Goal: Task Accomplishment & Management: Manage account settings

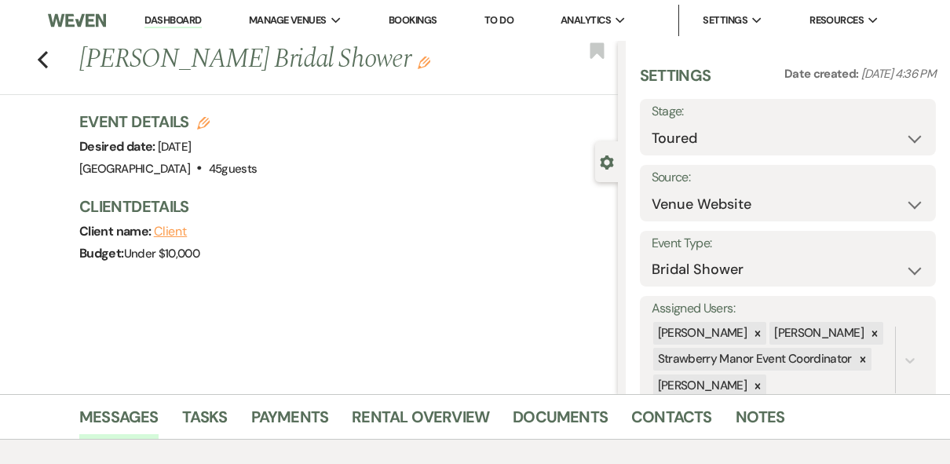
select select "5"
click at [178, 19] on link "Dashboard" at bounding box center [172, 20] width 57 height 15
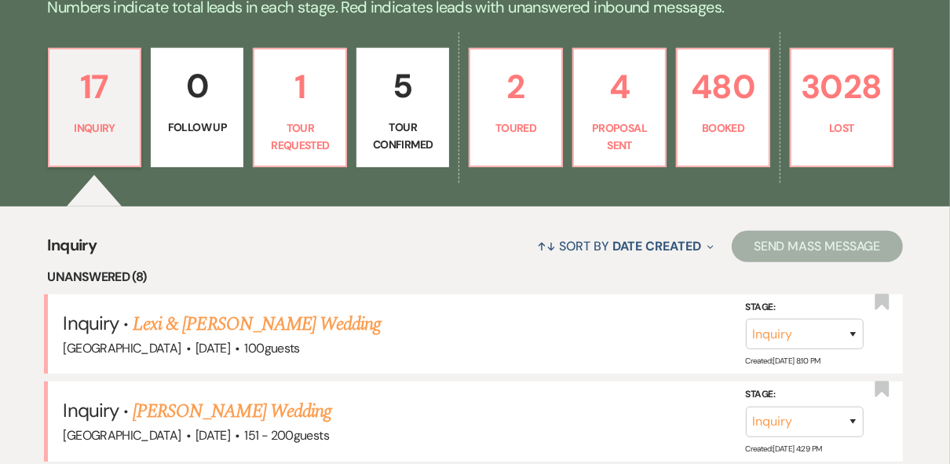
scroll to position [502, 0]
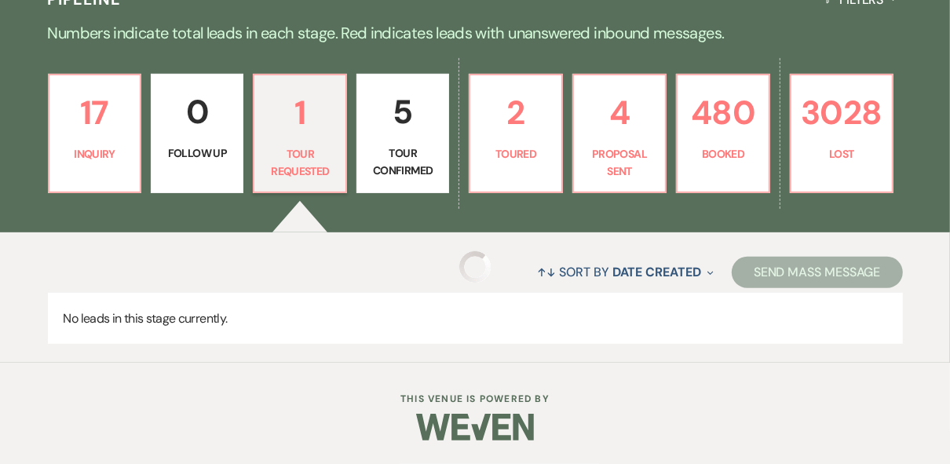
select select "2"
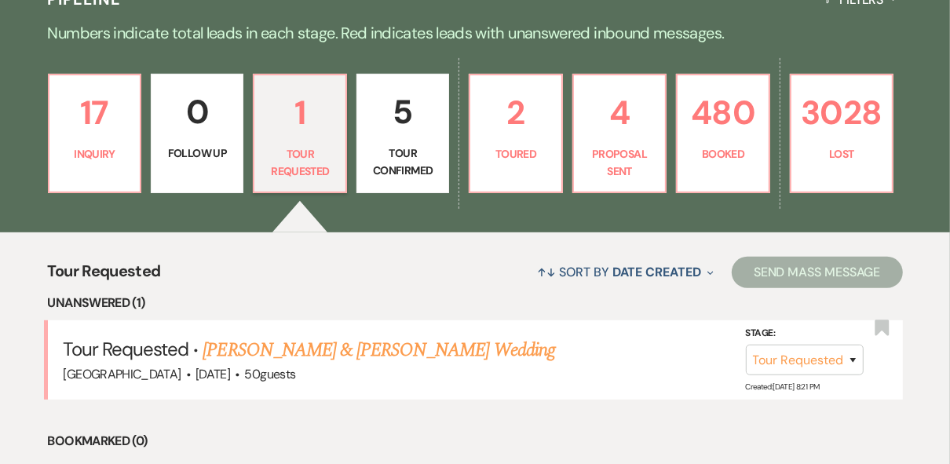
scroll to position [502, 0]
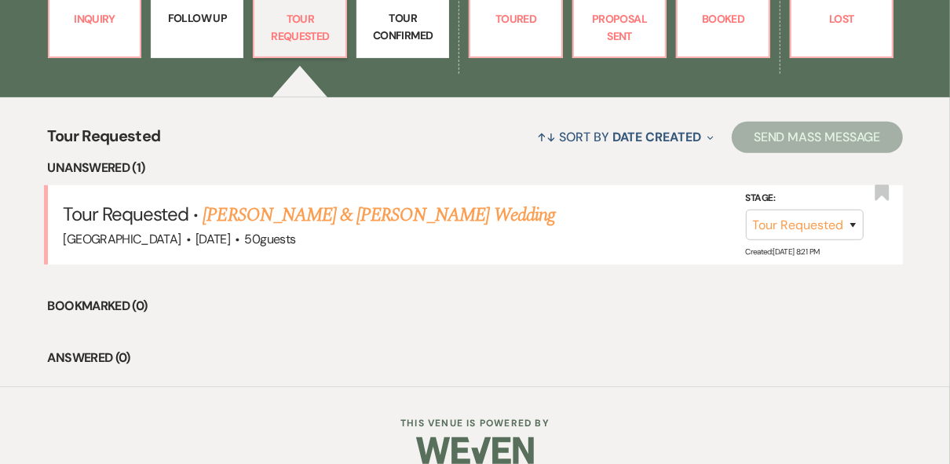
click at [433, 216] on link "[PERSON_NAME] & [PERSON_NAME] Wedding" at bounding box center [379, 215] width 352 height 28
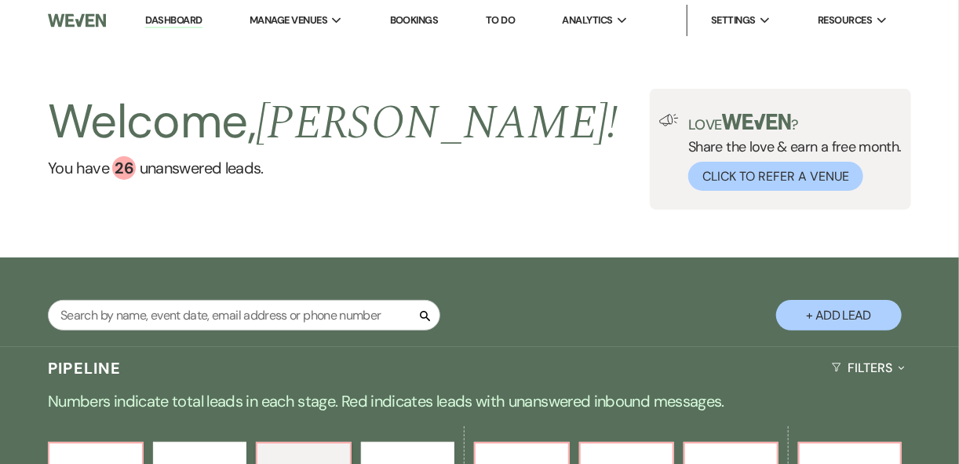
select select "2"
select select "5"
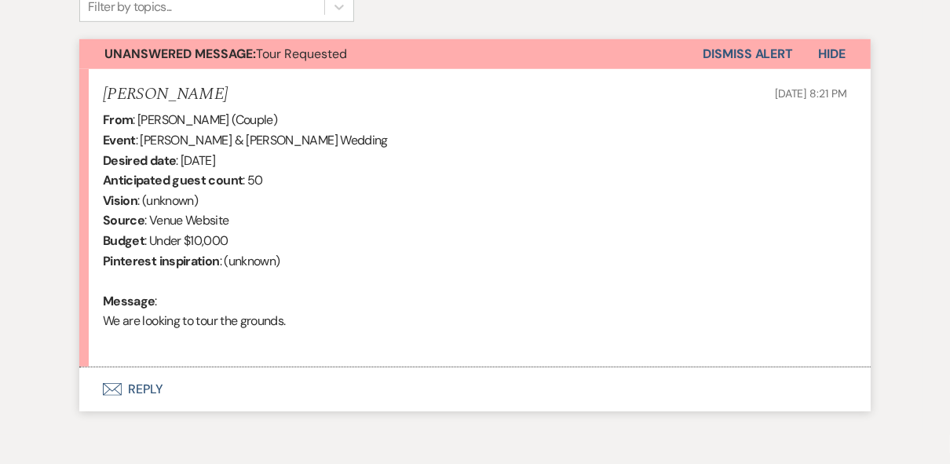
scroll to position [616, 0]
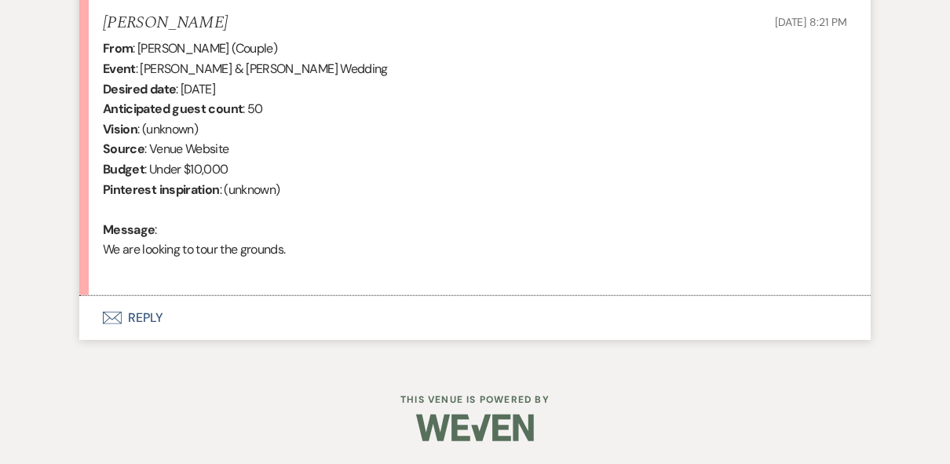
click at [133, 316] on button "Envelope Reply" at bounding box center [474, 318] width 791 height 44
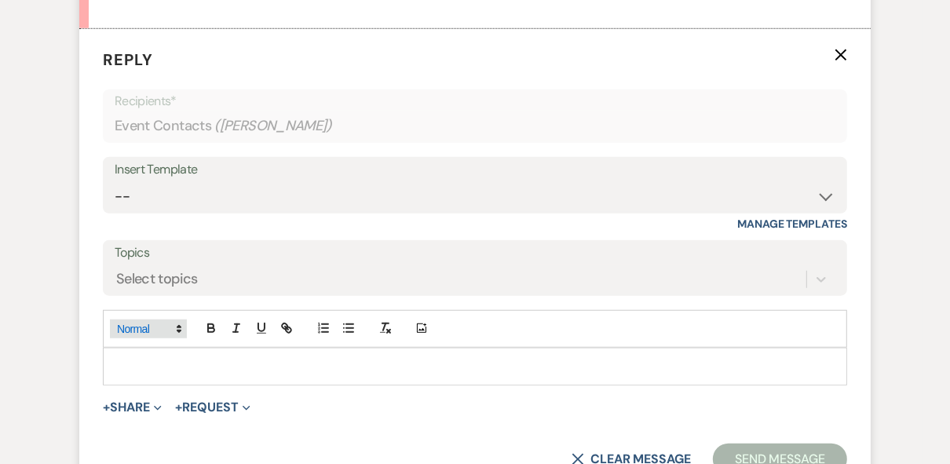
scroll to position [911, 0]
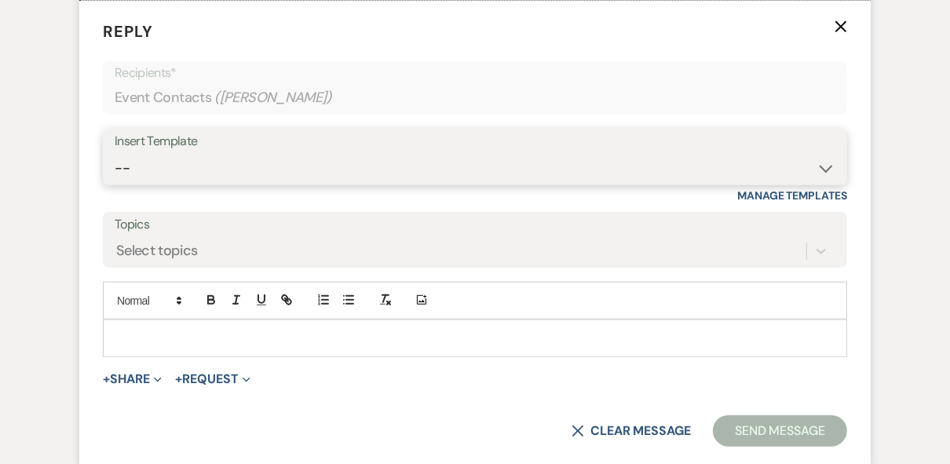
click at [191, 170] on select "-- Weven Planning Portal Introduction (Booked Events) Private Party Inquiry Res…" at bounding box center [475, 168] width 721 height 31
select select "5376"
click at [115, 153] on select "-- Weven Planning Portal Introduction (Booked Events) Private Party Inquiry Res…" at bounding box center [475, 168] width 721 height 31
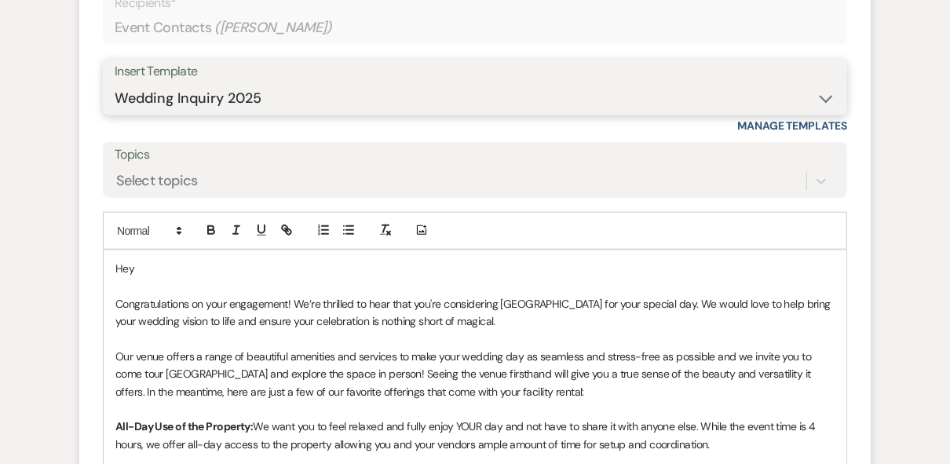
scroll to position [1037, 0]
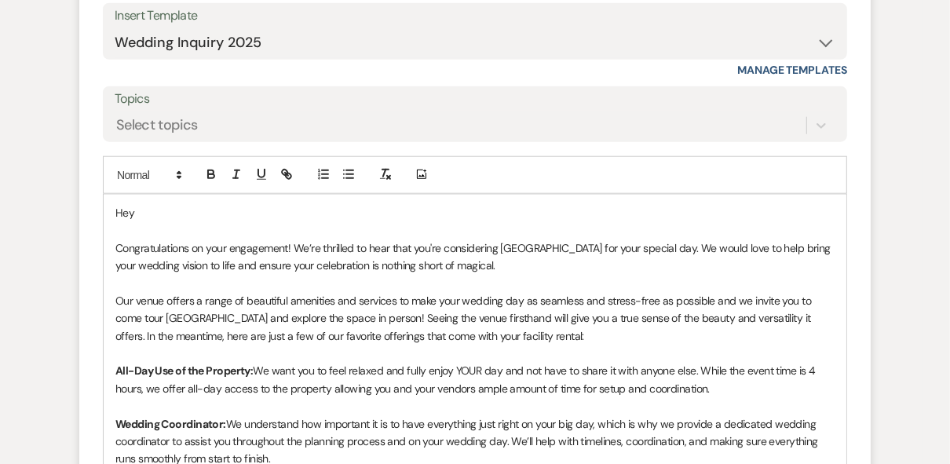
click at [165, 210] on p "Hey" at bounding box center [474, 212] width 719 height 17
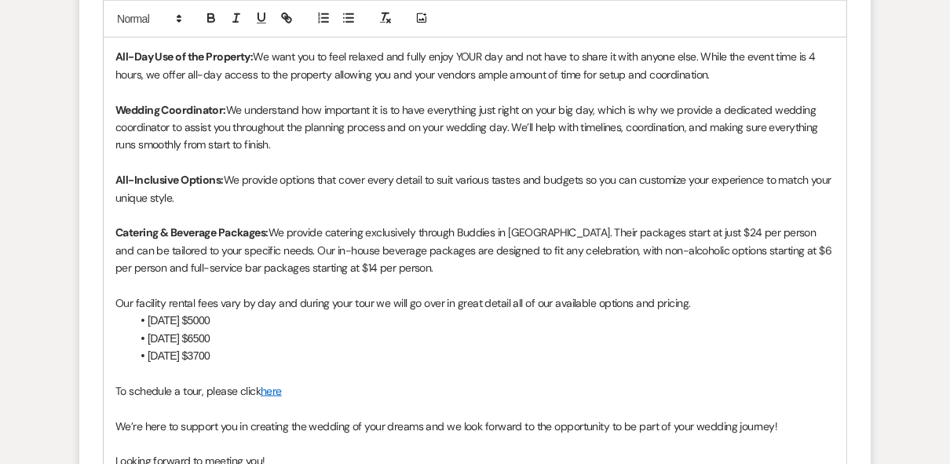
scroll to position [1665, 0]
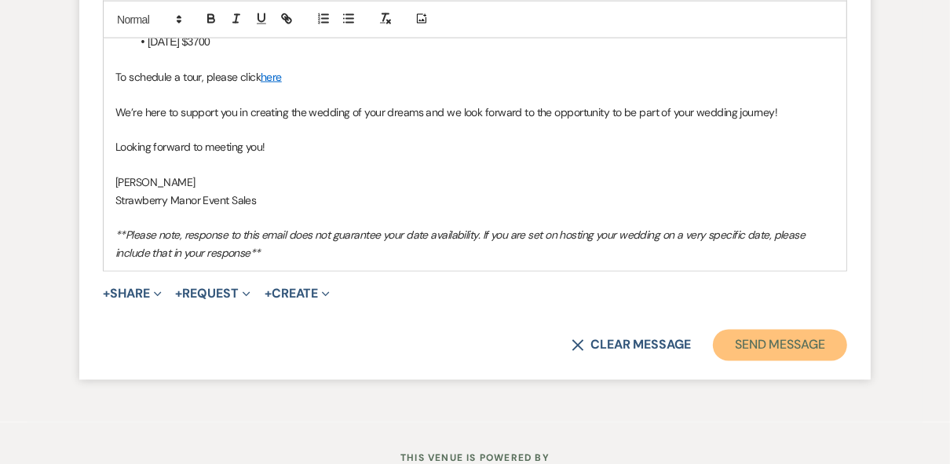
click at [765, 339] on button "Send Message" at bounding box center [780, 345] width 134 height 31
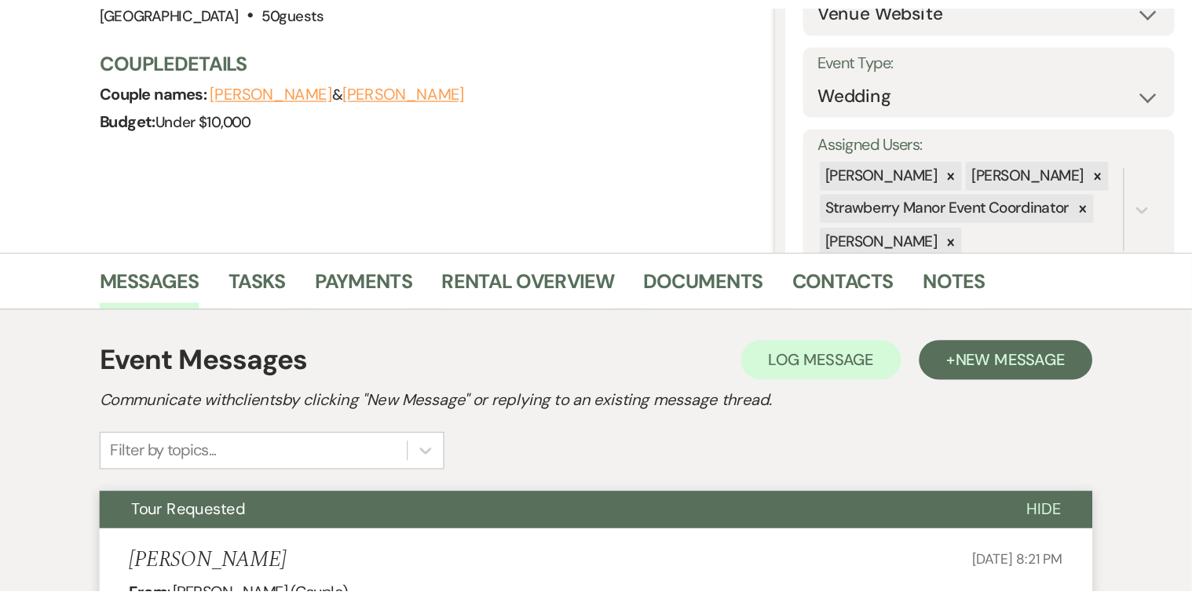
scroll to position [0, 0]
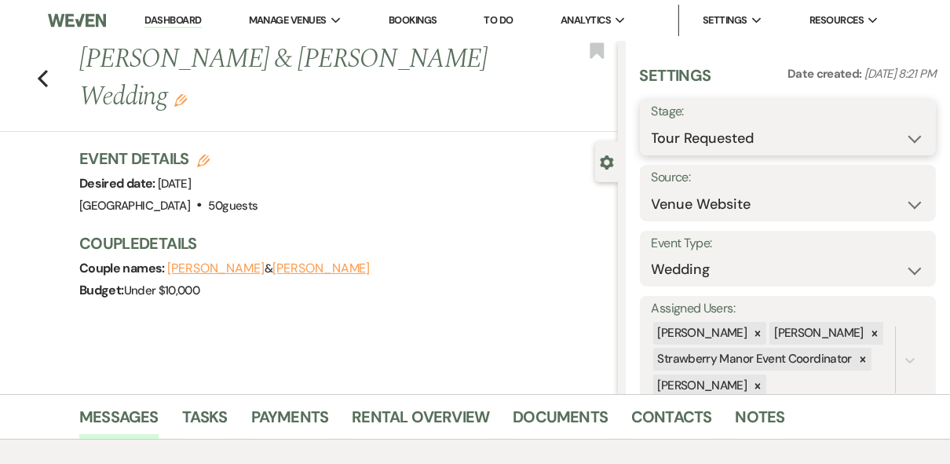
click at [867, 150] on select "Inquiry Follow Up Tour Requested Tour Confirmed Toured Proposal Sent Booked Lost" at bounding box center [788, 138] width 273 height 31
select select "1"
click at [652, 123] on select "Inquiry Follow Up Tour Requested Tour Confirmed Toured Proposal Sent Booked Lost" at bounding box center [788, 138] width 273 height 31
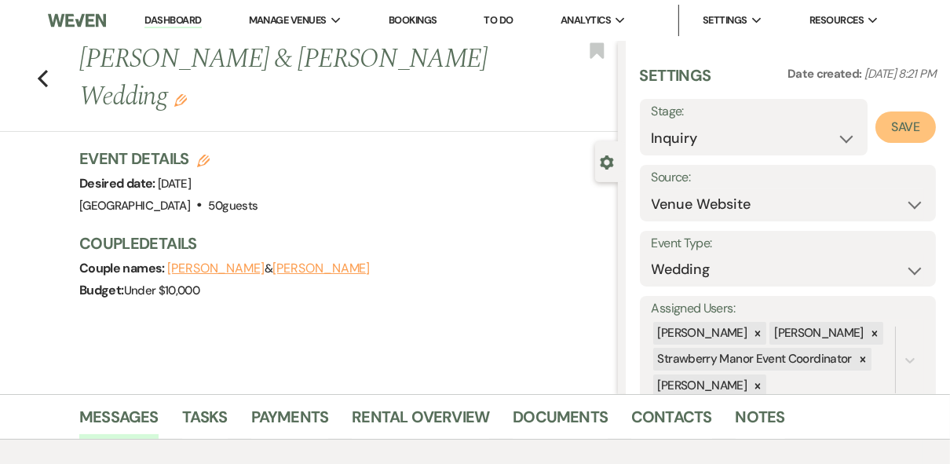
click at [882, 132] on button "Save" at bounding box center [905, 126] width 60 height 31
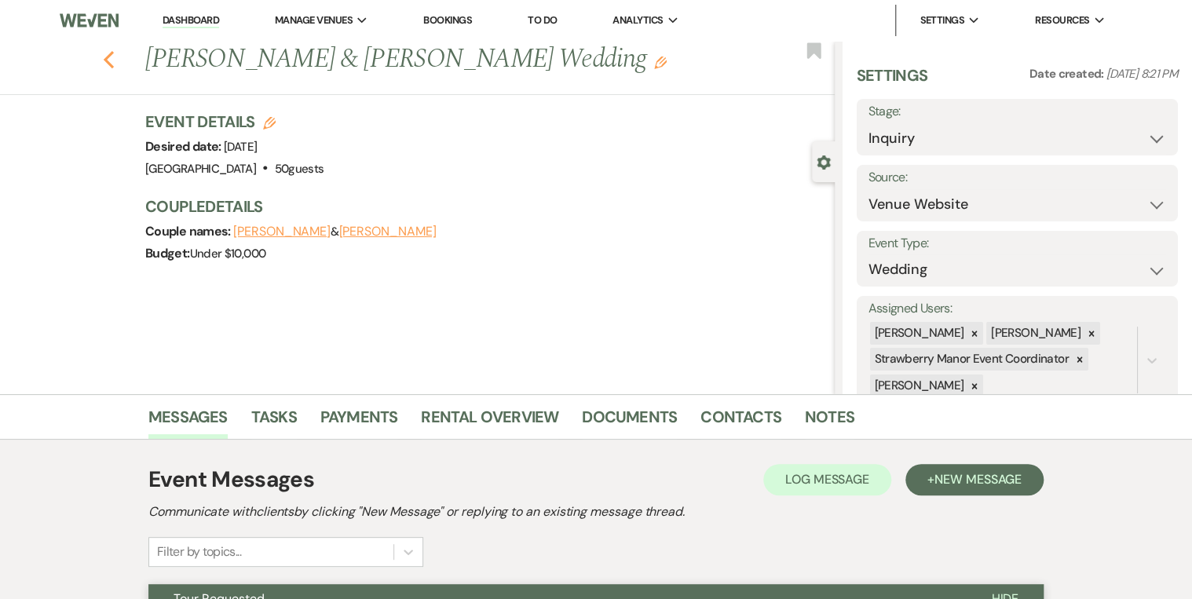
click at [111, 53] on icon "Previous" at bounding box center [109, 59] width 12 height 19
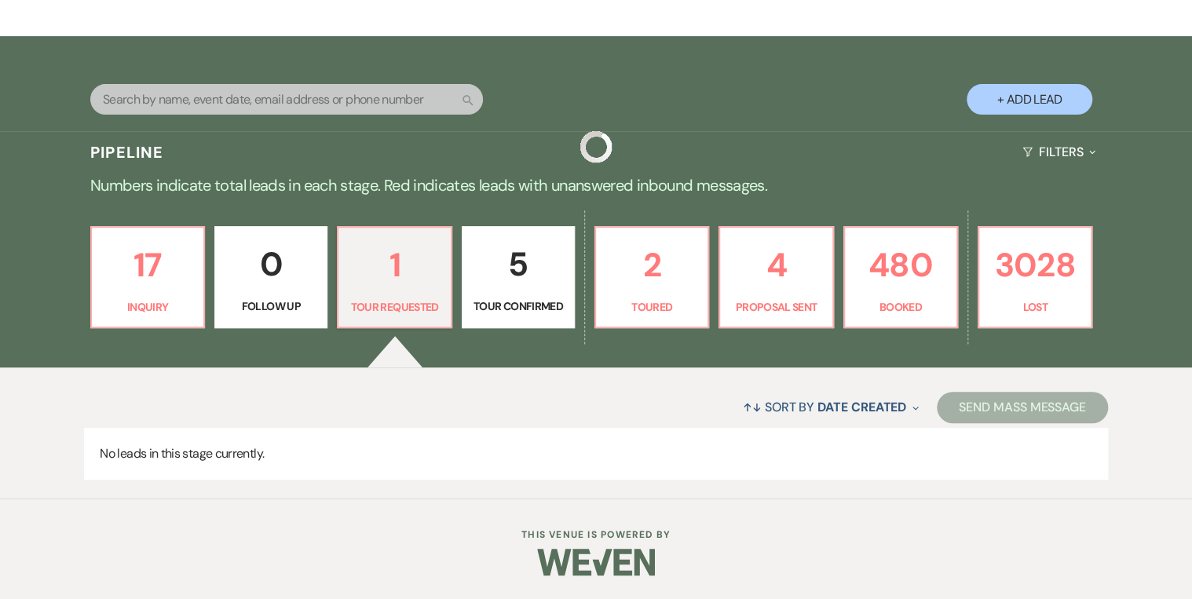
scroll to position [245, 0]
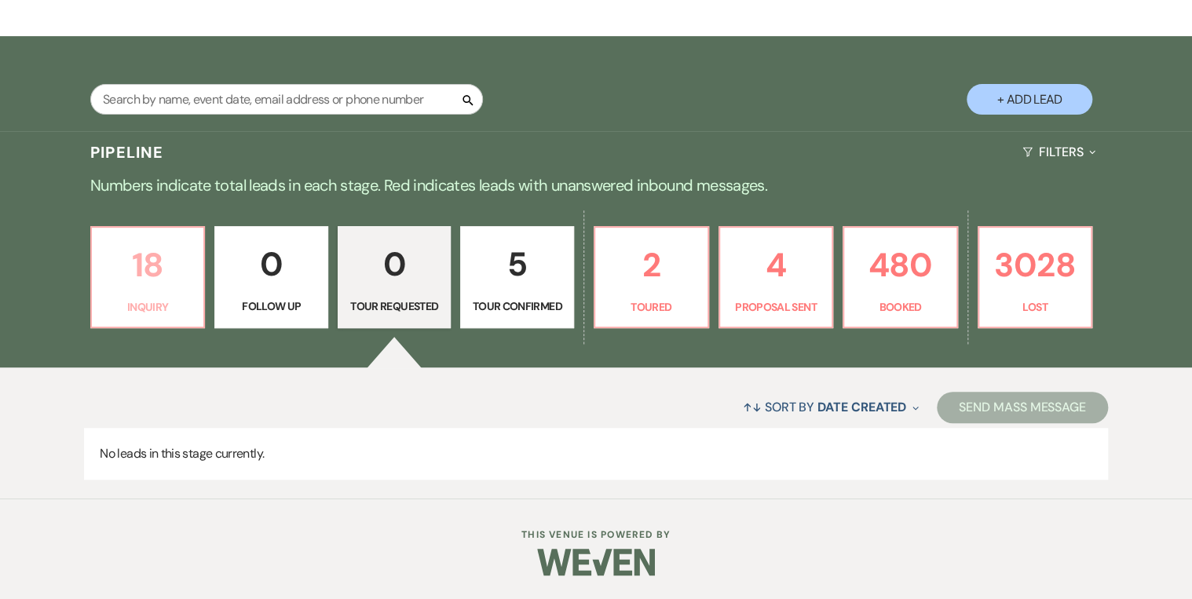
click at [190, 275] on p "18" at bounding box center [147, 265] width 93 height 53
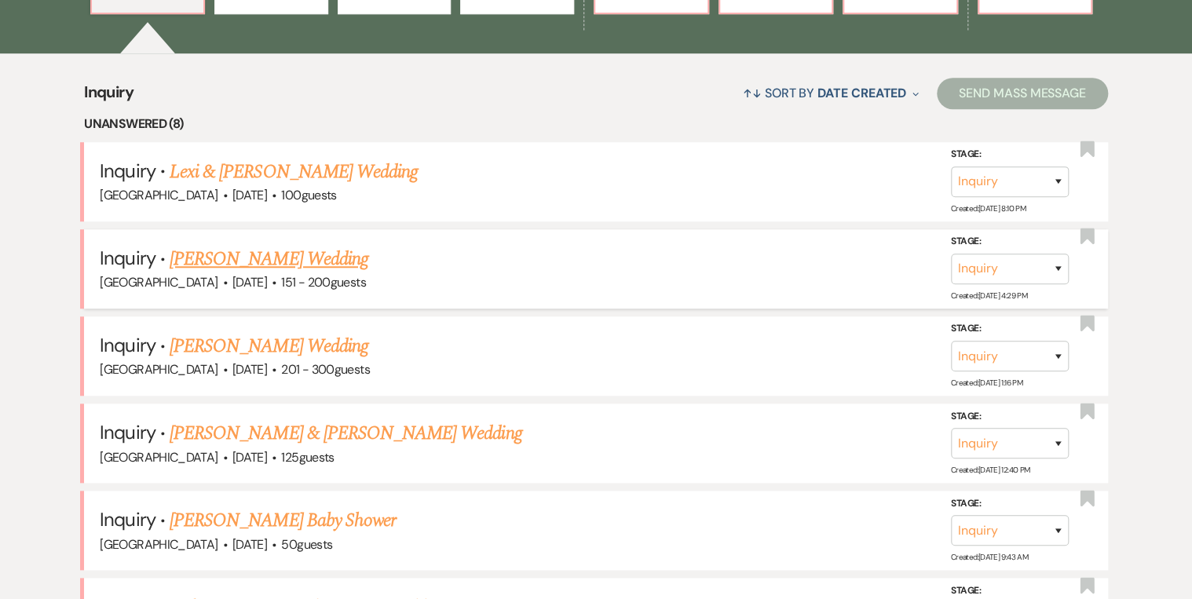
scroll to position [936, 0]
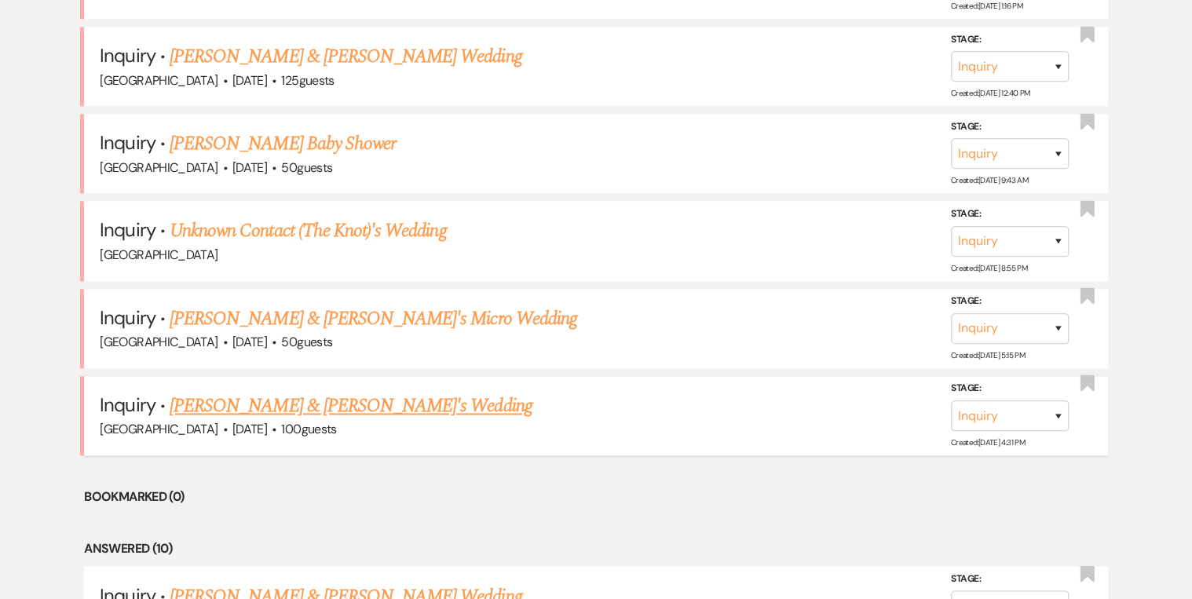
click at [336, 396] on link "Dainya Lemoine & Fiance's Wedding" at bounding box center [351, 406] width 363 height 28
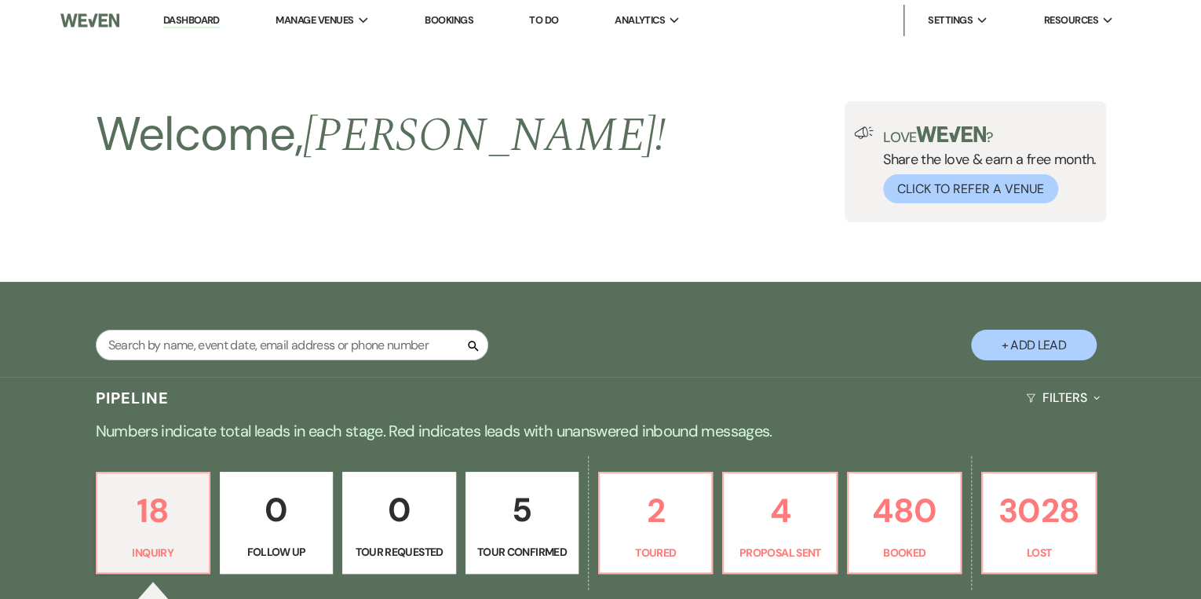
select select "20"
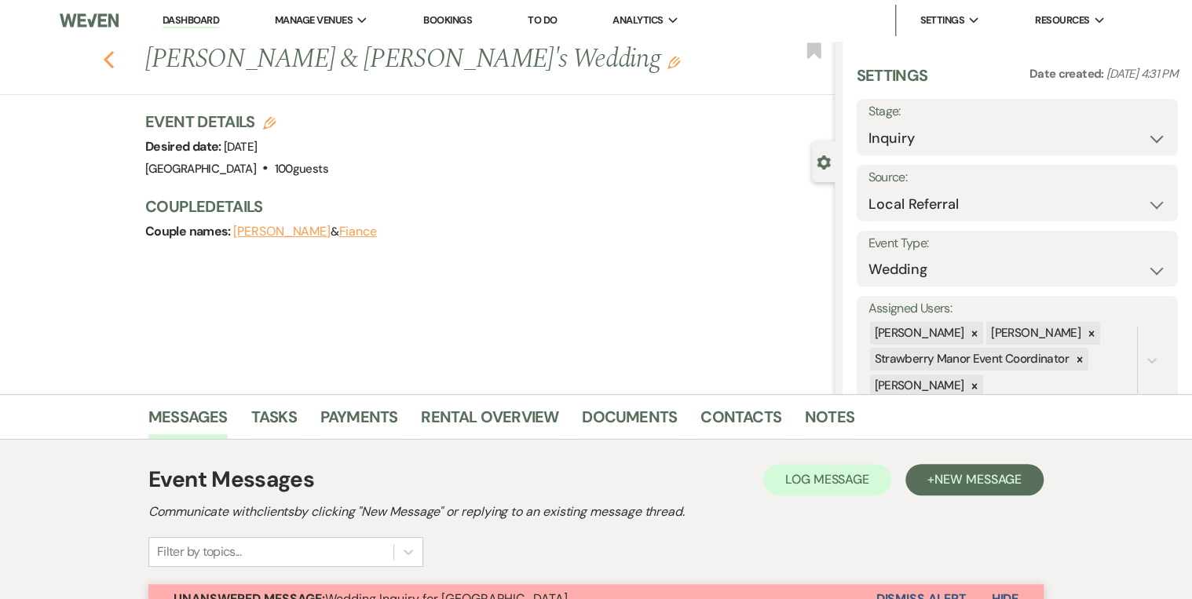
click at [114, 65] on use "button" at bounding box center [109, 59] width 10 height 17
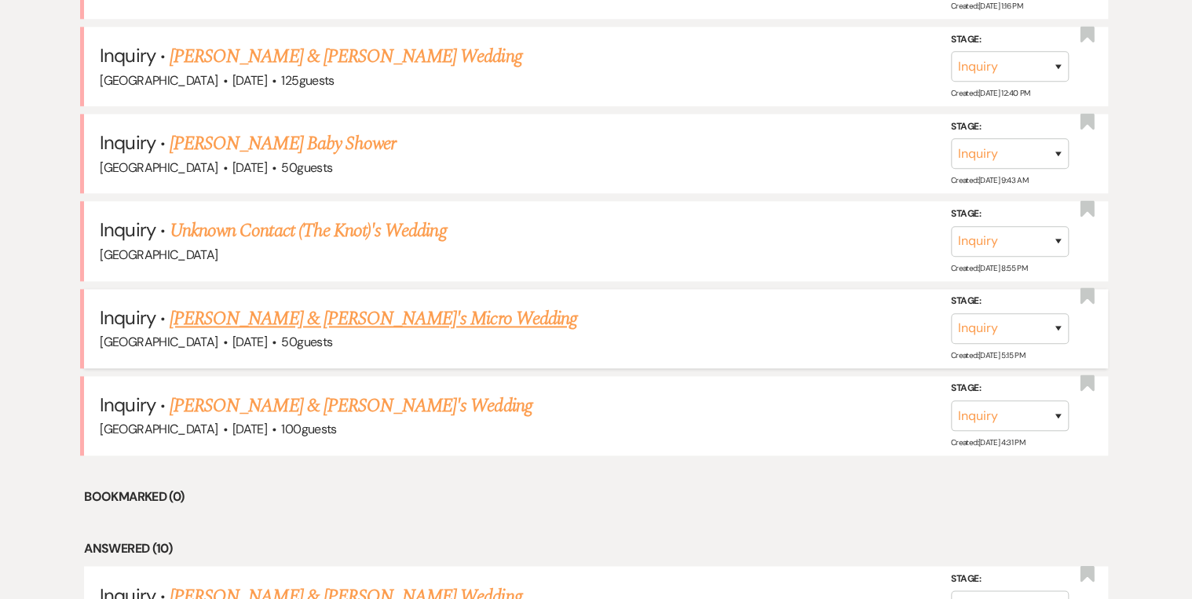
click at [323, 311] on link "[PERSON_NAME] & [PERSON_NAME]'s Micro Wedding" at bounding box center [373, 319] width 407 height 28
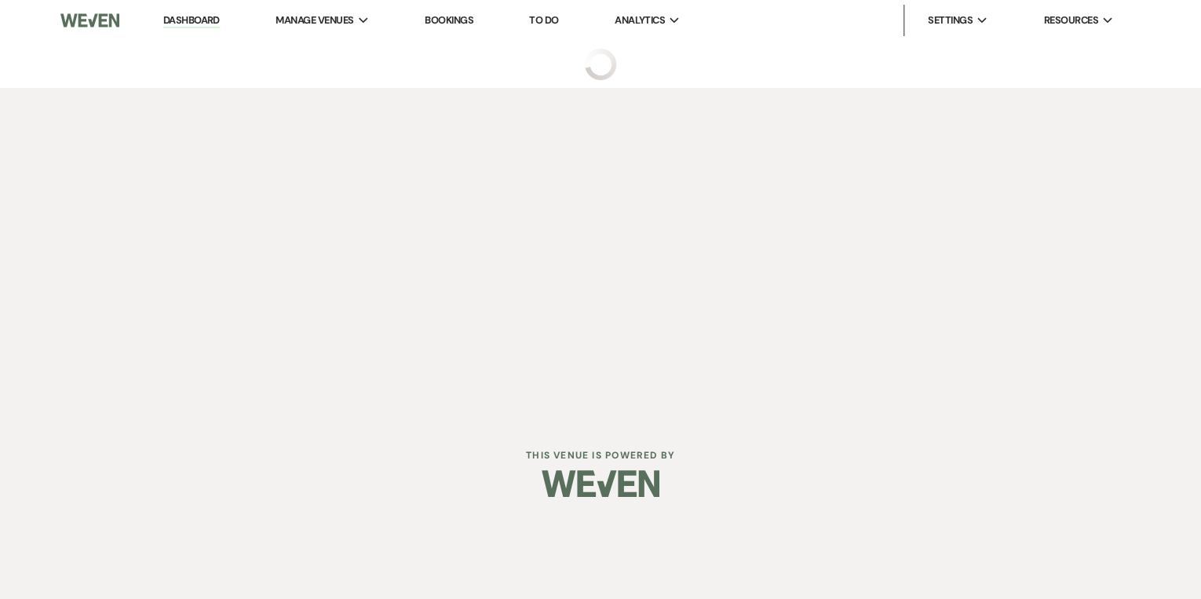
select select "5"
select select "16"
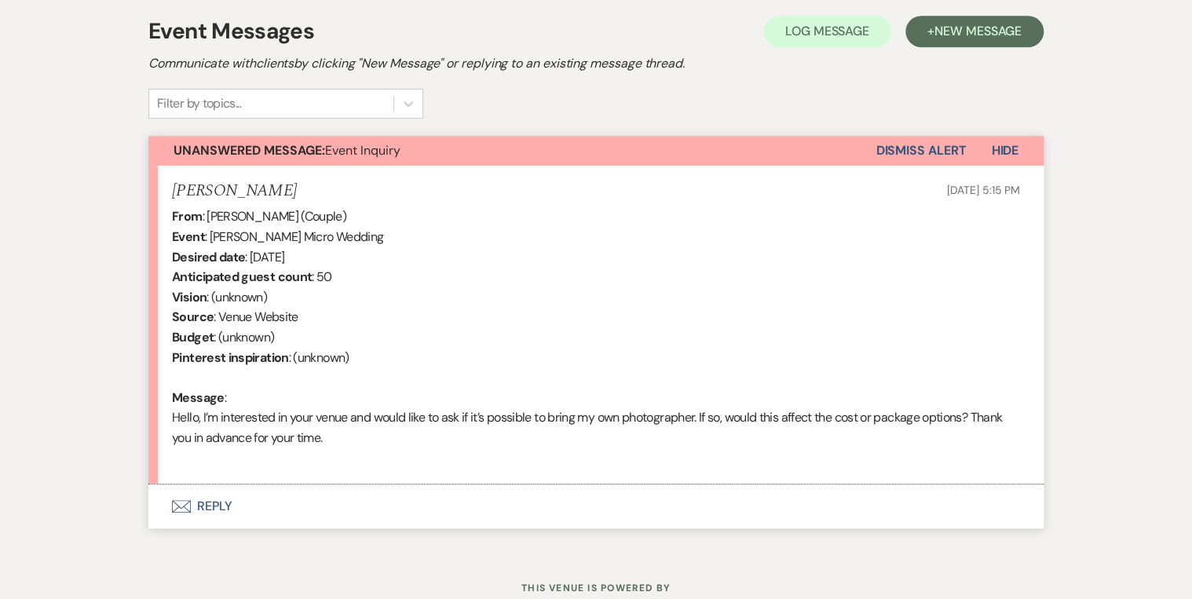
scroll to position [501, 0]
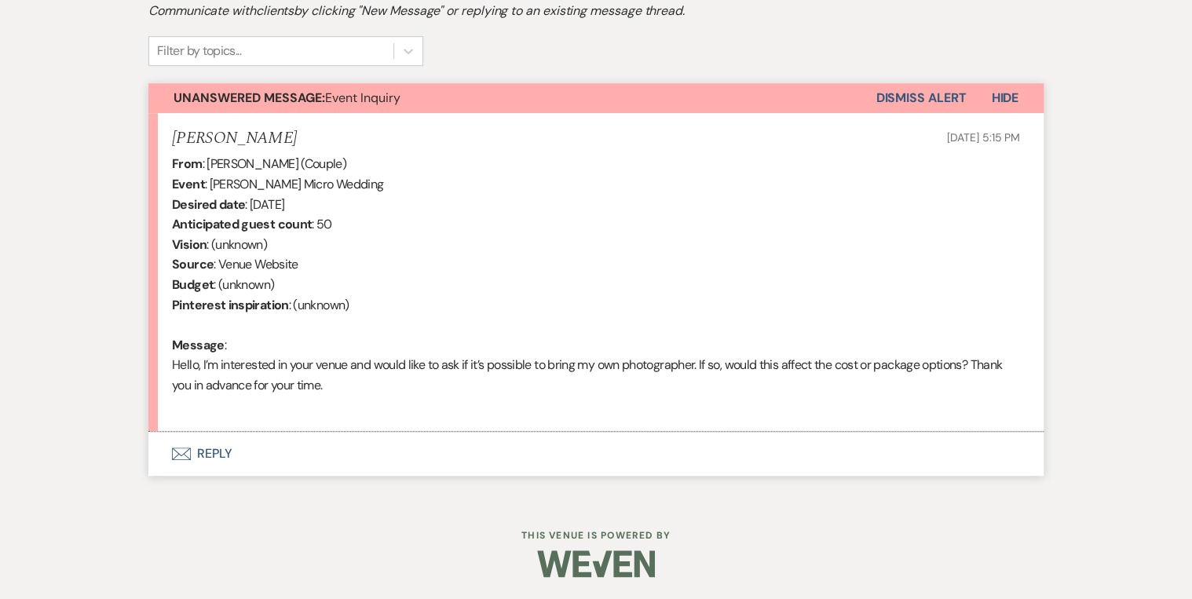
click at [214, 450] on button "Envelope Reply" at bounding box center [595, 454] width 895 height 44
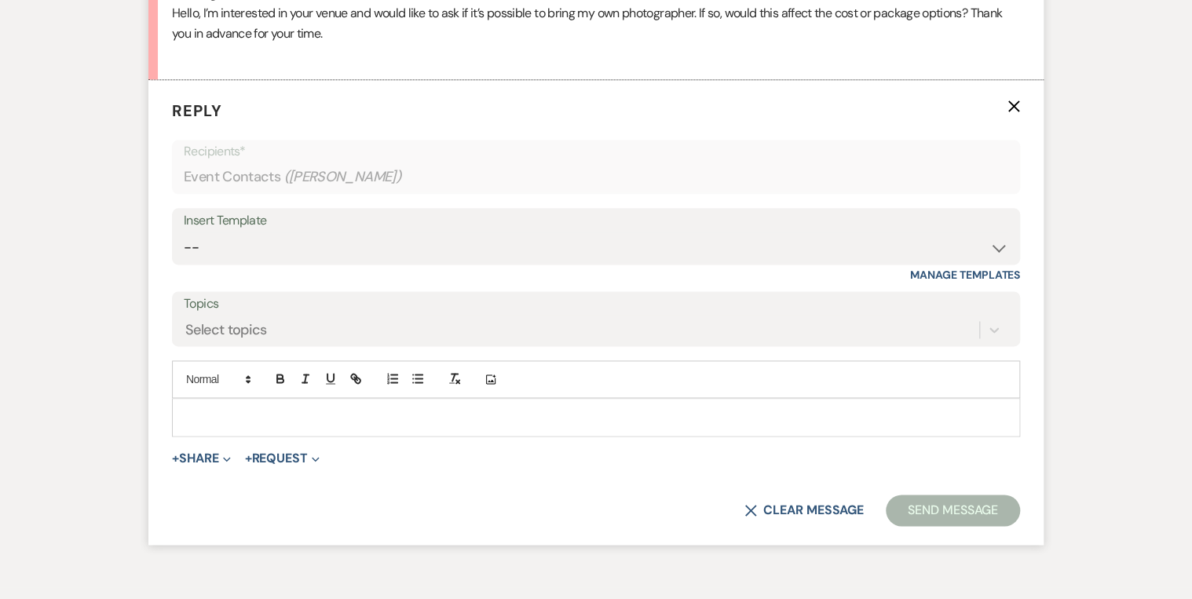
scroll to position [864, 0]
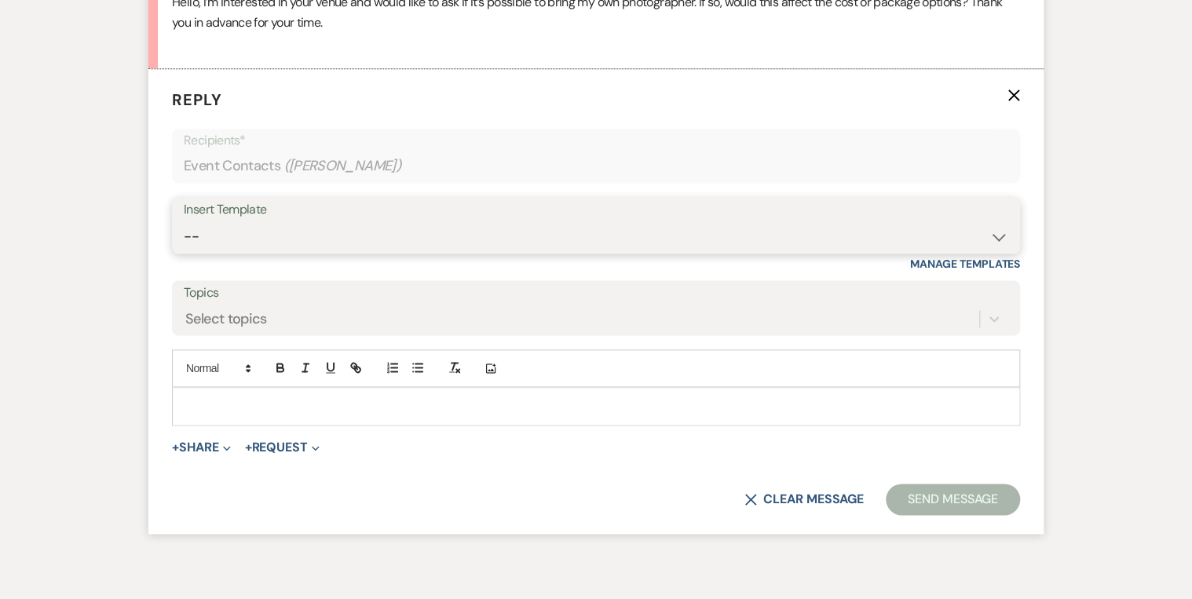
click at [253, 236] on select "-- Weven Planning Portal Introduction (Booked Events) Private Party Inquiry Res…" at bounding box center [596, 236] width 824 height 31
select select "5376"
click at [184, 221] on select "-- Weven Planning Portal Introduction (Booked Events) Private Party Inquiry Res…" at bounding box center [596, 236] width 824 height 31
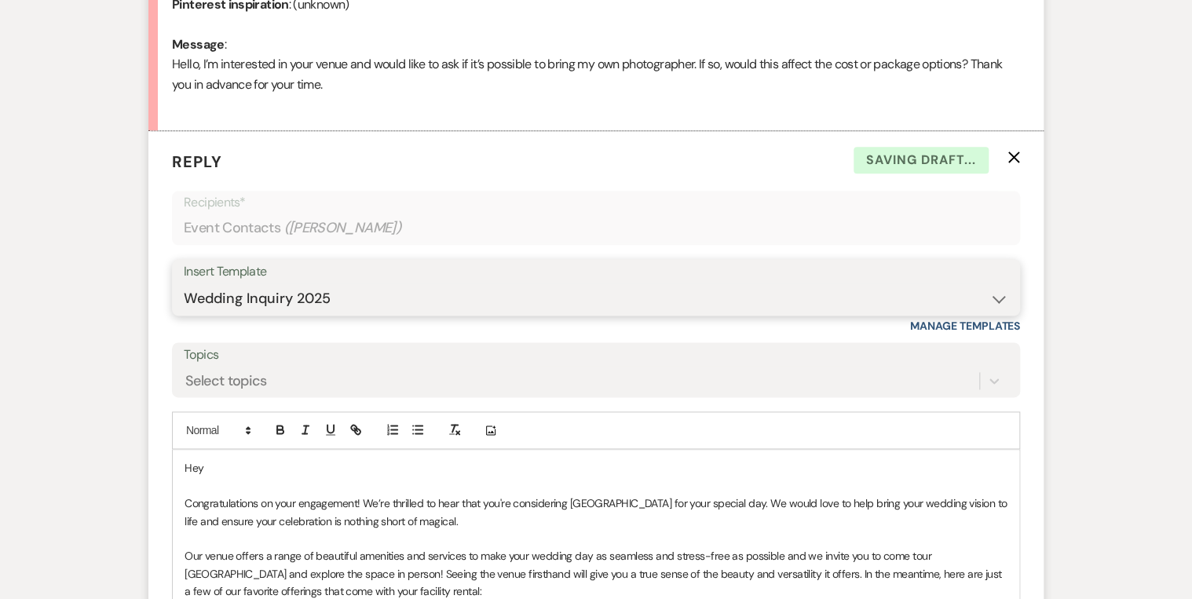
scroll to position [1052, 0]
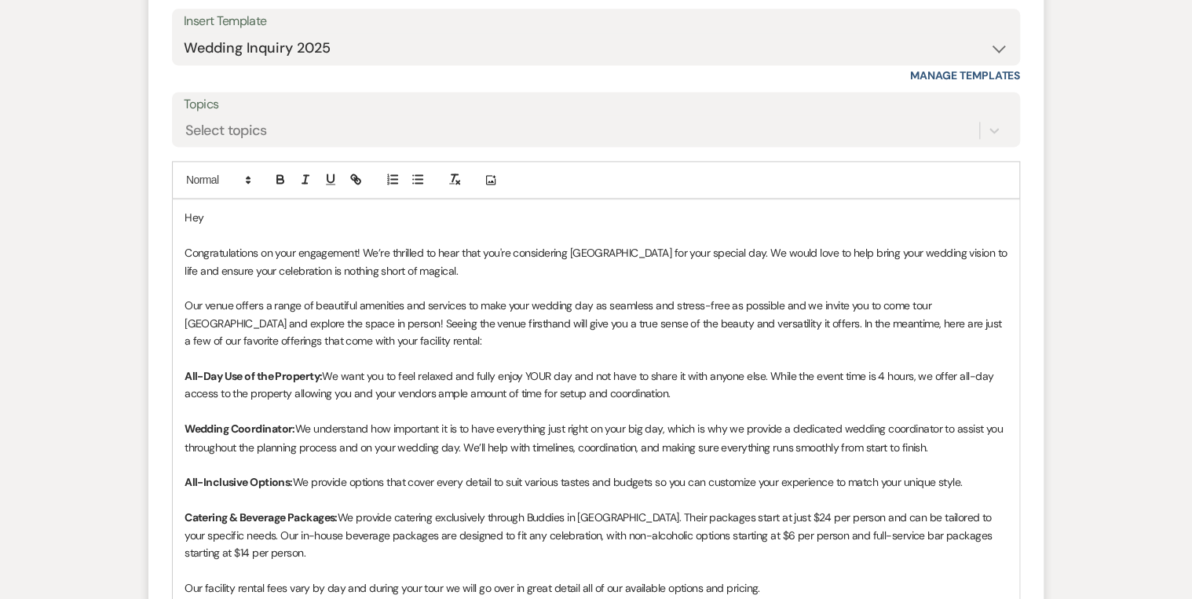
click at [227, 210] on p "Hey" at bounding box center [595, 217] width 823 height 17
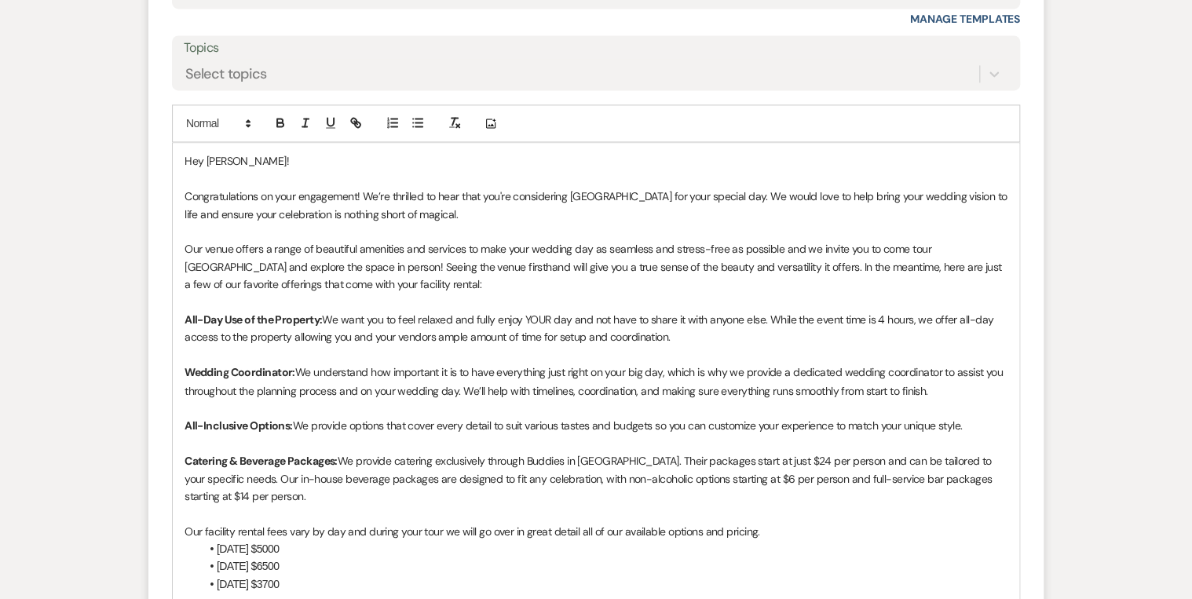
scroll to position [1115, 0]
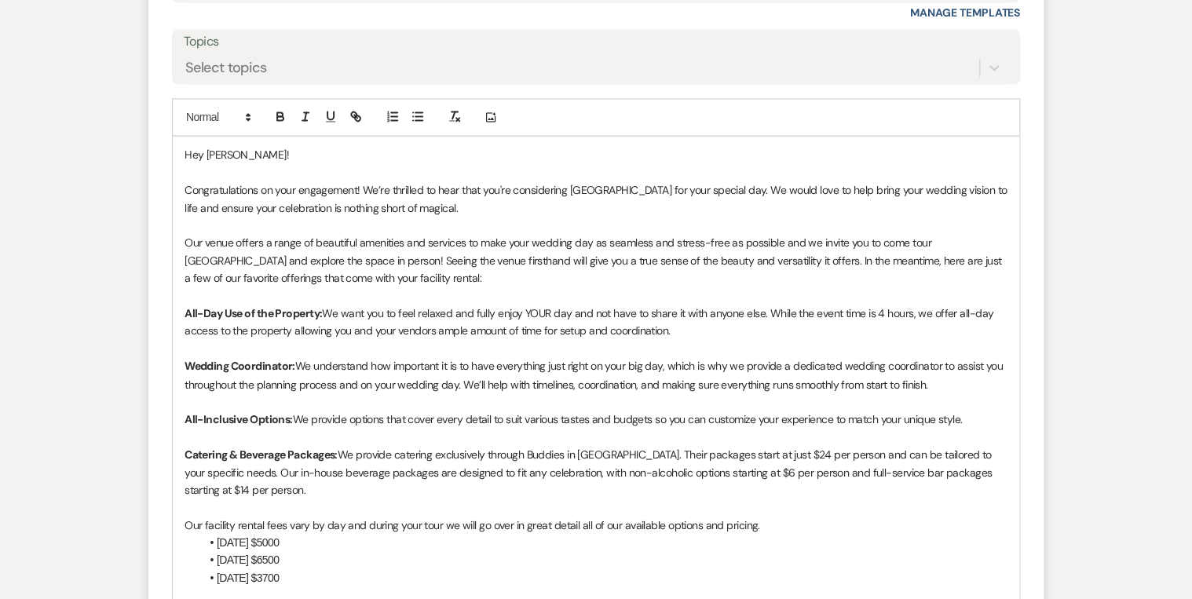
click at [473, 199] on p "Congratulations on your engagement! We’re thrilled to hear that you're consider…" at bounding box center [595, 198] width 823 height 35
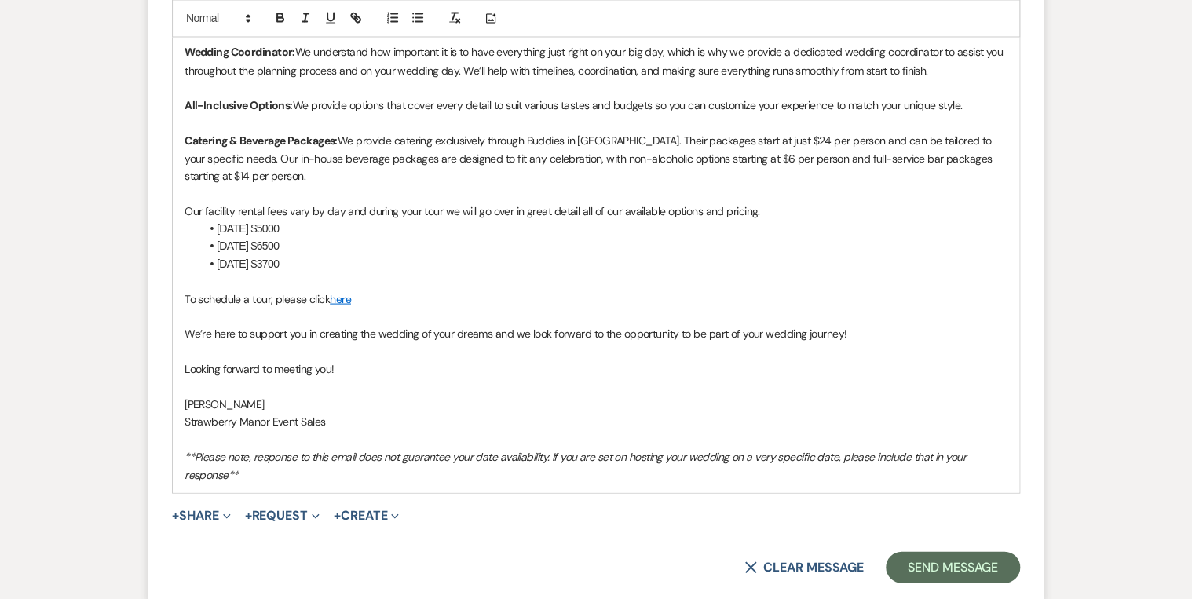
scroll to position [1572, 0]
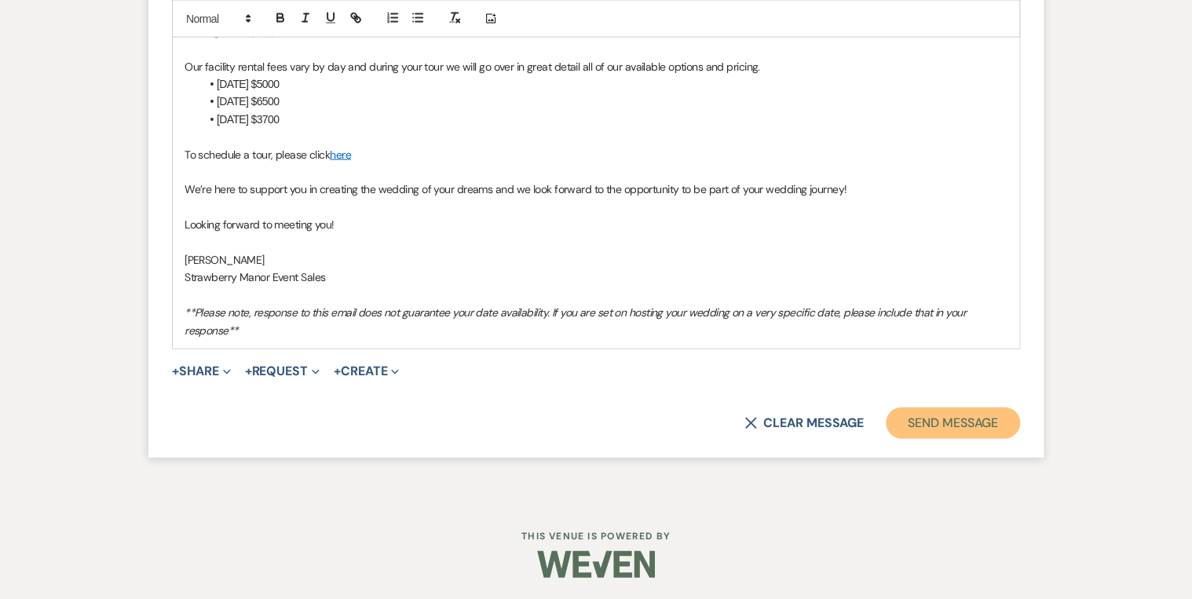
click at [925, 419] on button "Send Message" at bounding box center [953, 422] width 134 height 31
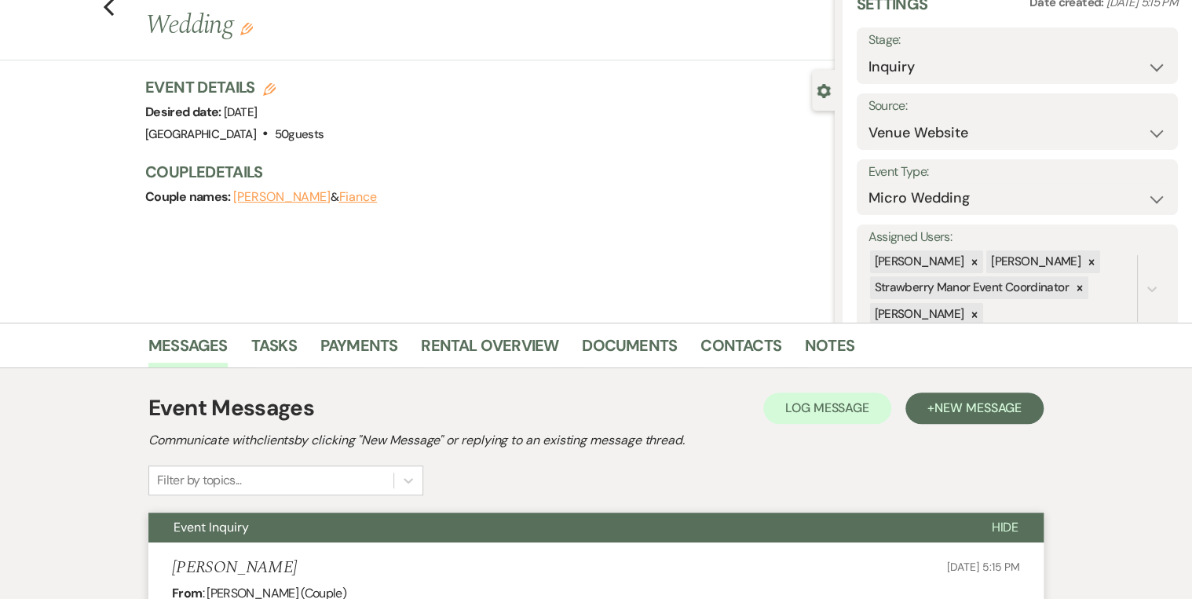
scroll to position [0, 0]
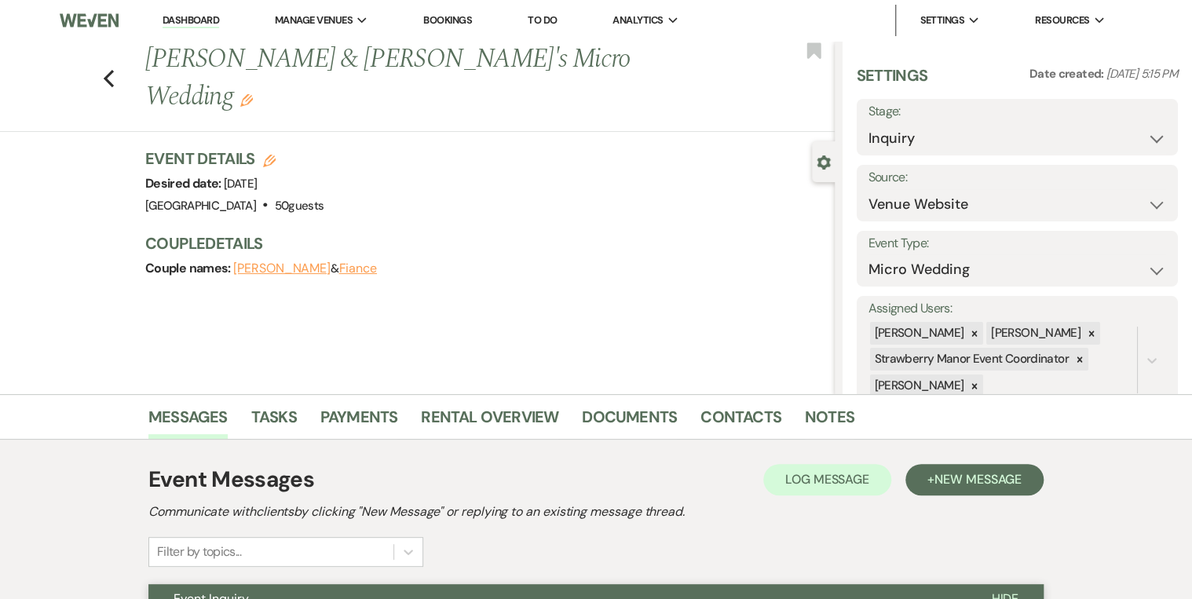
drag, startPoint x: 204, startPoint y: 20, endPoint x: 242, endPoint y: 33, distance: 39.7
click at [204, 20] on link "Dashboard" at bounding box center [190, 20] width 57 height 15
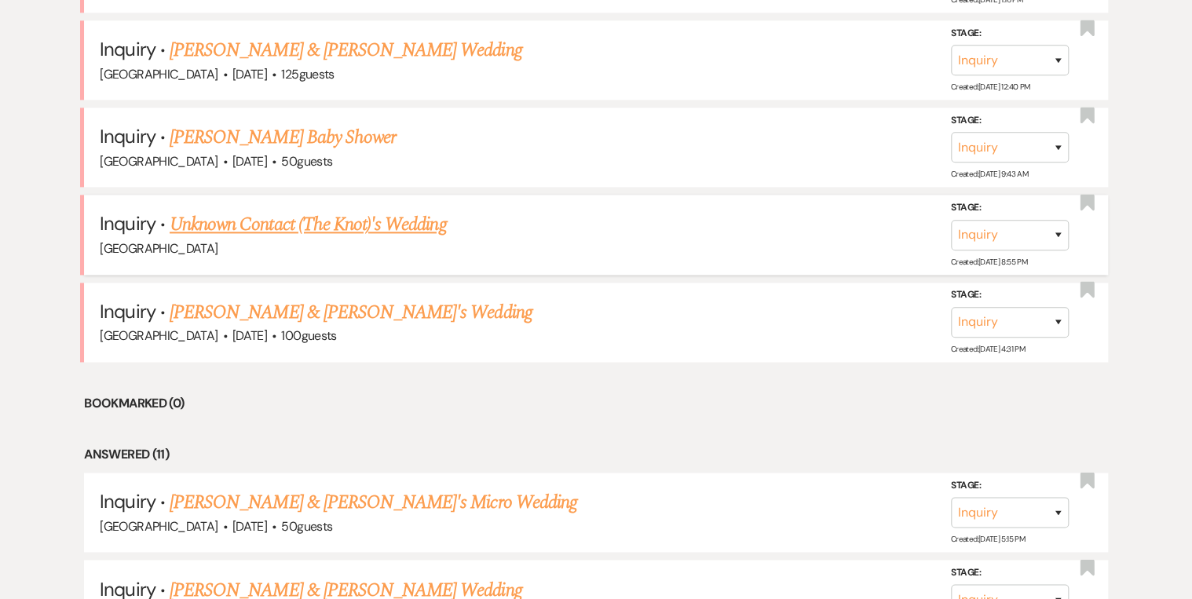
scroll to position [816, 0]
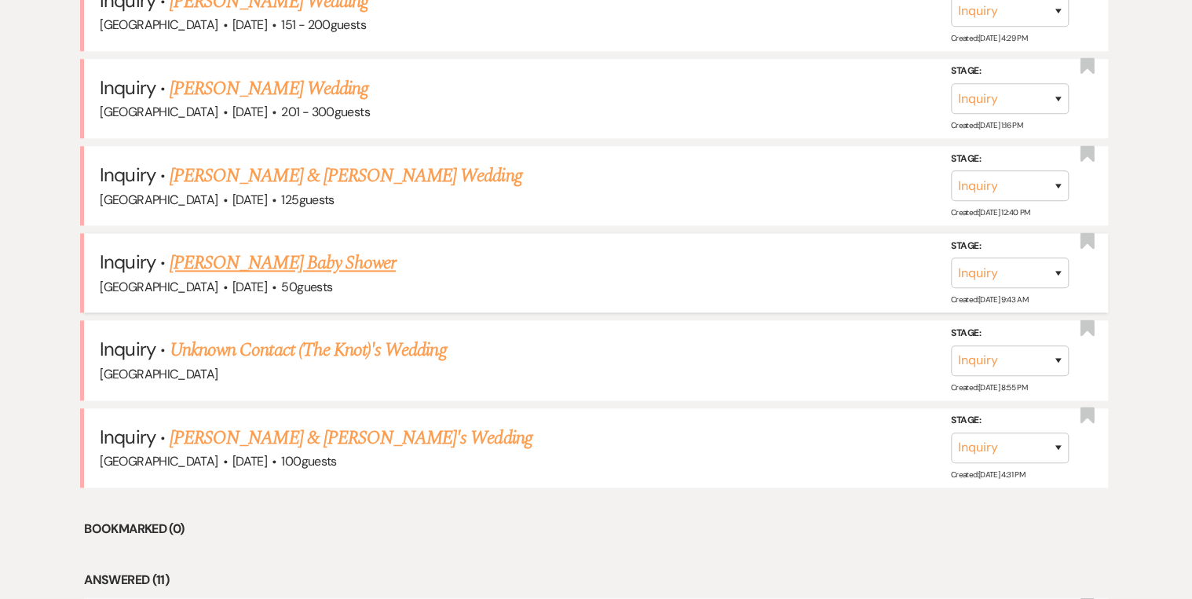
click at [217, 254] on link "[PERSON_NAME] Baby Shower" at bounding box center [283, 263] width 226 height 28
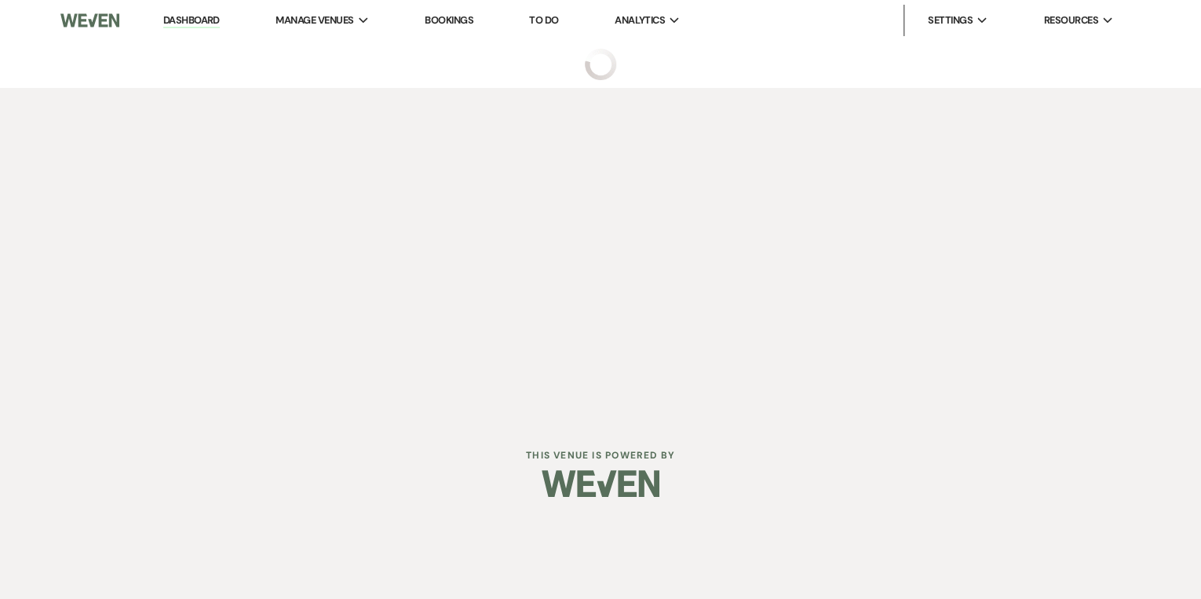
select select "5"
select select "3"
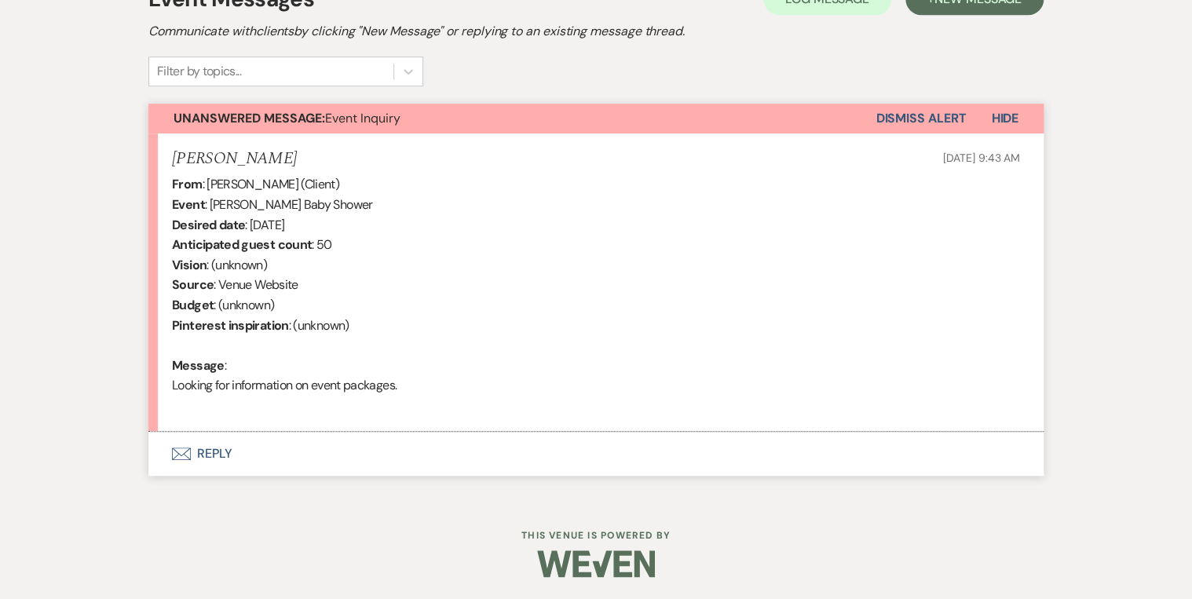
scroll to position [480, 0]
click at [214, 455] on button "Envelope Reply" at bounding box center [595, 454] width 895 height 44
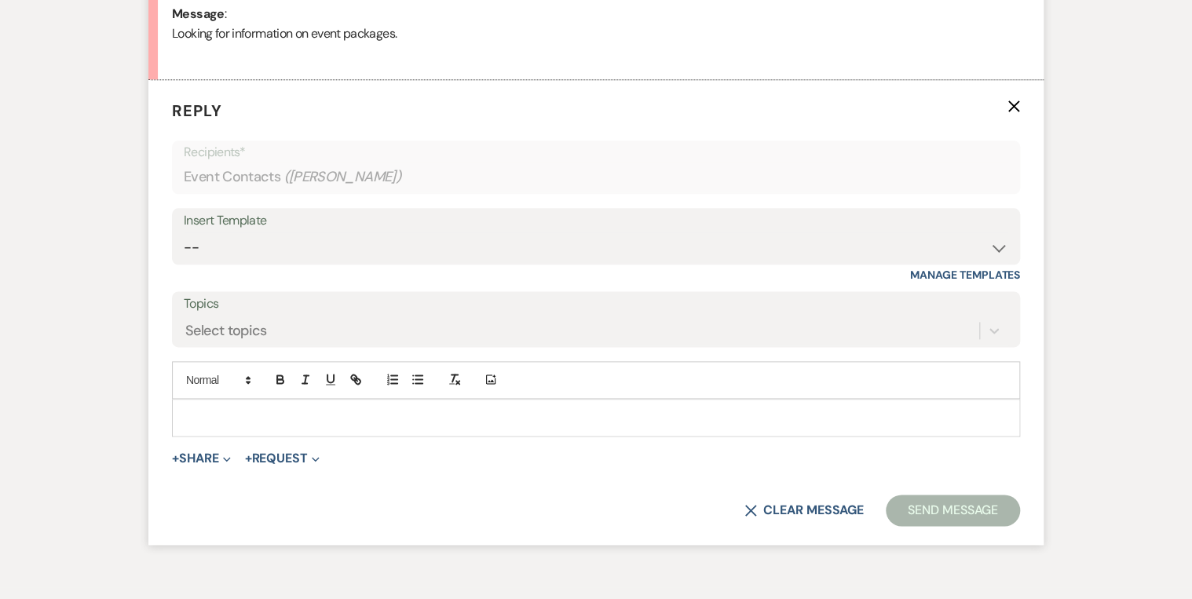
scroll to position [844, 0]
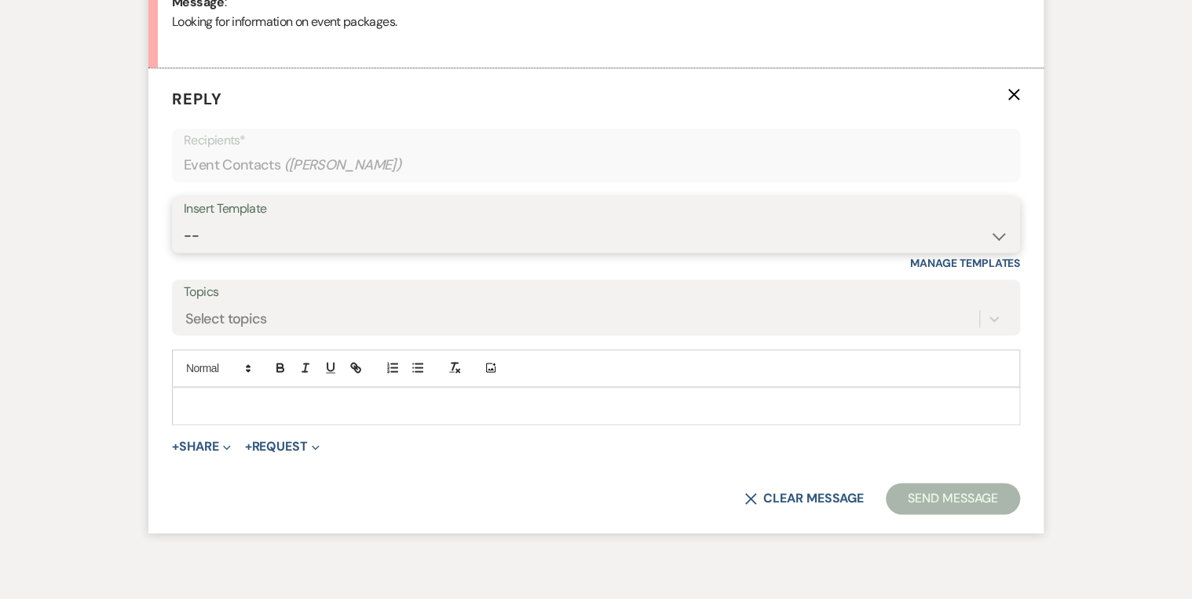
click at [294, 235] on select "-- Weven Planning Portal Introduction (Booked Events) Private Party Inquiry Res…" at bounding box center [596, 236] width 824 height 31
select select "773"
click at [184, 221] on select "-- Weven Planning Portal Introduction (Booked Events) Private Party Inquiry Res…" at bounding box center [596, 236] width 824 height 31
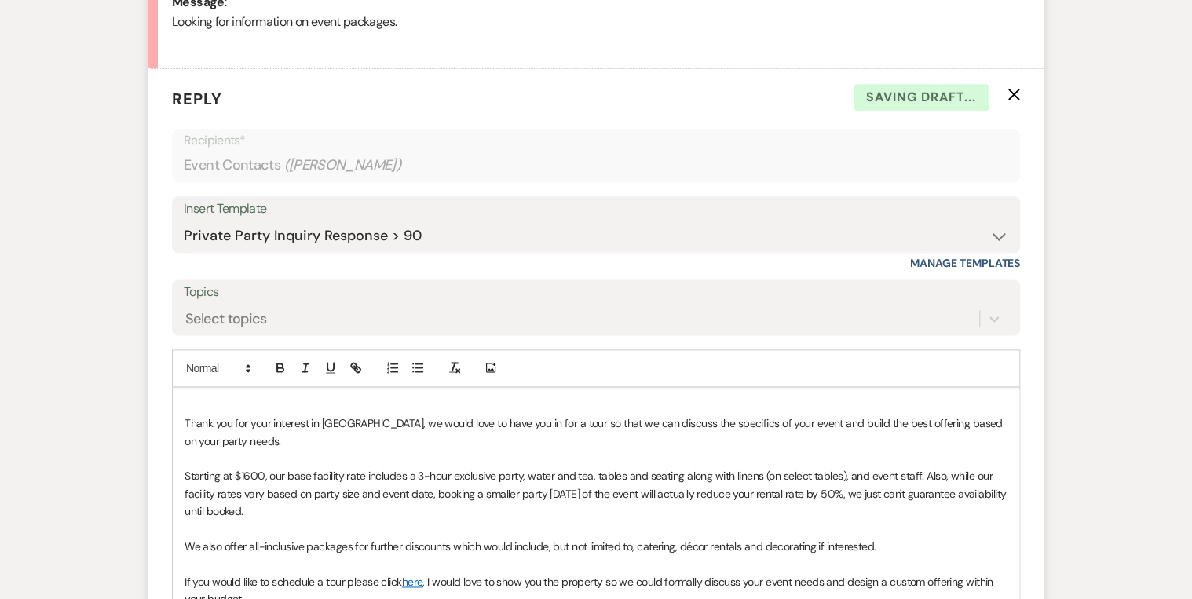
click at [197, 402] on p at bounding box center [595, 405] width 823 height 17
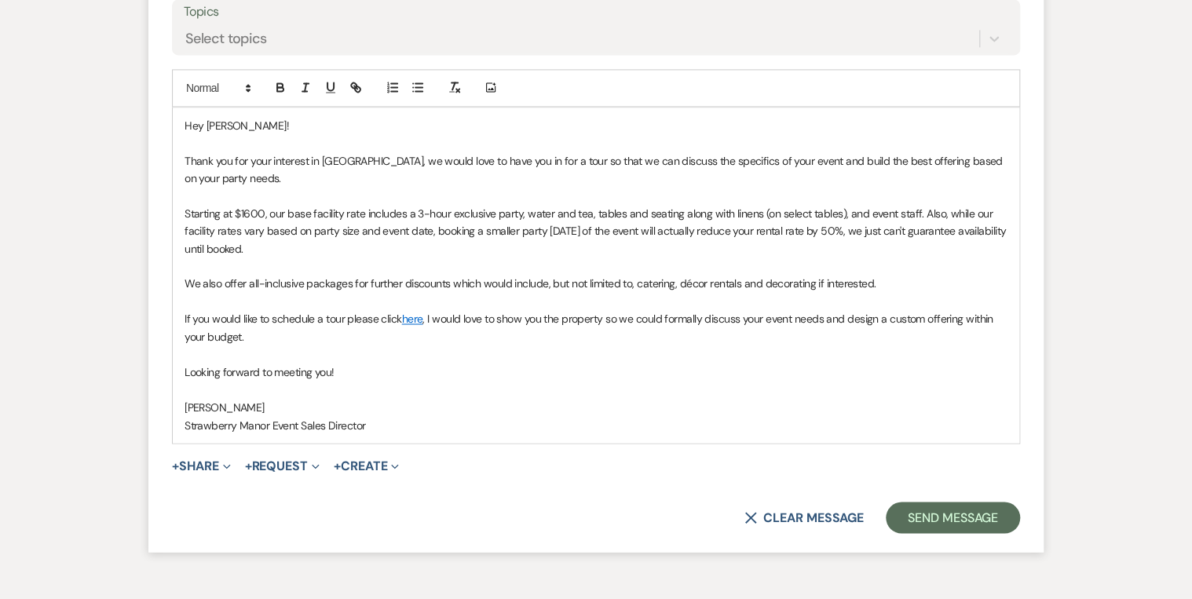
scroll to position [1158, 0]
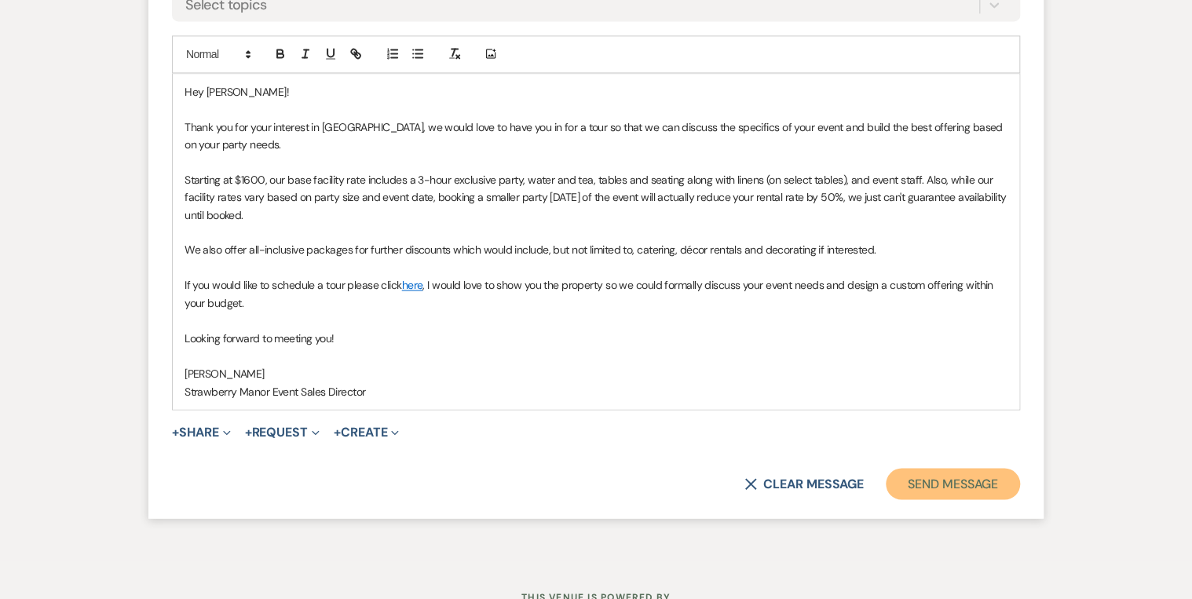
click at [949, 463] on button "Send Message" at bounding box center [953, 483] width 134 height 31
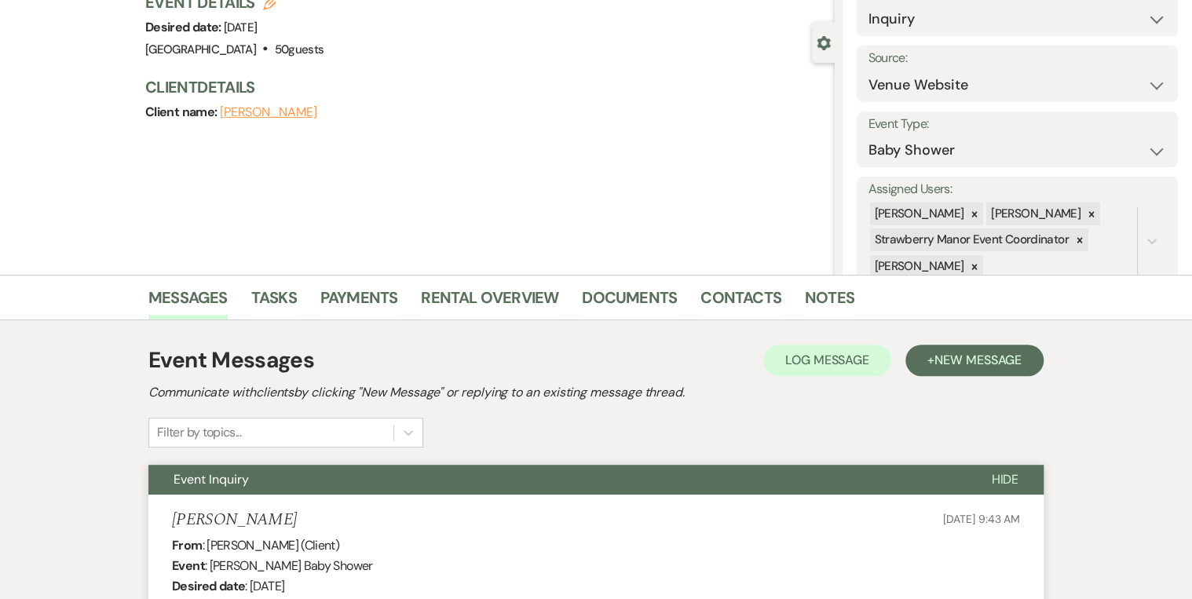
scroll to position [0, 0]
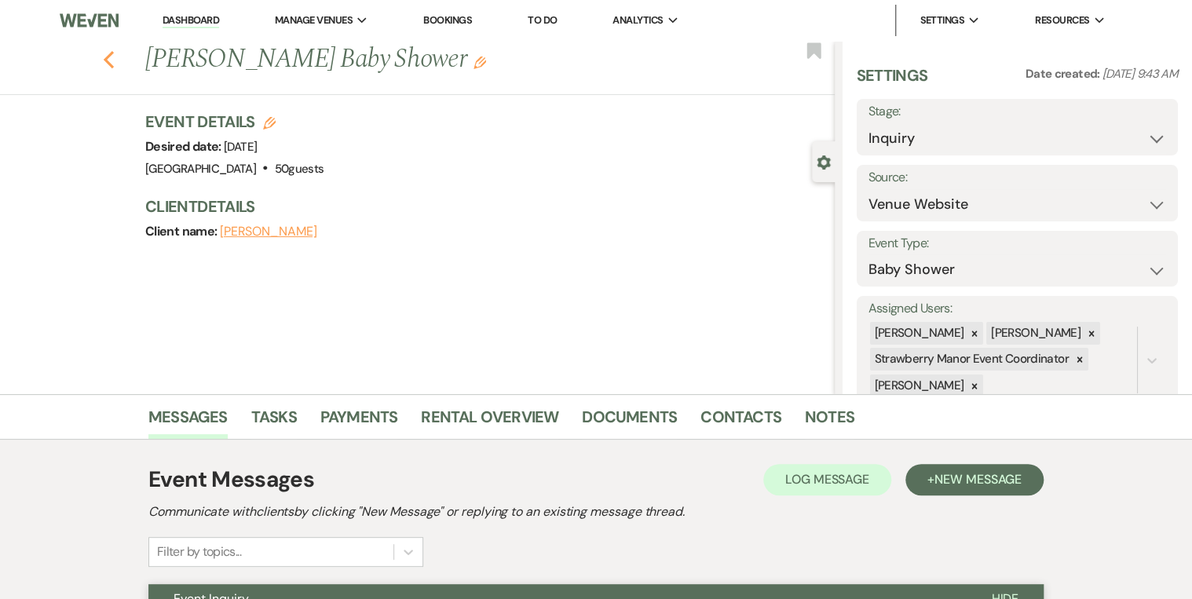
click at [113, 63] on use "button" at bounding box center [109, 59] width 10 height 17
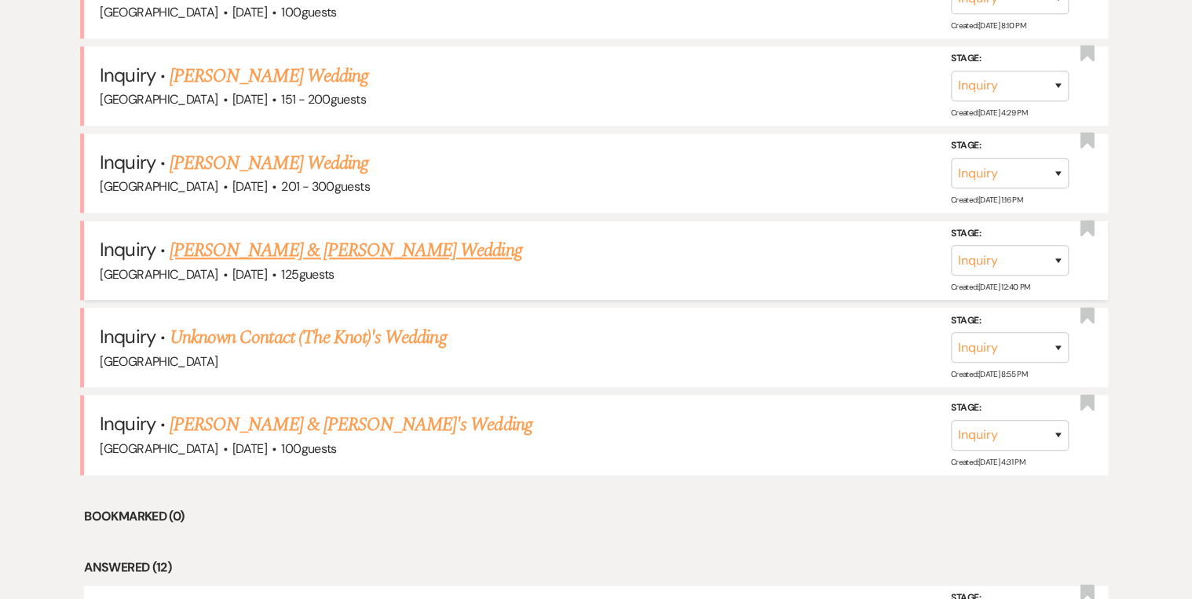
scroll to position [628, 0]
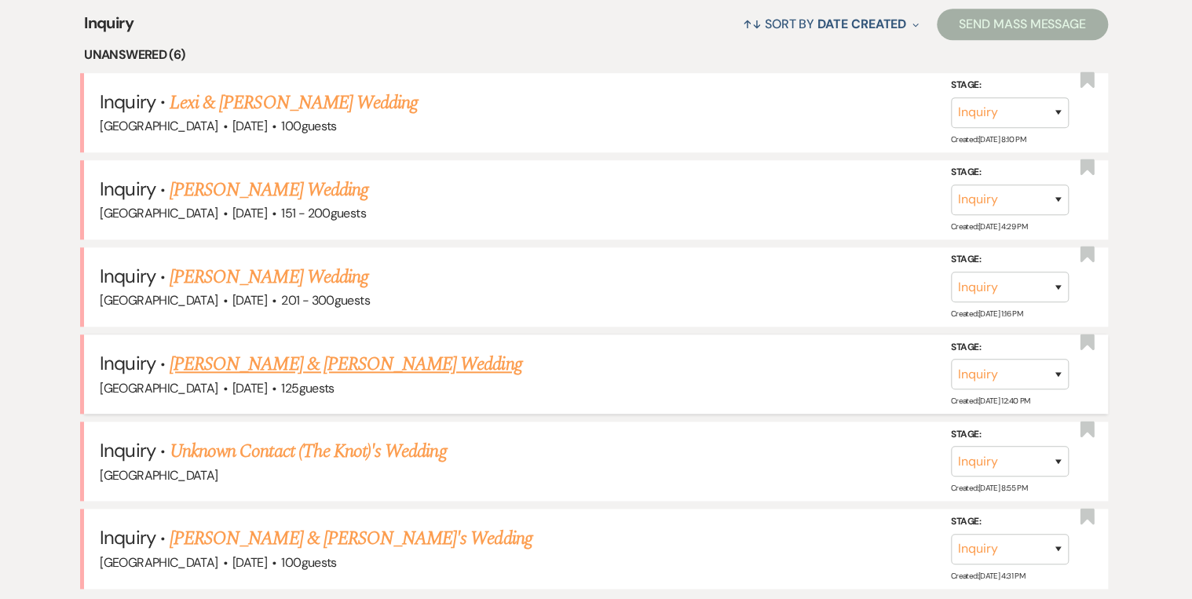
click at [280, 356] on link "Justin Bailey & Marina Smith's Wedding" at bounding box center [346, 364] width 352 height 28
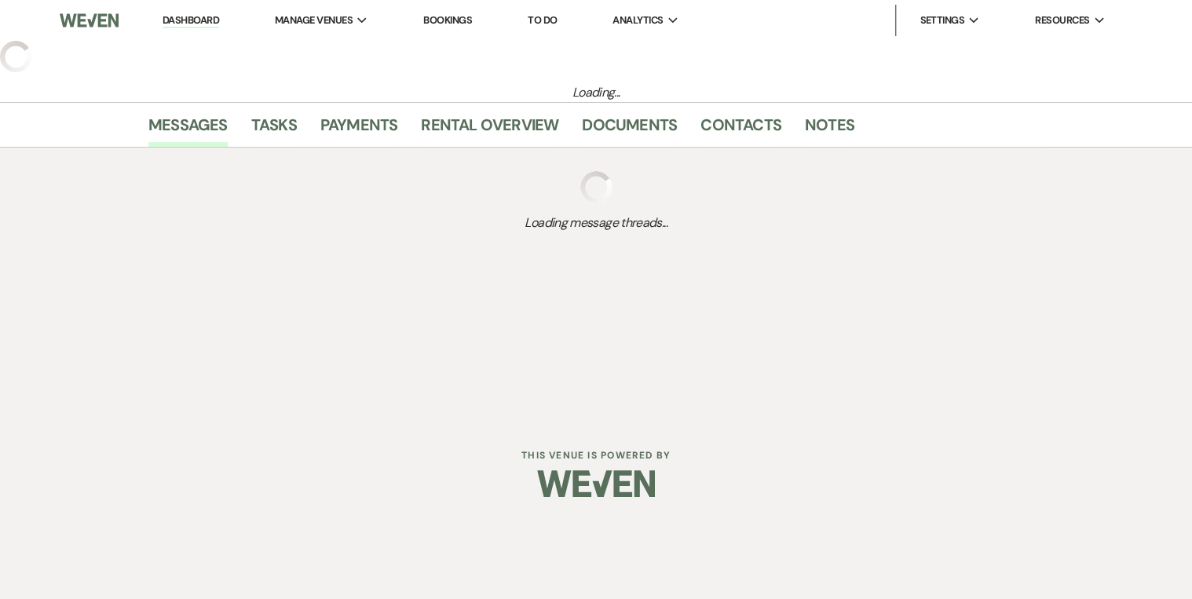
select select "5"
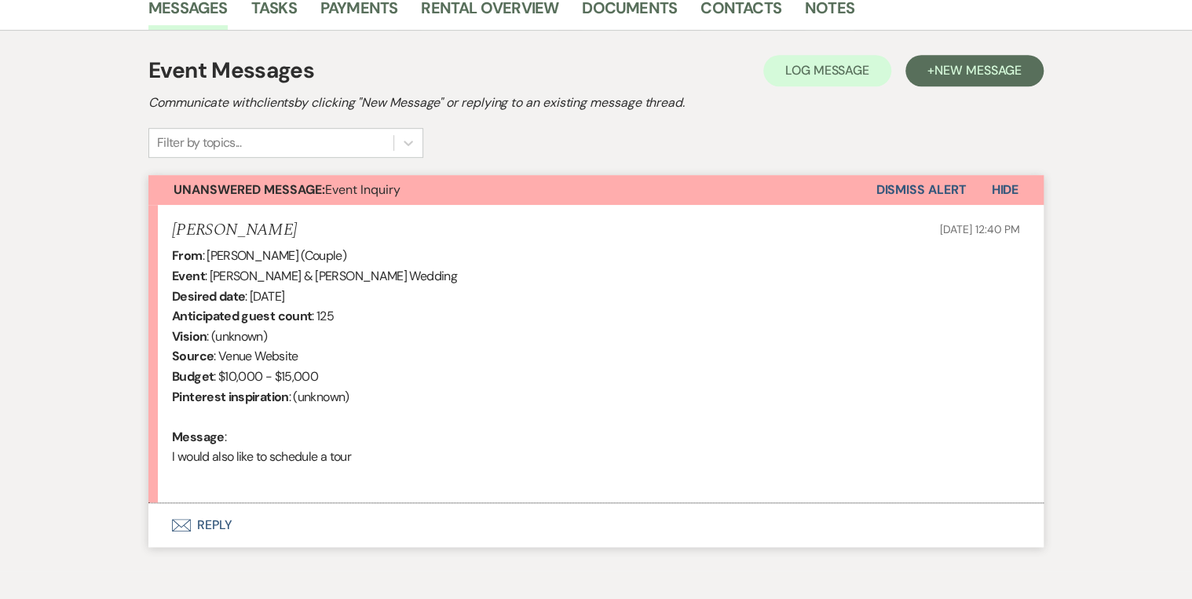
scroll to position [480, 0]
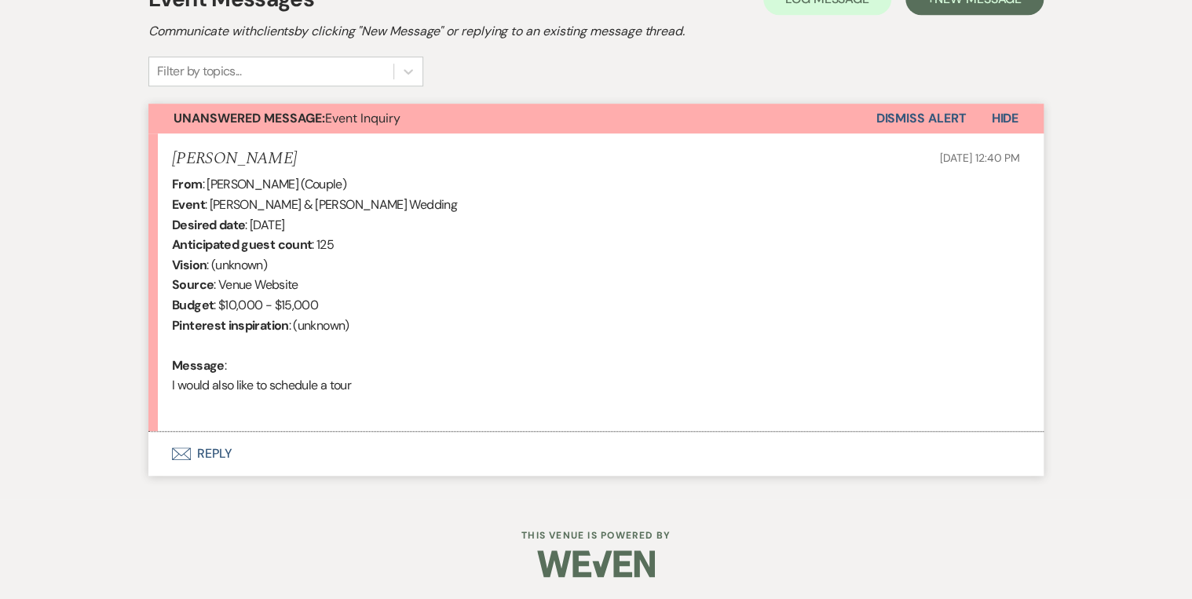
click at [221, 455] on button "Envelope Reply" at bounding box center [595, 454] width 895 height 44
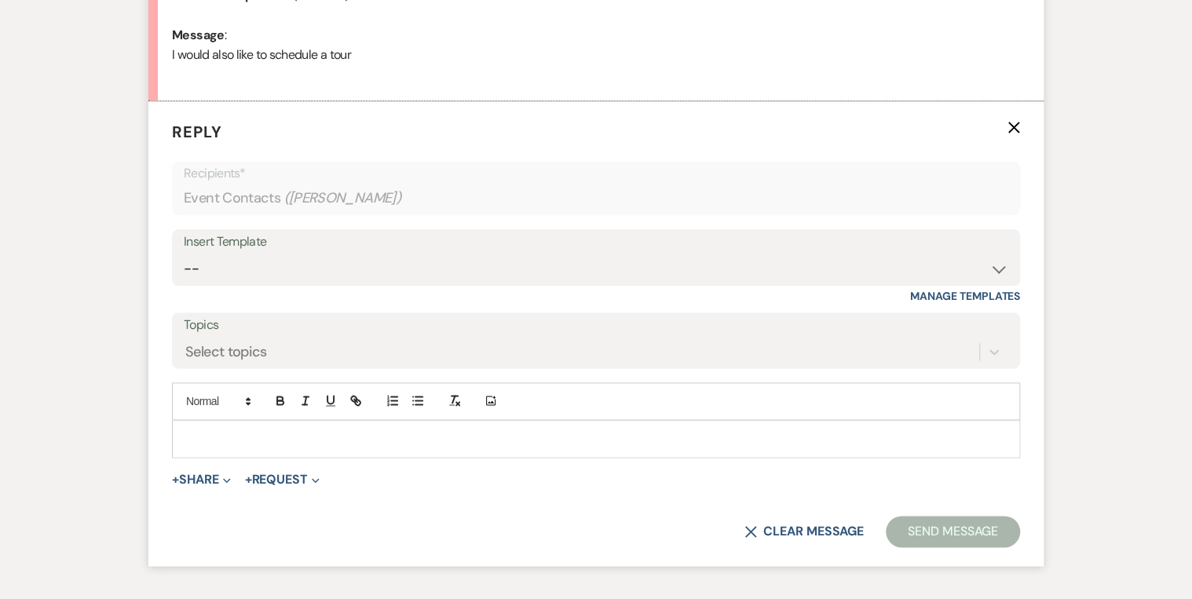
scroll to position [844, 0]
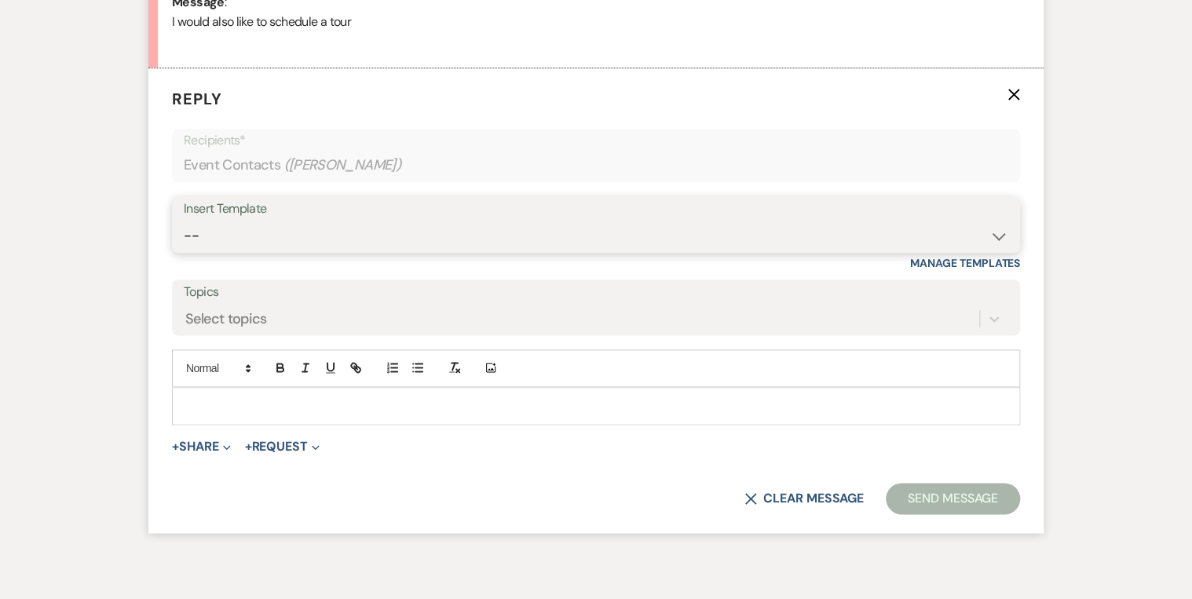
click at [298, 237] on select "-- Weven Planning Portal Introduction (Booked Events) Private Party Inquiry Res…" at bounding box center [596, 236] width 824 height 31
select select "5376"
click at [184, 221] on select "-- Weven Planning Portal Introduction (Booked Events) Private Party Inquiry Res…" at bounding box center [596, 236] width 824 height 31
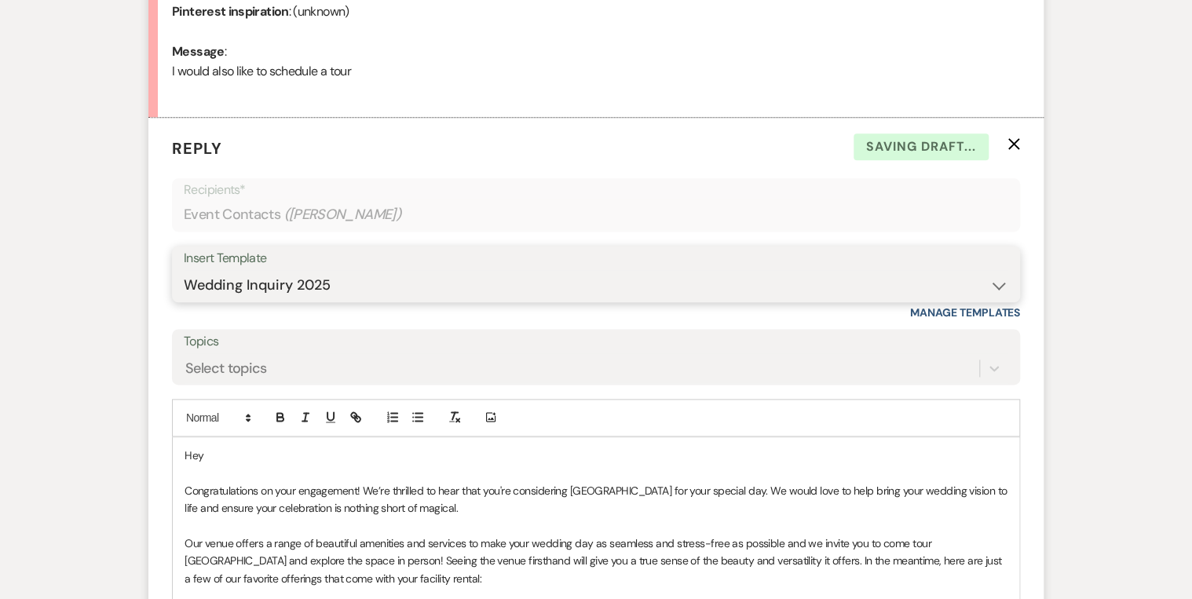
scroll to position [907, 0]
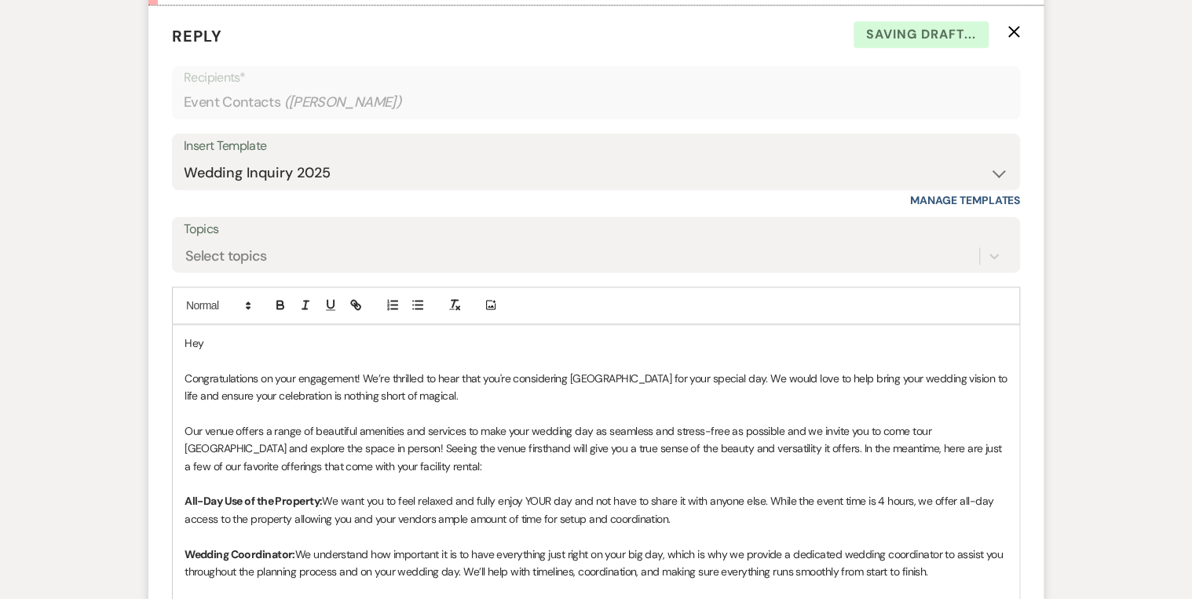
click at [232, 340] on p "Hey" at bounding box center [595, 342] width 823 height 17
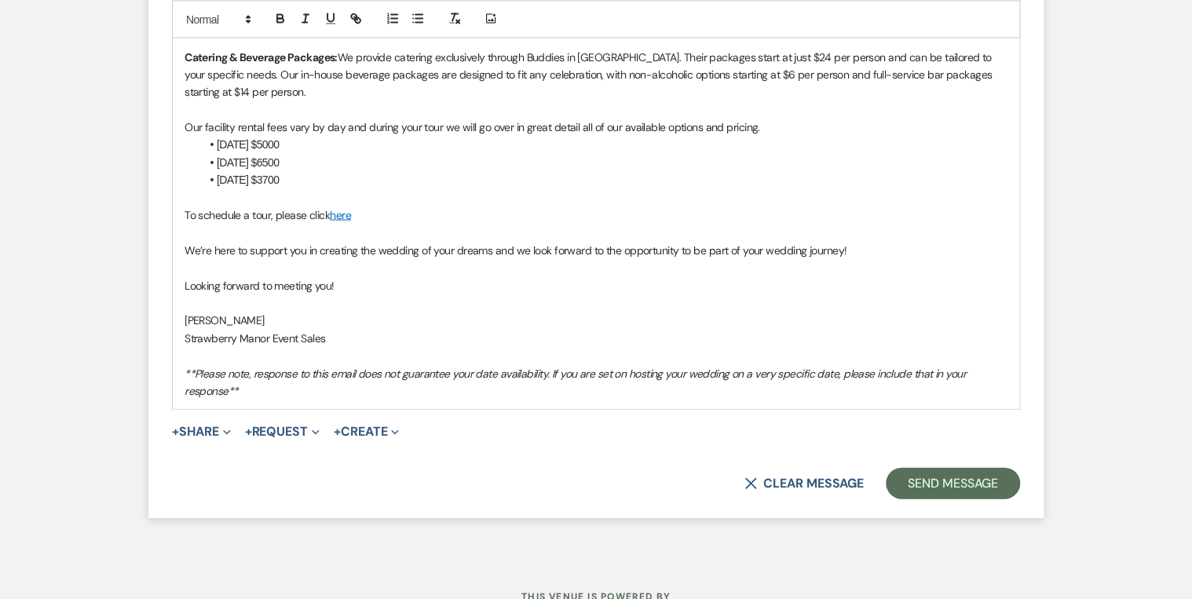
scroll to position [1552, 0]
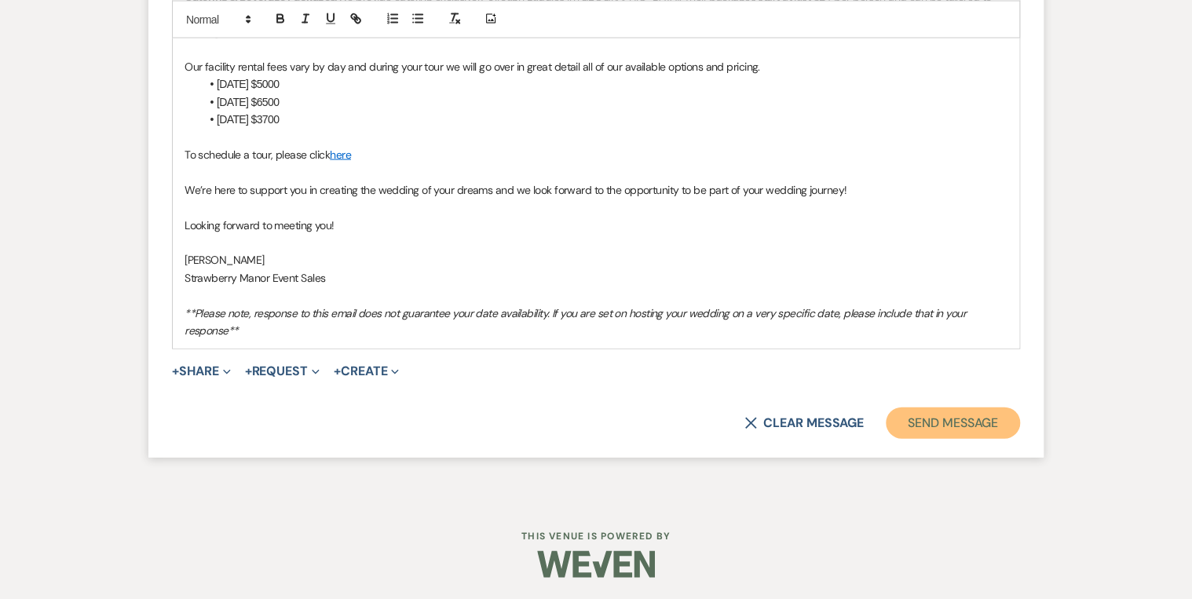
click at [949, 422] on button "Send Message" at bounding box center [953, 422] width 134 height 31
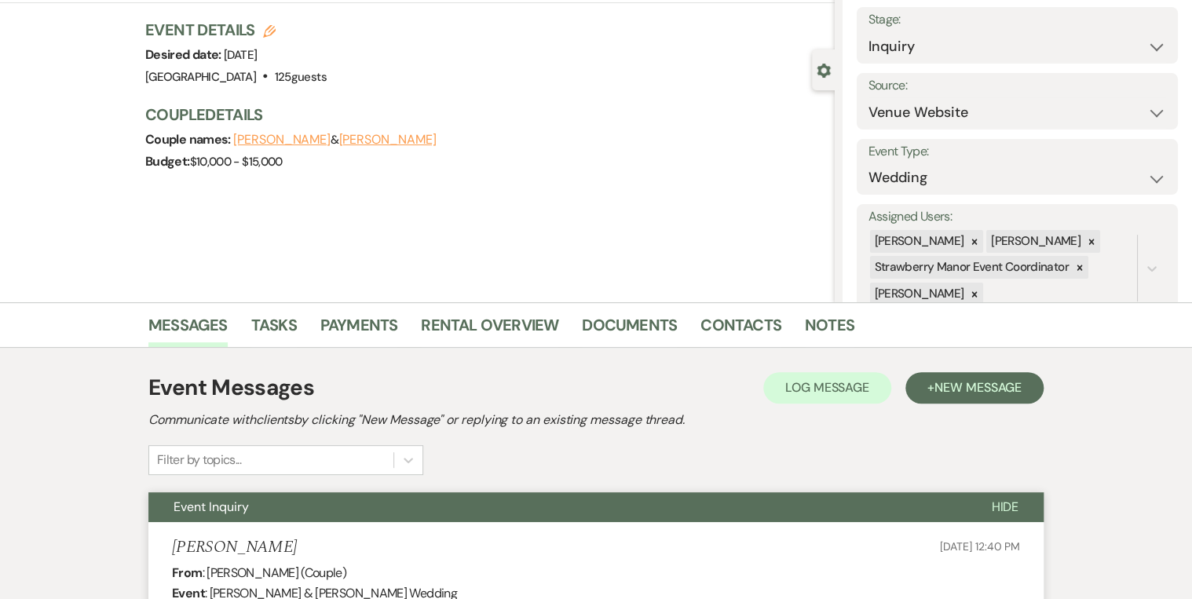
scroll to position [0, 0]
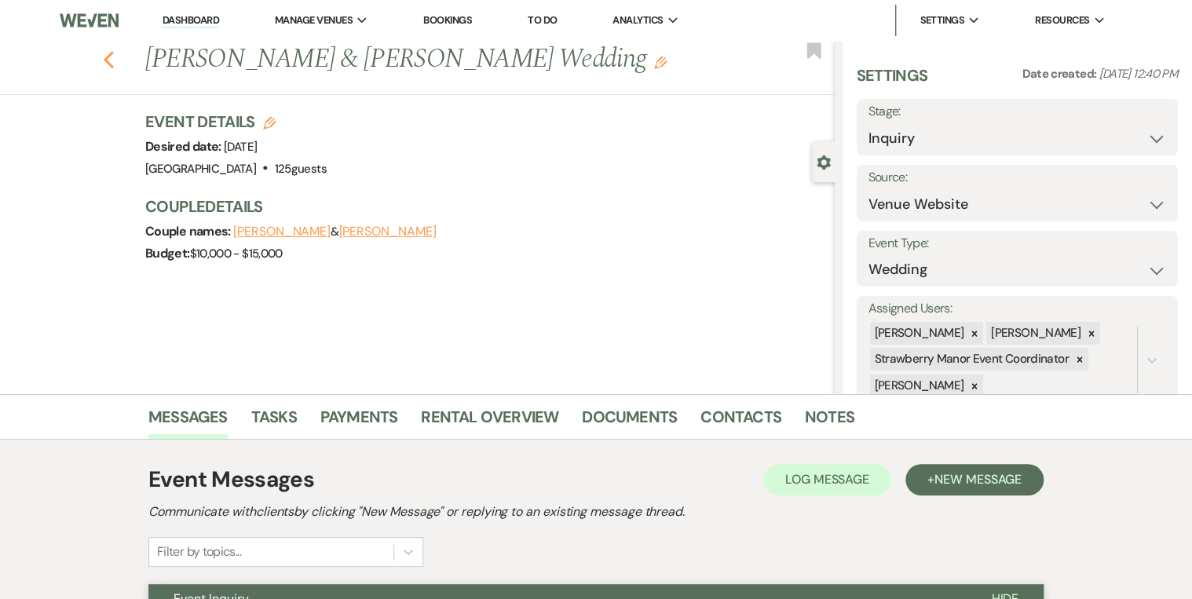
click at [107, 59] on icon "Previous" at bounding box center [109, 59] width 12 height 19
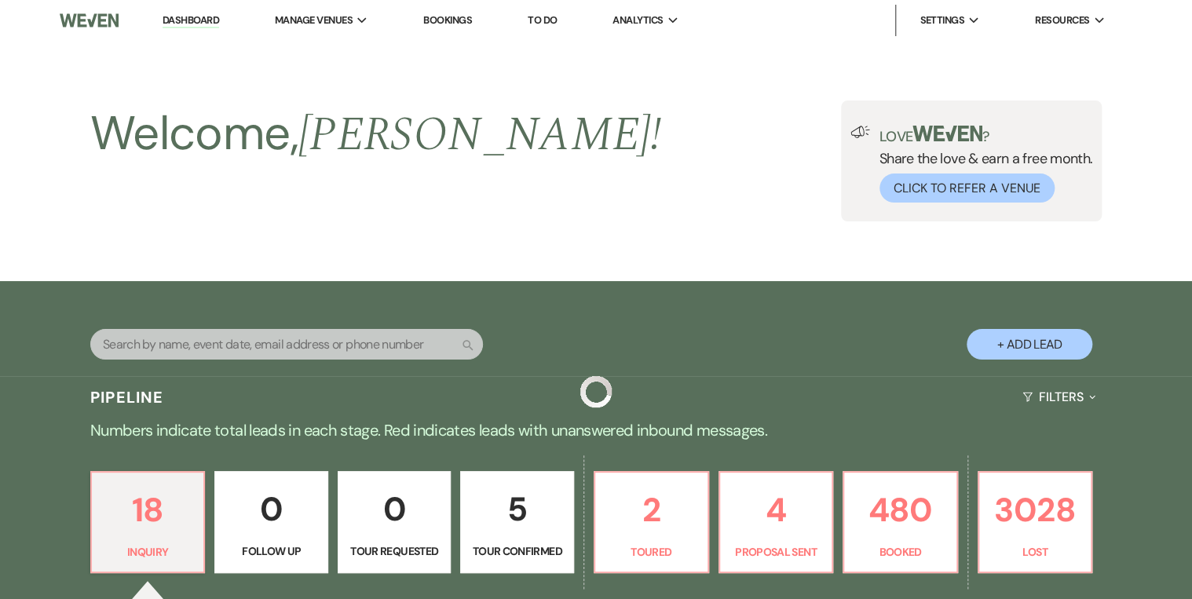
scroll to position [628, 0]
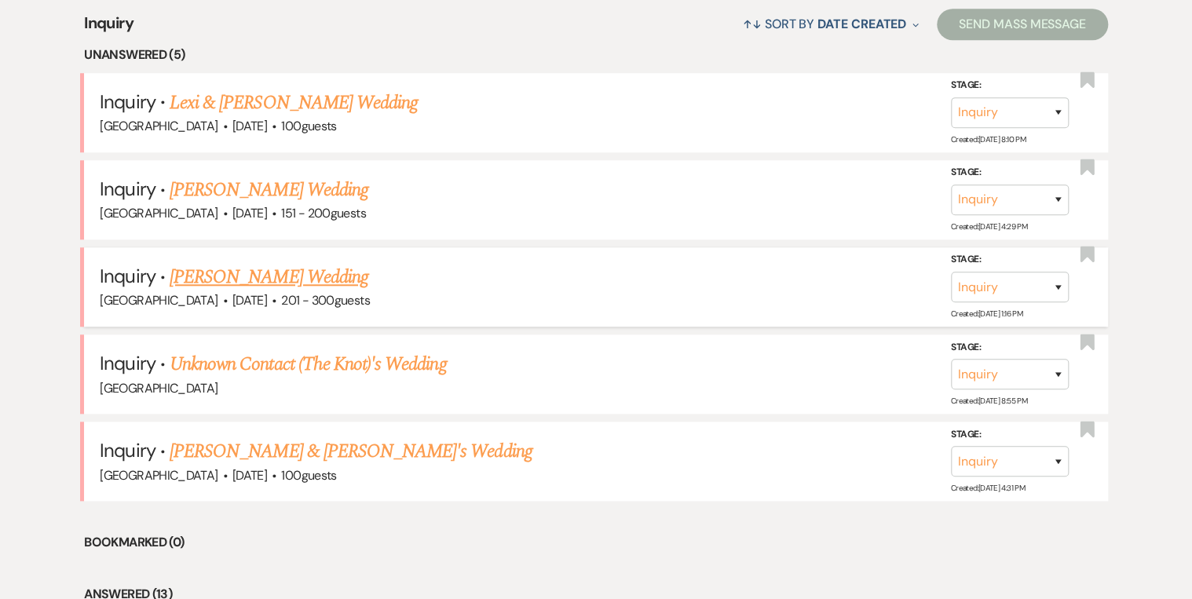
click at [207, 275] on link "[PERSON_NAME] Wedding" at bounding box center [269, 277] width 199 height 28
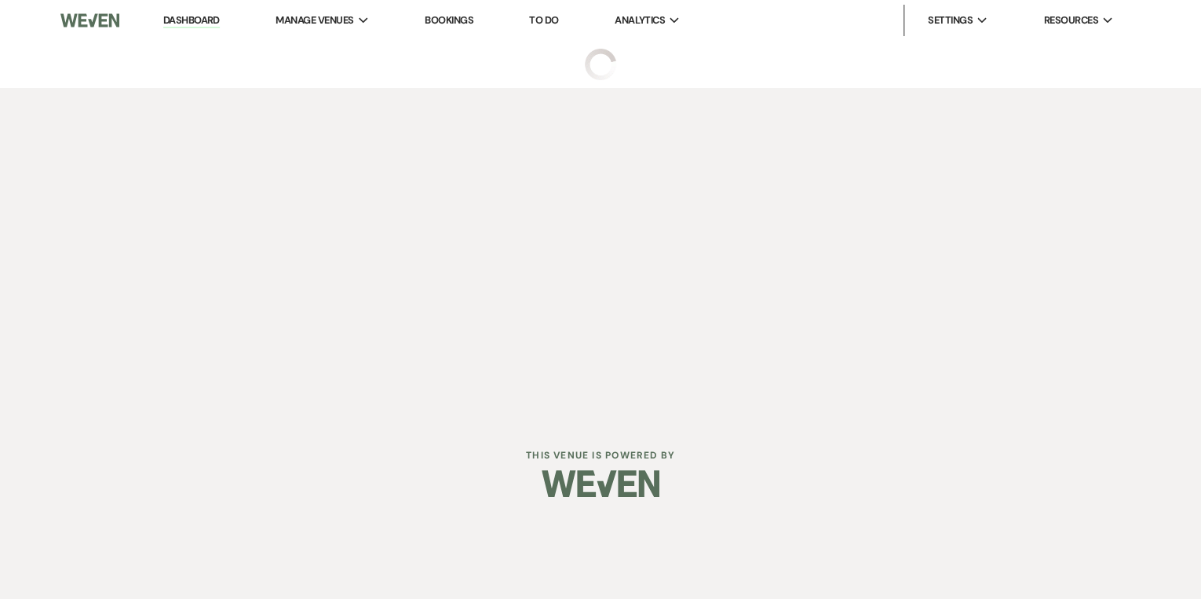
select select "2"
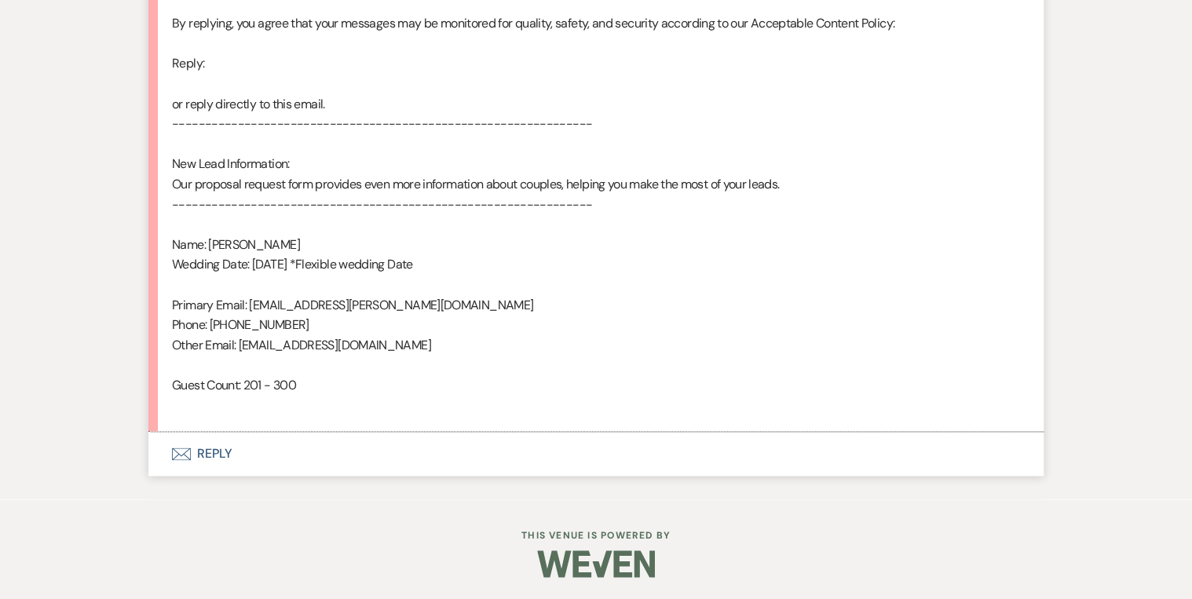
scroll to position [880, 0]
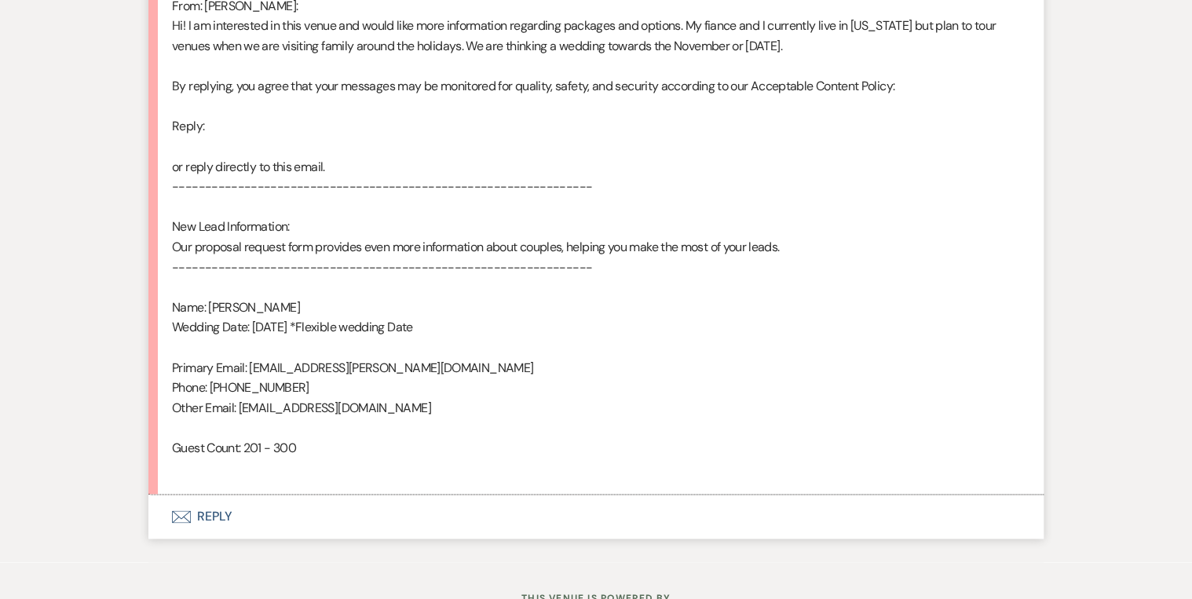
click at [210, 463] on button "Envelope Reply" at bounding box center [595, 517] width 895 height 44
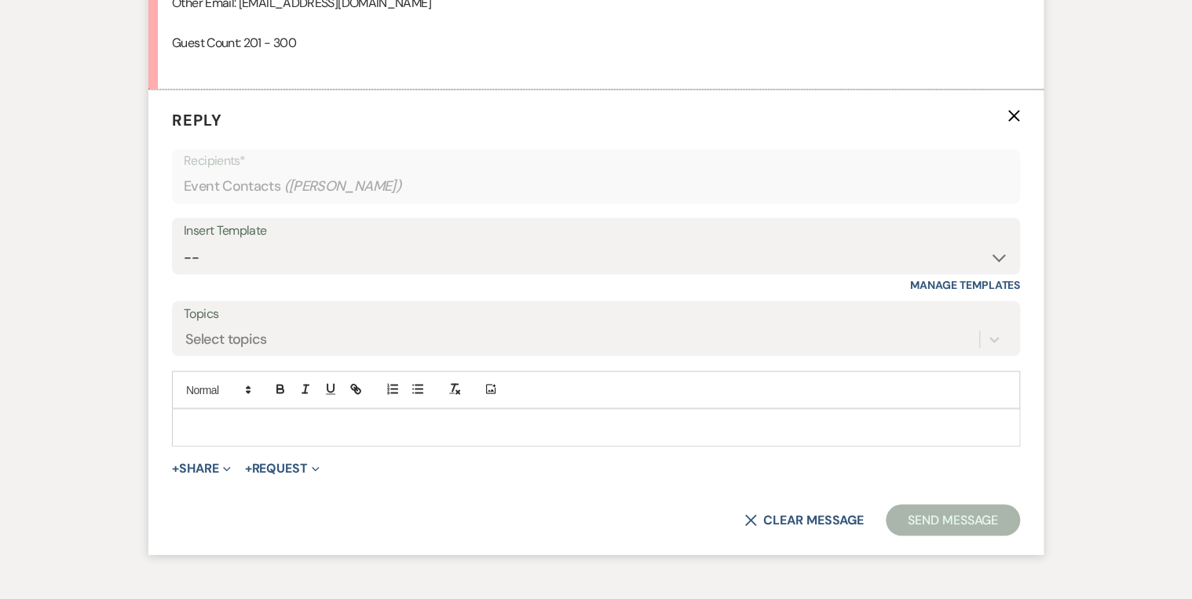
scroll to position [1306, 0]
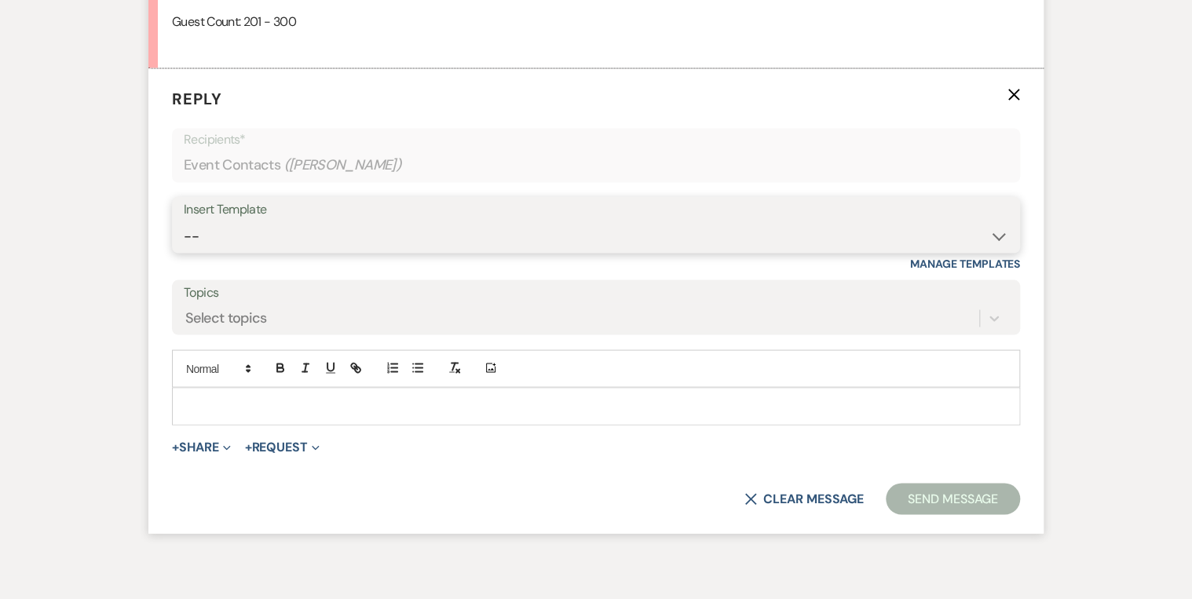
click at [236, 226] on select "-- Weven Planning Portal Introduction (Booked Events) Private Party Inquiry Res…" at bounding box center [596, 236] width 824 height 31
select select "5376"
click at [184, 221] on select "-- Weven Planning Portal Introduction (Booked Events) Private Party Inquiry Res…" at bounding box center [596, 236] width 824 height 31
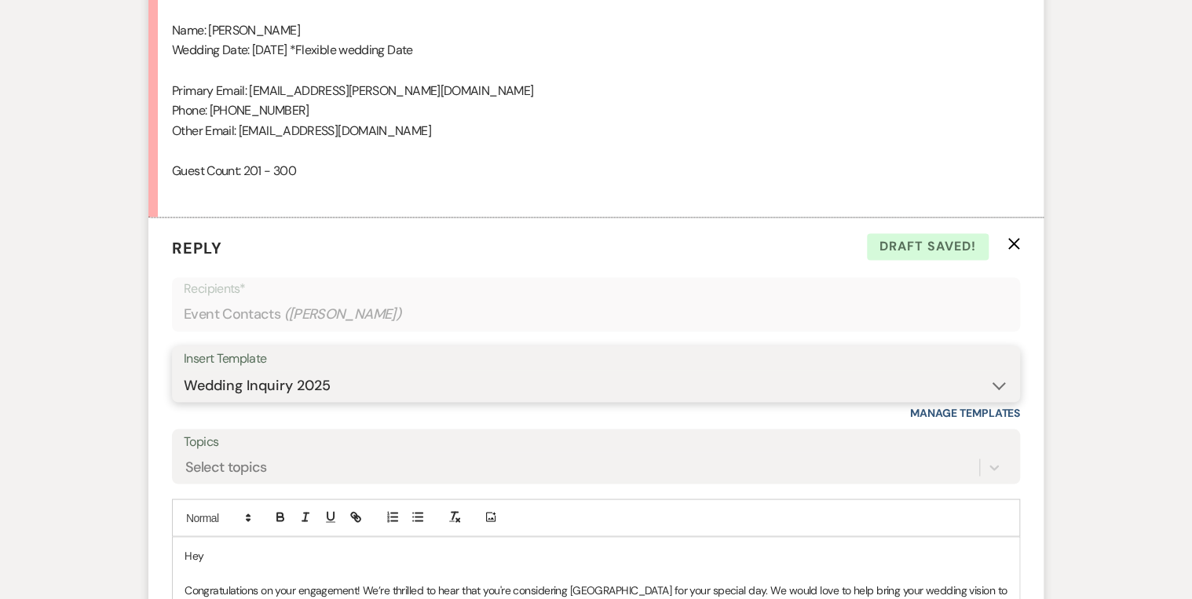
scroll to position [1243, 0]
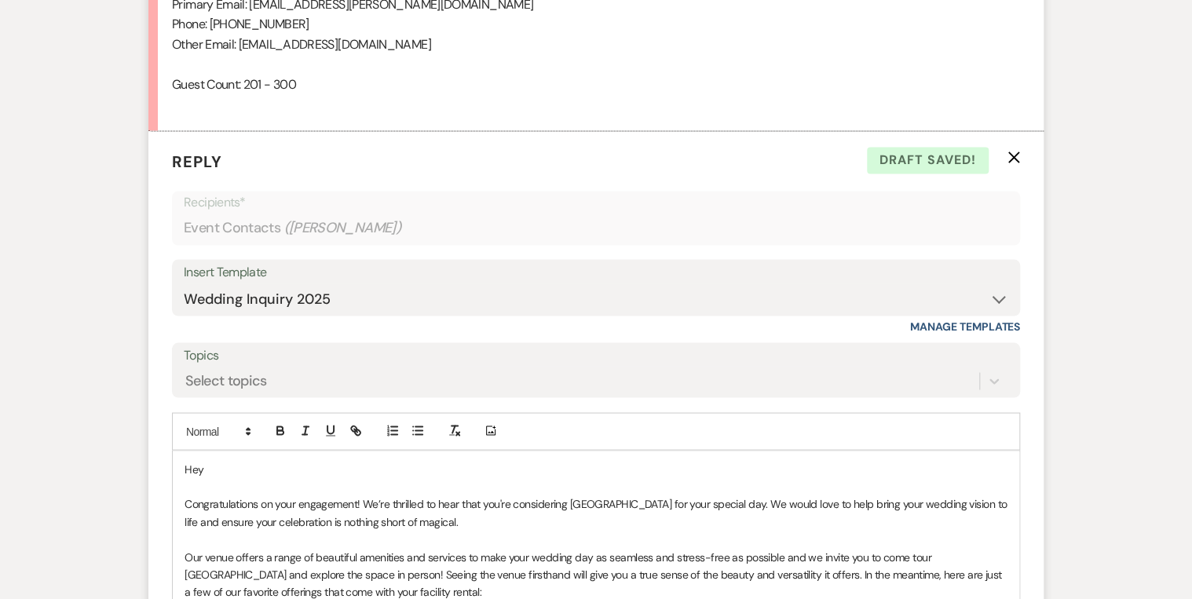
click at [228, 463] on p "Hey" at bounding box center [595, 468] width 823 height 17
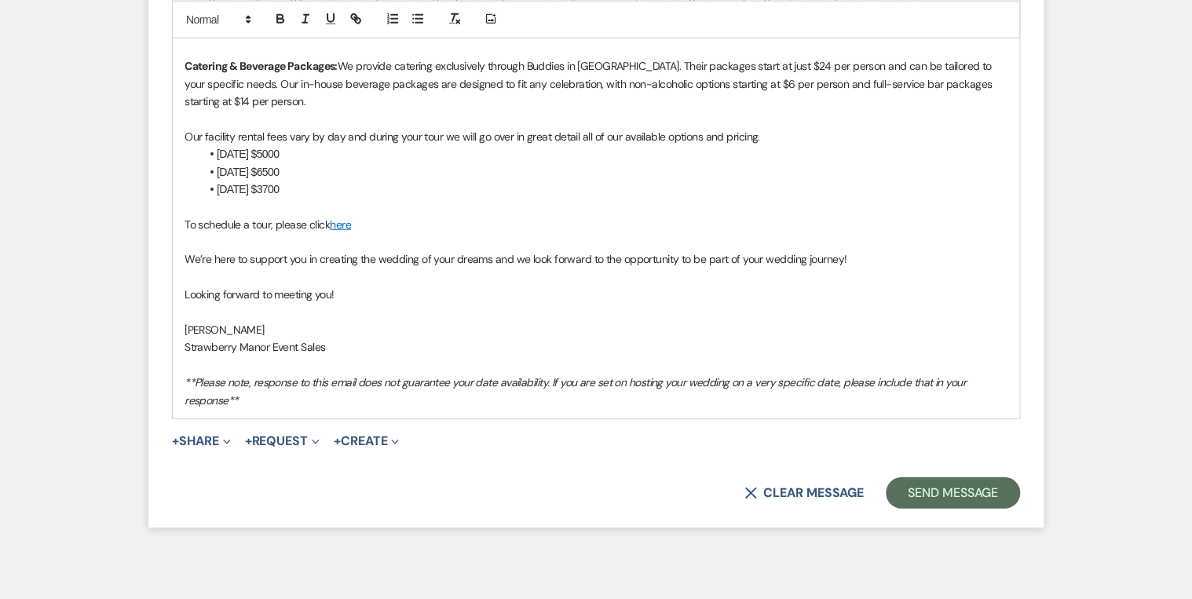
scroll to position [2014, 0]
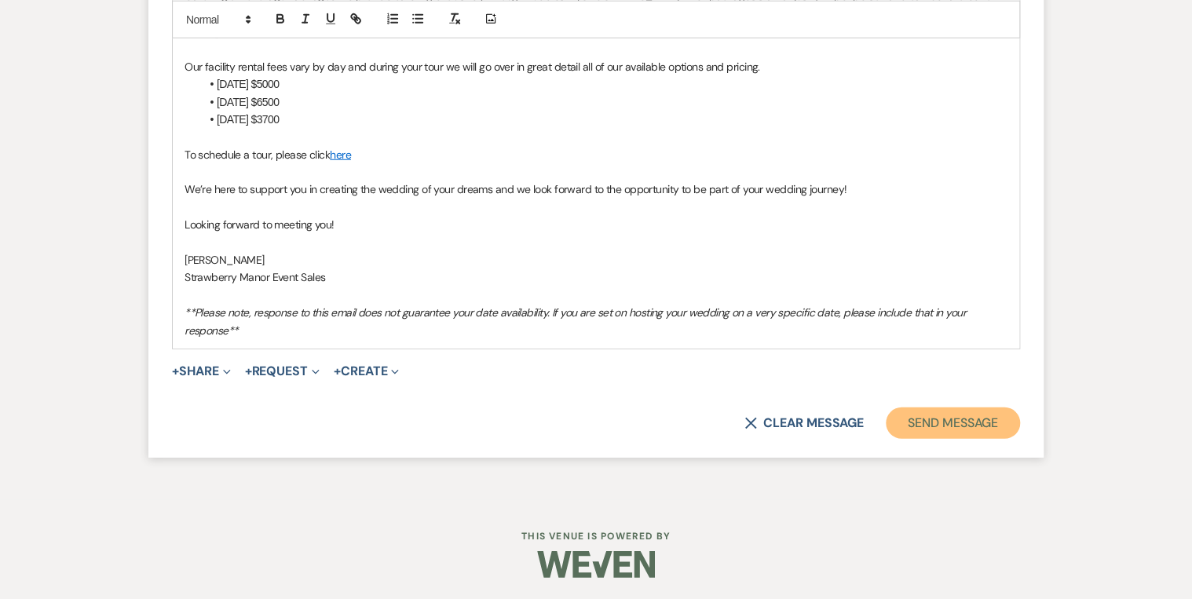
click at [935, 418] on button "Send Message" at bounding box center [953, 422] width 134 height 31
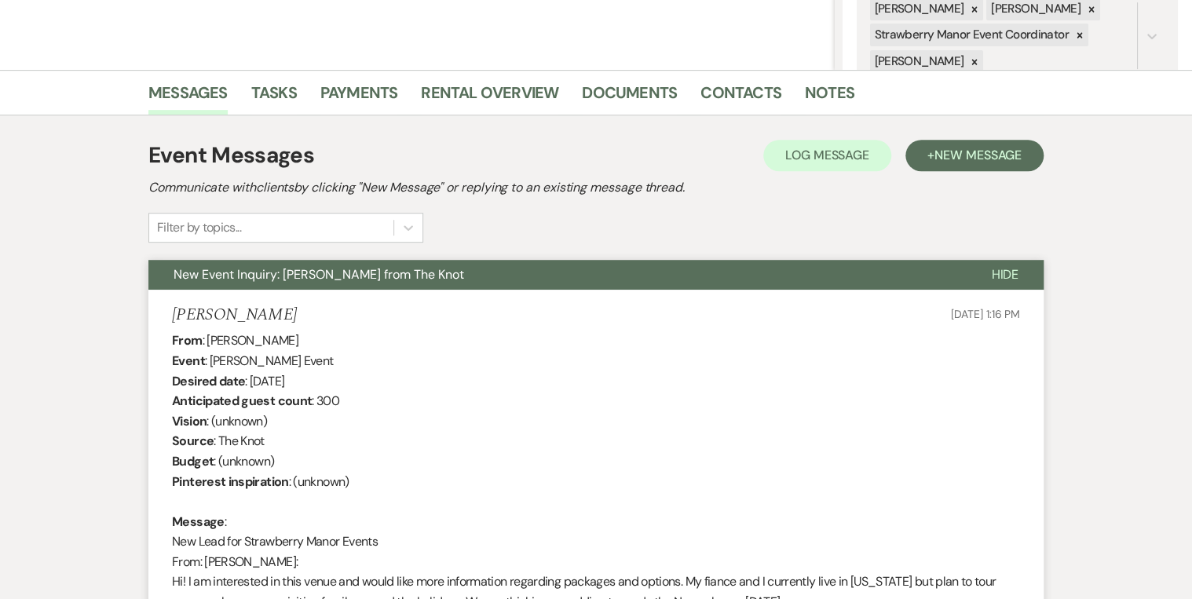
scroll to position [0, 0]
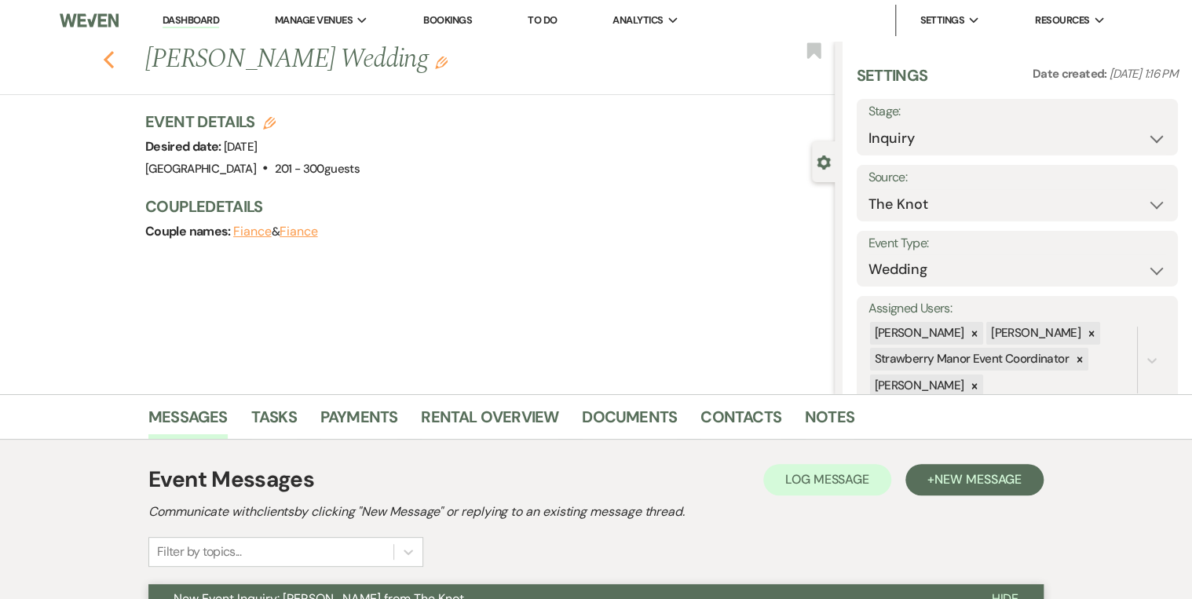
click at [113, 59] on icon "Previous" at bounding box center [109, 59] width 12 height 19
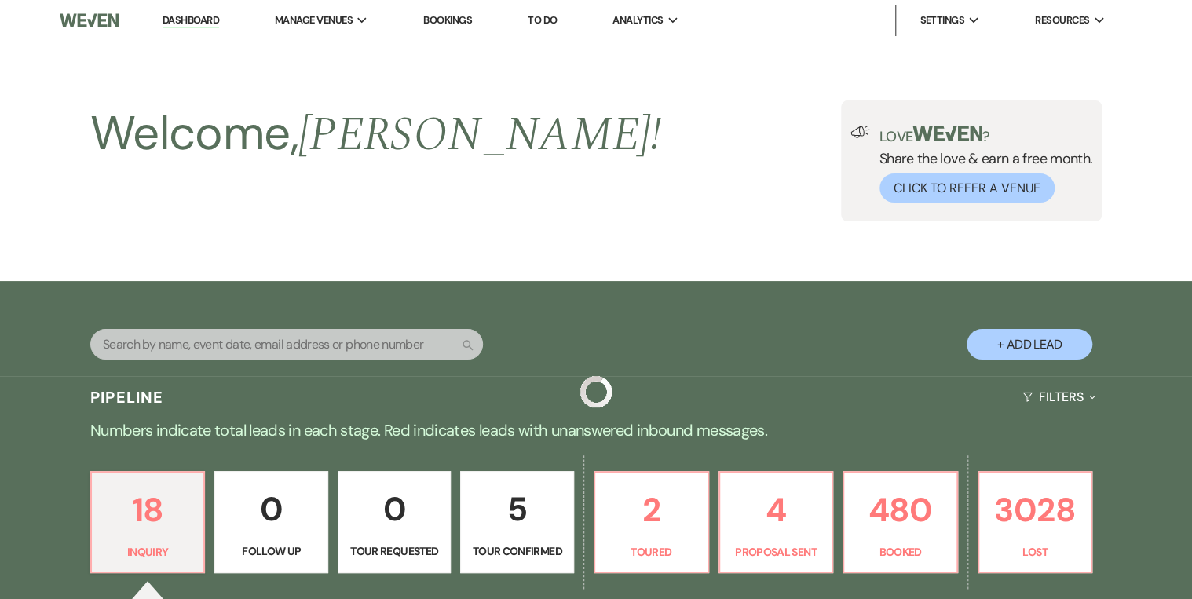
scroll to position [628, 0]
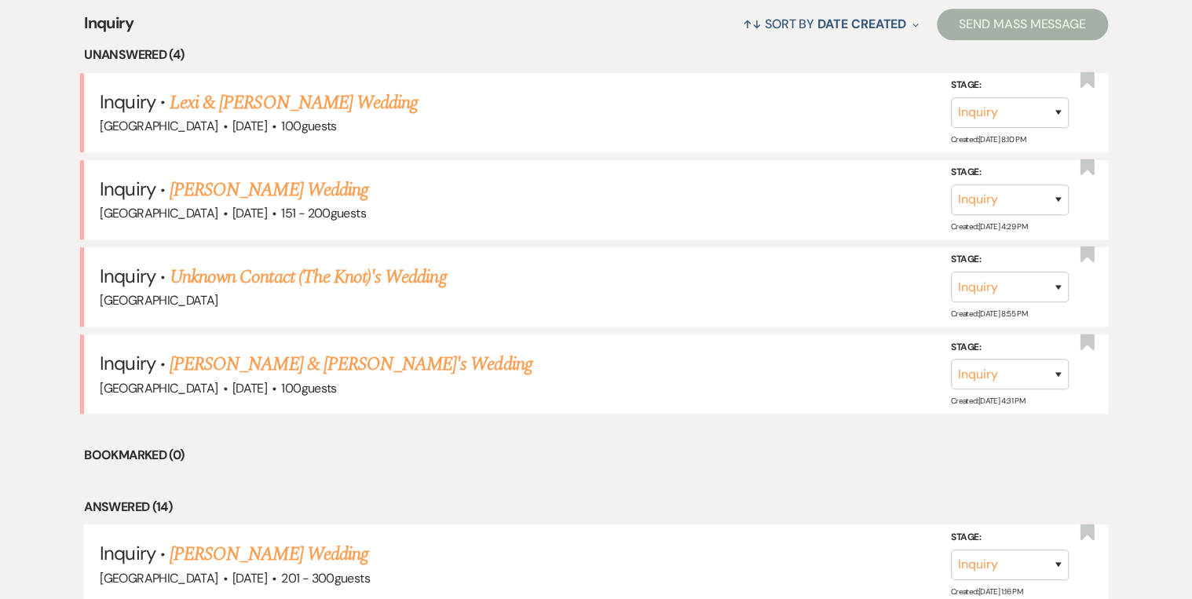
drag, startPoint x: 253, startPoint y: 182, endPoint x: 319, endPoint y: 207, distance: 70.6
click at [253, 182] on link "[PERSON_NAME] Wedding" at bounding box center [269, 190] width 199 height 28
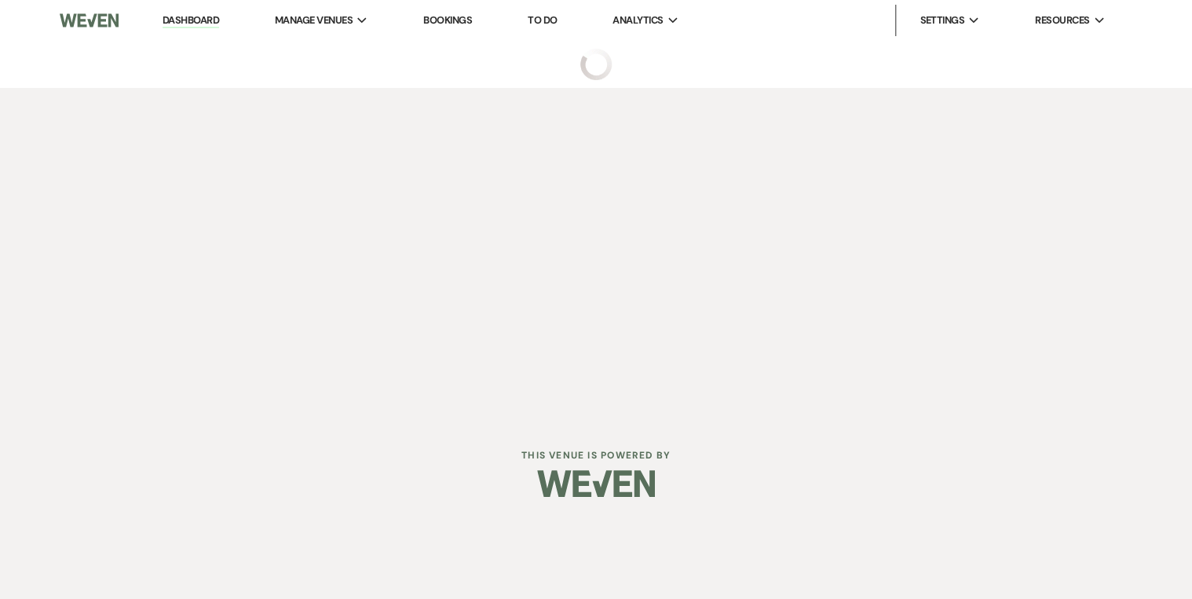
select select "2"
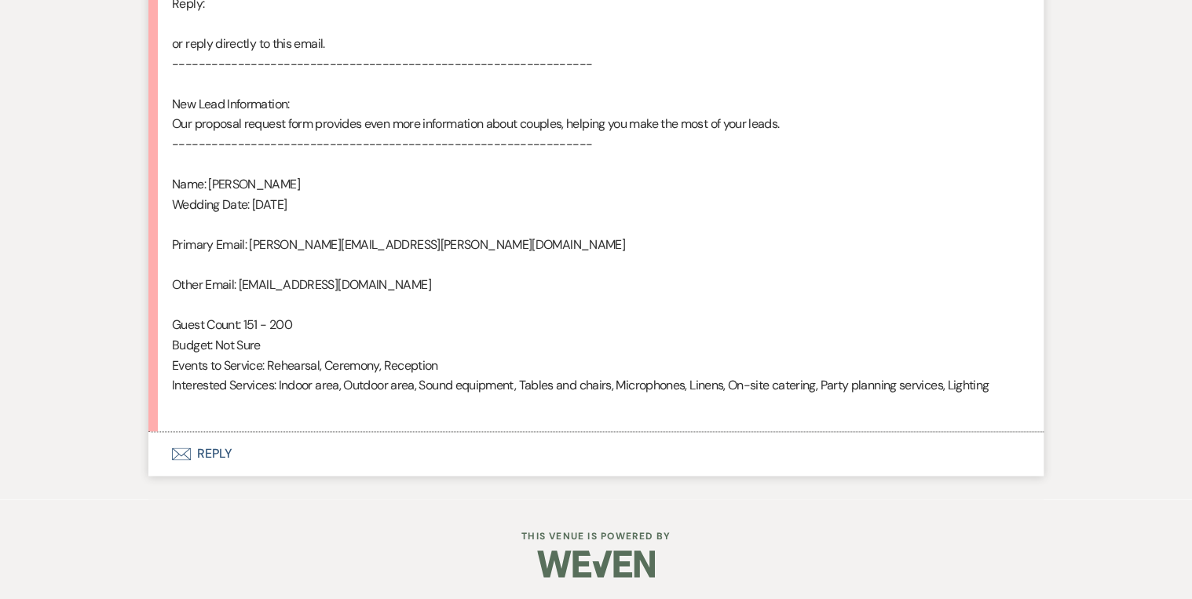
scroll to position [983, 0]
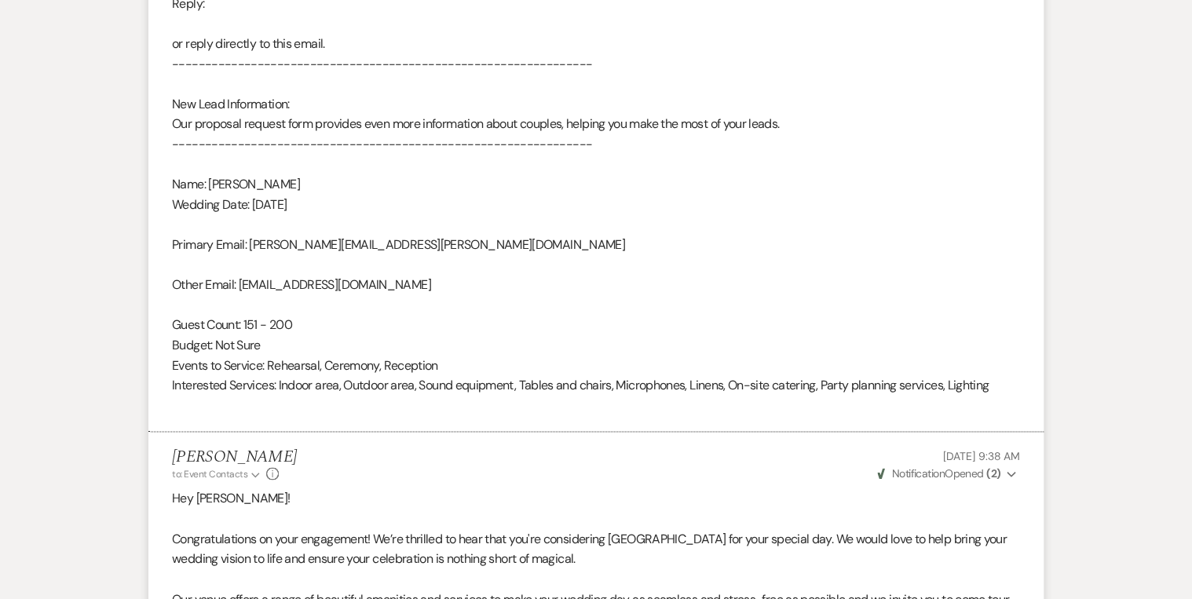
click at [677, 199] on div "From : Amelia Scott Event : Amelia Scott's Event Desired date : November 28th 2…" at bounding box center [596, 43] width 848 height 743
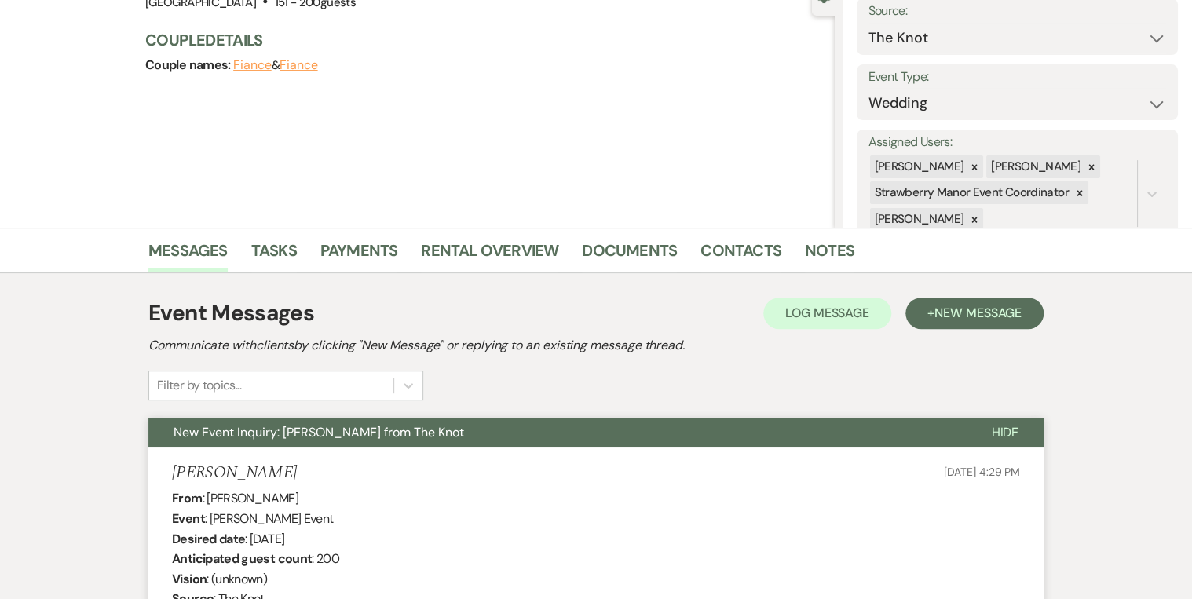
scroll to position [0, 0]
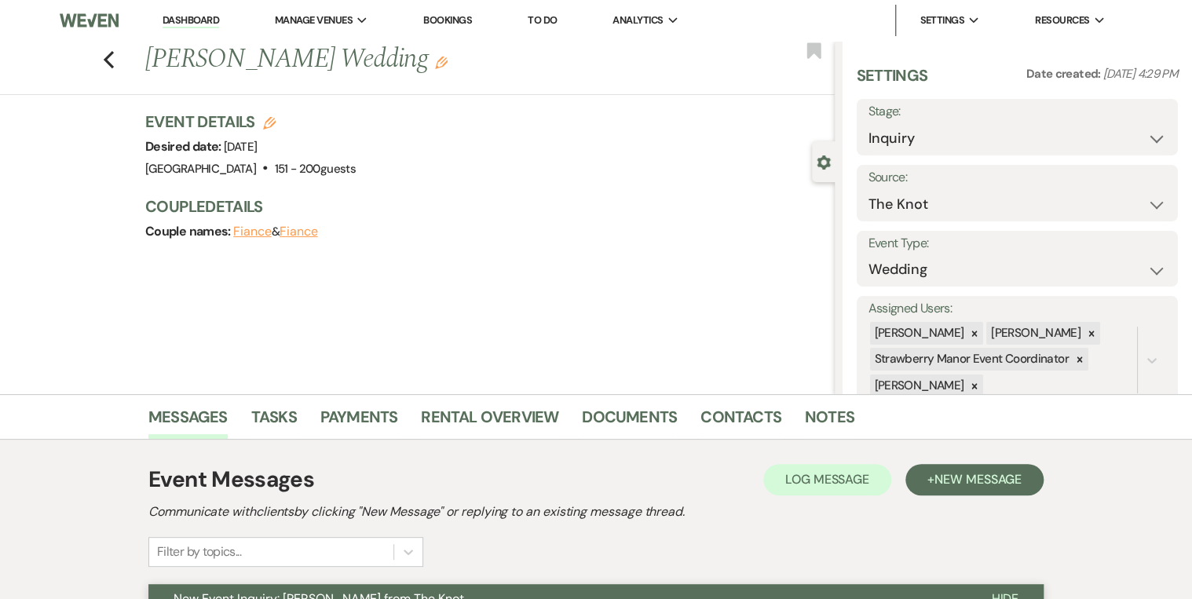
click at [199, 13] on link "Dashboard" at bounding box center [190, 20] width 57 height 15
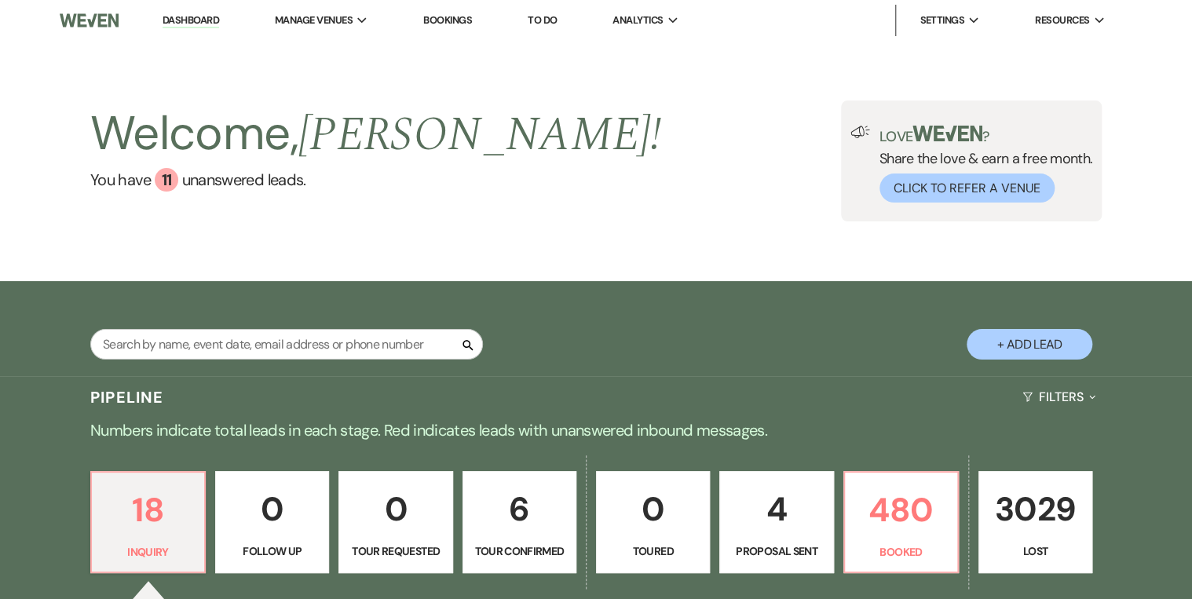
click at [754, 182] on div "Welcome, Robin ! You have 11 unanswered lead s . Love ? Share the love & earn a…" at bounding box center [596, 160] width 1130 height 121
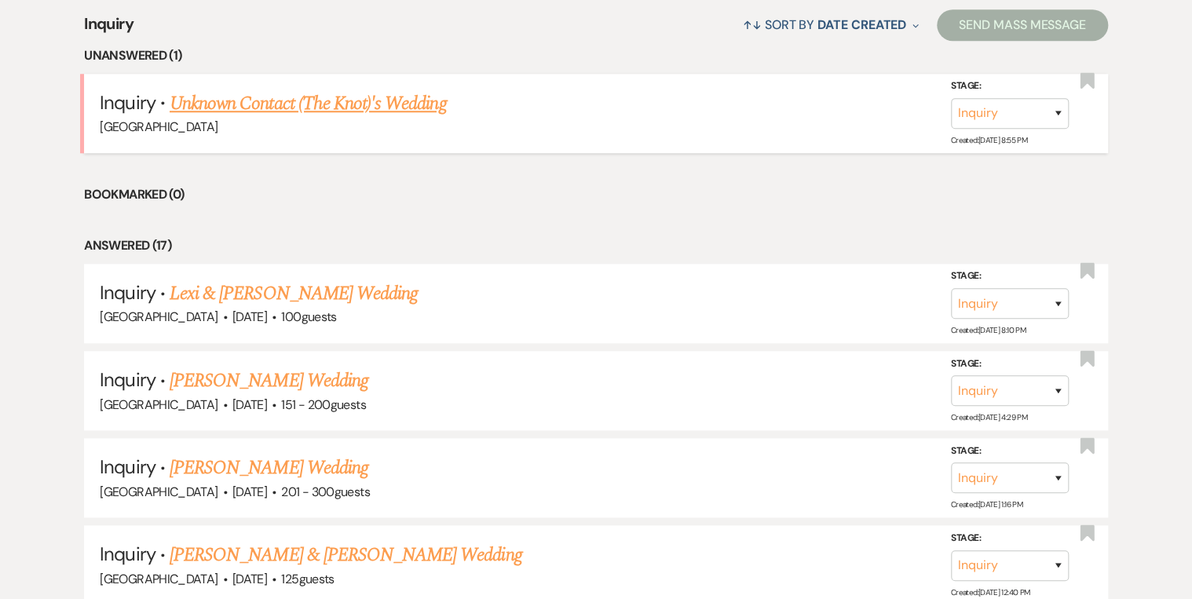
scroll to position [628, 0]
click at [358, 289] on link "Lexi & [PERSON_NAME] Wedding" at bounding box center [294, 293] width 248 height 28
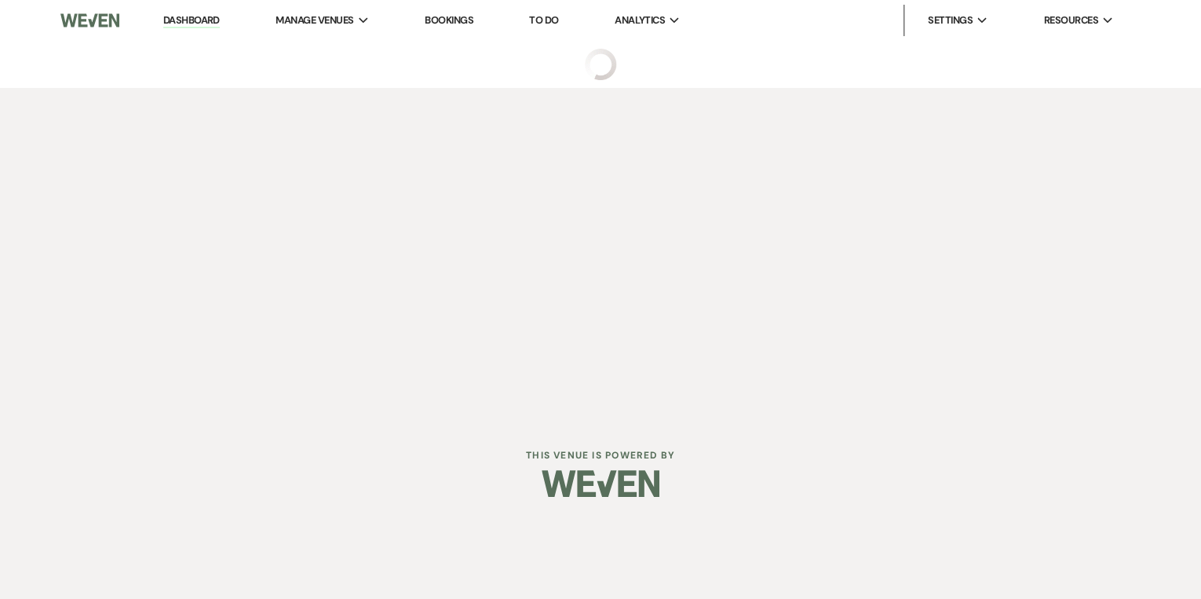
select select "5"
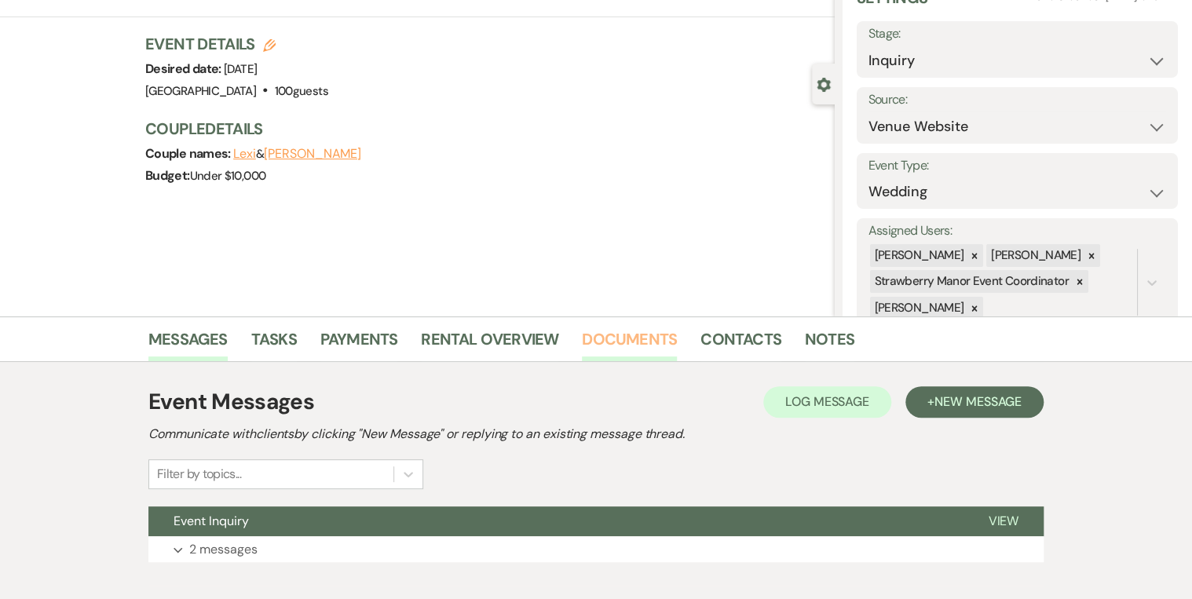
scroll to position [165, 0]
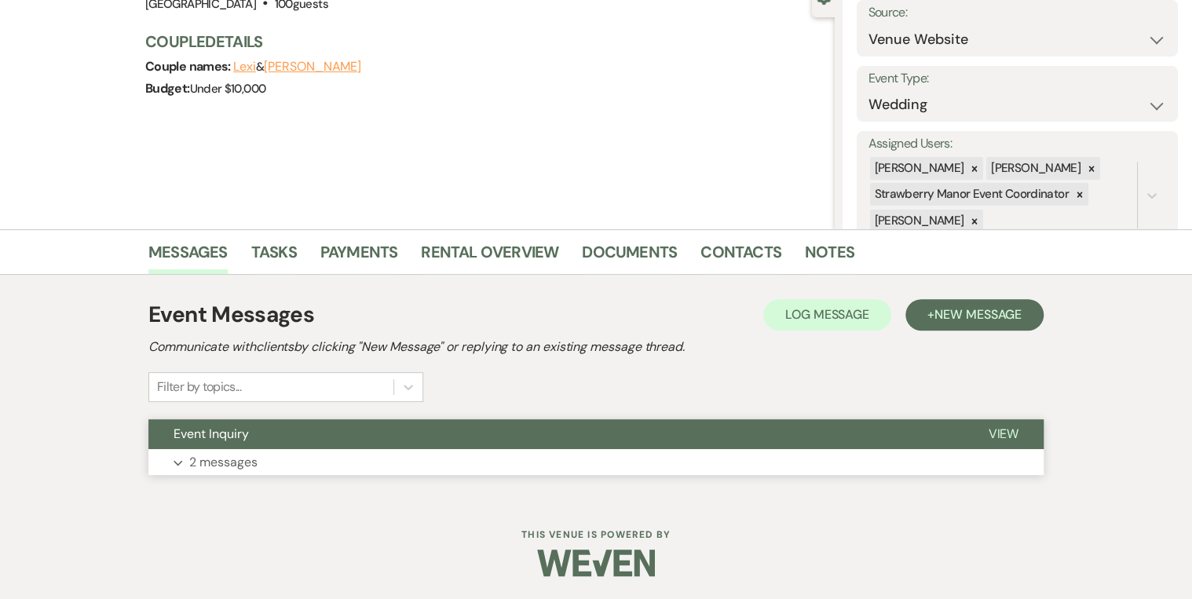
click at [949, 430] on span "View" at bounding box center [1003, 433] width 31 height 16
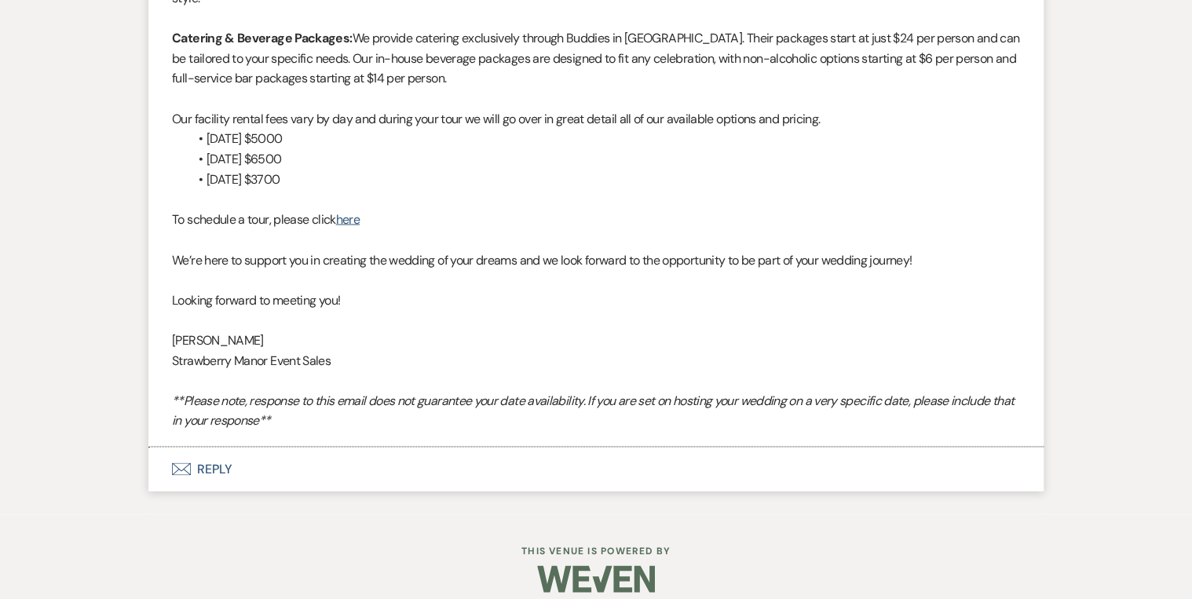
scroll to position [1338, 0]
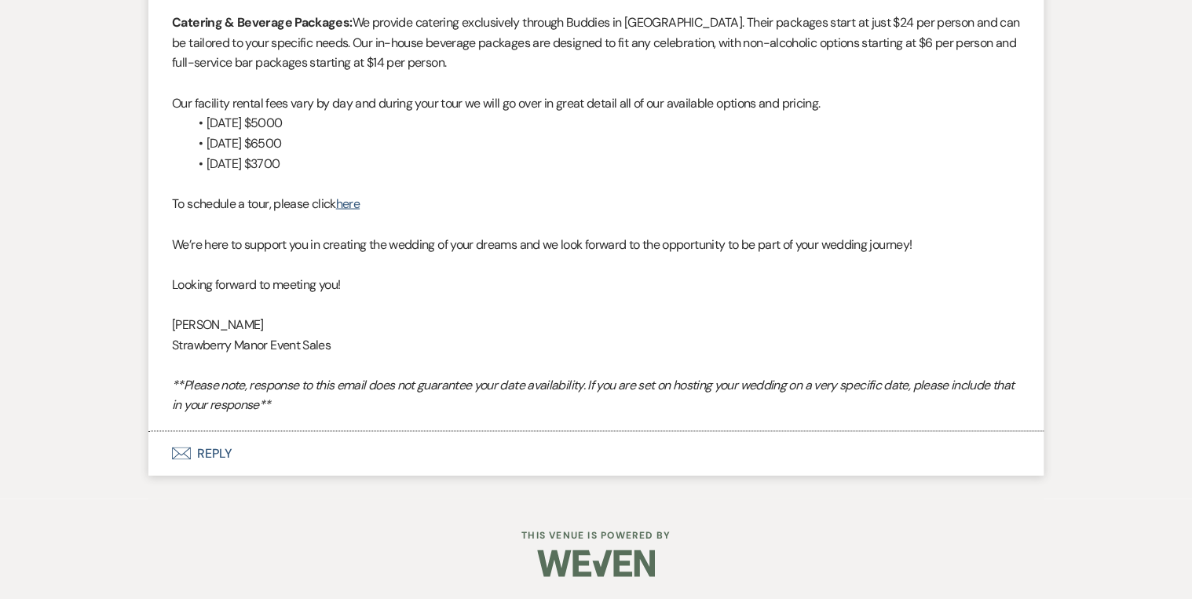
click at [206, 450] on button "Envelope Reply" at bounding box center [595, 453] width 895 height 44
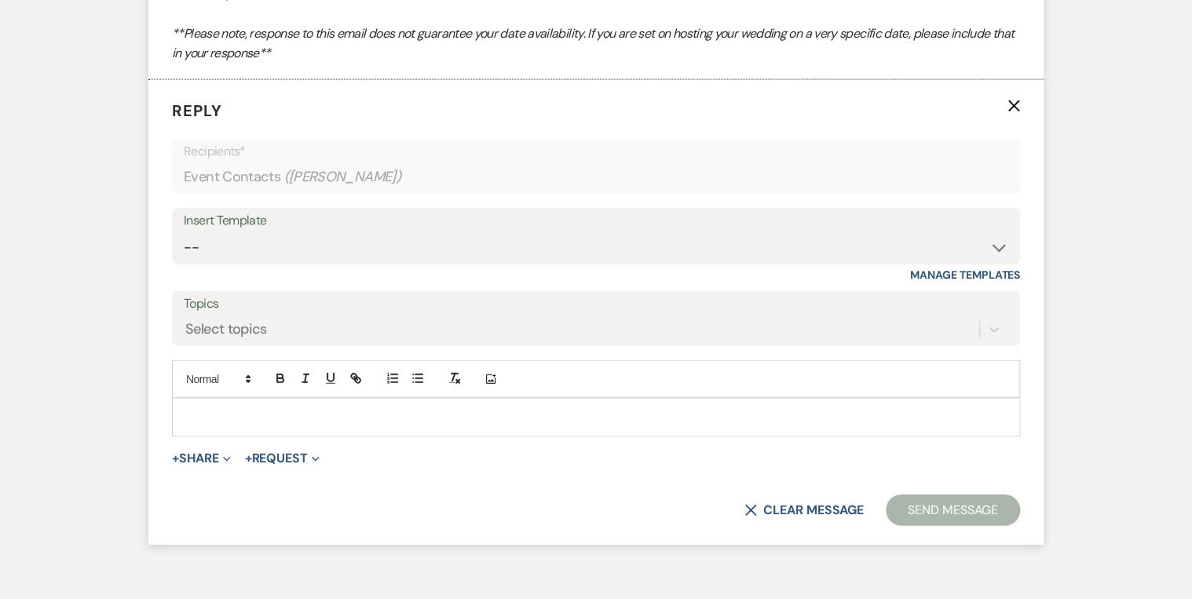
scroll to position [1700, 0]
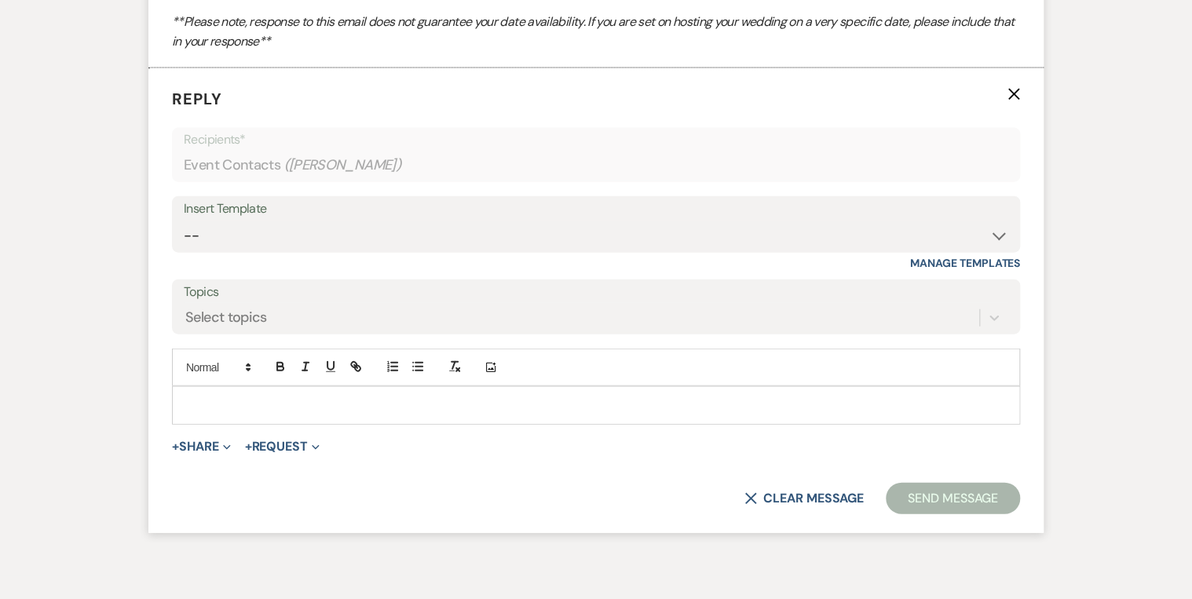
click at [233, 398] on p at bounding box center [595, 404] width 823 height 17
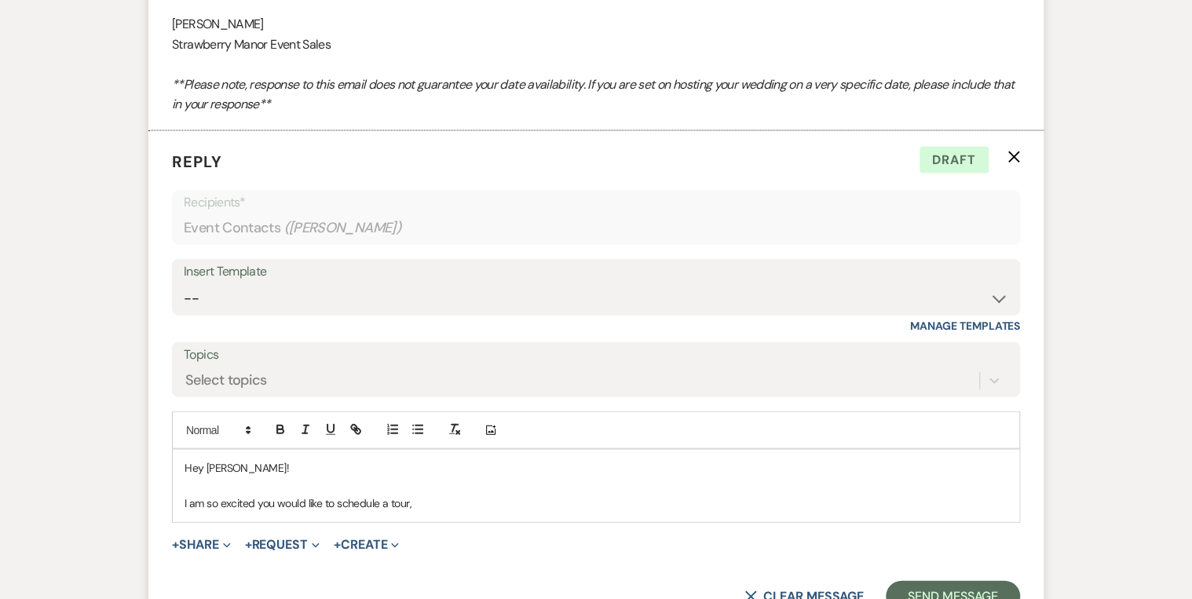
scroll to position [1810, 0]
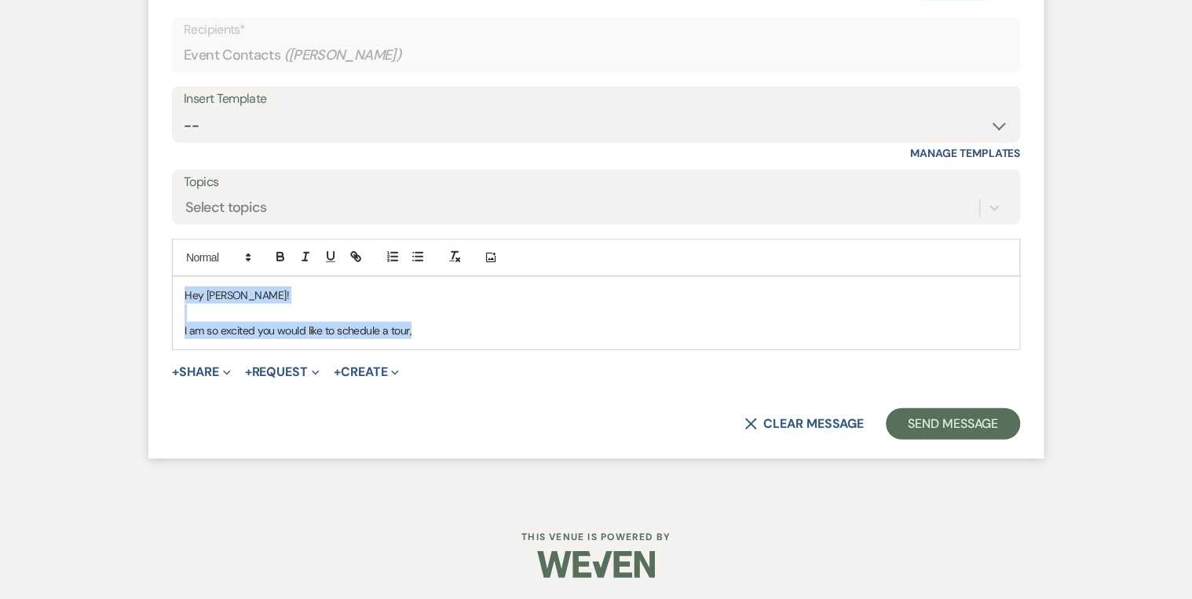
drag, startPoint x: 333, startPoint y: 332, endPoint x: 160, endPoint y: 282, distance: 179.9
click at [160, 282] on form "Reply X Draft Recipients* Event Contacts ( Lexi Lasyone ) Insert Template -- We…" at bounding box center [595, 208] width 895 height 500
copy div "Hey Lexi! I am so excited you would like to schedule a tour,"
click at [245, 119] on select "-- Weven Planning Portal Introduction (Booked Events) Private Party Inquiry Res…" at bounding box center [596, 126] width 824 height 31
select select "5781"
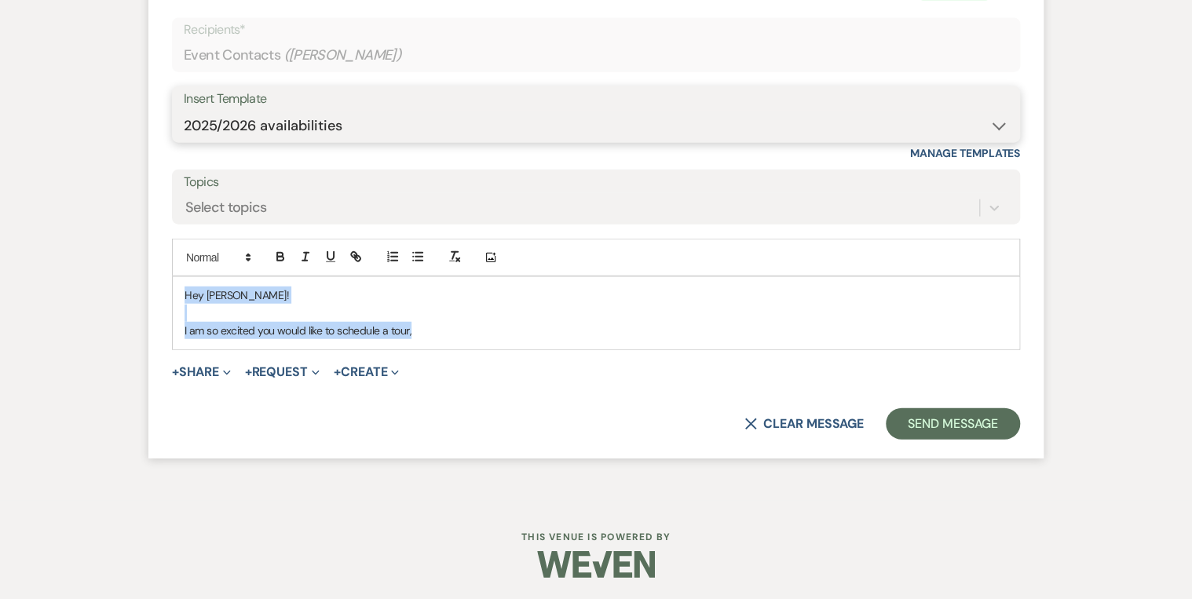
click at [184, 111] on select "-- Weven Planning Portal Introduction (Booked Events) Private Party Inquiry Res…" at bounding box center [596, 126] width 824 height 31
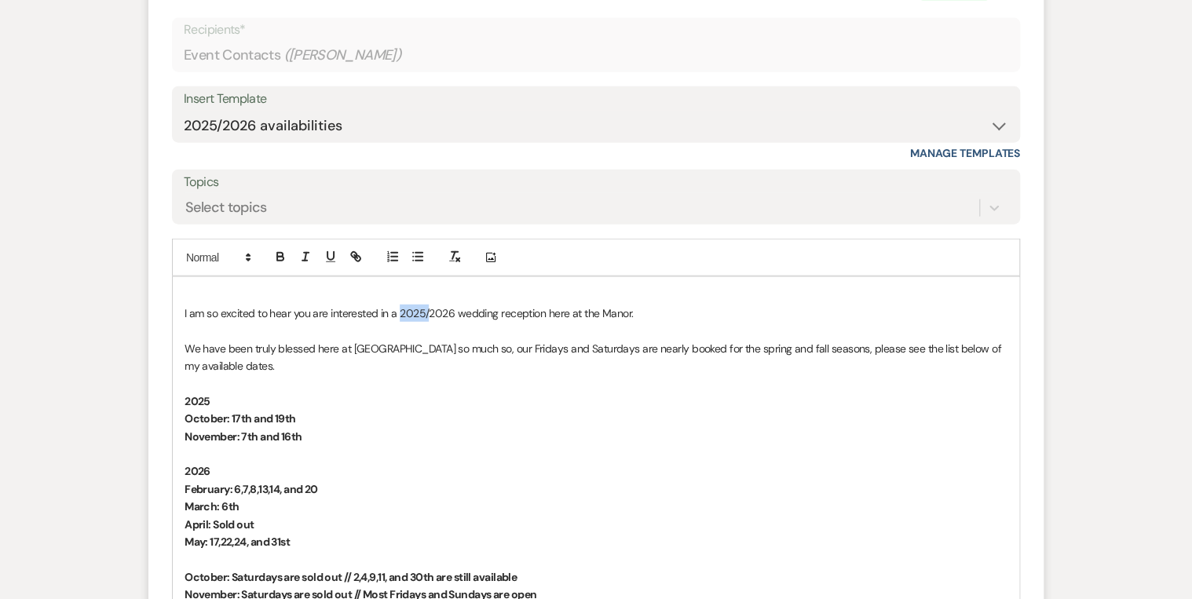
drag, startPoint x: 427, startPoint y: 305, endPoint x: 399, endPoint y: 307, distance: 28.4
click at [399, 307] on p "I am so excited to hear you are interested in a 2025/2026 wedding reception her…" at bounding box center [595, 313] width 823 height 17
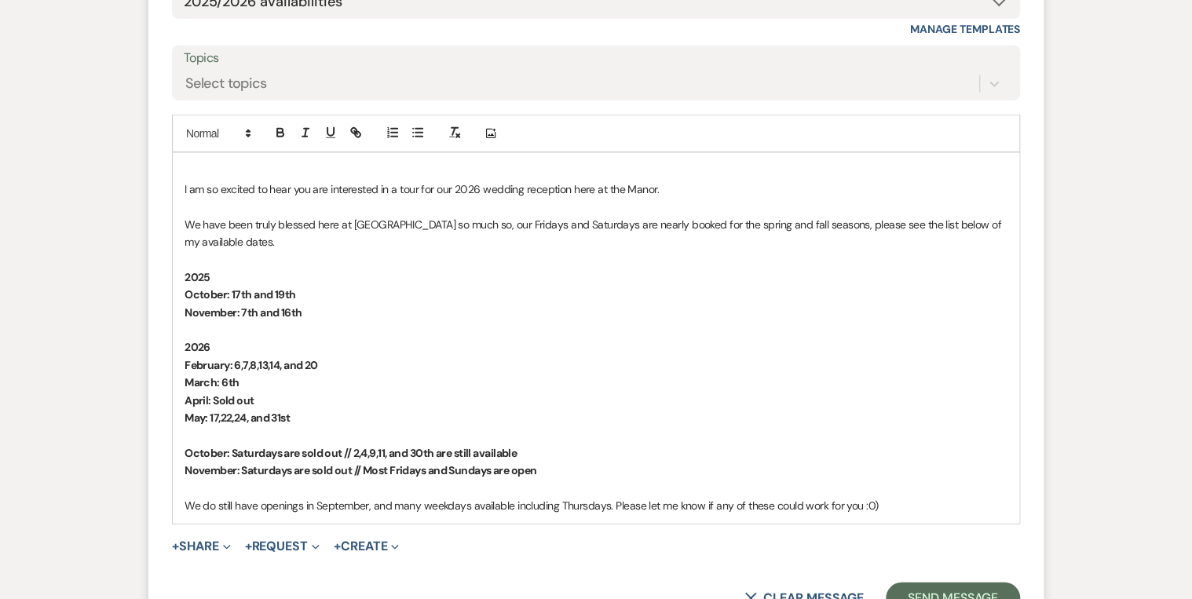
scroll to position [1936, 0]
drag, startPoint x: 327, startPoint y: 317, endPoint x: 179, endPoint y: 277, distance: 152.9
click at [179, 277] on div "I am so excited to hear you are interested in a tour for our 2026 wedding recep…" at bounding box center [596, 337] width 846 height 371
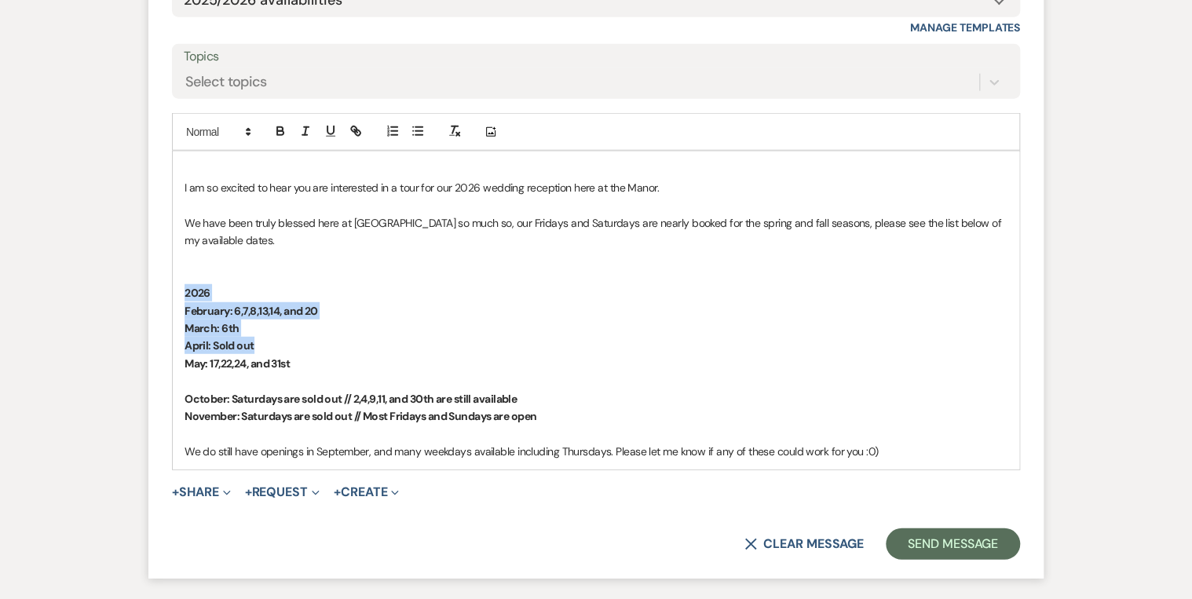
drag, startPoint x: 321, startPoint y: 349, endPoint x: 166, endPoint y: 293, distance: 164.7
click at [166, 293] on form "Reply X Draft saved! Recipients* Event Contacts ( Lexi Lasyone ) Insert Templat…" at bounding box center [595, 206] width 895 height 746
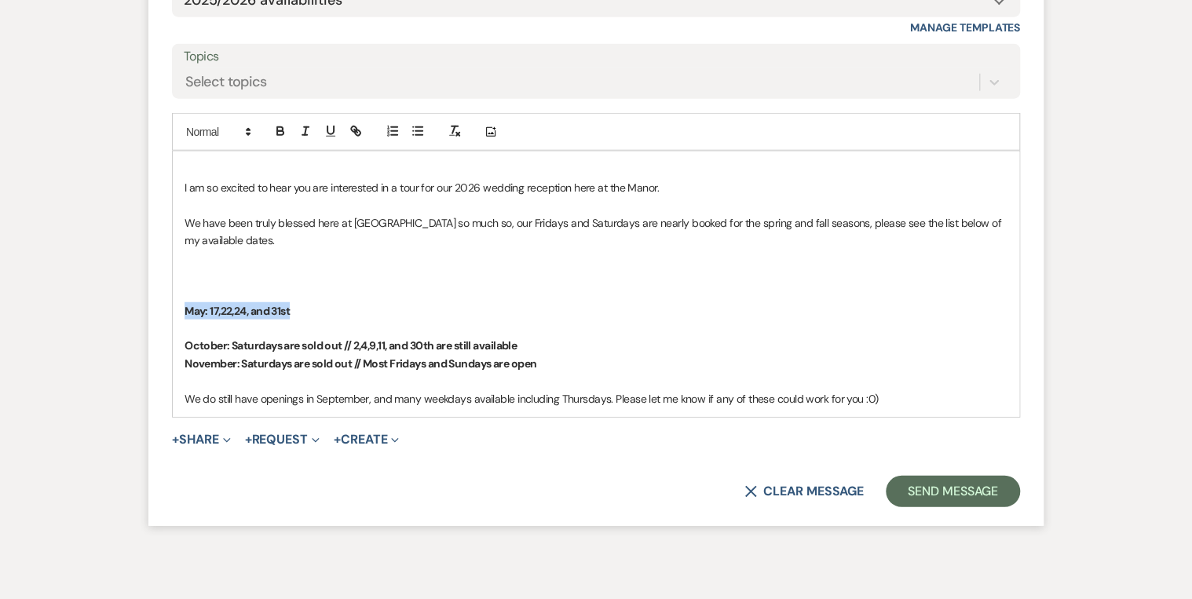
drag, startPoint x: 272, startPoint y: 311, endPoint x: 179, endPoint y: 305, distance: 93.6
click at [179, 305] on div "I am so excited to hear you are interested in a tour for our 2026 wedding recep…" at bounding box center [596, 284] width 846 height 265
click at [183, 340] on div "I am so excited to hear you are interested in a tour for our 2026 wedding recep…" at bounding box center [596, 284] width 846 height 265
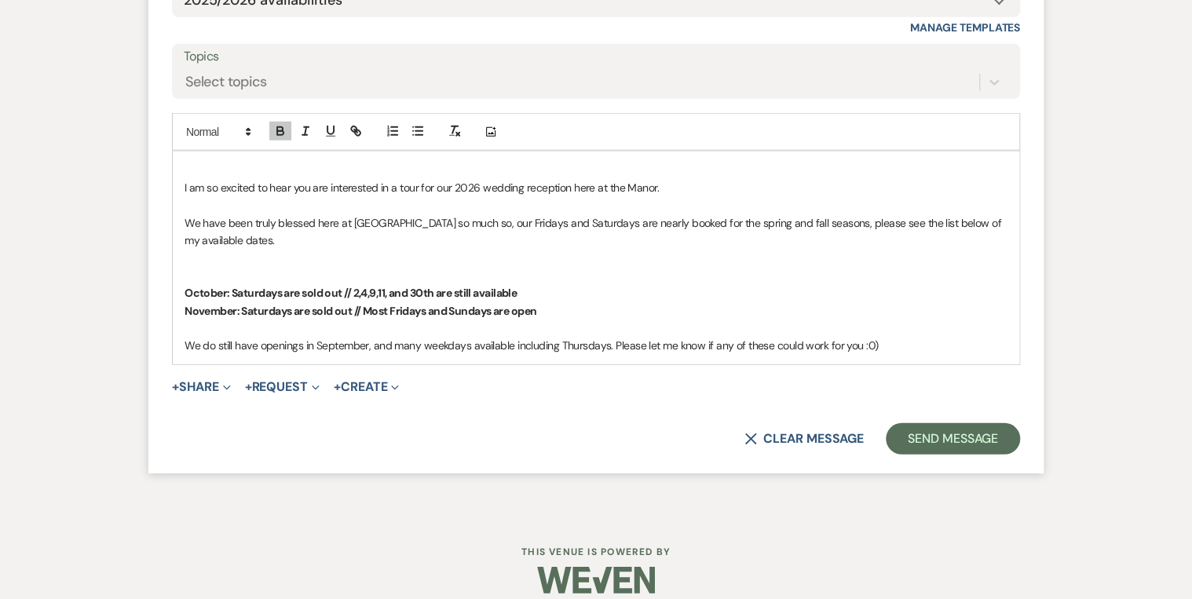
click at [677, 181] on p "I am so excited to hear you are interested in a tour for our 2026 wedding recep…" at bounding box center [595, 187] width 823 height 17
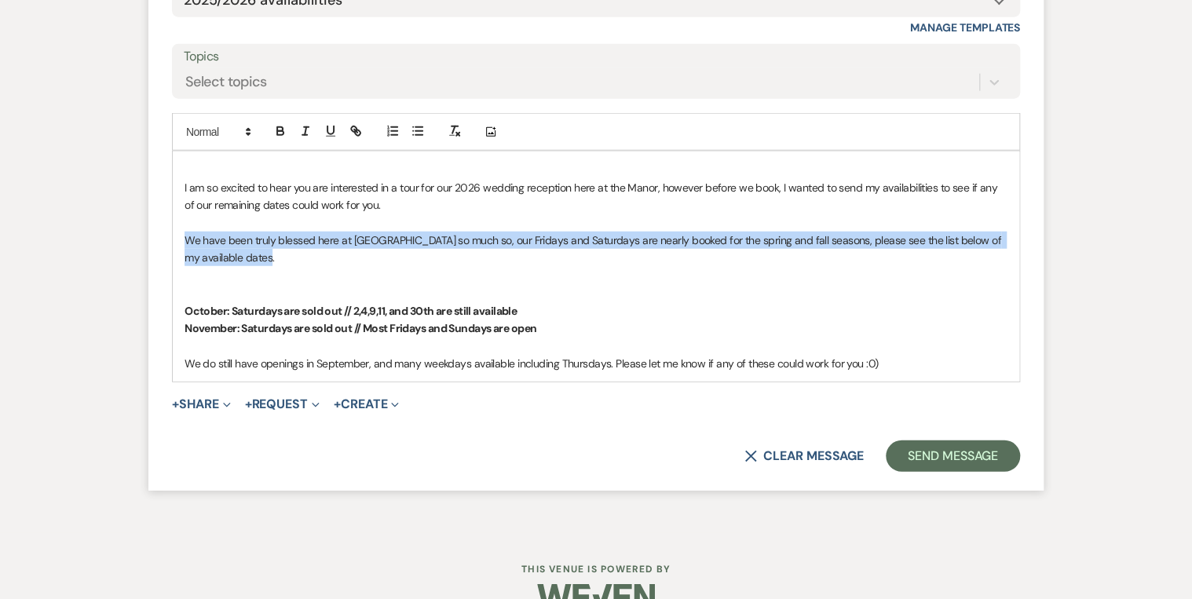
drag, startPoint x: 245, startPoint y: 257, endPoint x: 183, endPoint y: 241, distance: 64.2
click at [183, 241] on div "I am so excited to hear you are interested in a tour for our 2026 wedding recep…" at bounding box center [596, 267] width 846 height 230
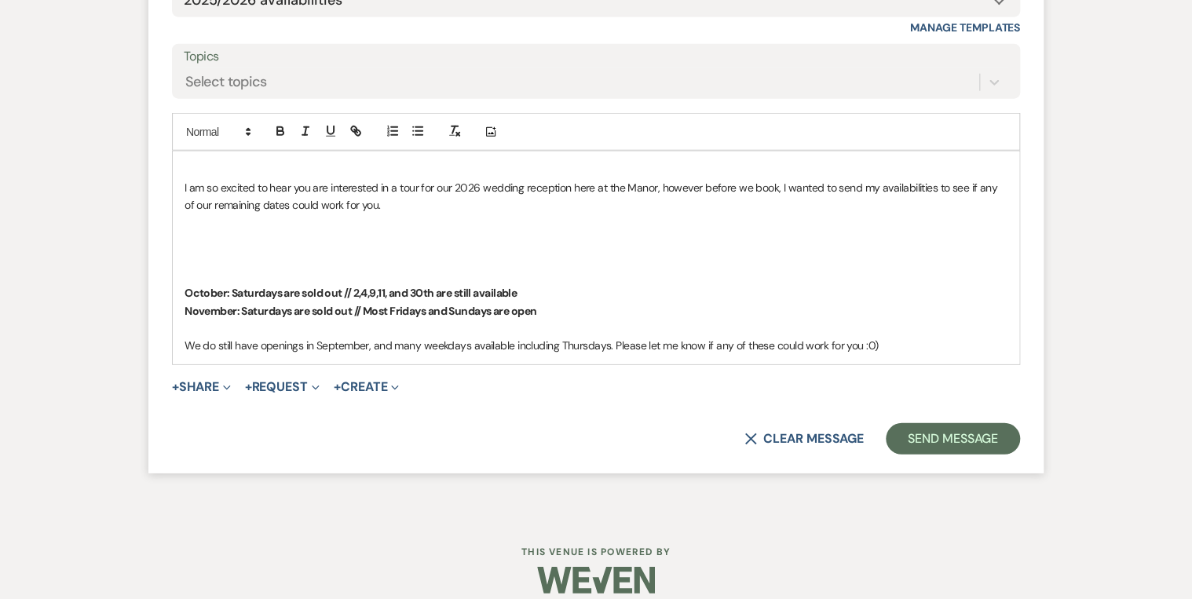
click at [183, 286] on div "I am so excited to hear you are interested in a tour for our 2026 wedding recep…" at bounding box center [596, 258] width 846 height 212
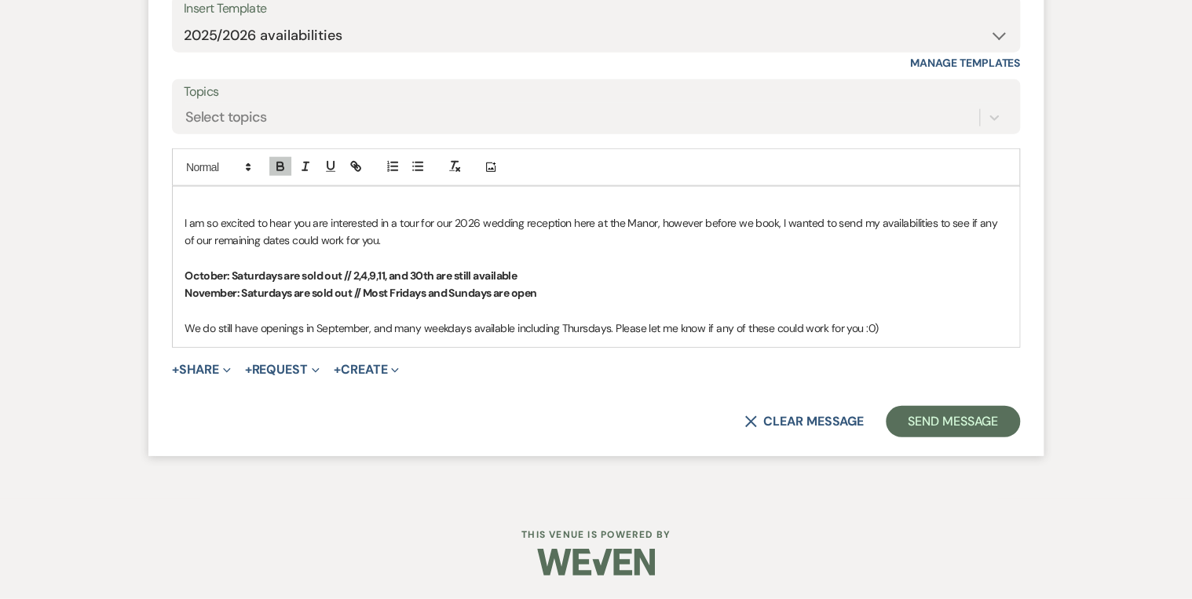
scroll to position [1898, 0]
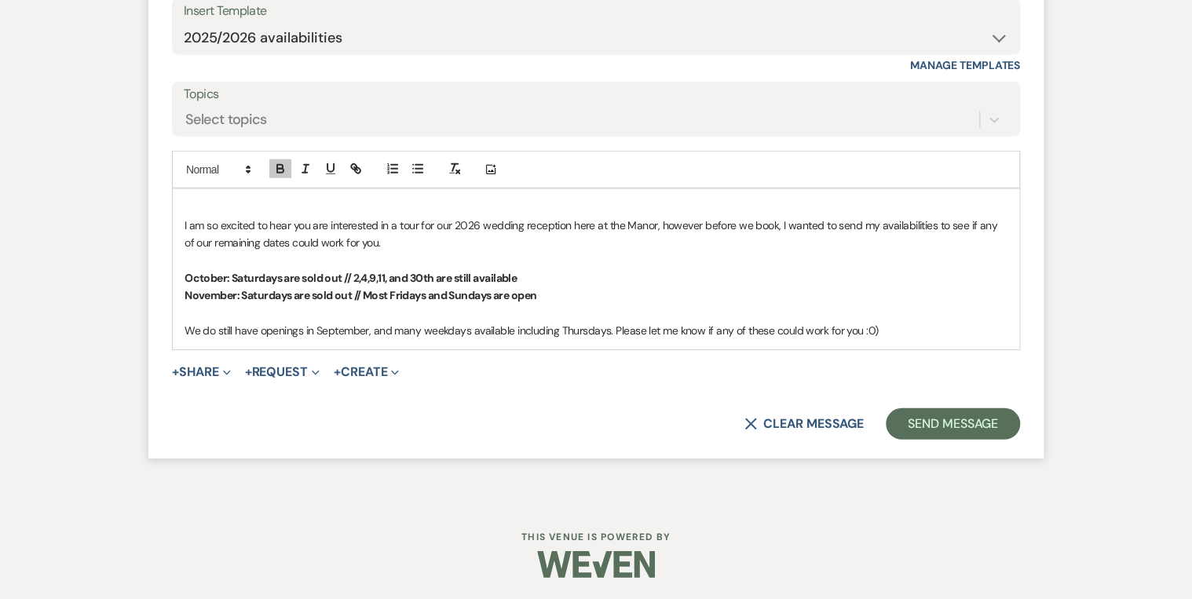
click at [241, 203] on p at bounding box center [595, 207] width 823 height 17
click at [208, 200] on p at bounding box center [595, 207] width 823 height 17
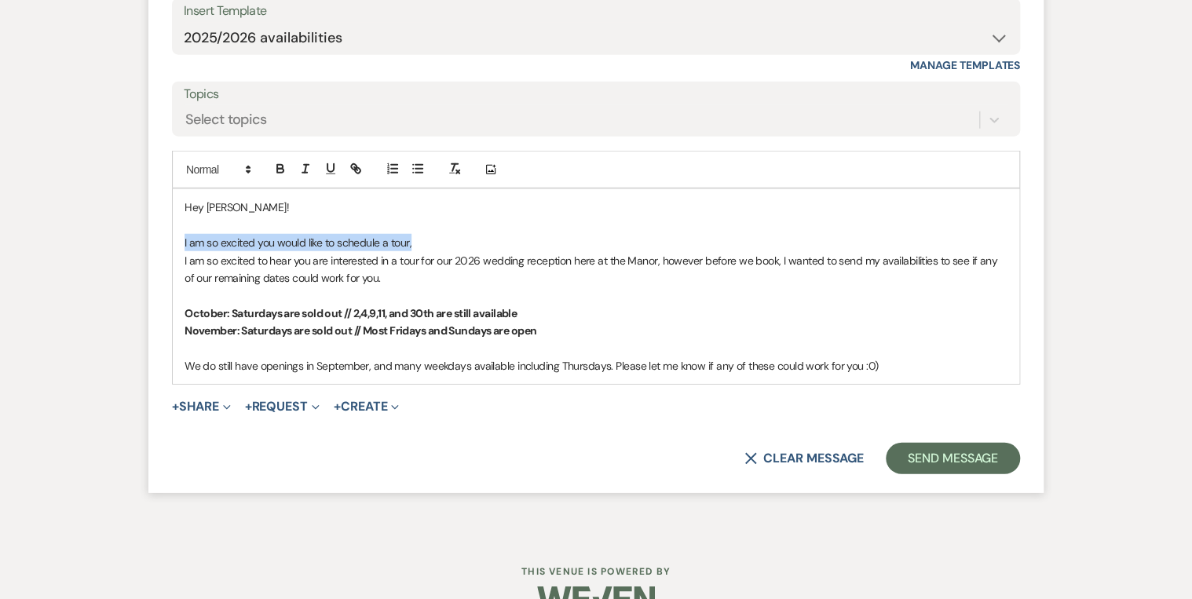
drag, startPoint x: 420, startPoint y: 237, endPoint x: 166, endPoint y: 242, distance: 253.6
click at [167, 241] on form "Reply X Draft saved! Recipients* Event Contacts ( Lexi Lasyone ) Insert Templat…" at bounding box center [595, 181] width 895 height 623
click at [182, 256] on div "Hey Lexi! I am so excited to hear you are interested in a tour for our 2026 wed…" at bounding box center [596, 286] width 846 height 195
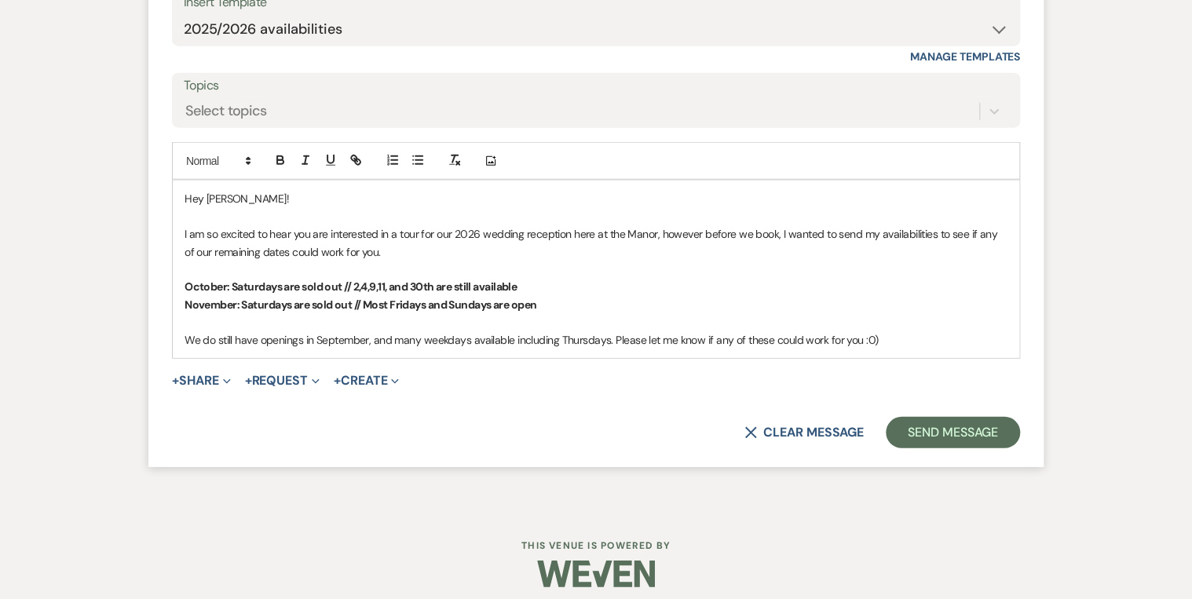
scroll to position [1915, 0]
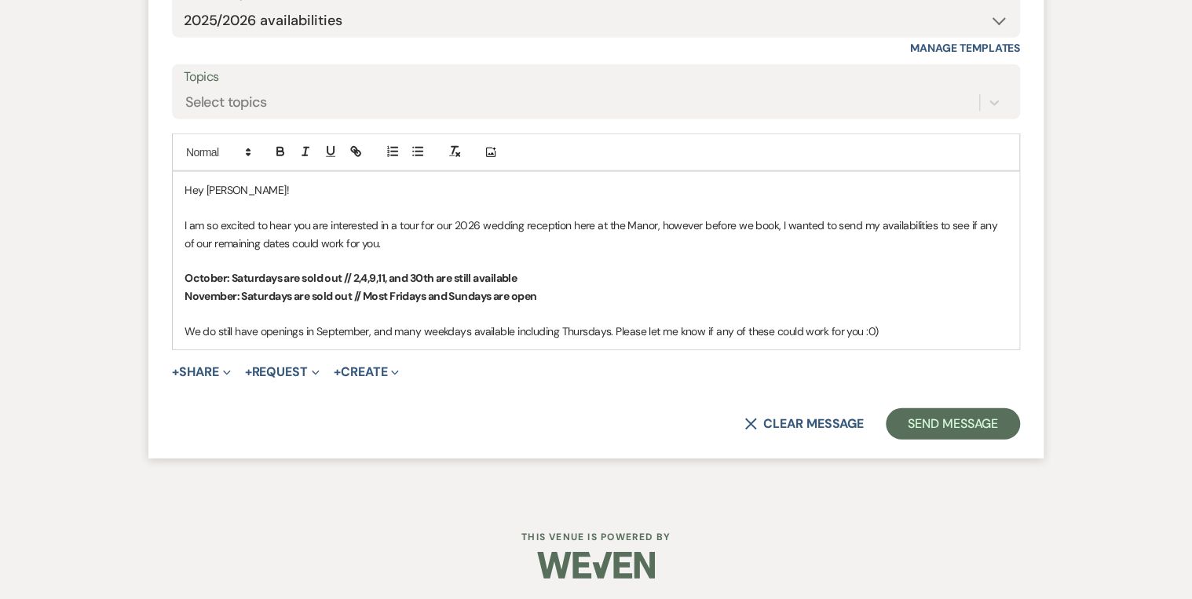
drag, startPoint x: 546, startPoint y: 289, endPoint x: 364, endPoint y: 292, distance: 182.2
click at [364, 292] on p "November: Saturdays are sold out // Most Fridays and Sundays are open" at bounding box center [595, 295] width 823 height 17
drag, startPoint x: 527, startPoint y: 279, endPoint x: 449, endPoint y: 276, distance: 77.8
click at [440, 275] on p "October: Saturdays are sold out // 2,4,9,11, and 30th are still available" at bounding box center [595, 277] width 823 height 17
copy strong "are still available"
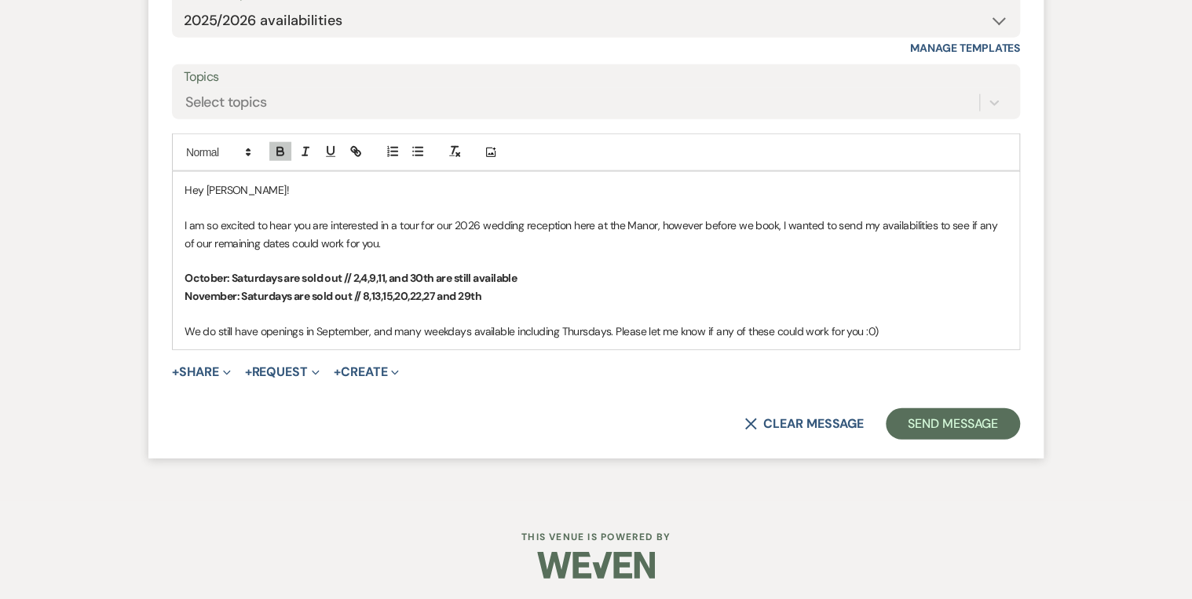
click at [499, 292] on p "November: Saturdays are sold out // 8,13,15,20,22,27 and 29th" at bounding box center [595, 295] width 823 height 17
click at [634, 271] on p "October: Saturdays are sold out // 2,4,9,11, and 30th are still available" at bounding box center [595, 277] width 823 height 17
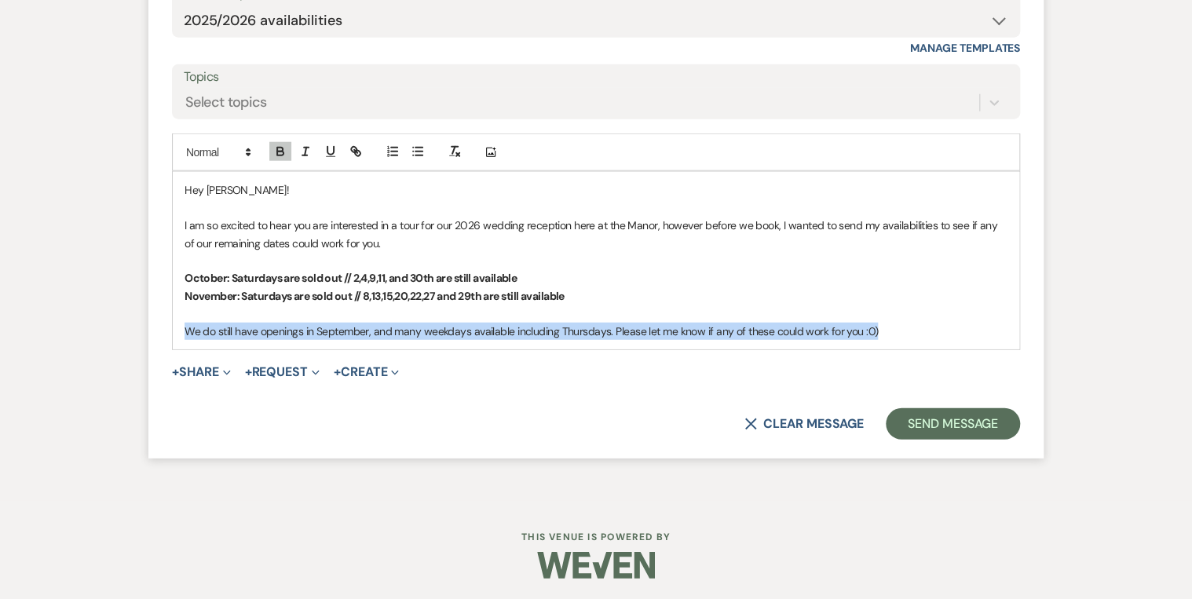
drag, startPoint x: 871, startPoint y: 323, endPoint x: 126, endPoint y: 329, distance: 745.8
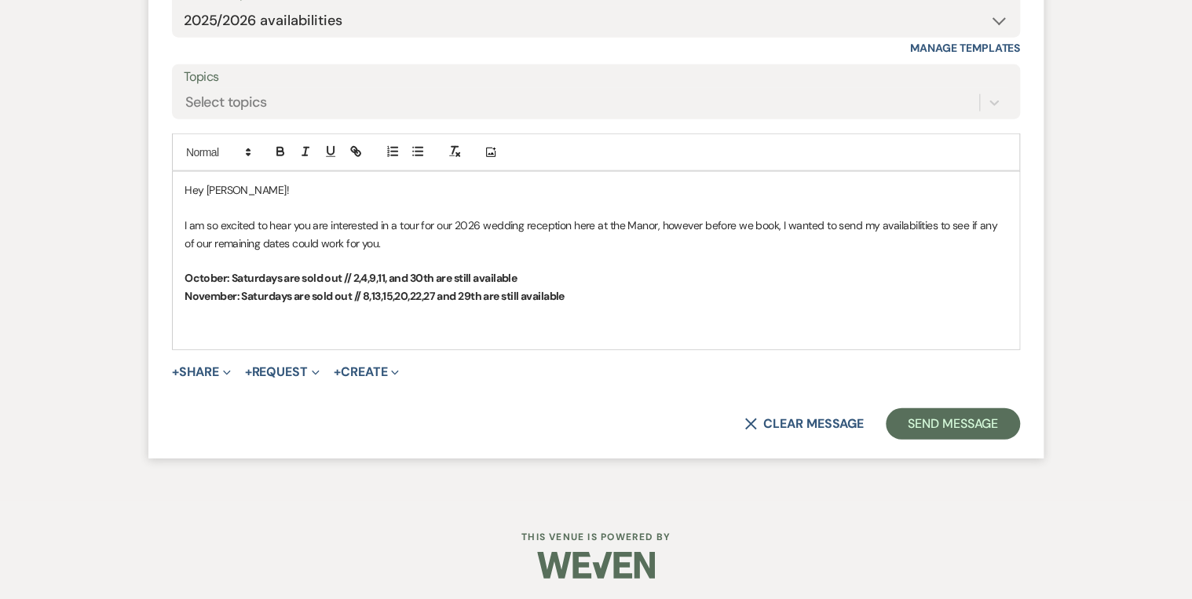
click at [454, 221] on p "I am so excited to hear you are interested in a tour for our 2026 wedding recep…" at bounding box center [595, 234] width 823 height 35
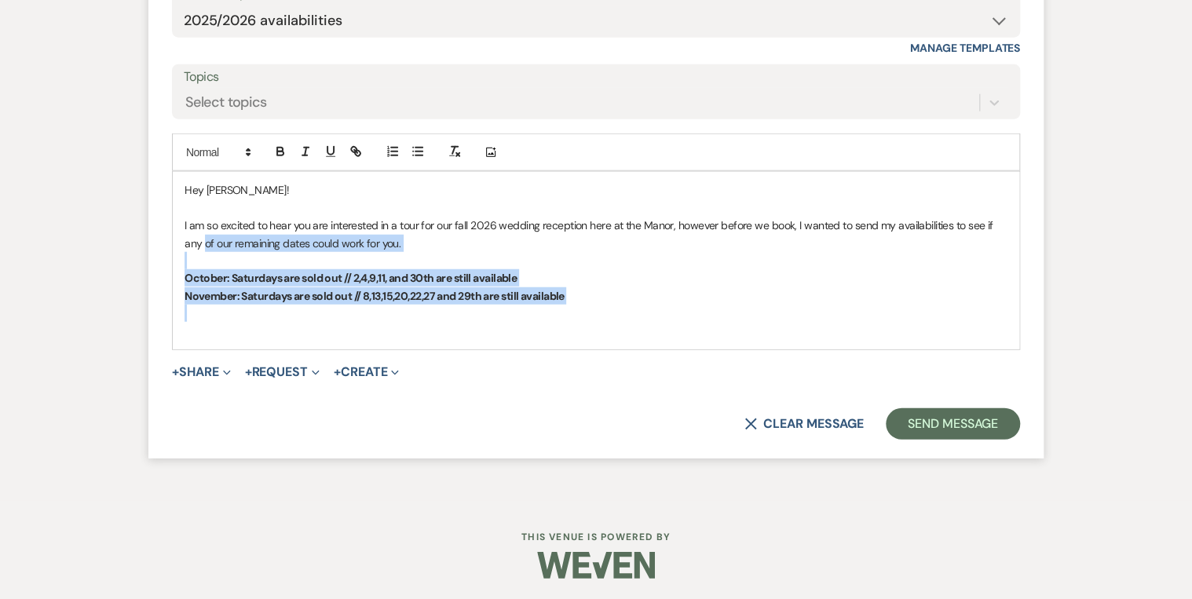
drag, startPoint x: 619, startPoint y: 301, endPoint x: 181, endPoint y: 220, distance: 445.6
click at [181, 228] on div "Hey Lexi! I am so excited to hear you are interested in a tour for our fall 202…" at bounding box center [596, 260] width 846 height 177
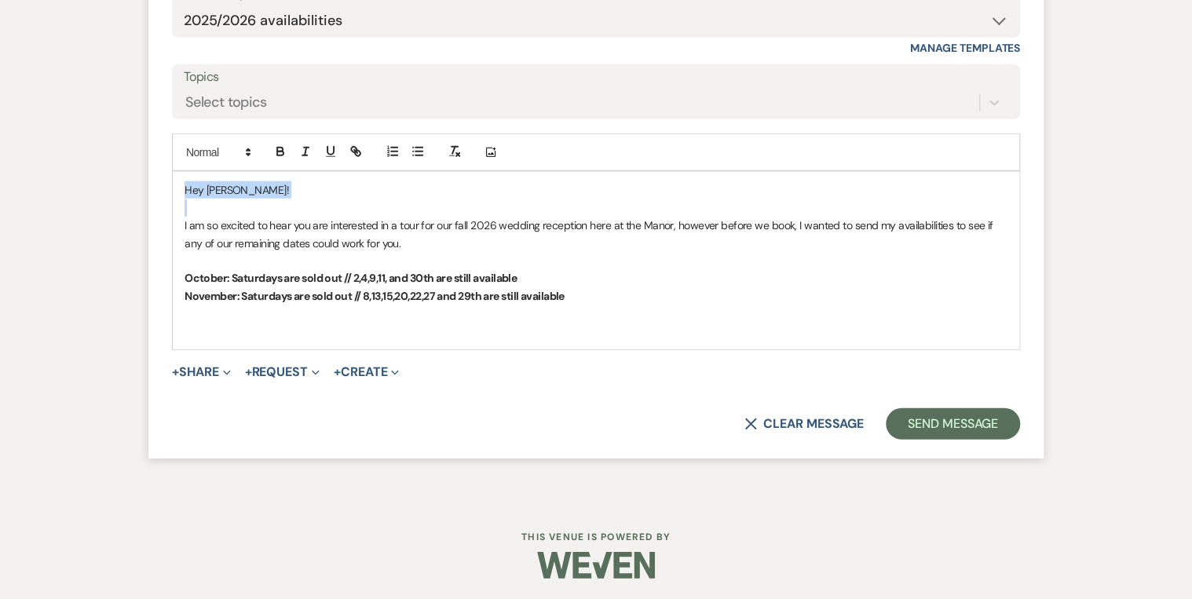
drag, startPoint x: 181, startPoint y: 220, endPoint x: 182, endPoint y: 187, distance: 33.0
click at [182, 187] on div "Hey Lexi! I am so excited to hear you are interested in a tour for our fall 202…" at bounding box center [596, 260] width 846 height 177
click at [638, 298] on p "November: Saturdays are sold out // 8,13,15,20,22,27 and 29th are still availab…" at bounding box center [595, 295] width 823 height 17
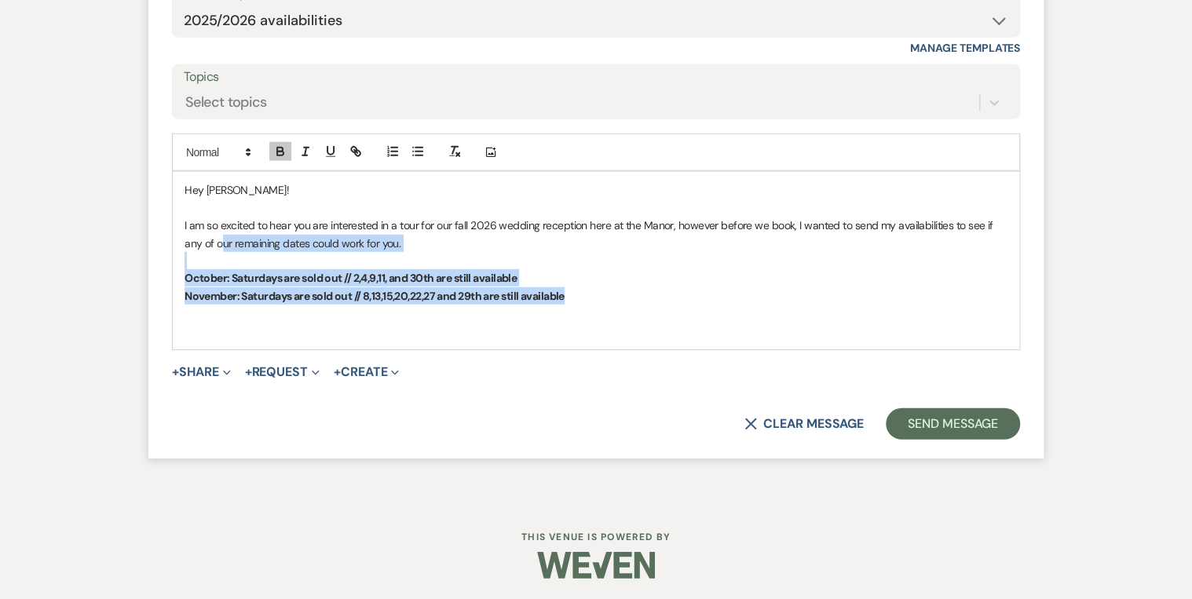
drag, startPoint x: 597, startPoint y: 292, endPoint x: 292, endPoint y: 288, distance: 304.6
click at [215, 246] on div "Hey Lexi! I am so excited to hear you are interested in a tour for our fall 202…" at bounding box center [596, 260] width 846 height 177
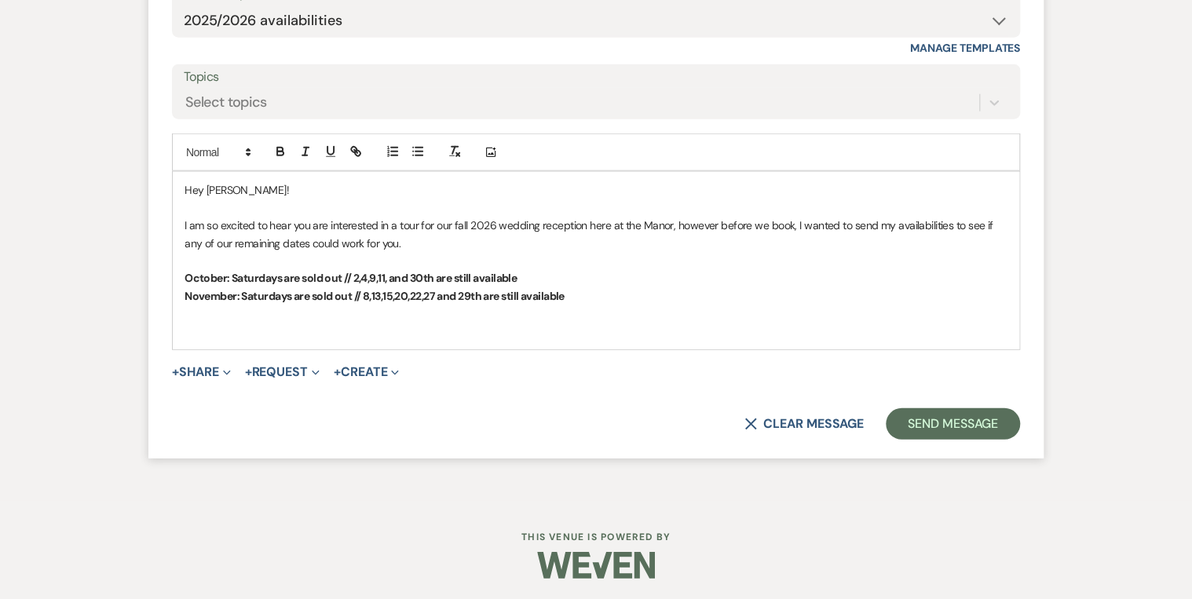
click at [643, 305] on p at bounding box center [595, 313] width 823 height 17
click at [640, 305] on p at bounding box center [595, 313] width 823 height 17
click at [623, 292] on p "November: Saturdays are sold out // 8,13,15,20,22,27 and 29th are still availab…" at bounding box center [595, 295] width 823 height 17
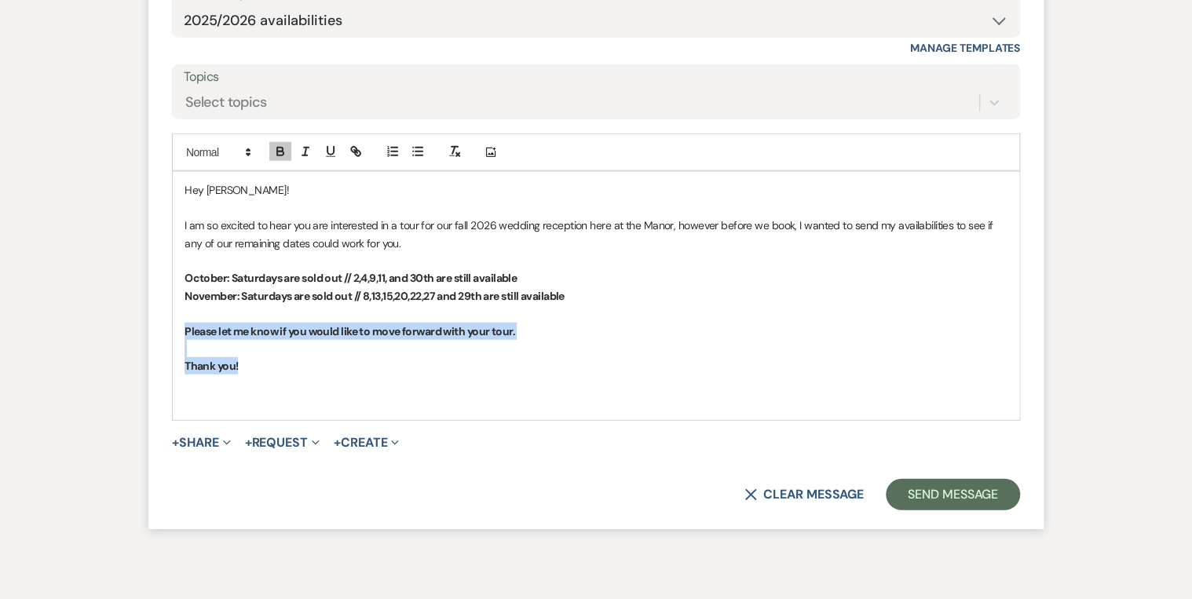
drag, startPoint x: 254, startPoint y: 359, endPoint x: 182, endPoint y: 325, distance: 79.0
click at [182, 325] on div "Hey Lexi! I am so excited to hear you are interested in a tour for our fall 202…" at bounding box center [596, 295] width 846 height 247
click at [279, 152] on icon "button" at bounding box center [280, 154] width 6 height 4
click at [579, 340] on p at bounding box center [595, 348] width 823 height 17
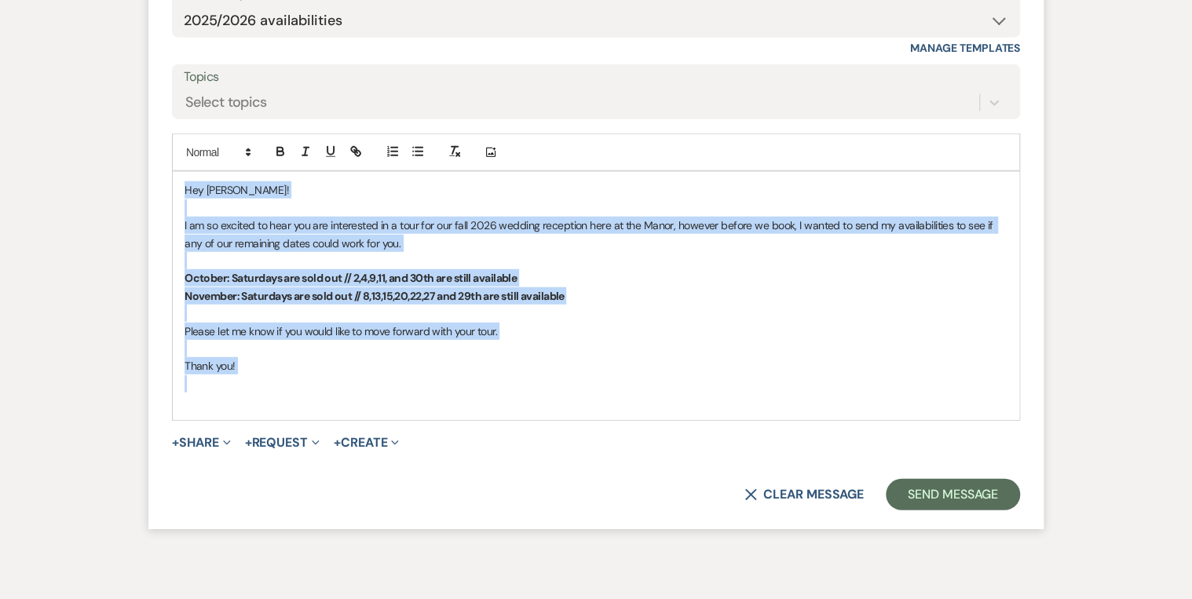
drag, startPoint x: 273, startPoint y: 373, endPoint x: 160, endPoint y: 185, distance: 219.0
click at [156, 184] on form "Reply X Draft saved! Recipients* Event Contacts ( Lexi Lasyone ) Insert Templat…" at bounding box center [595, 191] width 895 height 676
copy div "Hey Lexi! I am so excited to hear you are interested in a tour for our fall 202…"
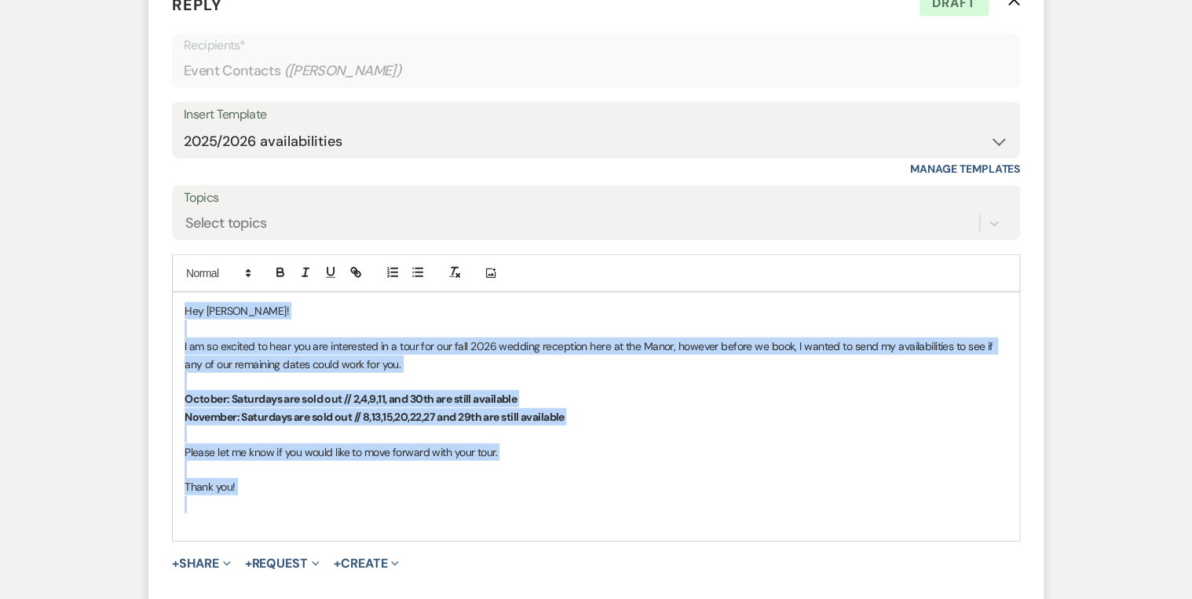
scroll to position [1790, 0]
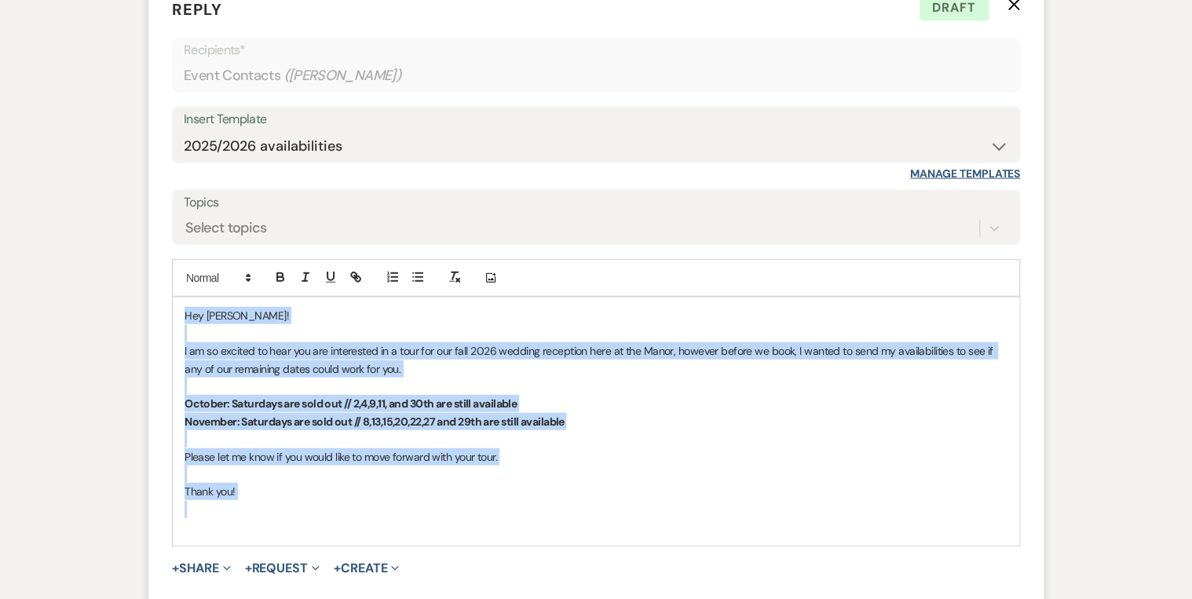
click at [949, 173] on link "Manage Templates" at bounding box center [965, 173] width 110 height 14
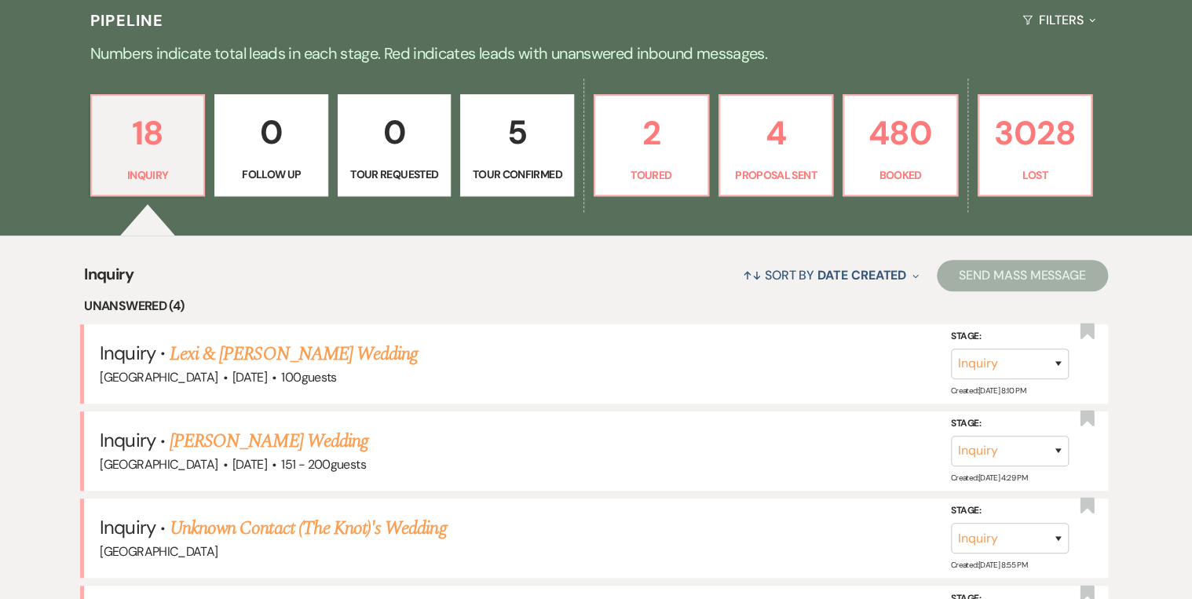
scroll to position [628, 0]
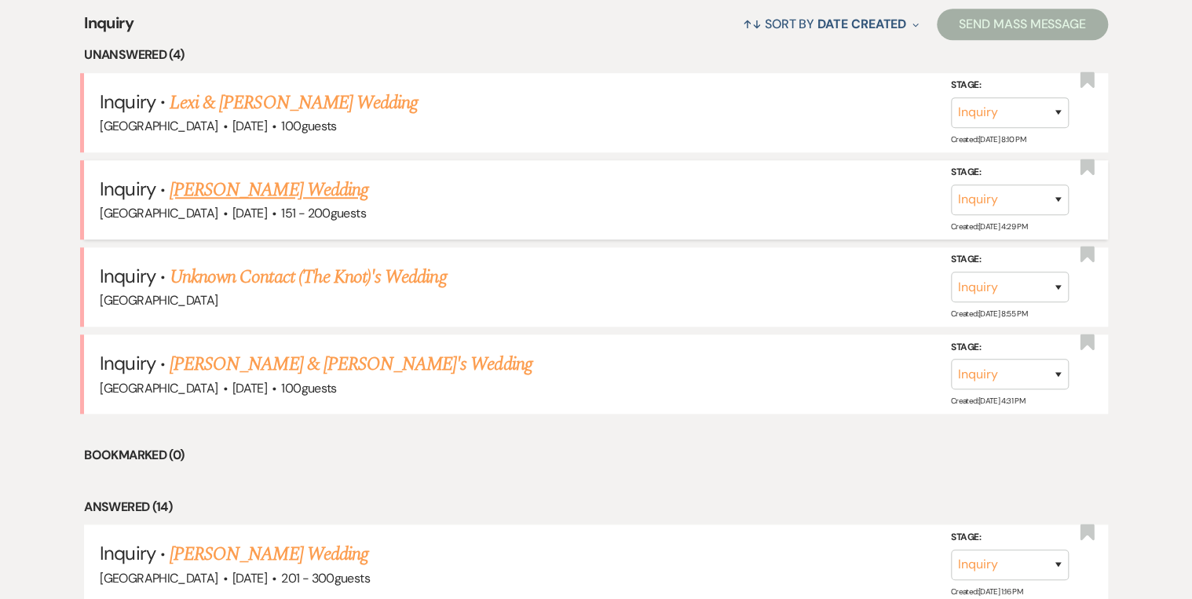
click at [241, 190] on link "[PERSON_NAME] Wedding" at bounding box center [269, 190] width 199 height 28
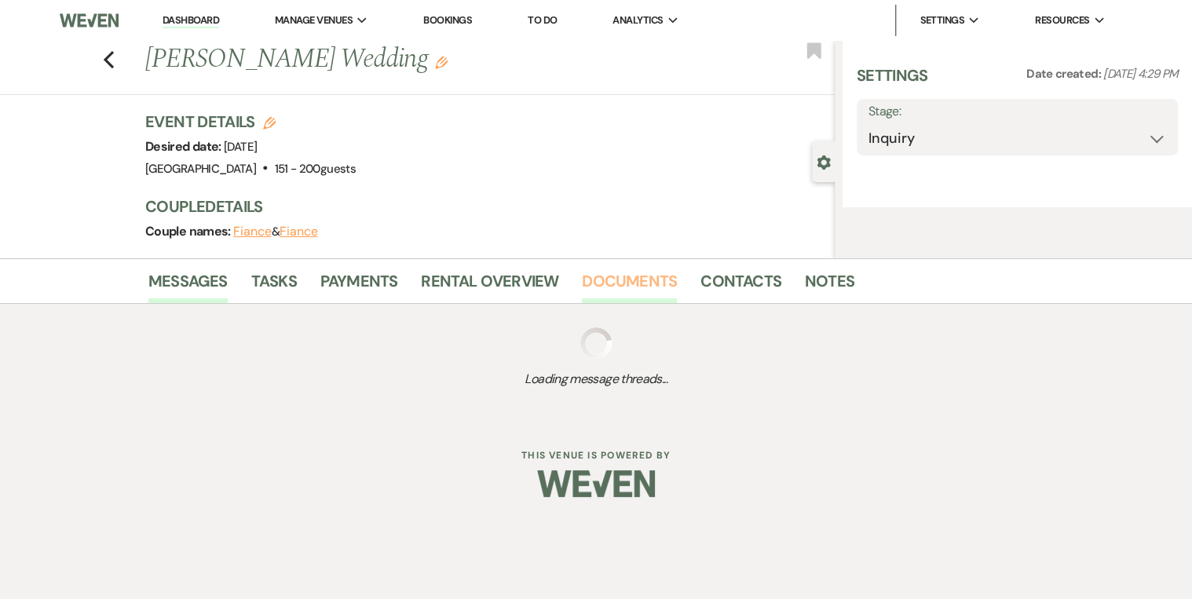
select select "2"
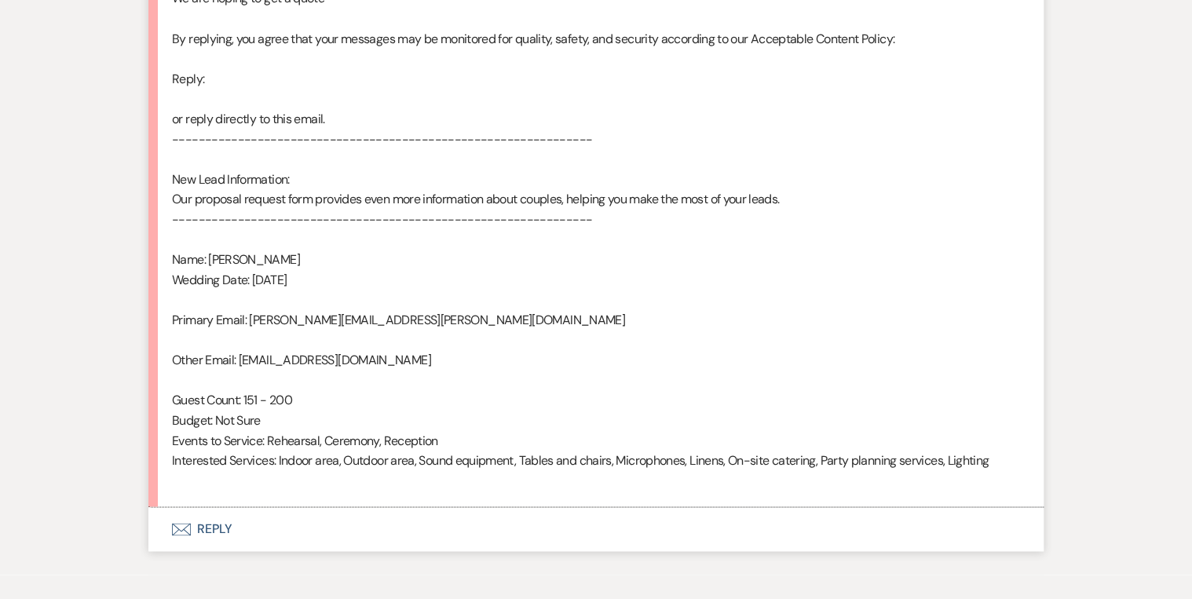
scroll to position [920, 0]
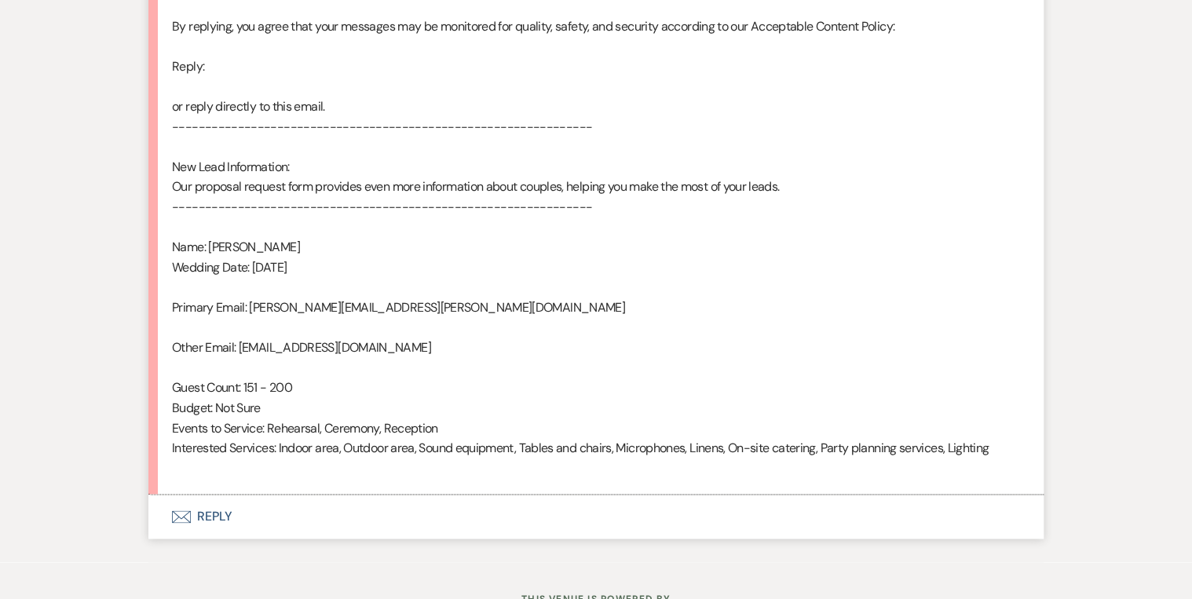
click at [224, 512] on button "Envelope Reply" at bounding box center [595, 517] width 895 height 44
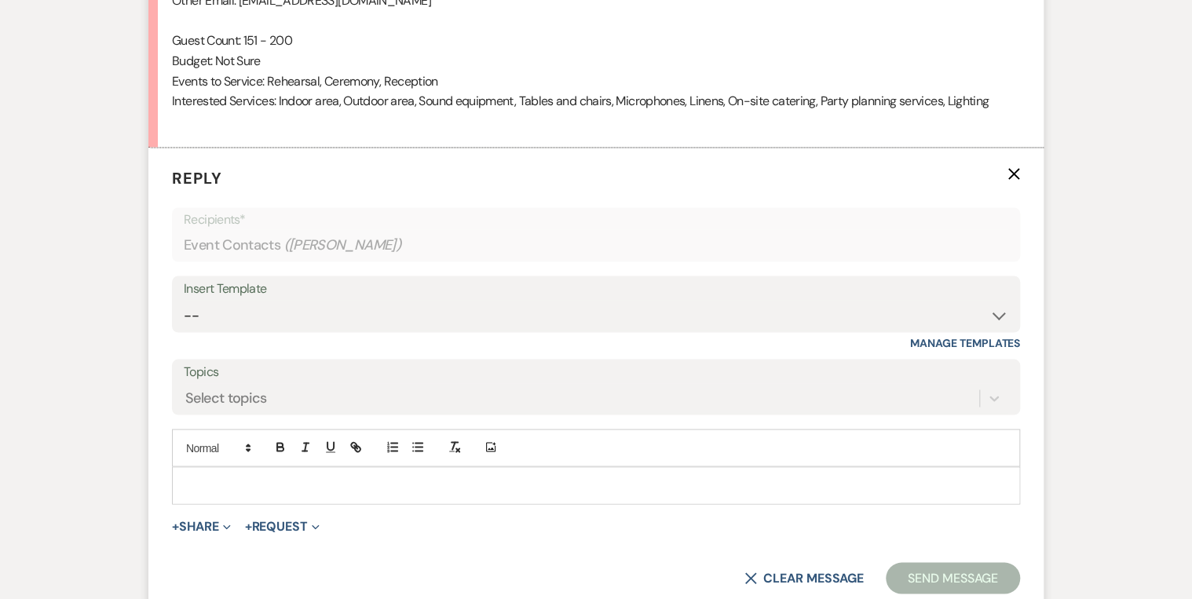
scroll to position [1277, 0]
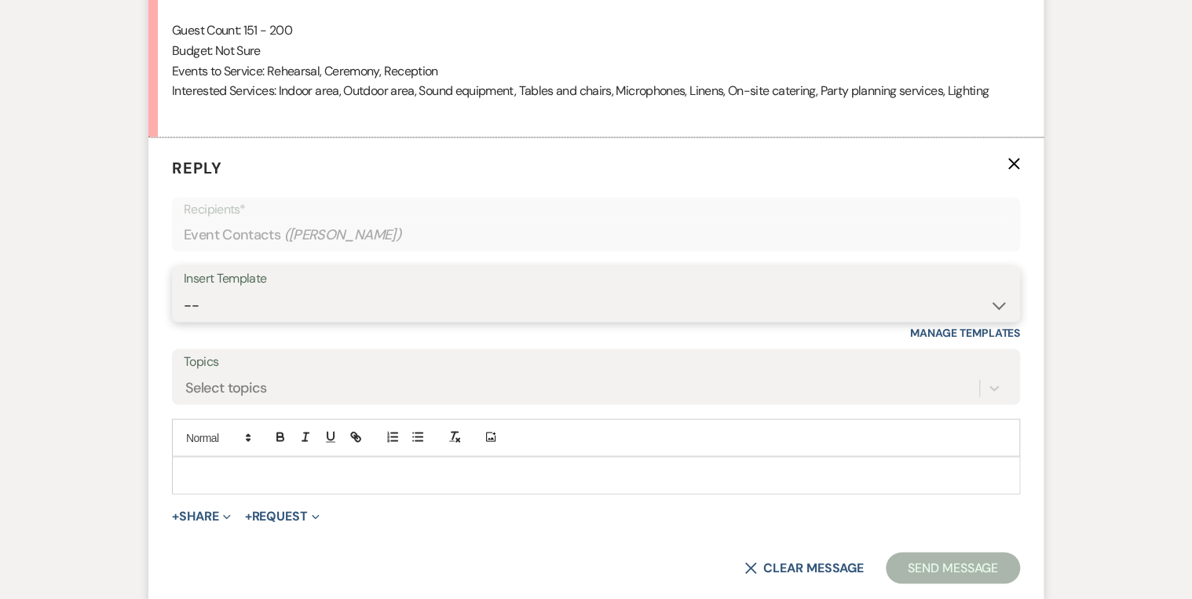
click at [257, 313] on select "--" at bounding box center [596, 305] width 824 height 31
select select "5376"
click at [184, 290] on select "-- Weven Planning Portal Introduction (Booked Events) Private Party Inquiry Res…" at bounding box center [596, 305] width 824 height 31
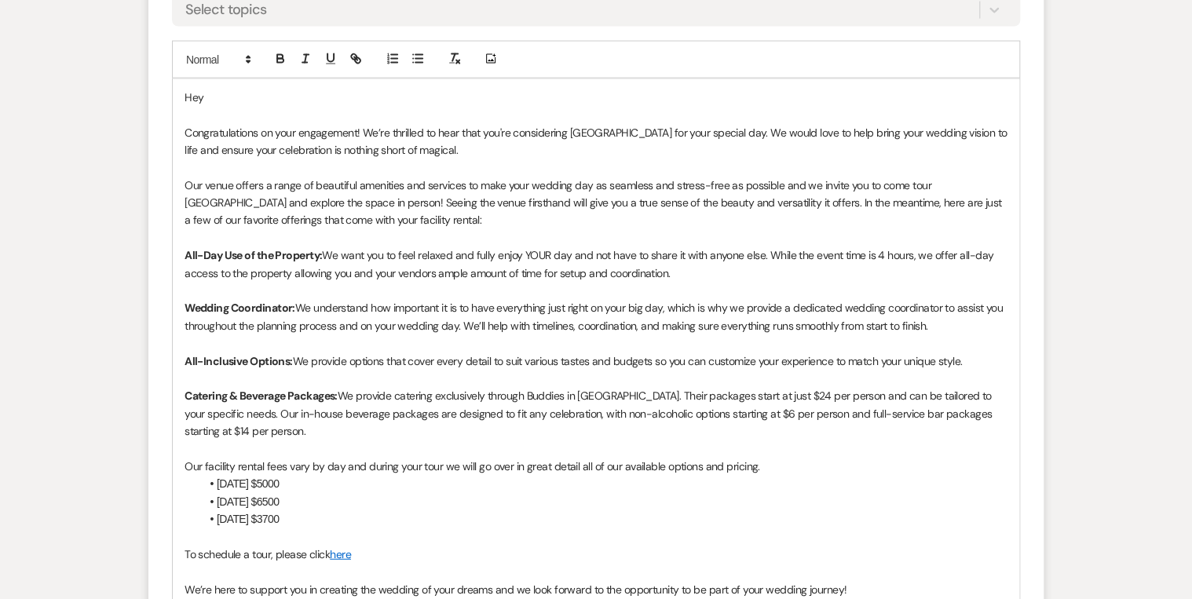
scroll to position [1528, 0]
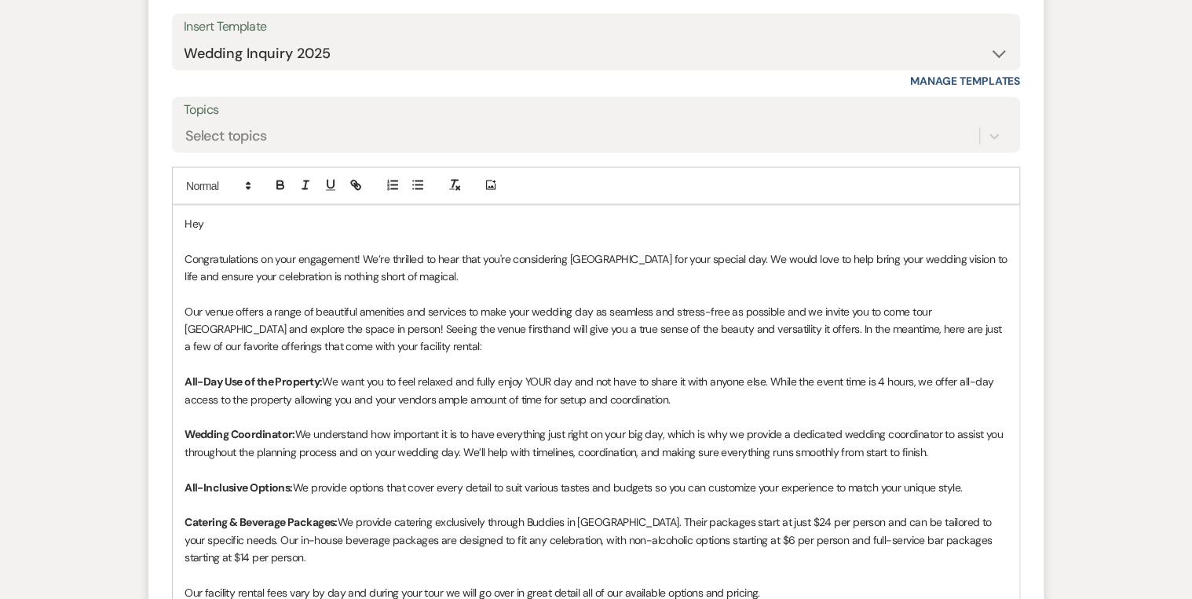
click at [234, 218] on p "Hey" at bounding box center [595, 223] width 823 height 17
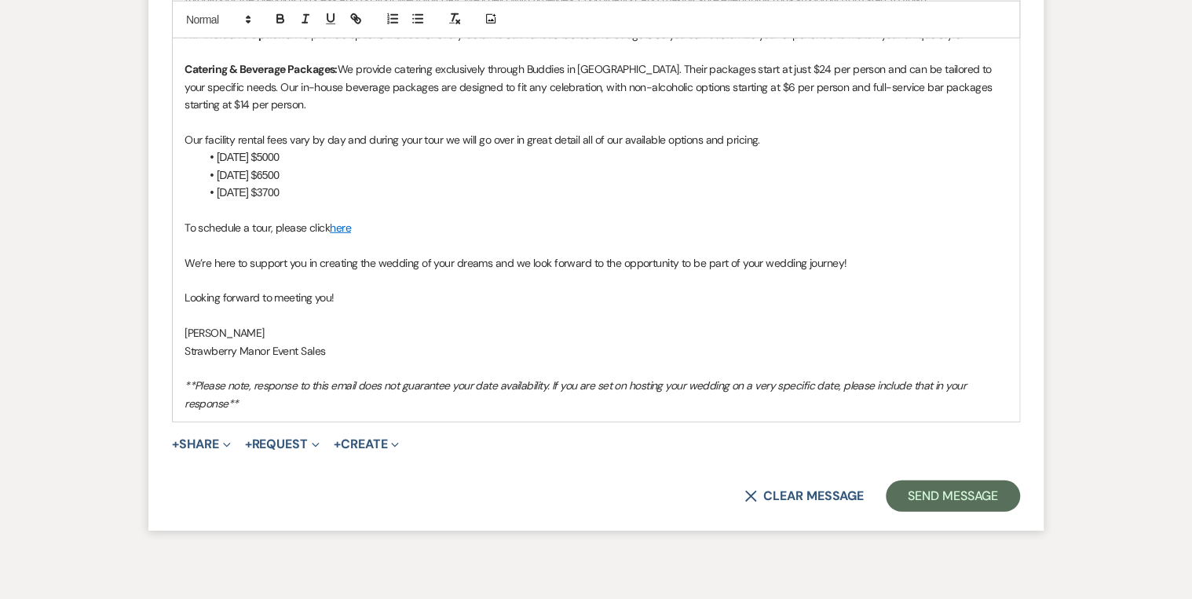
scroll to position [2054, 0]
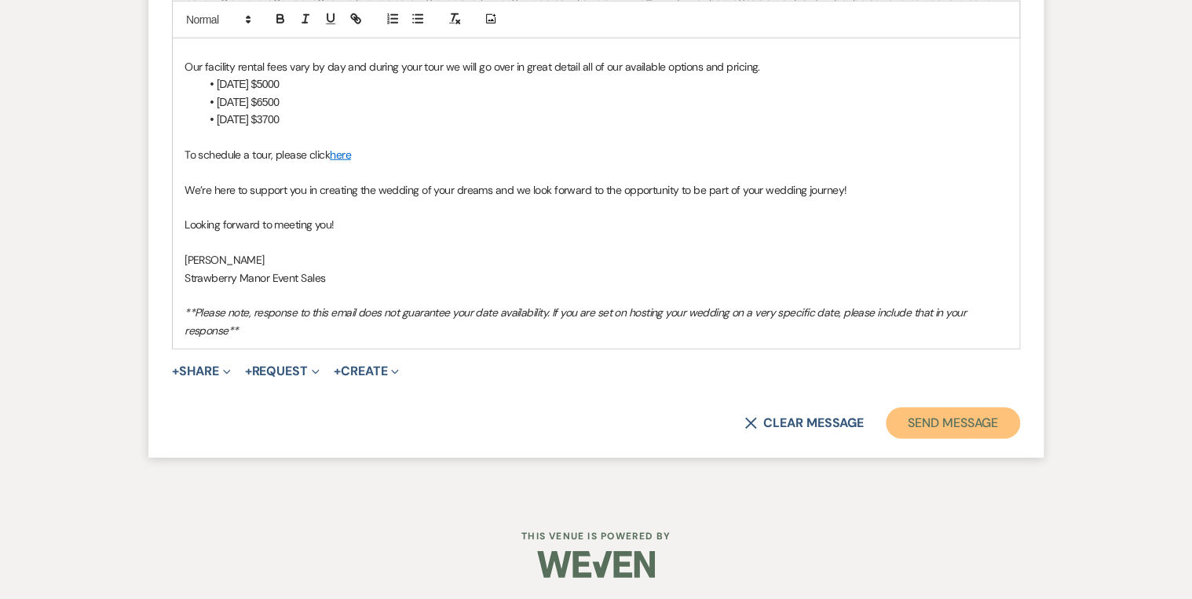
click at [922, 423] on button "Send Message" at bounding box center [953, 422] width 134 height 31
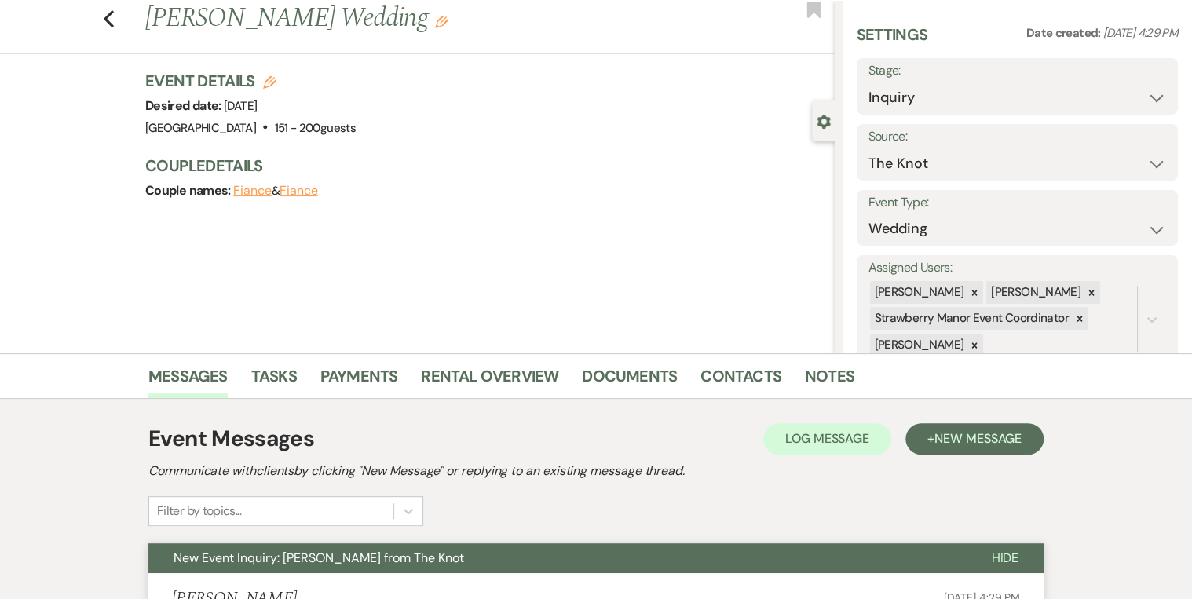
scroll to position [0, 0]
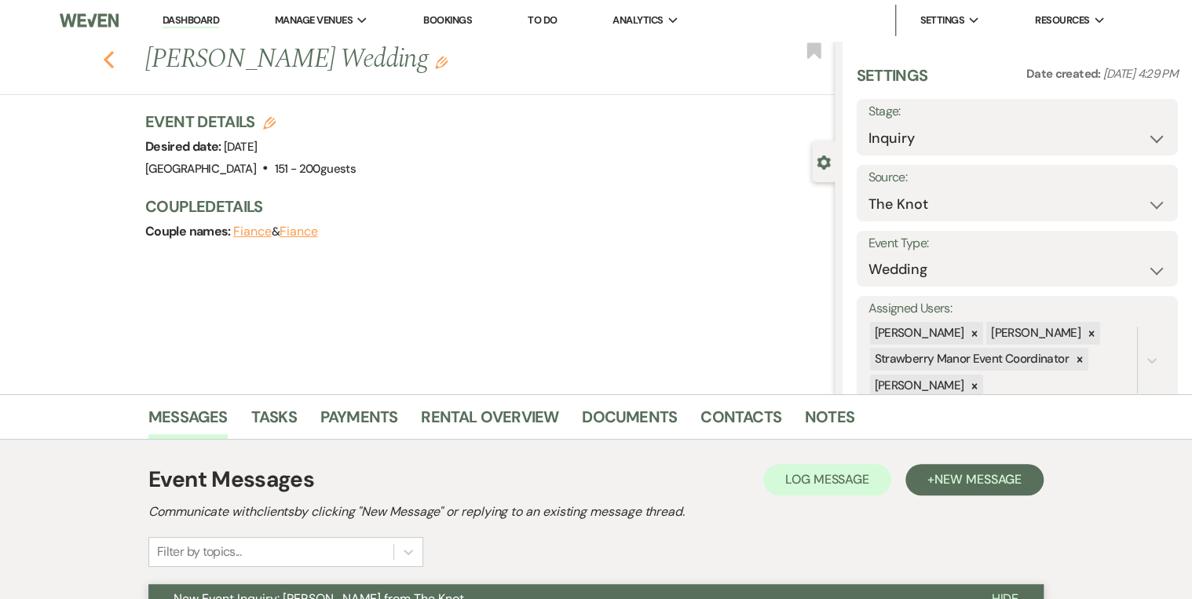
click at [111, 52] on icon "Previous" at bounding box center [109, 59] width 12 height 19
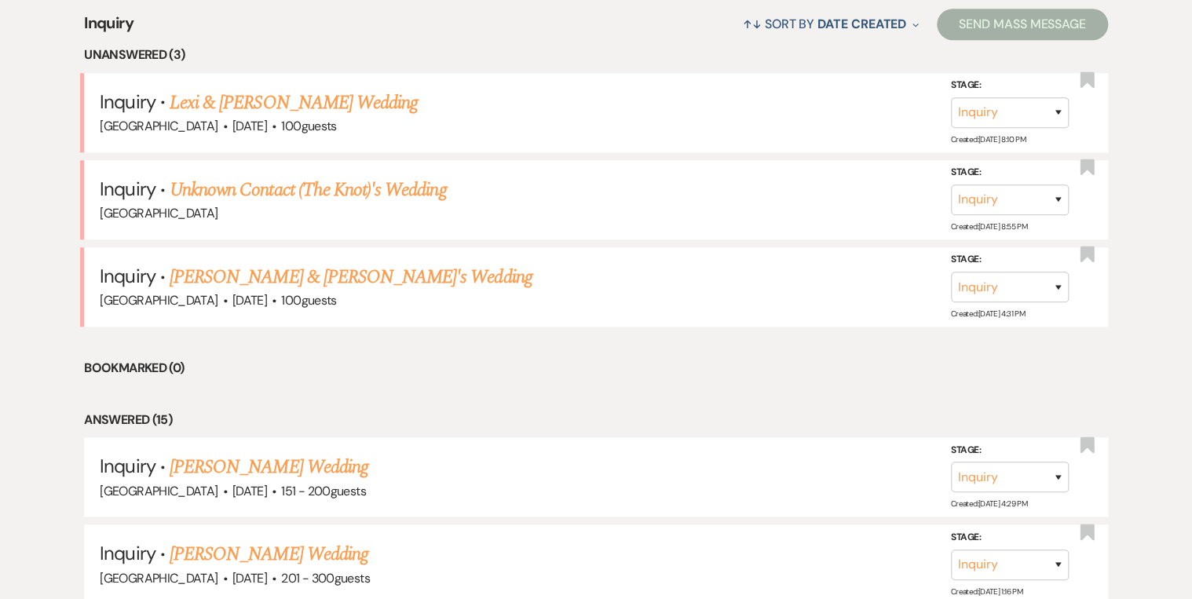
click at [225, 104] on link "Lexi & [PERSON_NAME] Wedding" at bounding box center [294, 103] width 248 height 28
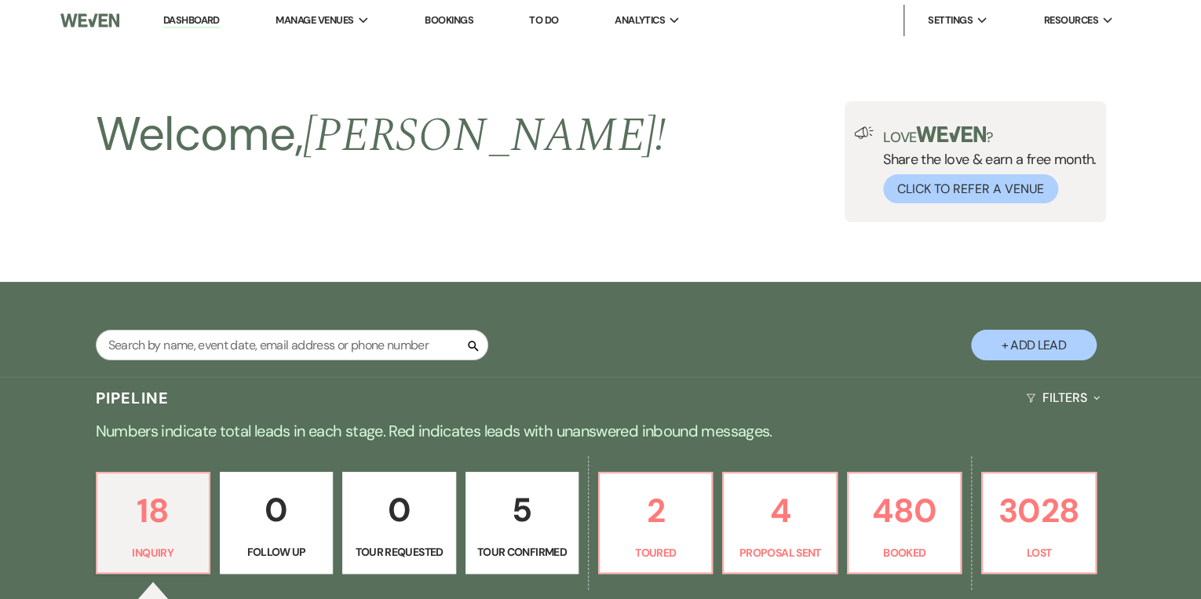
select select "5"
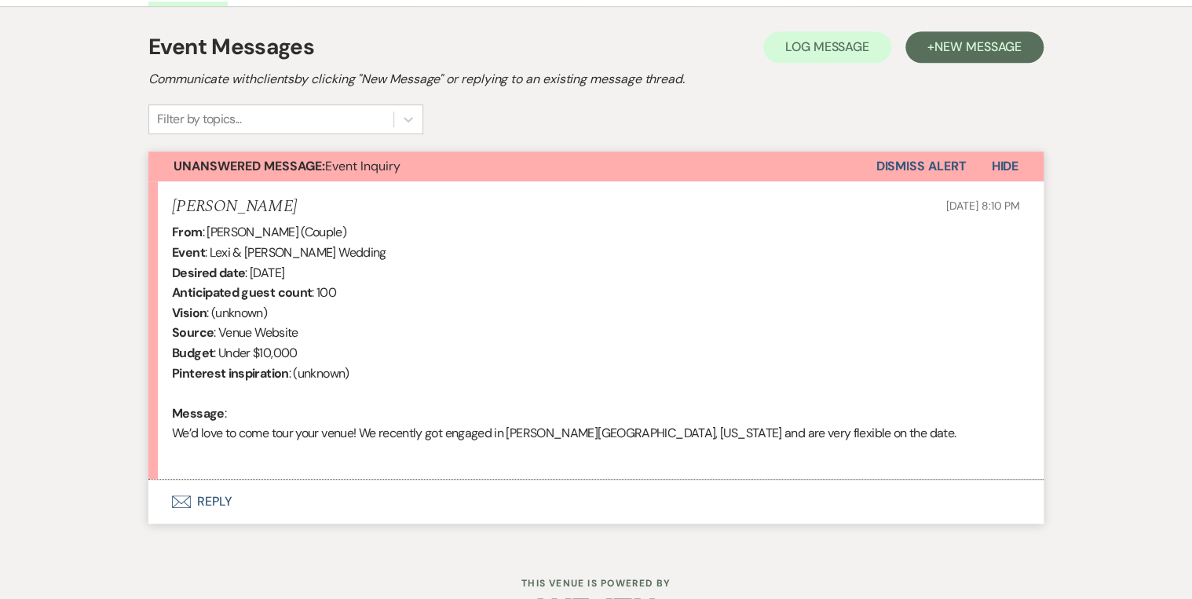
scroll to position [480, 0]
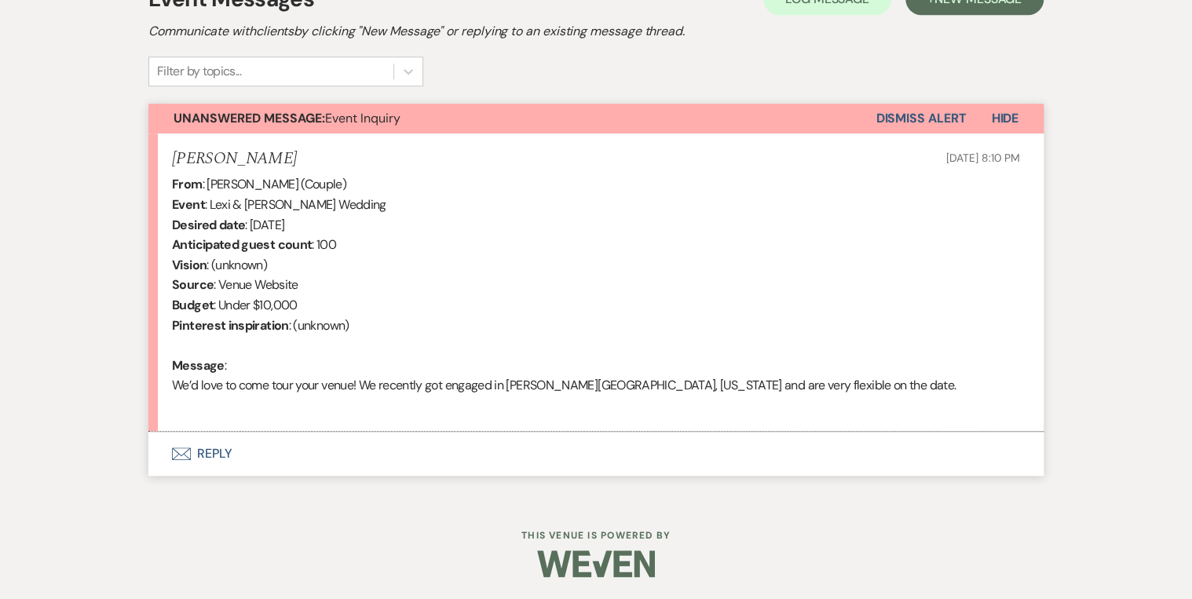
click at [217, 448] on button "Envelope Reply" at bounding box center [595, 454] width 895 height 44
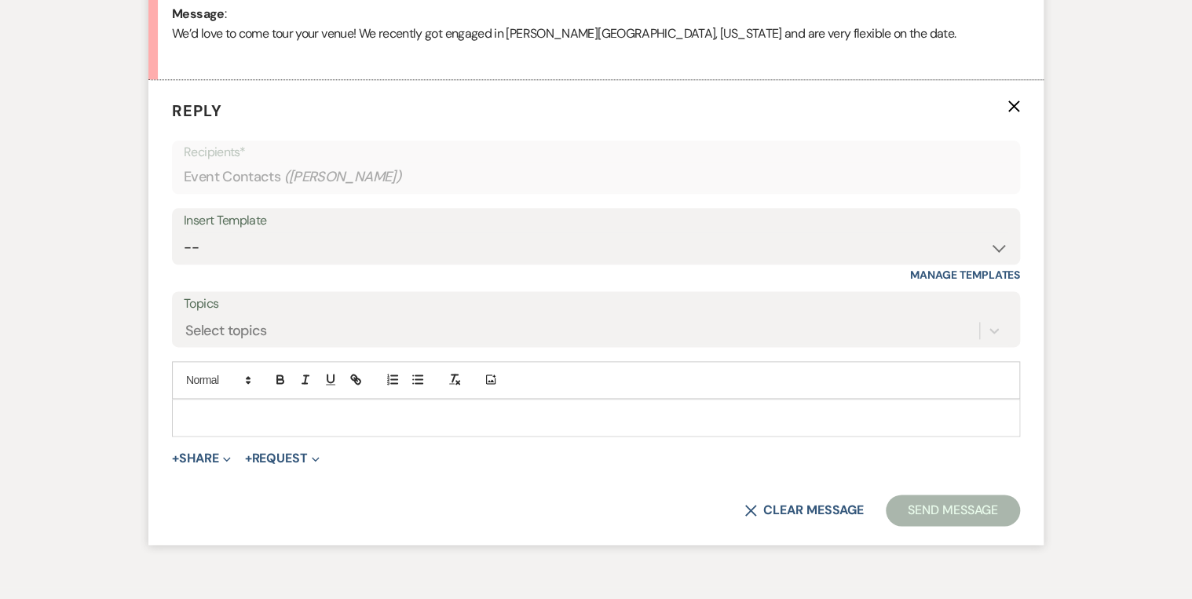
scroll to position [844, 0]
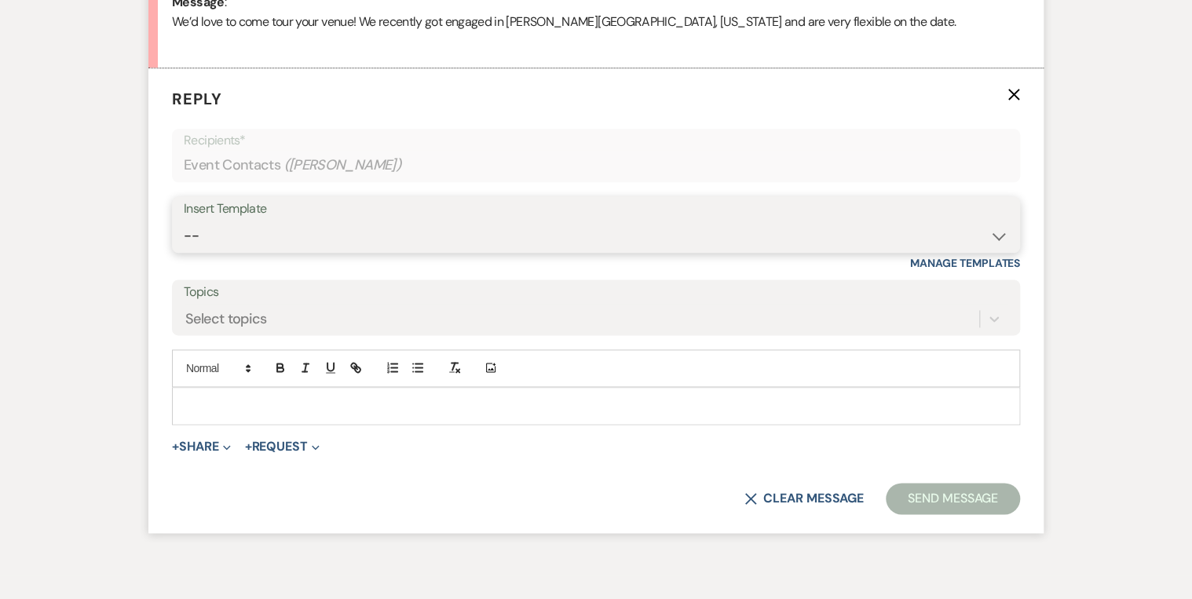
click at [255, 233] on select "-- Weven Planning Portal Introduction (Booked Events) Private Party Inquiry Res…" at bounding box center [596, 236] width 824 height 31
select select "5376"
click at [184, 221] on select "-- Weven Planning Portal Introduction (Booked Events) Private Party Inquiry Res…" at bounding box center [596, 236] width 824 height 31
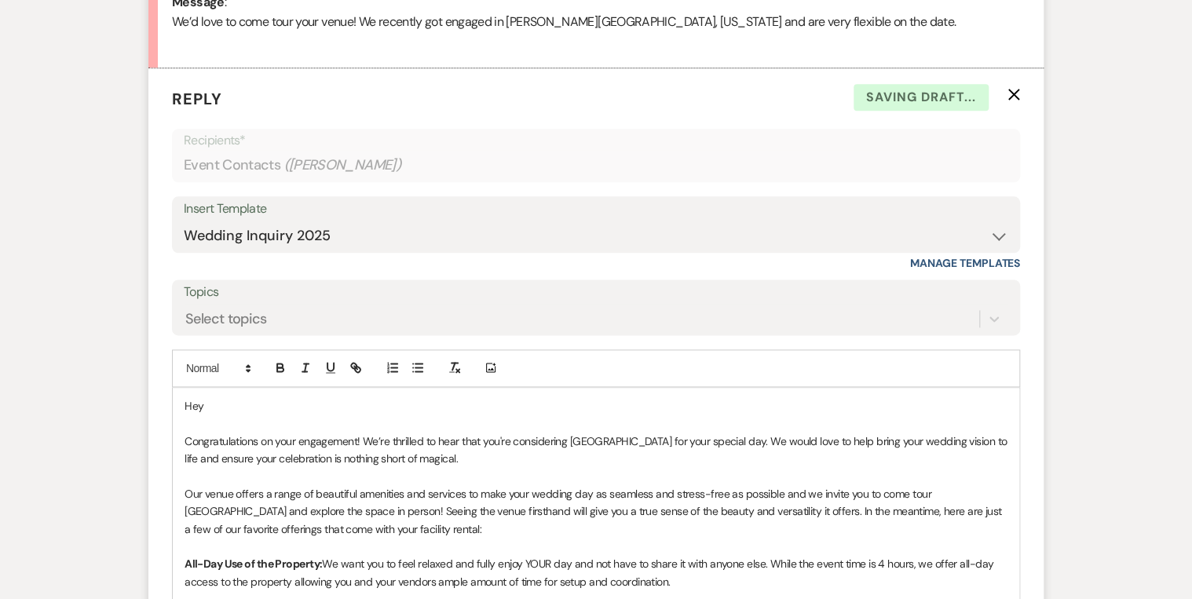
click at [250, 407] on p "Hey" at bounding box center [595, 405] width 823 height 17
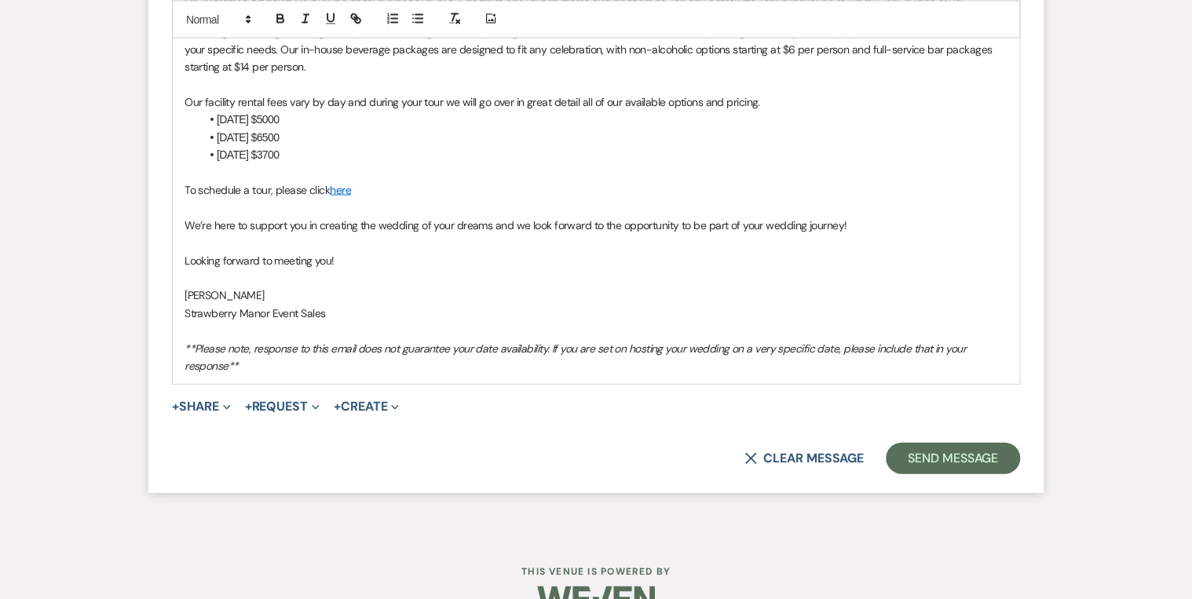
scroll to position [1552, 0]
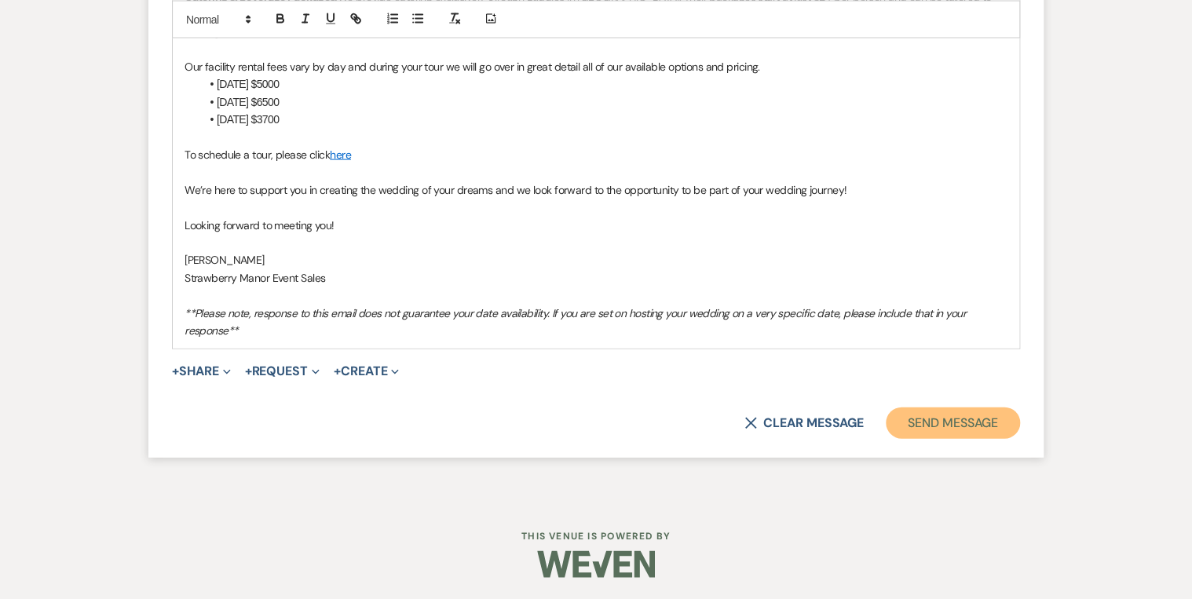
click at [919, 422] on button "Send Message" at bounding box center [953, 422] width 134 height 31
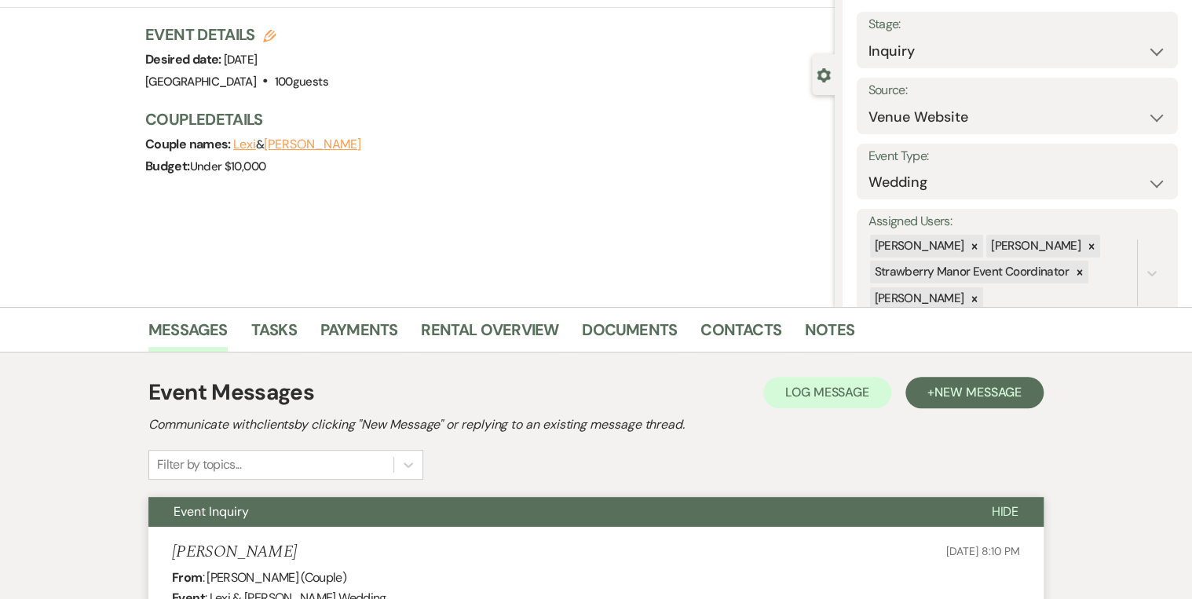
scroll to position [0, 0]
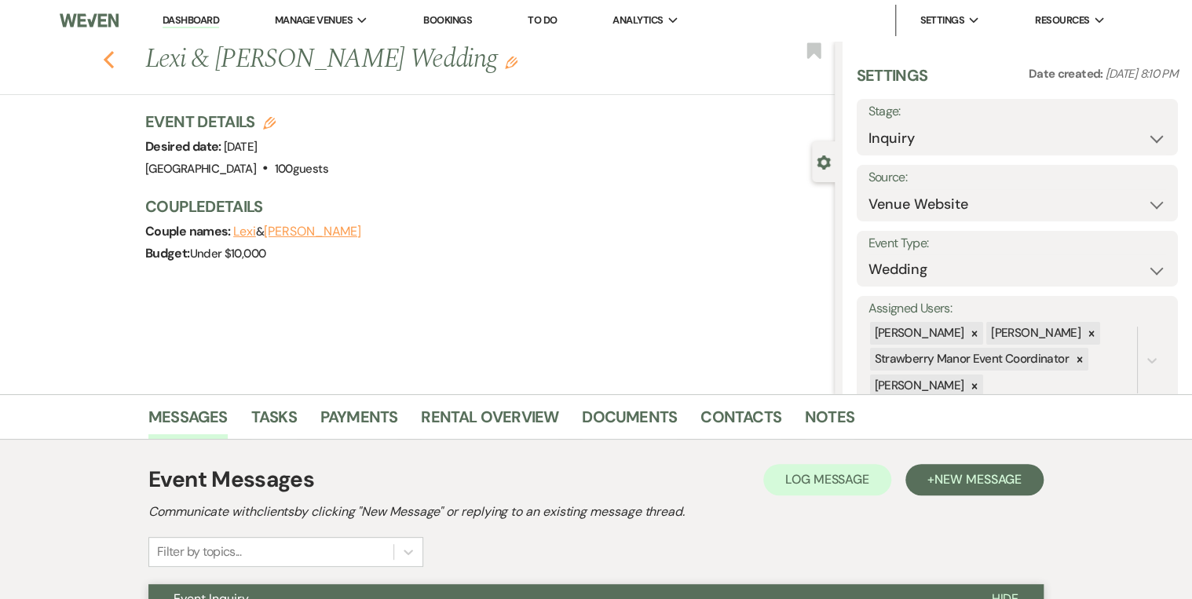
click at [110, 60] on use "button" at bounding box center [109, 59] width 10 height 17
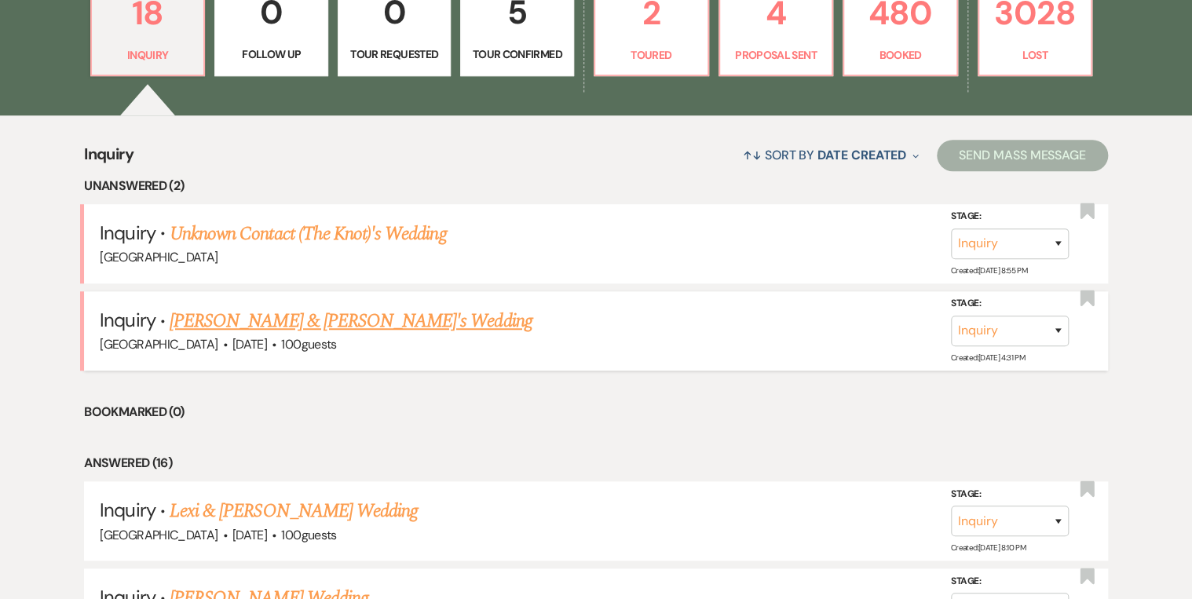
scroll to position [314, 0]
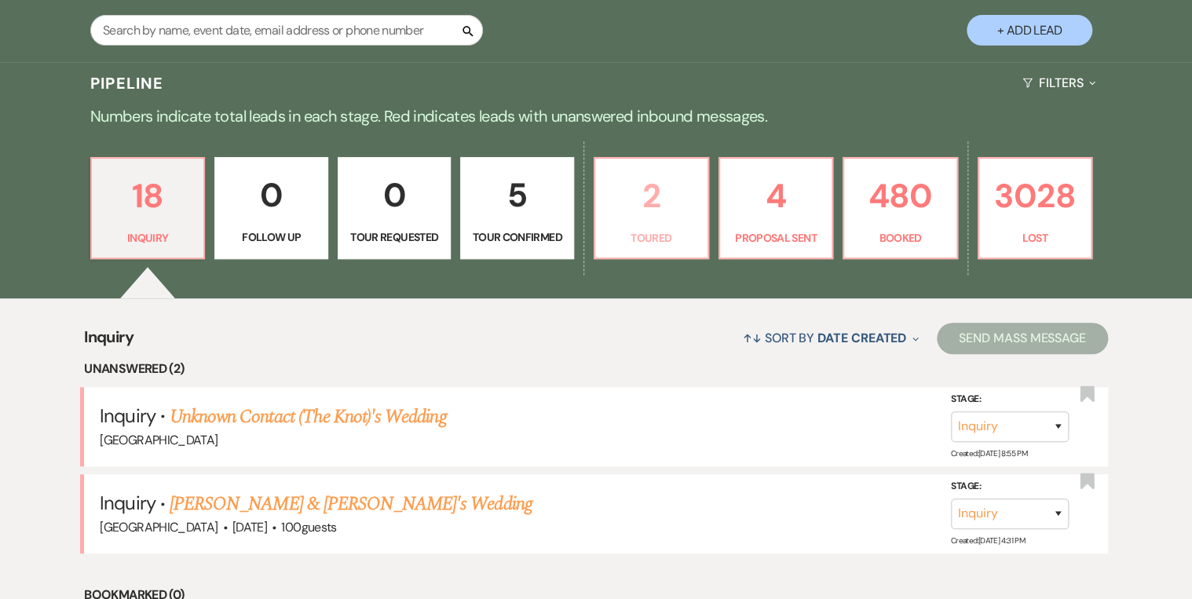
click at [647, 230] on p "Toured" at bounding box center [650, 237] width 93 height 17
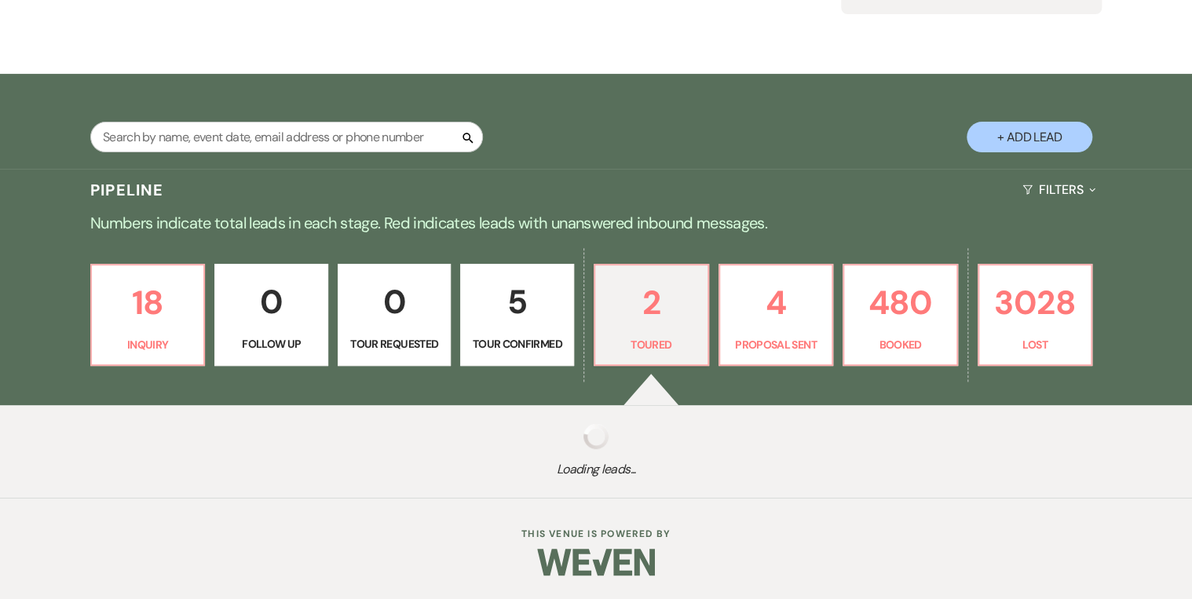
scroll to position [314, 0]
select select "5"
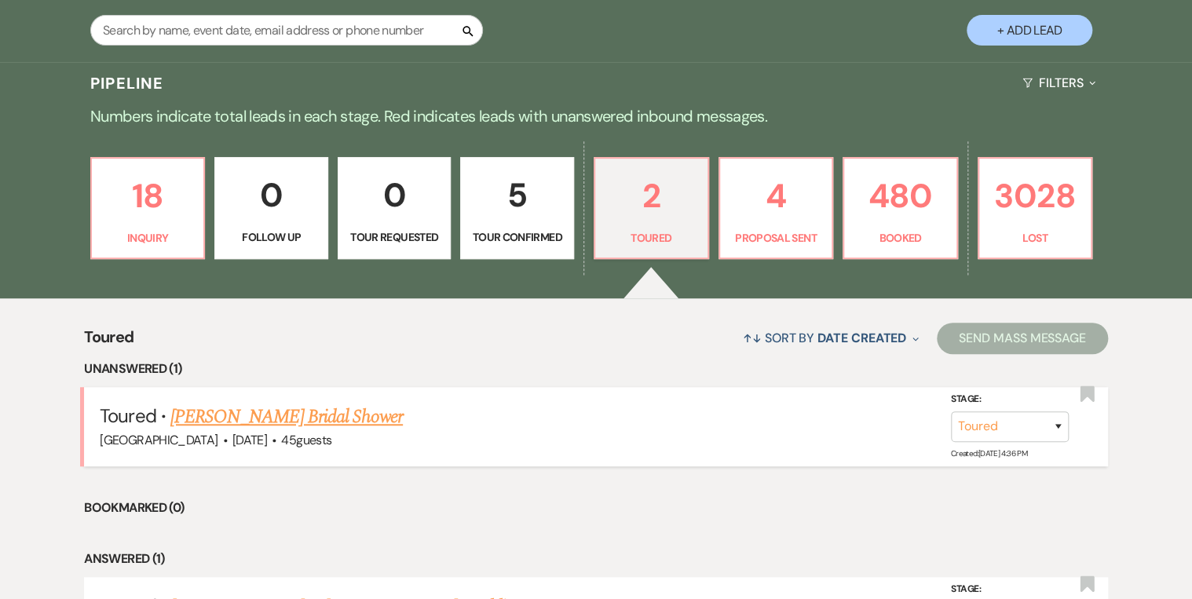
click at [276, 411] on link "Michelle Baye's Bridal Shower" at bounding box center [286, 417] width 232 height 28
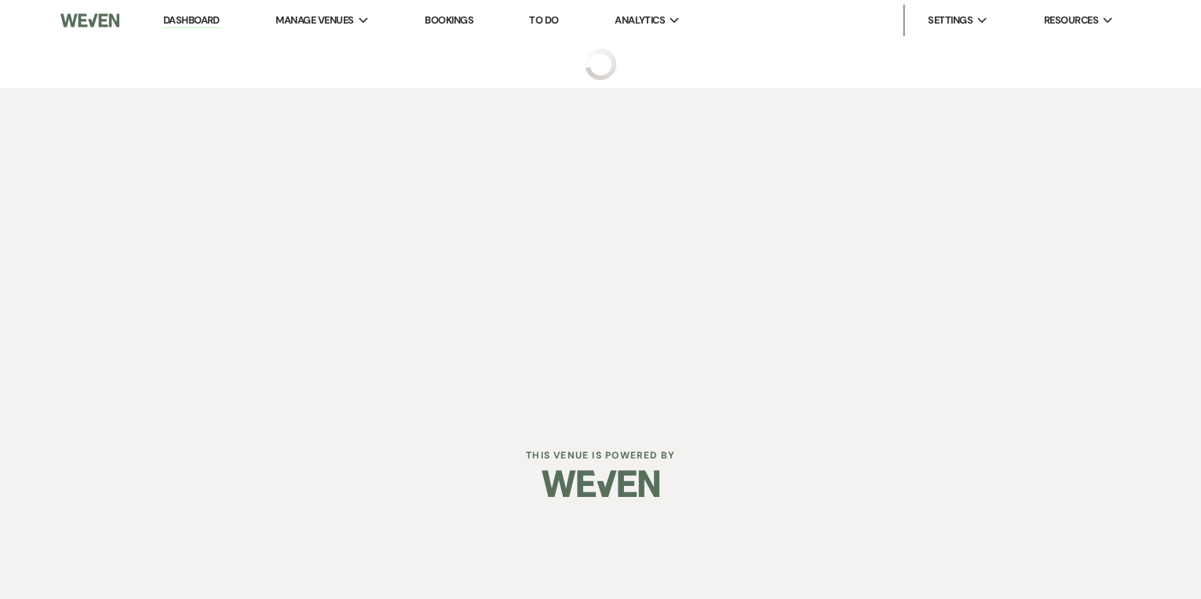
select select "5"
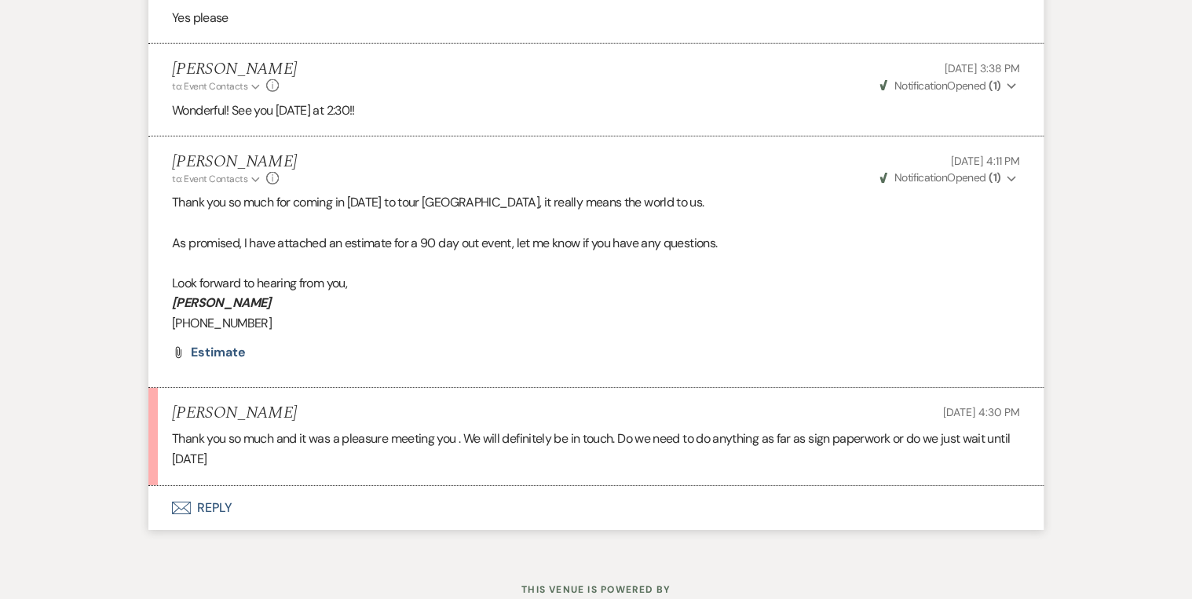
scroll to position [2417, 0]
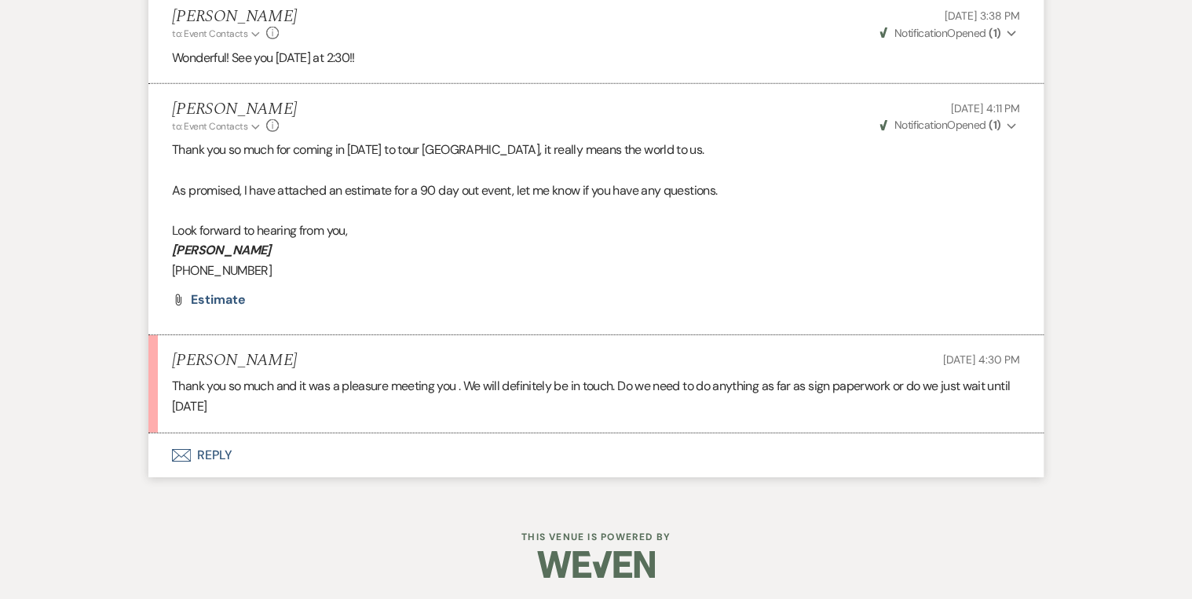
click at [207, 445] on button "Envelope Reply" at bounding box center [595, 455] width 895 height 44
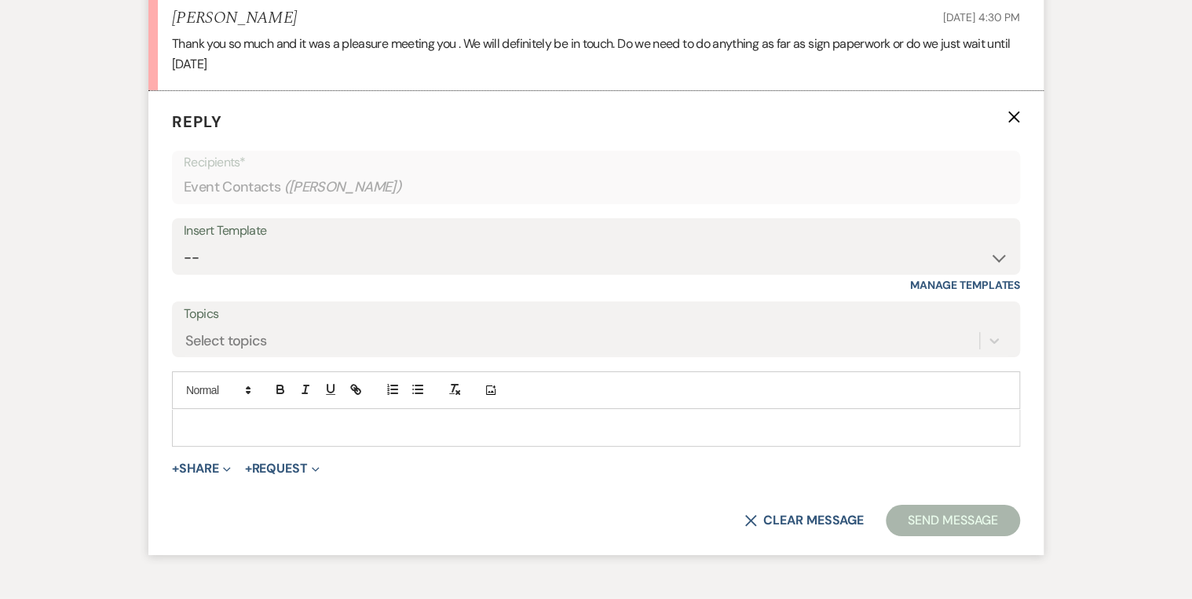
scroll to position [2780, 0]
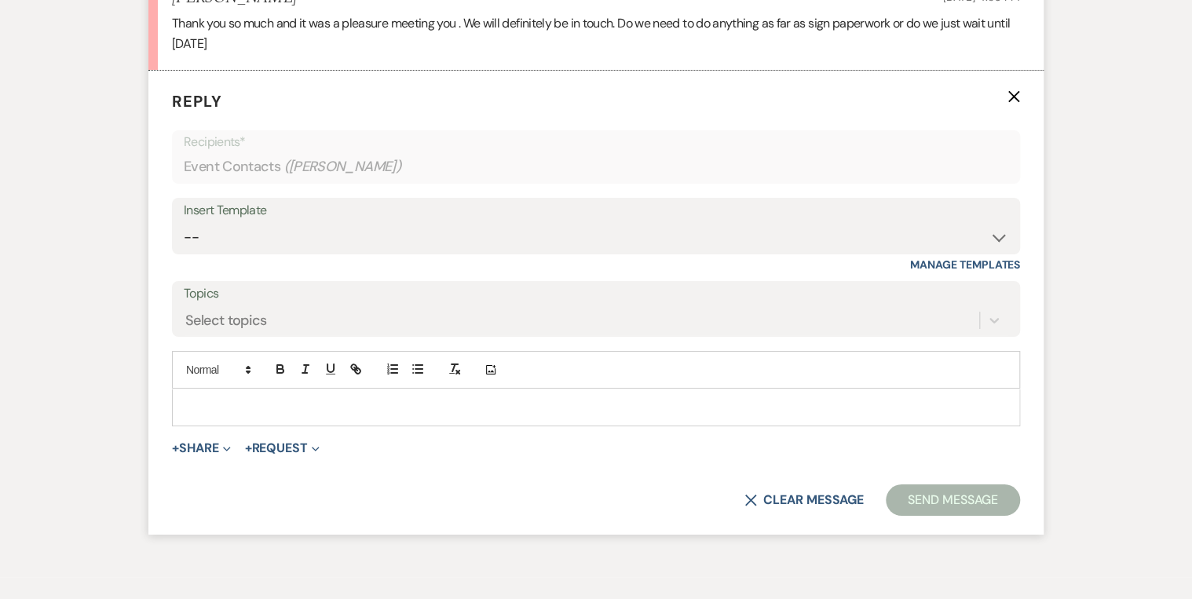
click at [234, 400] on p at bounding box center [595, 407] width 823 height 17
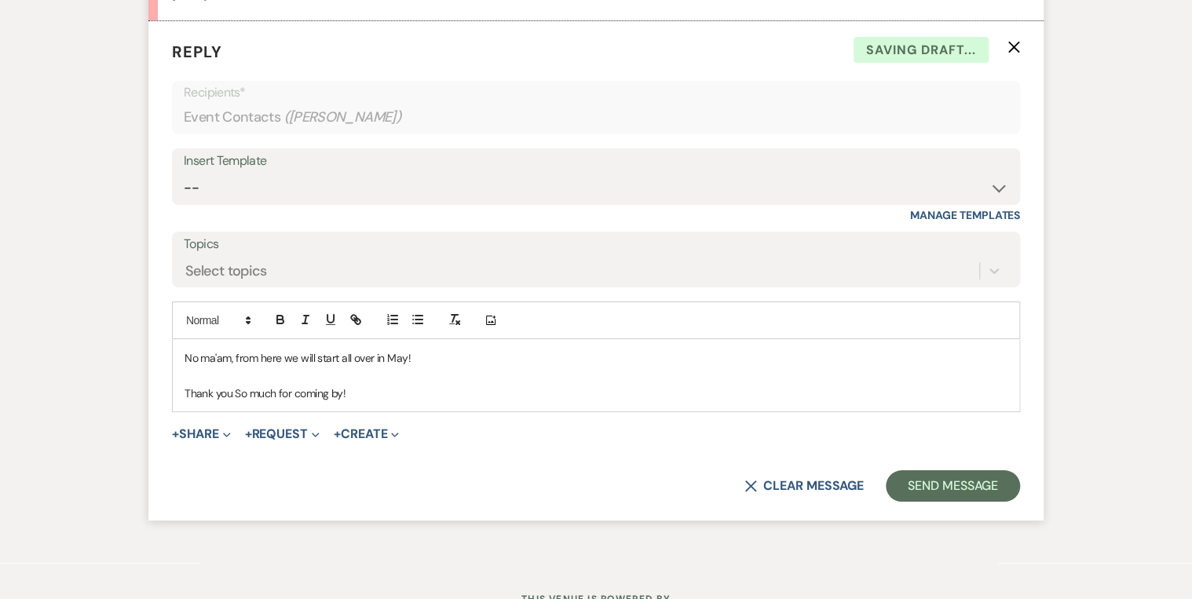
scroll to position [2890, 0]
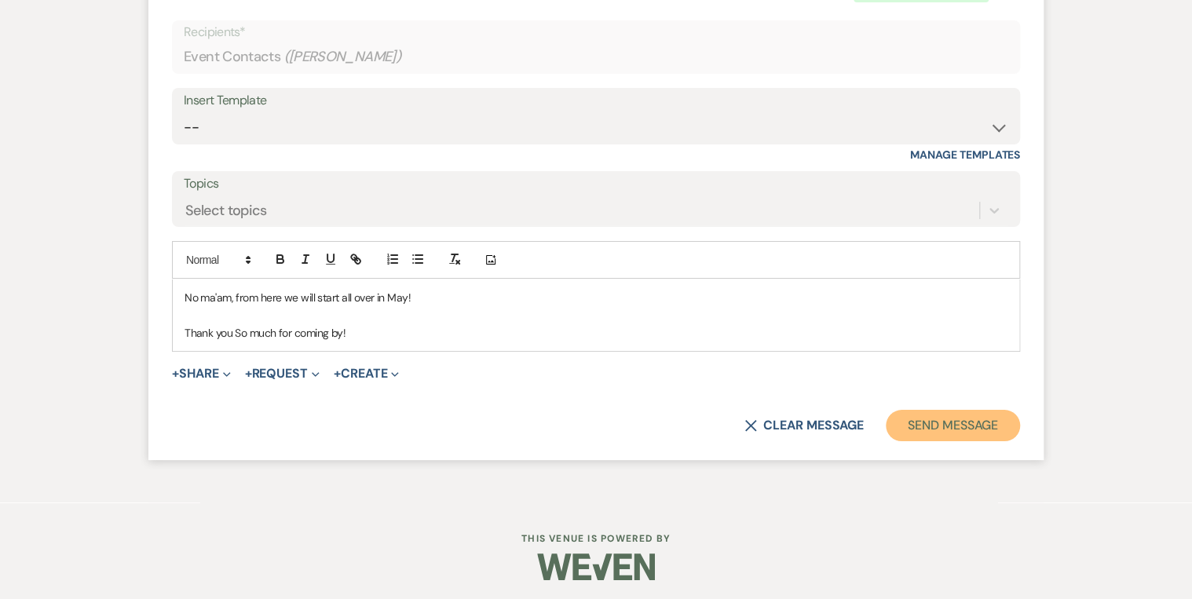
click at [949, 427] on button "Send Message" at bounding box center [953, 425] width 134 height 31
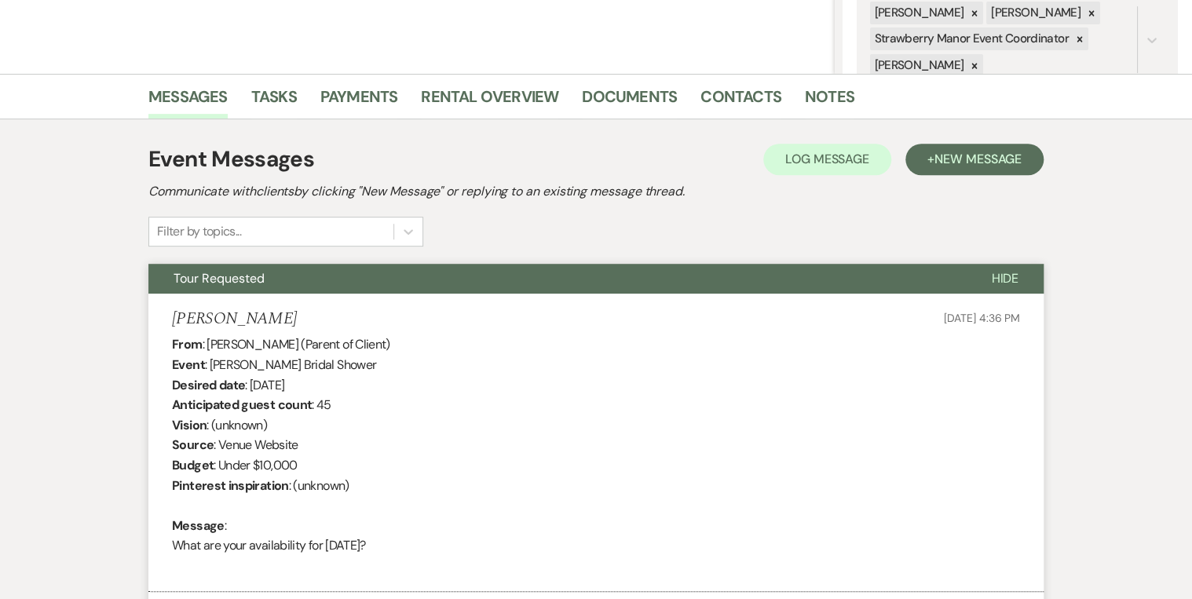
scroll to position [0, 0]
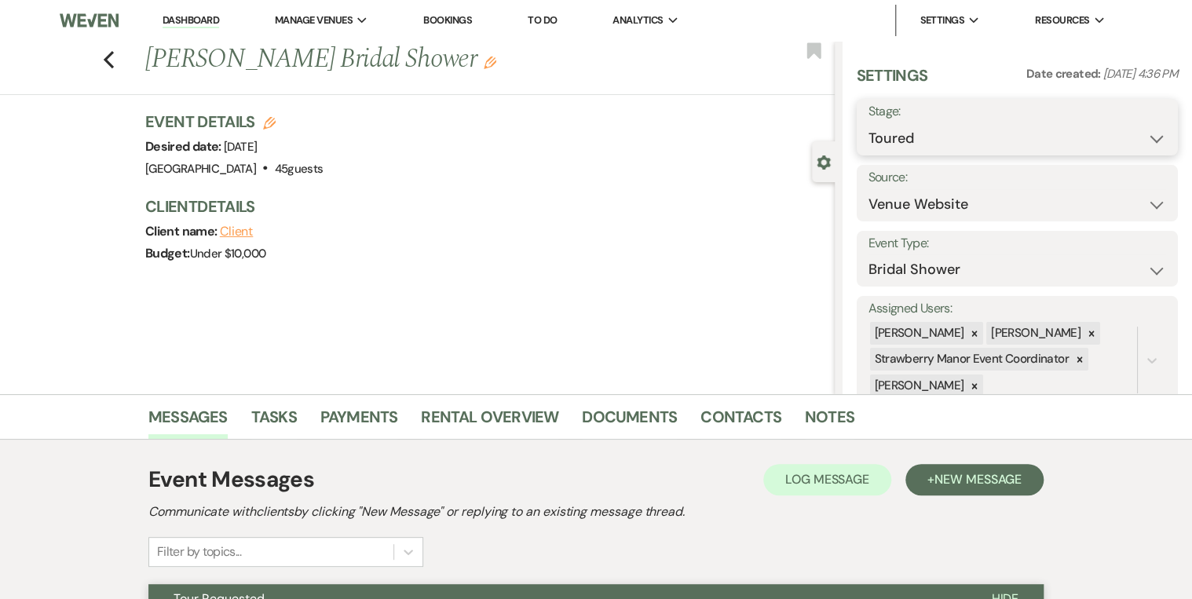
click at [1148, 133] on select "Inquiry Follow Up Tour Requested Tour Confirmed Toured Proposal Sent Booked Lost" at bounding box center [1017, 138] width 298 height 31
select select "8"
click at [868, 123] on select "Inquiry Follow Up Tour Requested Tour Confirmed Toured Proposal Sent Booked Lost" at bounding box center [1017, 138] width 298 height 31
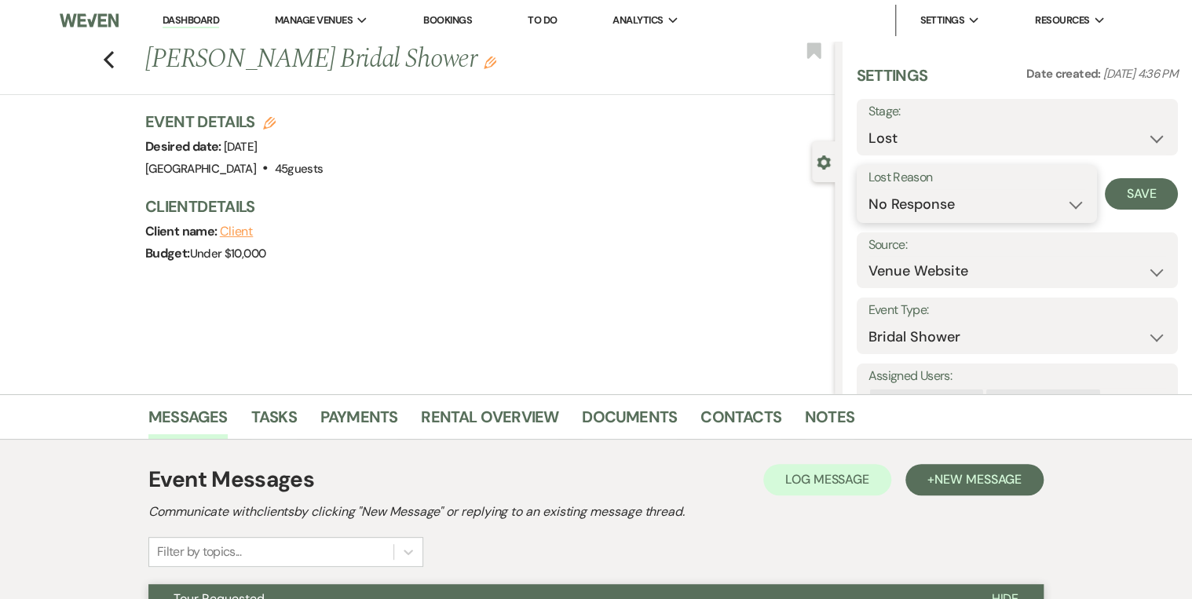
click at [1024, 198] on select "Booked Elsewhere Budget Date Unavailable No Response Not a Good Match Capacity …" at bounding box center [976, 204] width 217 height 31
select select "8"
click at [868, 189] on select "Booked Elsewhere Budget Date Unavailable No Response Not a Good Match Capacity …" at bounding box center [976, 204] width 217 height 31
click at [1118, 192] on button "Save" at bounding box center [1141, 193] width 73 height 31
click at [113, 64] on use "button" at bounding box center [109, 59] width 10 height 17
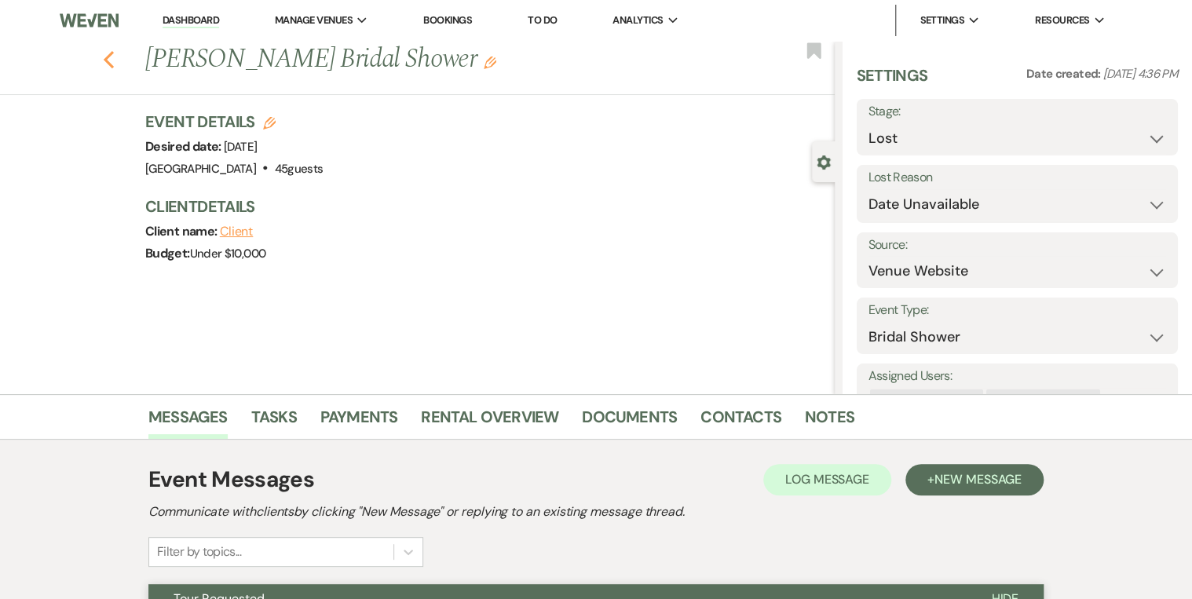
scroll to position [314, 0]
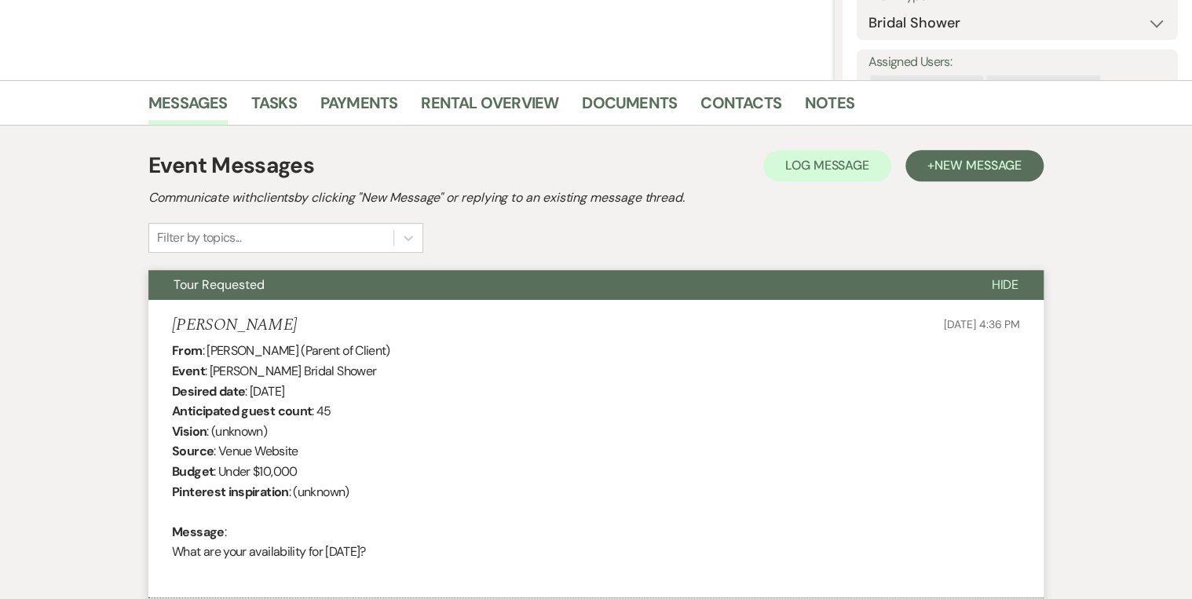
select select "5"
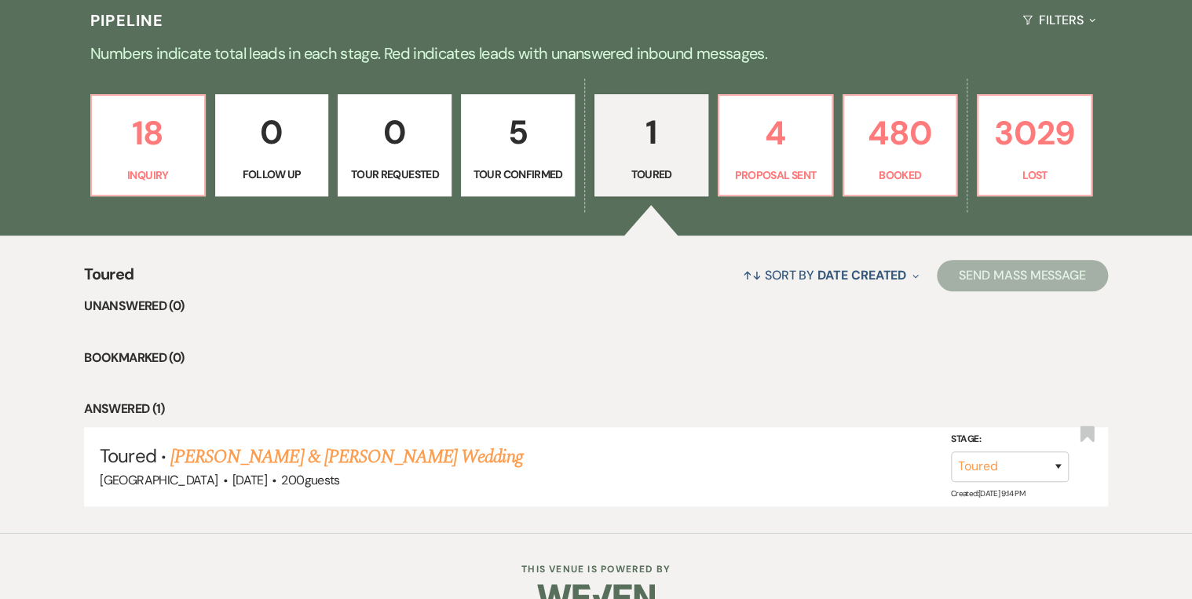
scroll to position [411, 0]
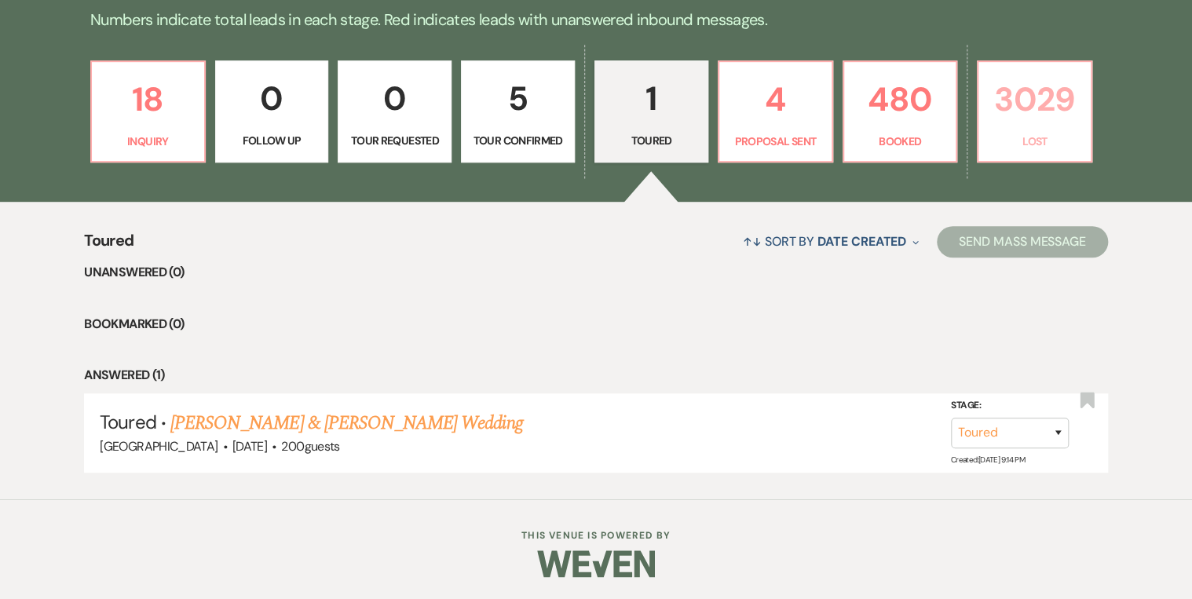
click at [1058, 92] on p "3029" at bounding box center [1034, 99] width 93 height 53
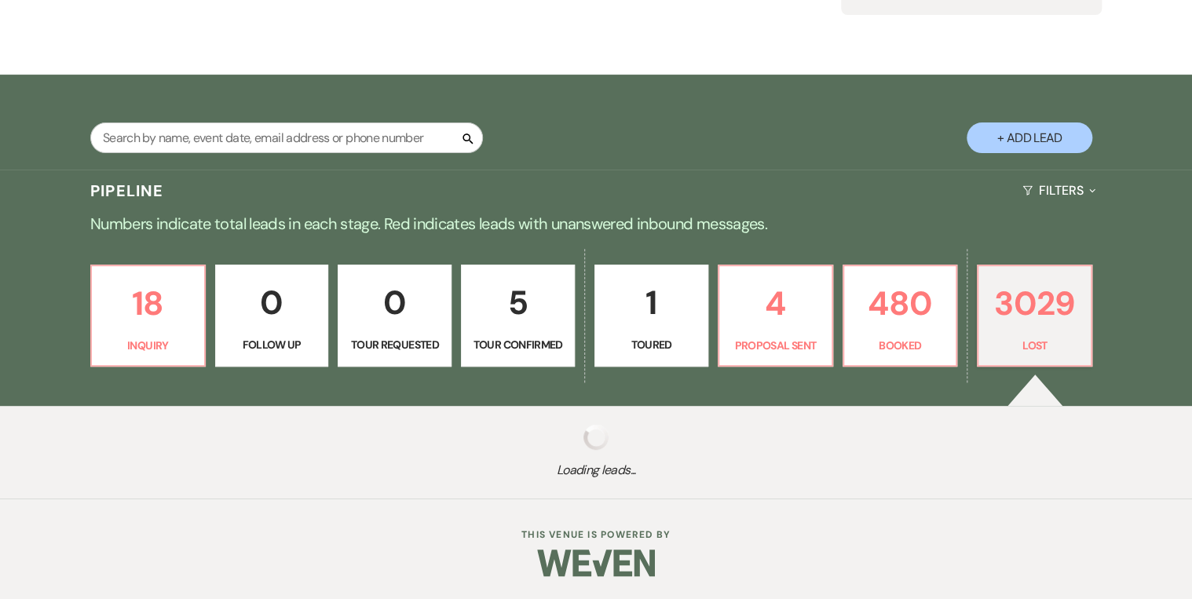
select select "8"
select select "5"
select select "8"
select select "5"
select select "8"
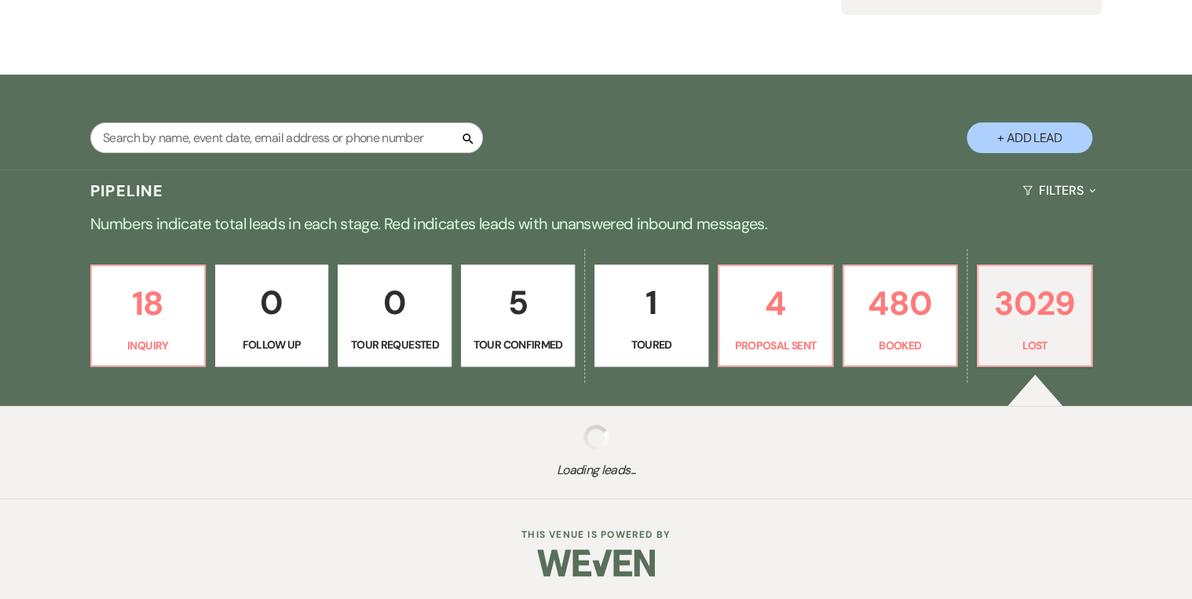
select select "5"
select select "8"
select select "5"
select select "8"
select select "5"
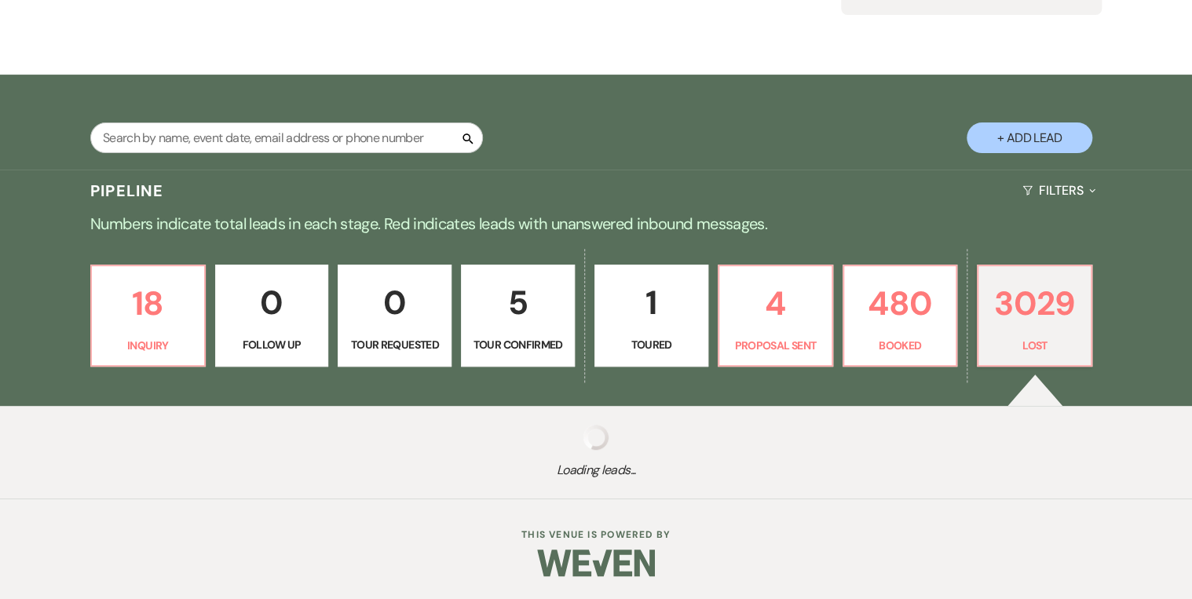
select select "8"
select select "5"
select select "8"
select select "5"
select select "8"
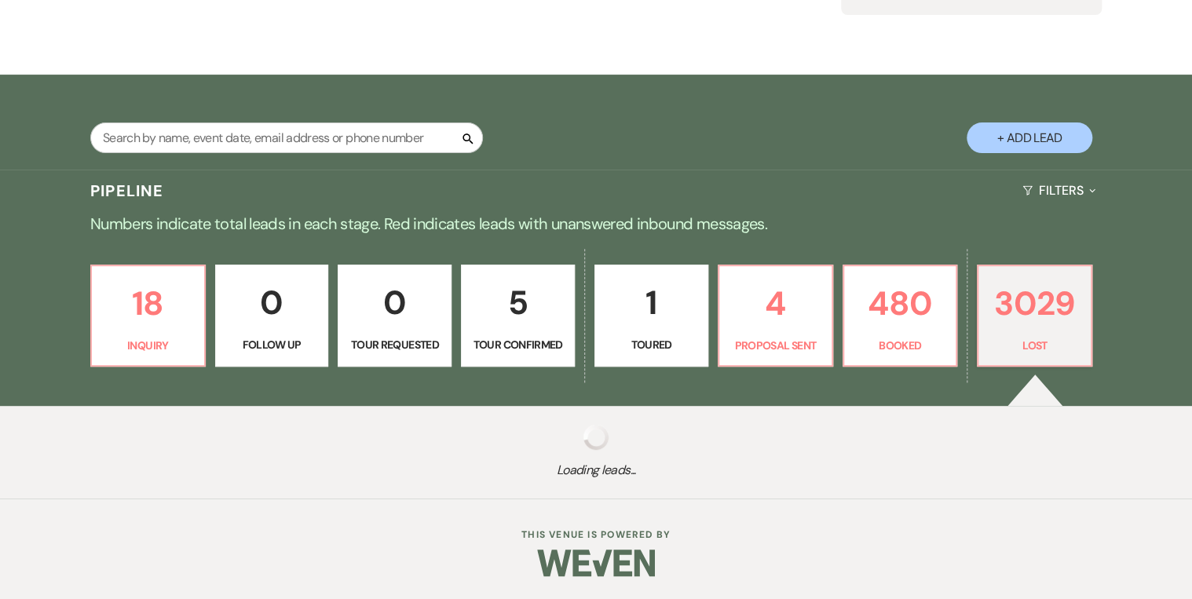
select select "5"
select select "8"
select select "5"
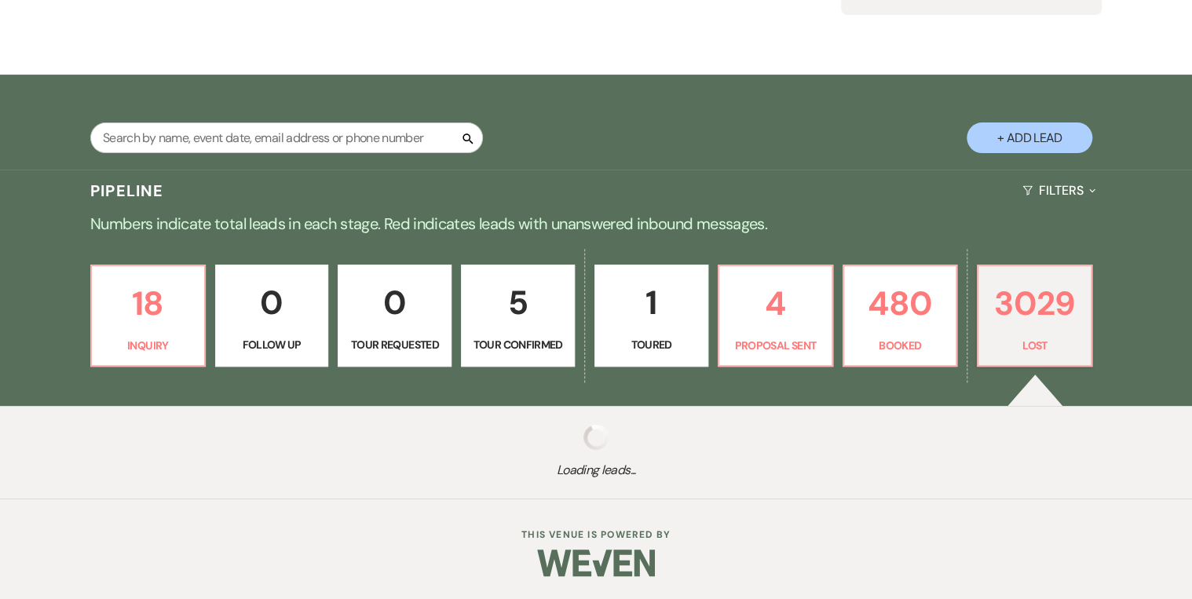
select select "8"
select select "5"
select select "8"
select select "5"
select select "8"
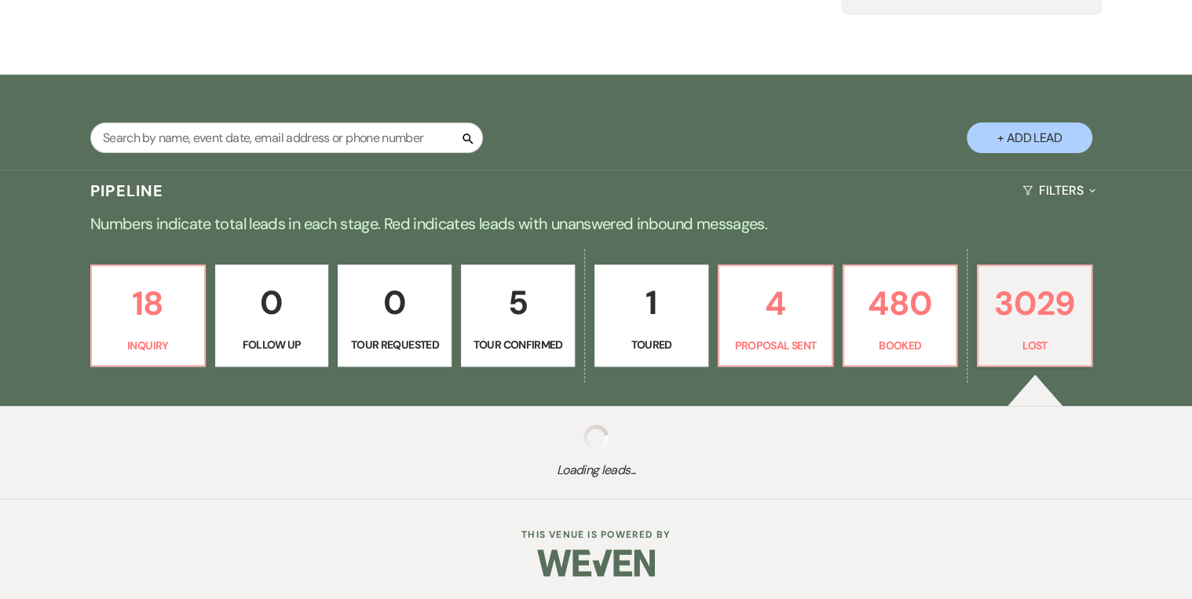
select select "5"
select select "8"
select select "5"
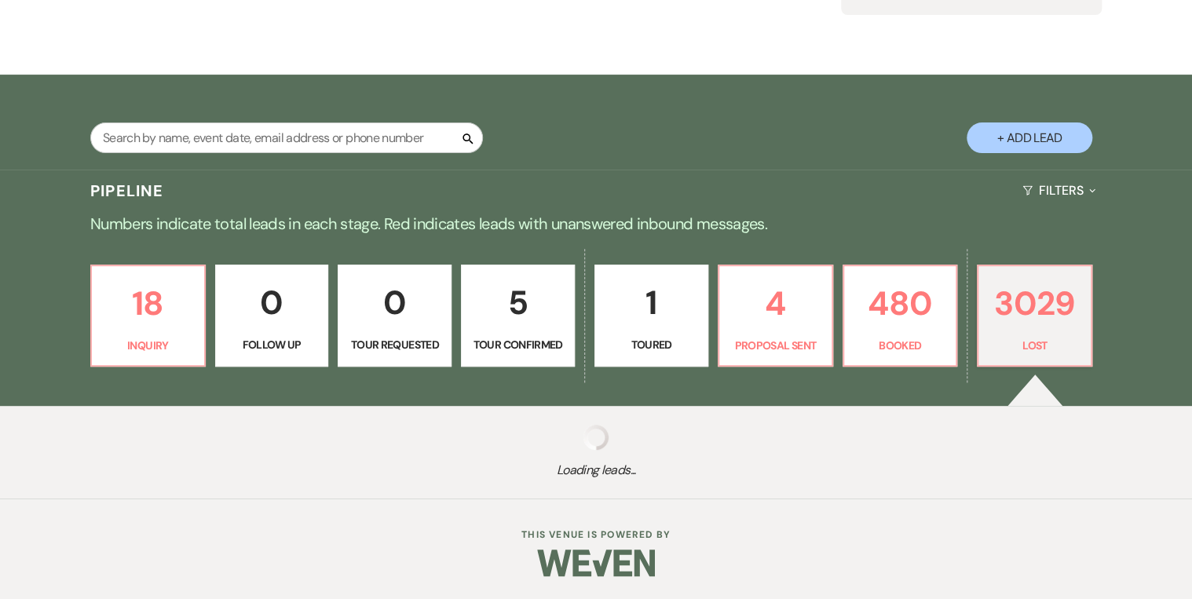
select select "8"
select select "5"
select select "8"
select select "5"
select select "8"
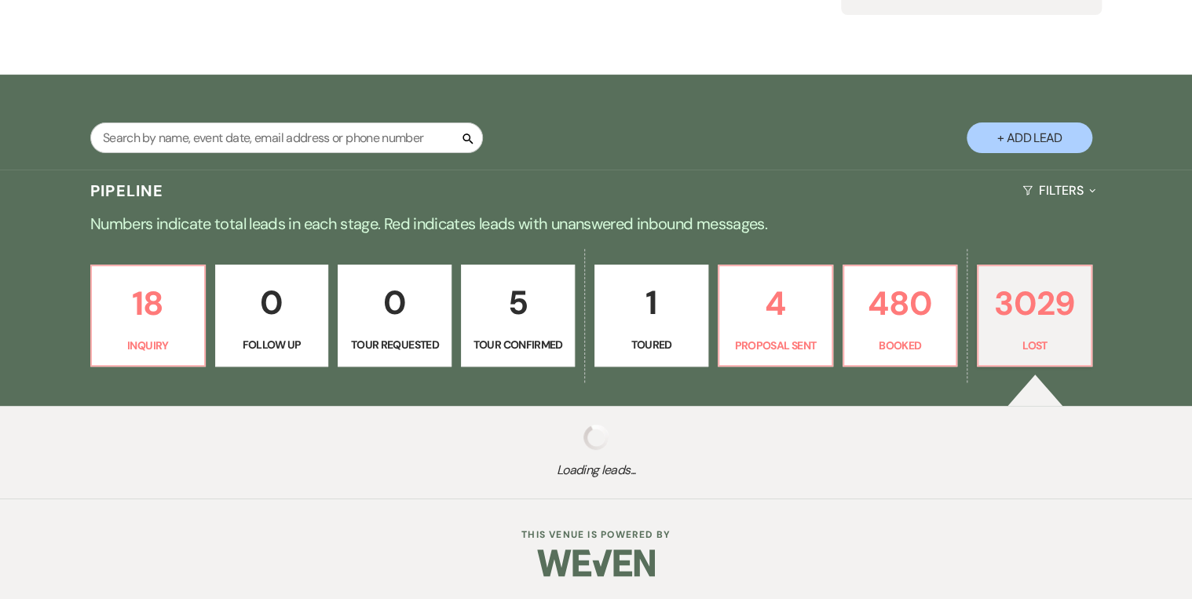
select select "5"
select select "8"
select select "5"
select select "8"
select select "5"
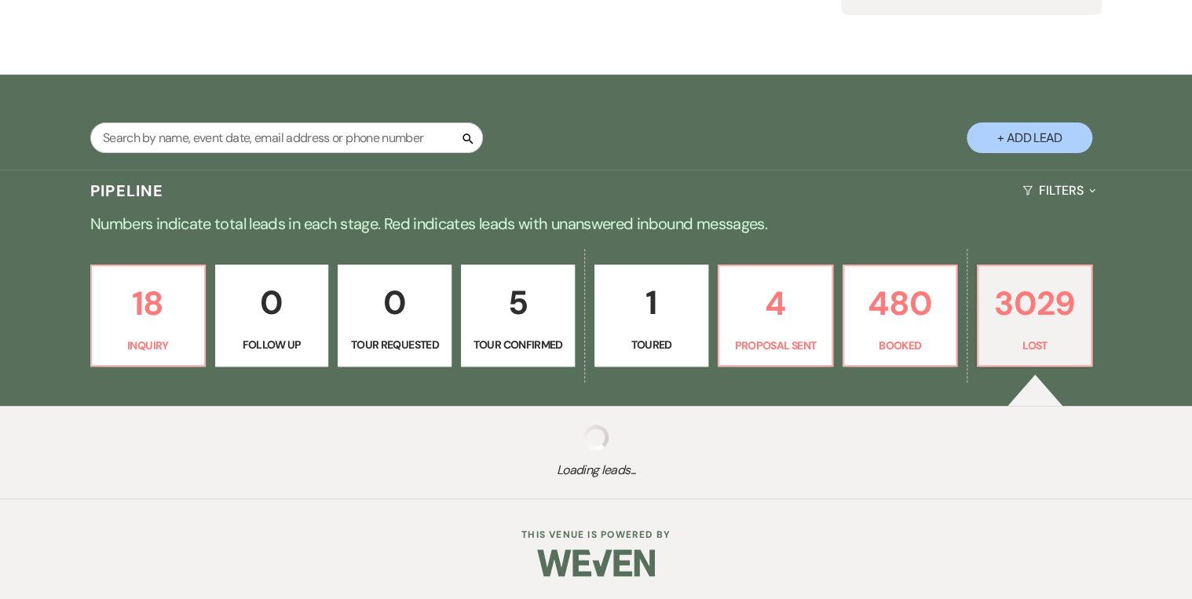
select select "8"
select select "5"
select select "8"
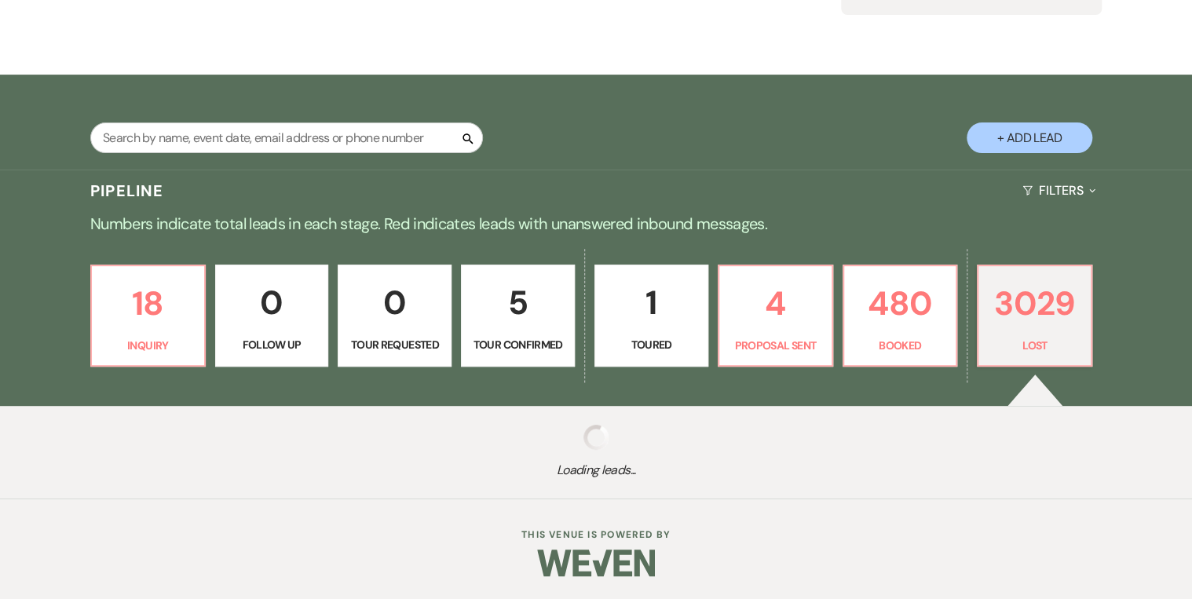
select select "5"
select select "8"
select select "5"
select select "8"
select select "5"
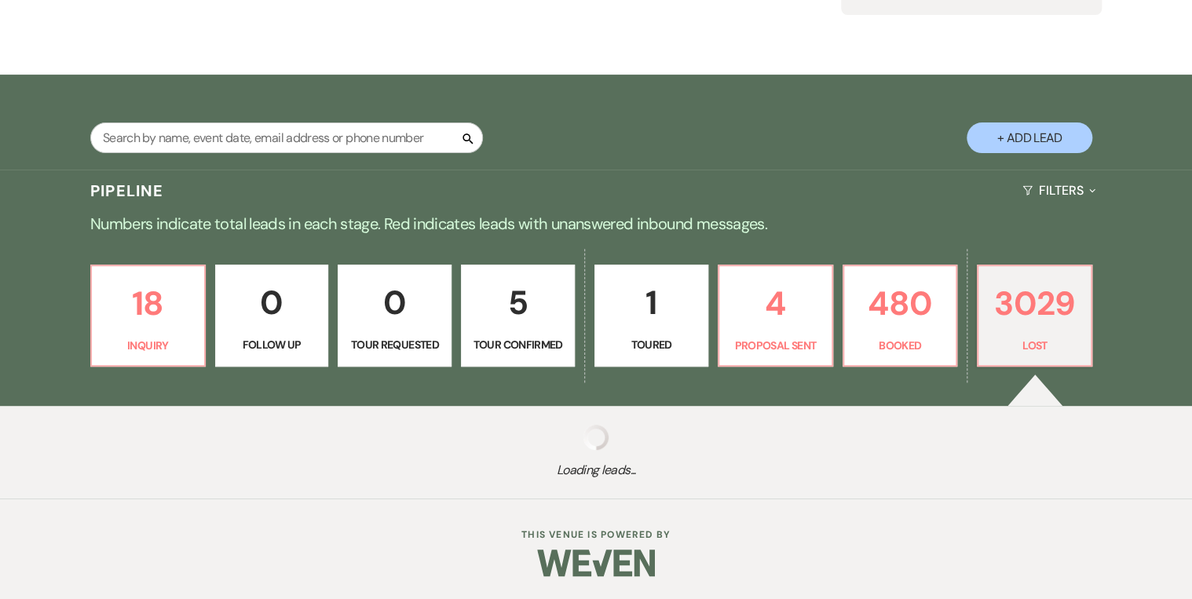
select select "8"
select select "5"
select select "8"
select select "5"
select select "8"
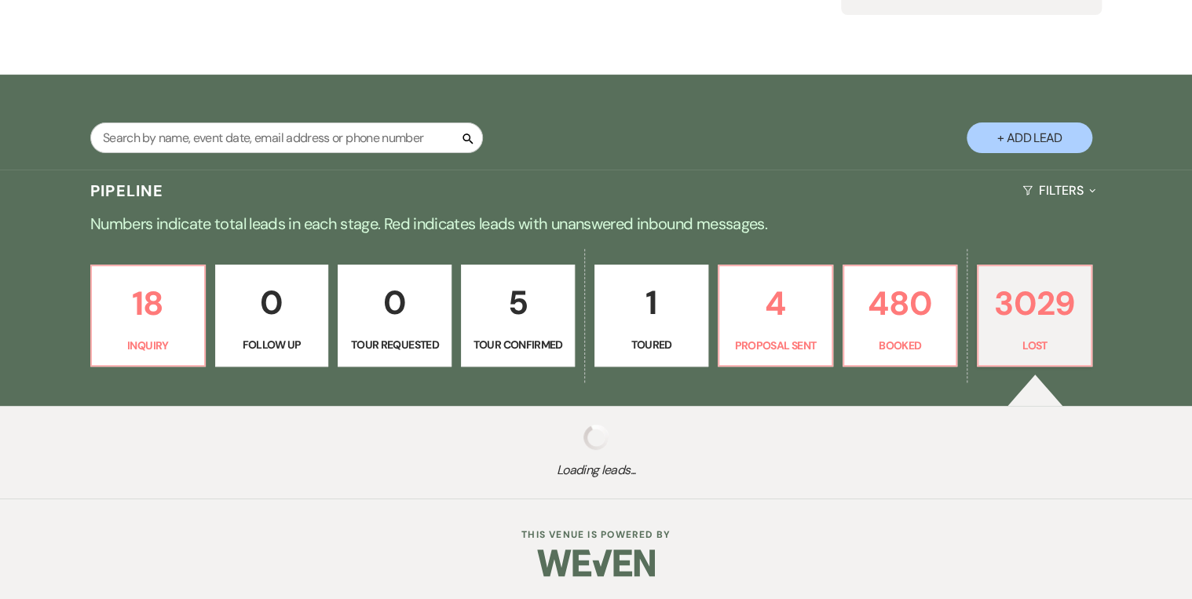
select select "5"
select select "8"
select select "5"
select select "8"
select select "5"
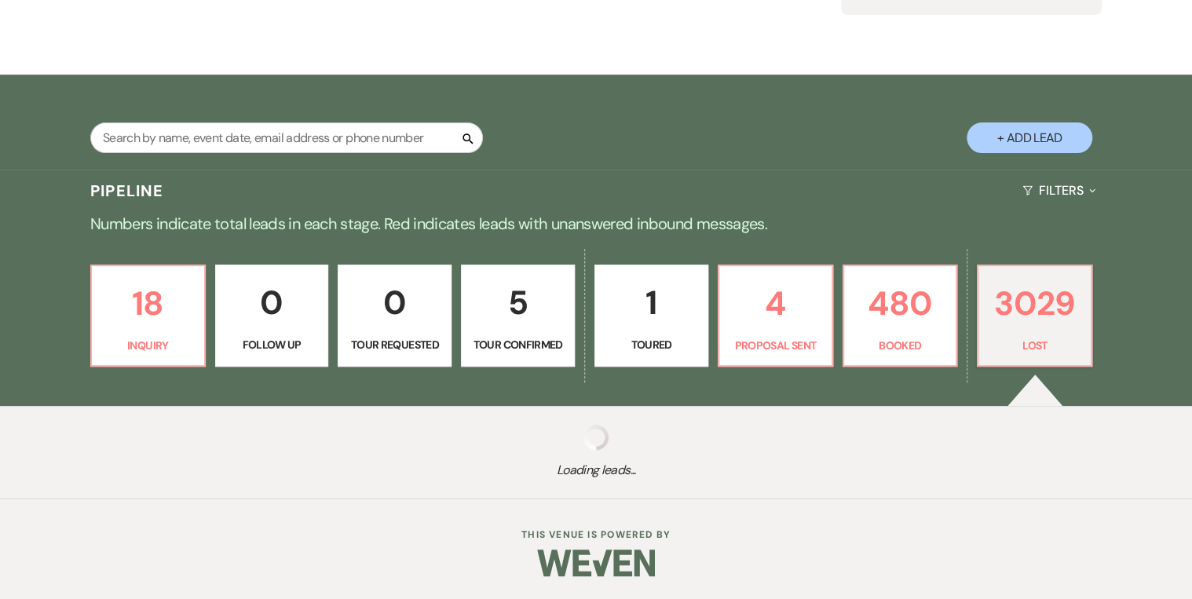
select select "8"
select select "5"
select select "8"
select select "5"
select select "8"
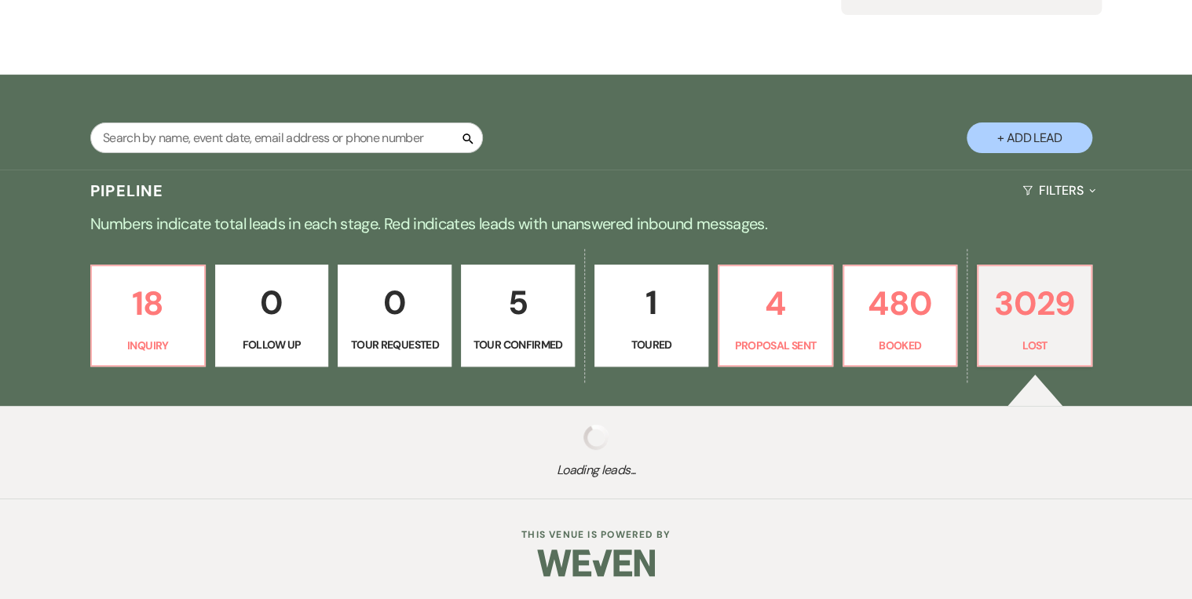
select select "5"
select select "8"
select select "5"
select select "8"
select select "5"
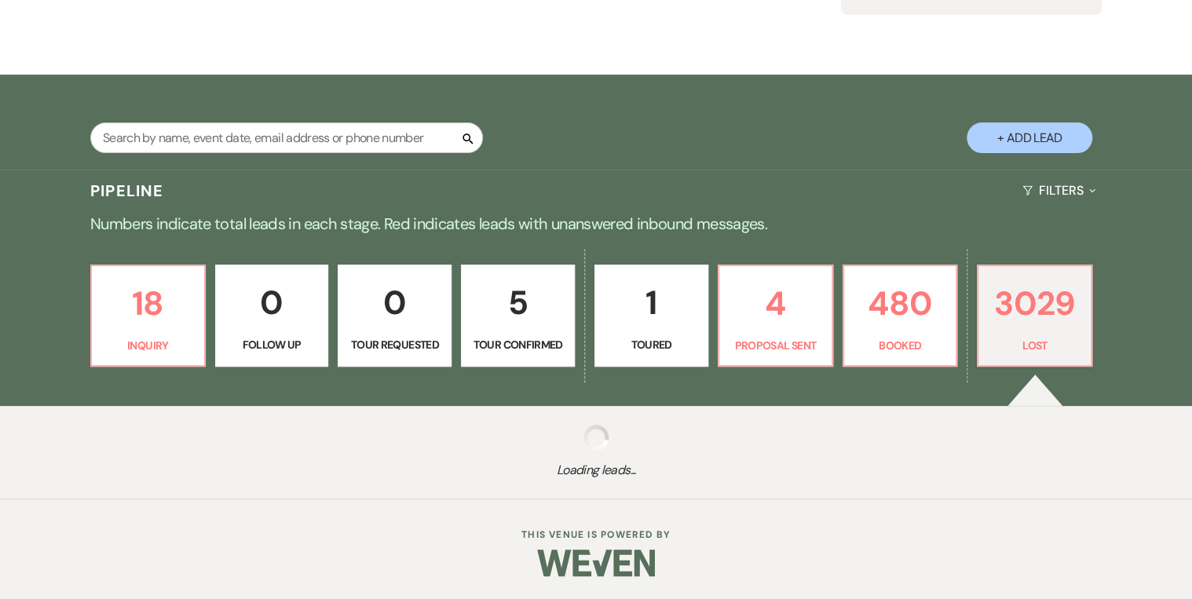
select select "8"
select select "5"
select select "8"
select select "5"
select select "8"
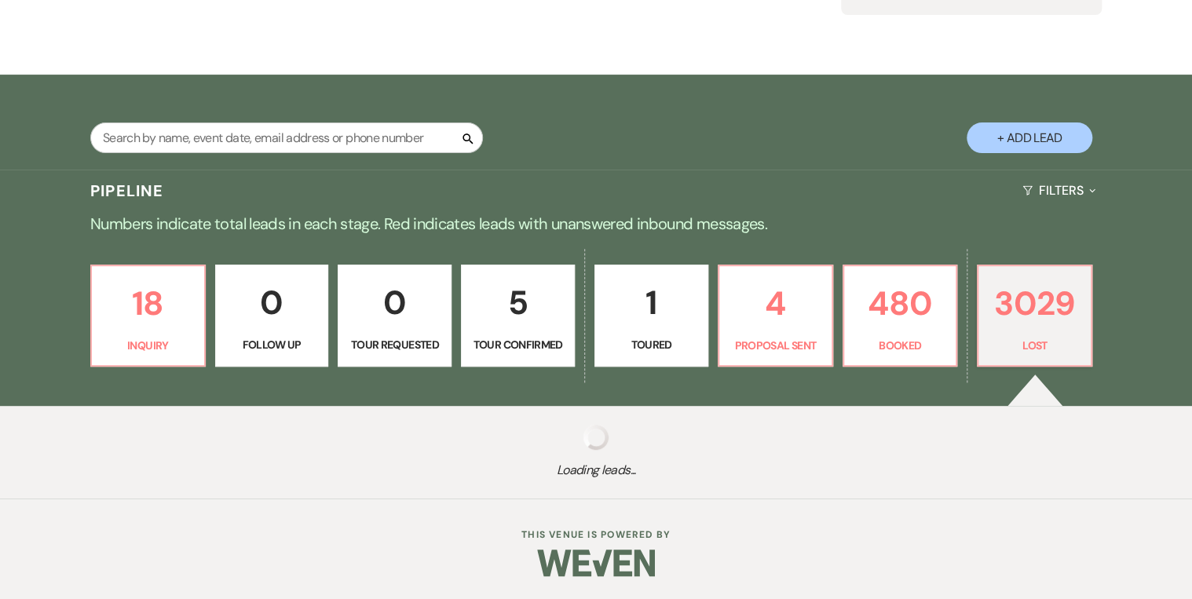
select select "5"
select select "8"
select select "5"
select select "8"
select select "5"
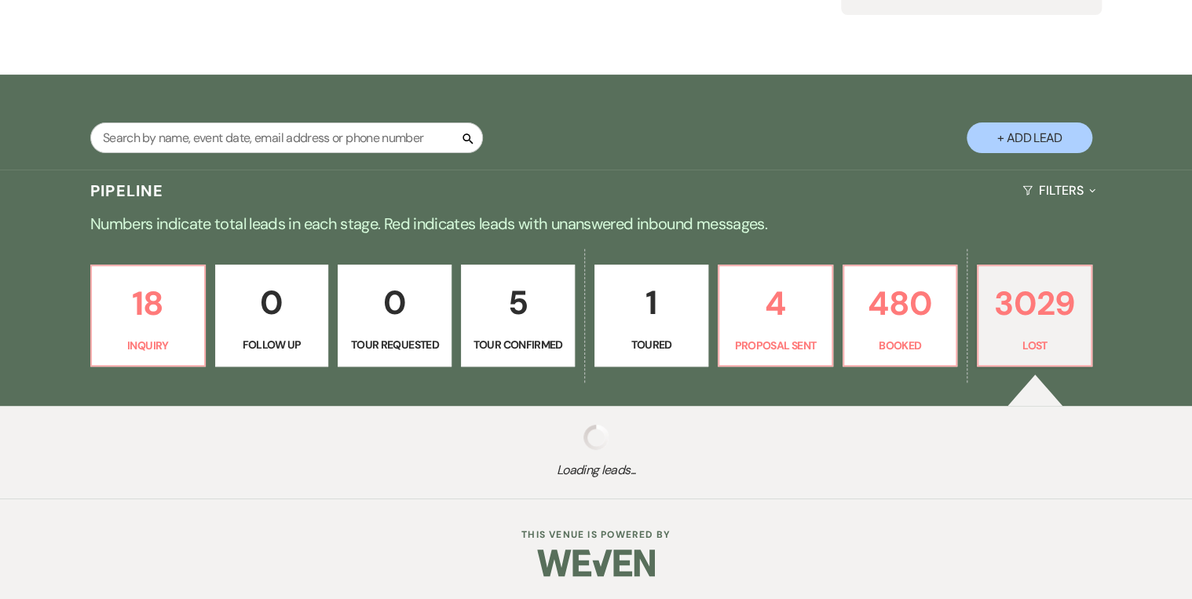
select select "8"
select select "5"
select select "8"
select select "5"
select select "8"
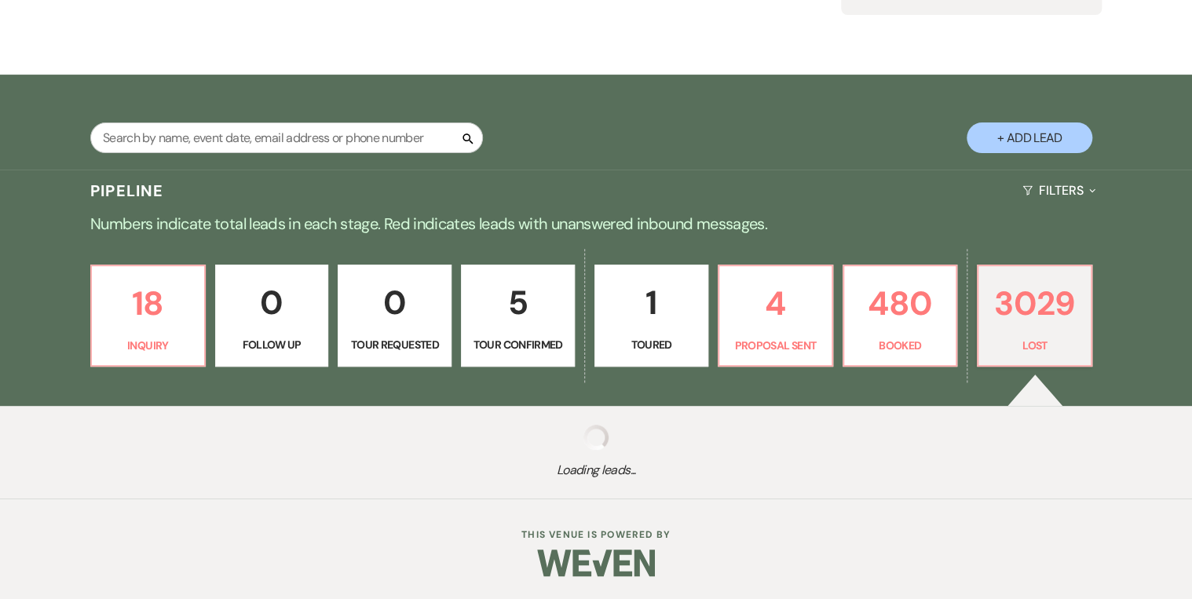
select select "5"
select select "8"
select select "5"
select select "8"
select select "5"
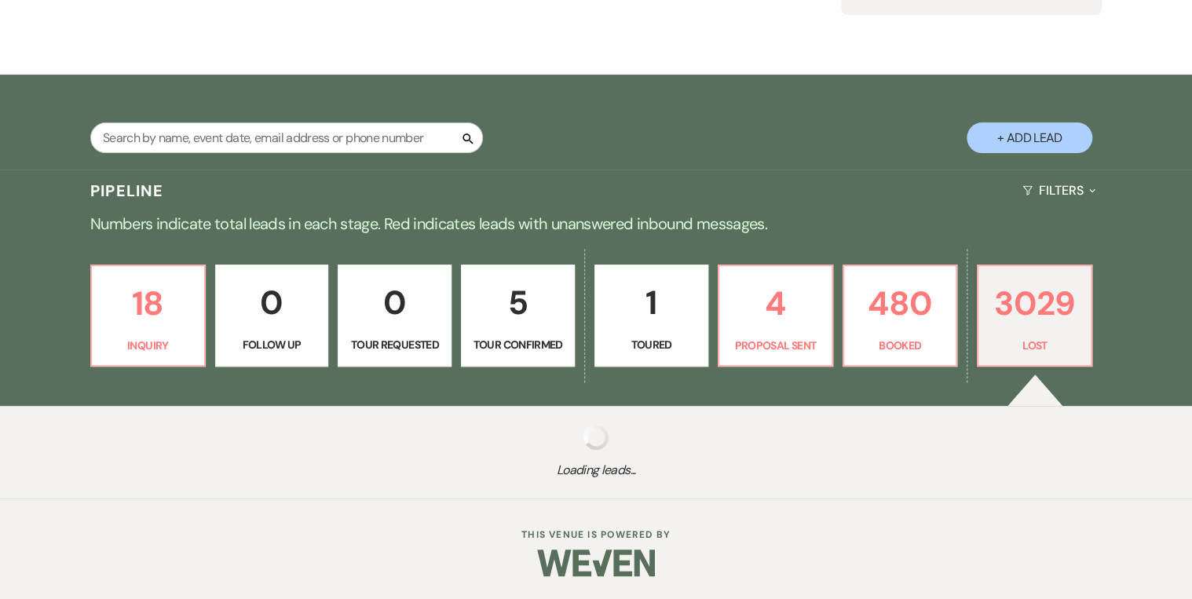
select select "8"
select select "5"
select select "8"
select select "5"
select select "8"
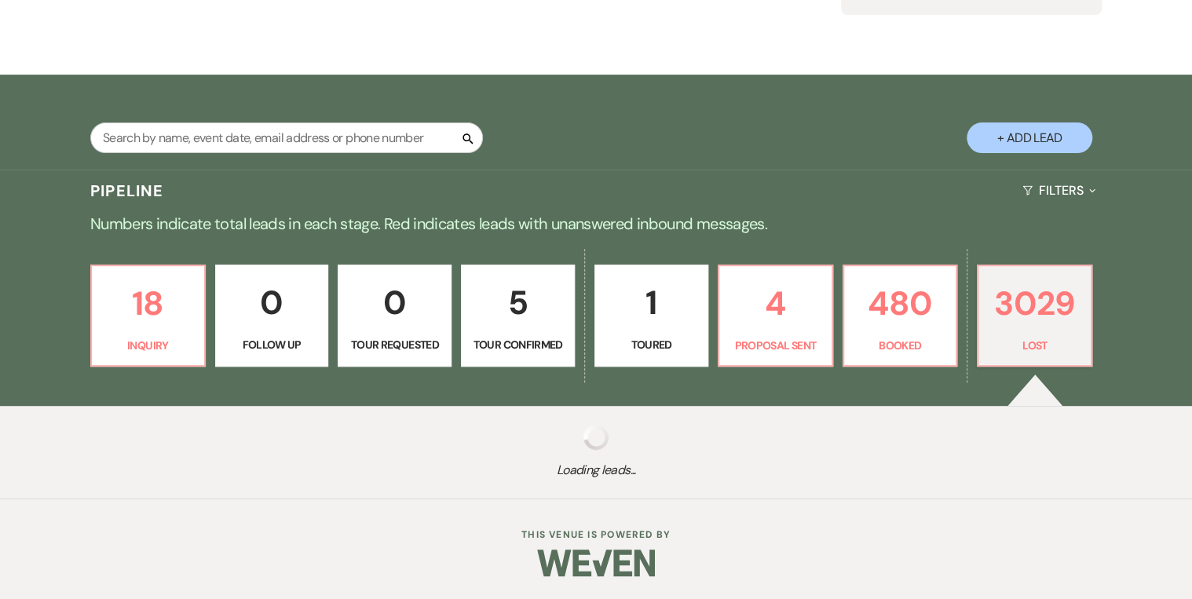
select select "6"
select select "8"
select select "5"
select select "8"
select select "5"
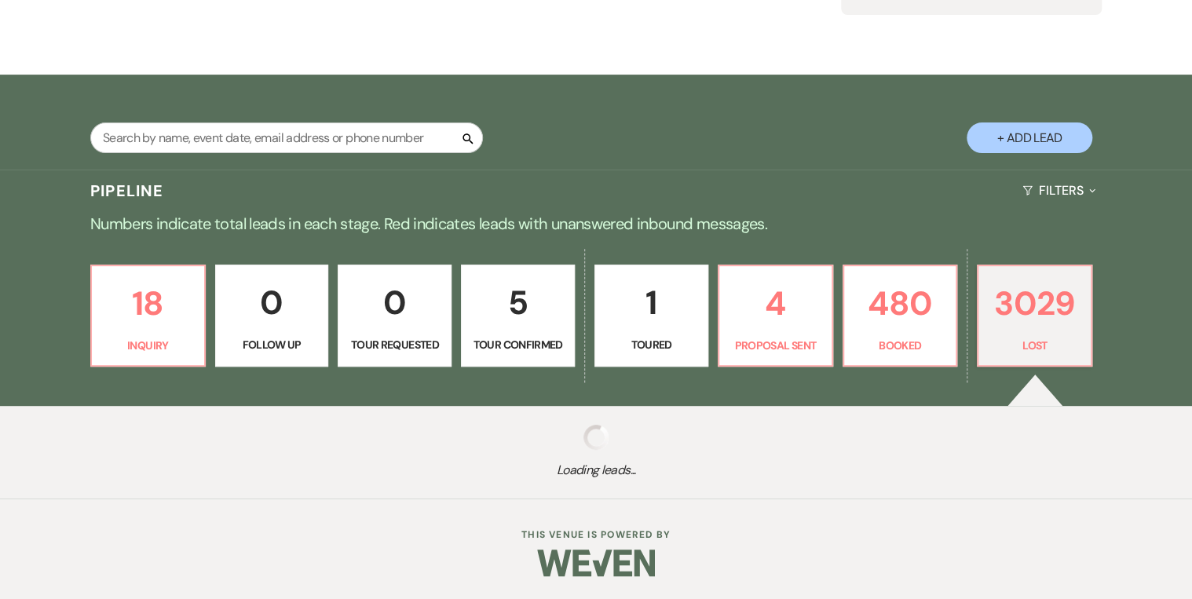
select select "8"
select select "5"
select select "8"
select select "5"
select select "8"
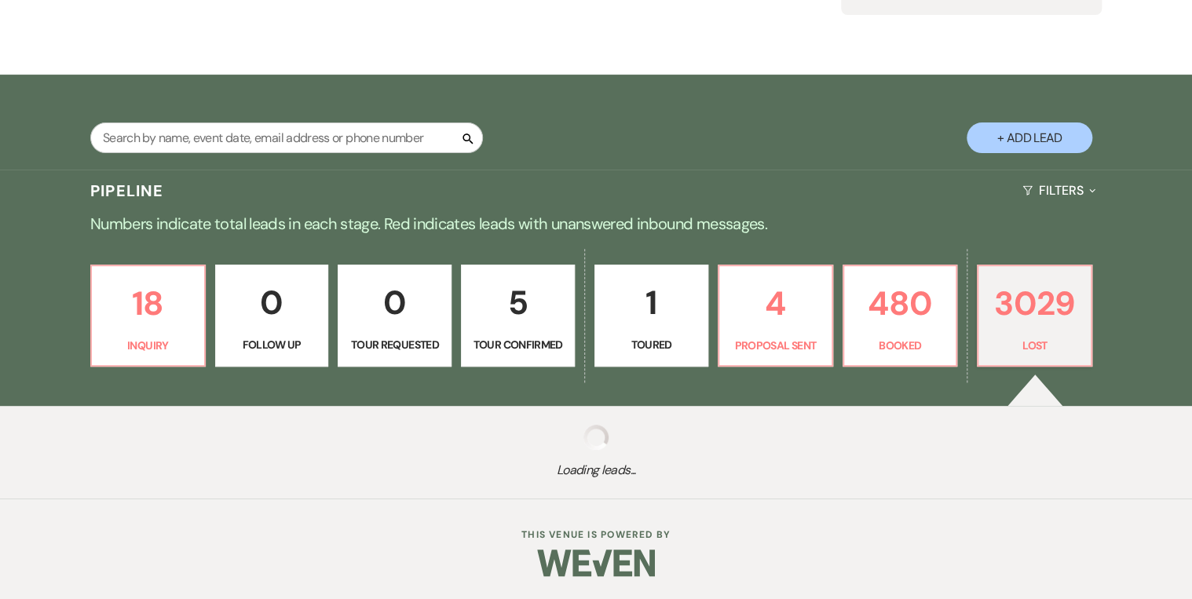
select select "5"
select select "8"
select select "5"
select select "8"
select select "5"
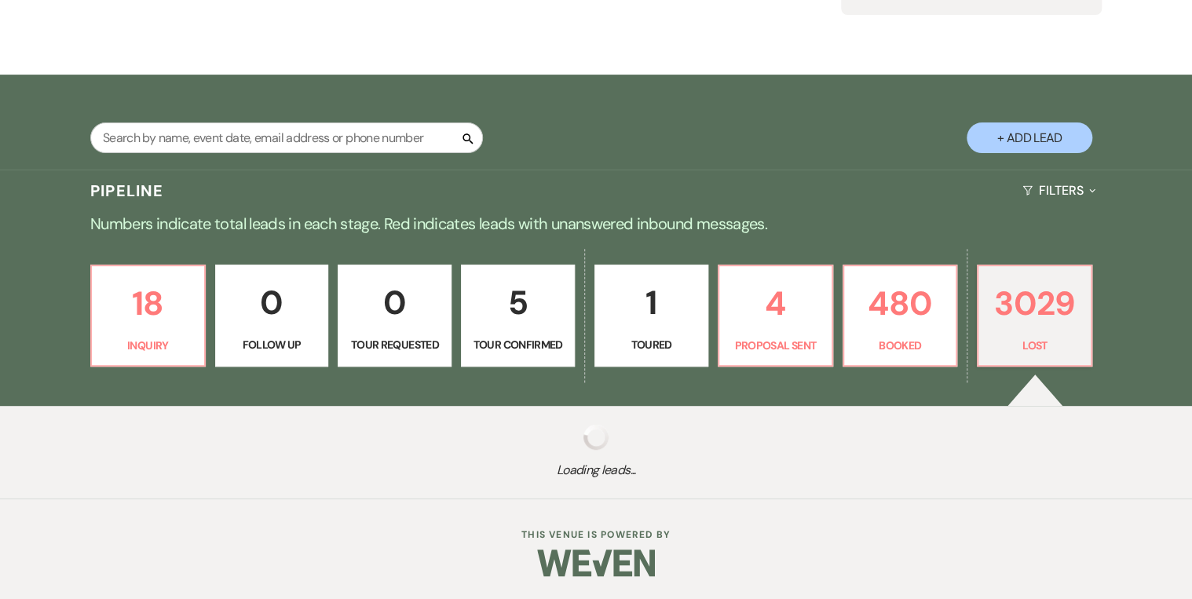
select select "8"
select select "5"
select select "8"
select select "5"
select select "8"
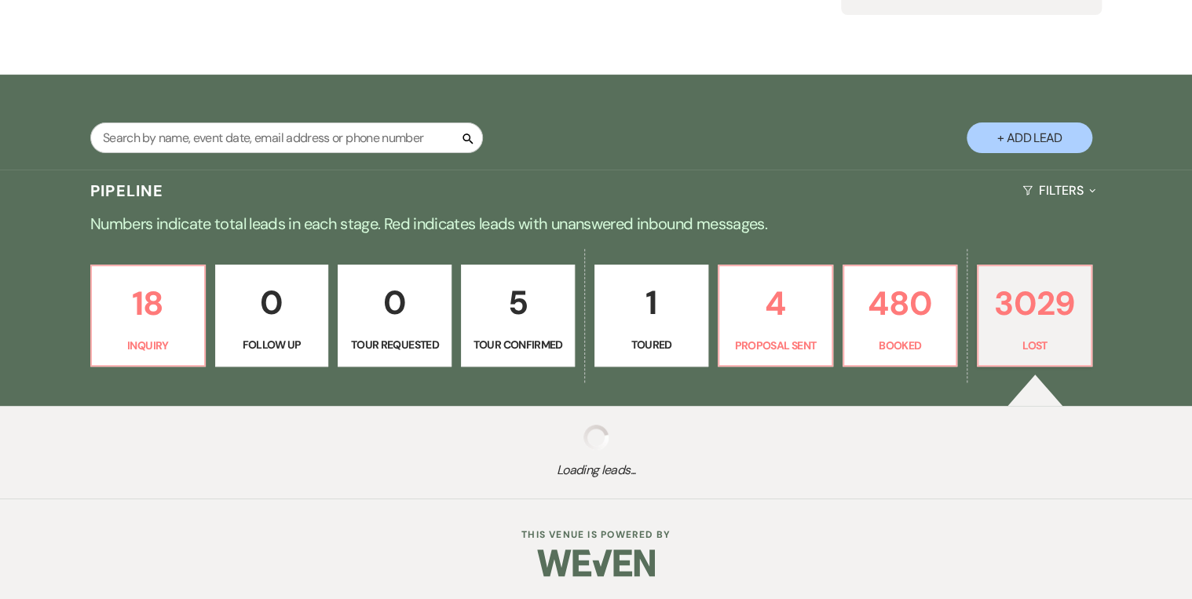
select select "5"
select select "8"
select select "5"
select select "8"
select select "5"
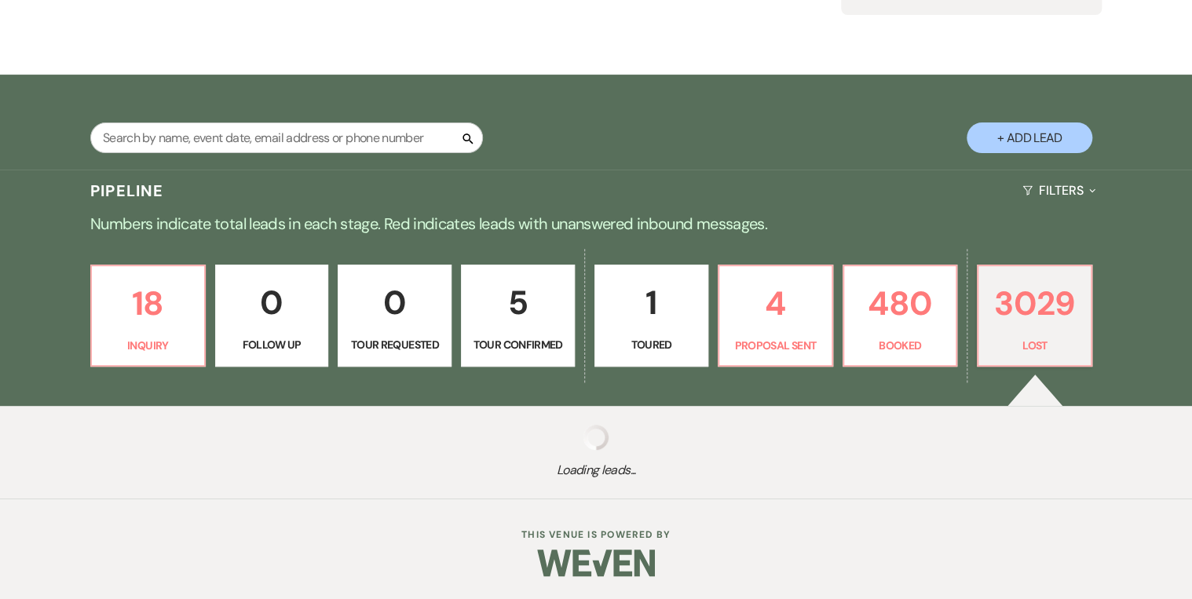
select select "8"
select select "5"
select select "8"
select select "5"
select select "8"
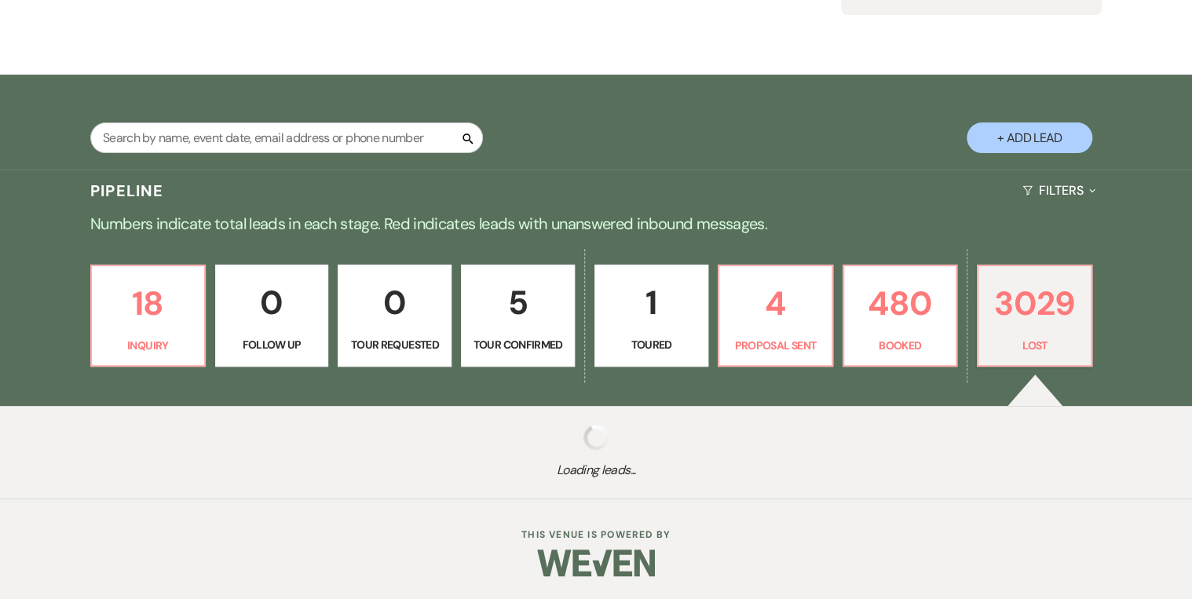
select select "5"
select select "8"
select select "5"
select select "8"
select select "5"
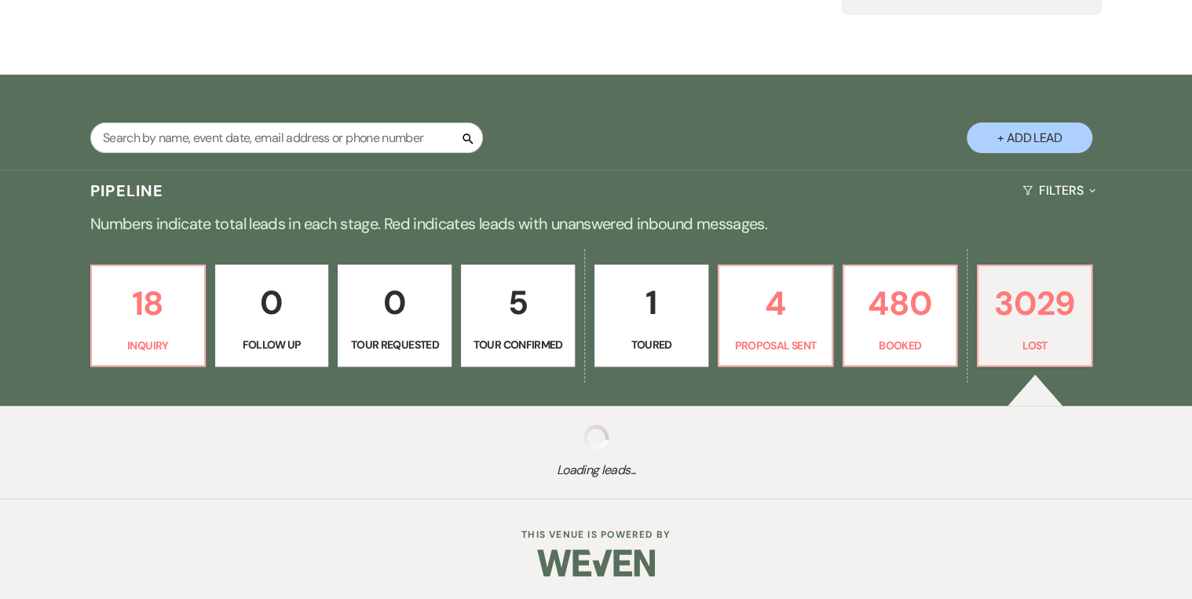
select select "8"
select select "5"
select select "8"
select select "5"
select select "8"
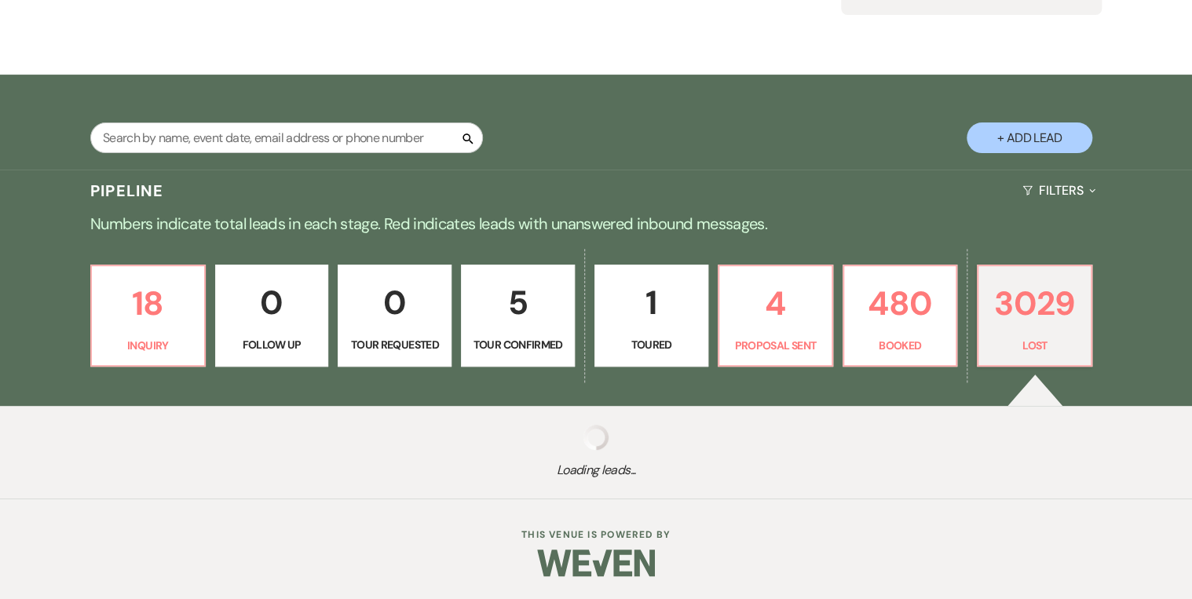
select select "5"
select select "8"
select select "5"
select select "8"
select select "5"
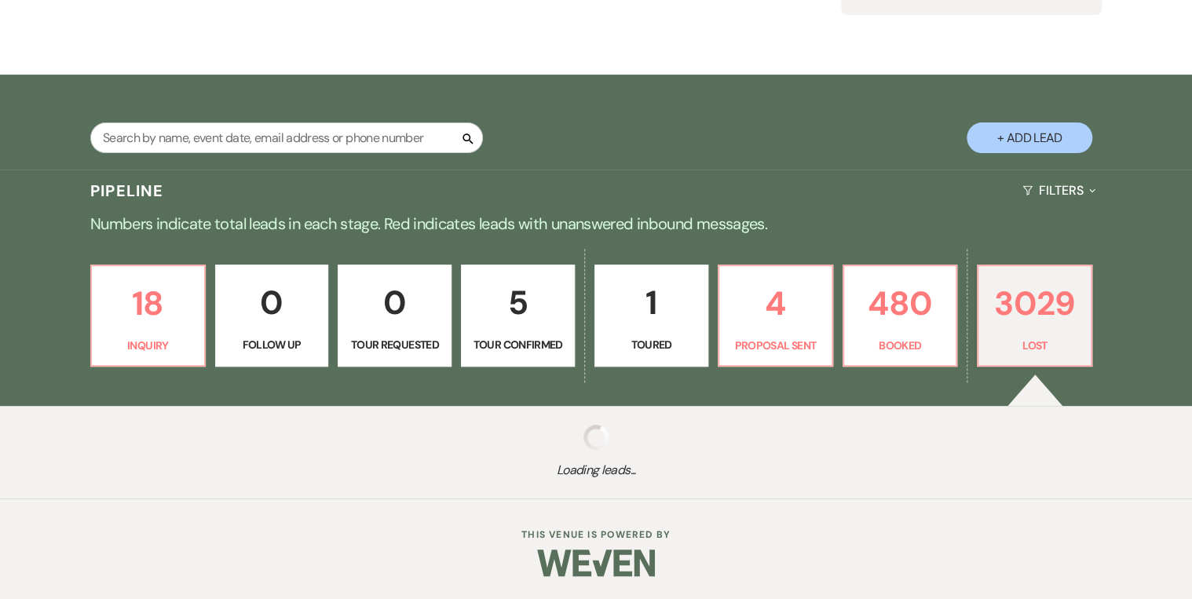
select select "8"
select select "5"
select select "8"
select select "5"
select select "8"
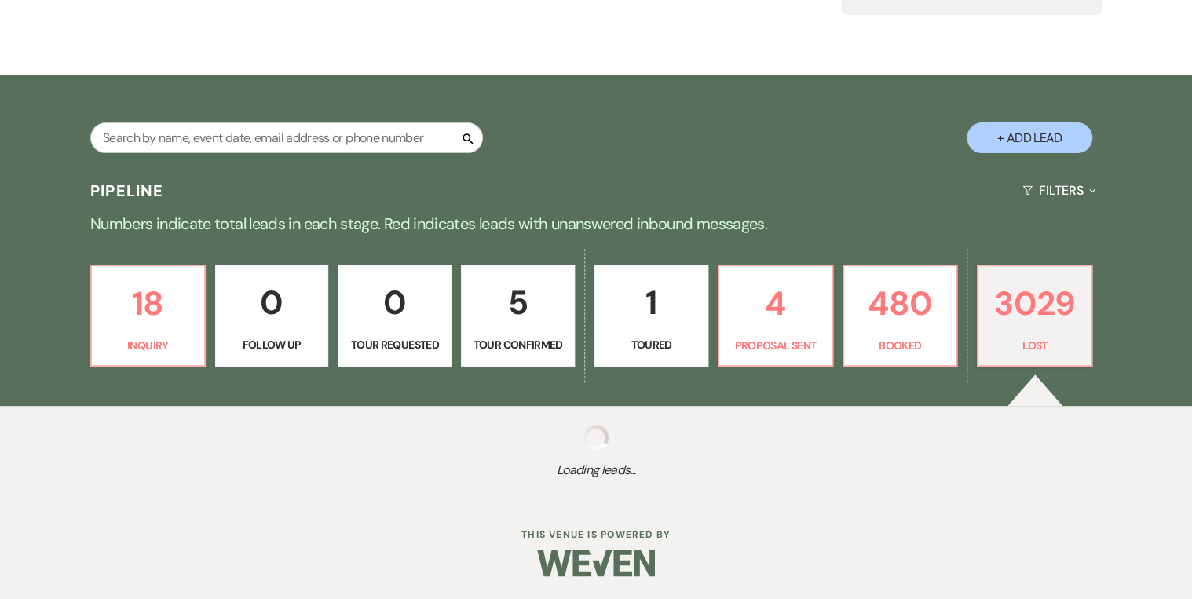
select select "5"
select select "8"
select select "1"
select select "8"
select select "5"
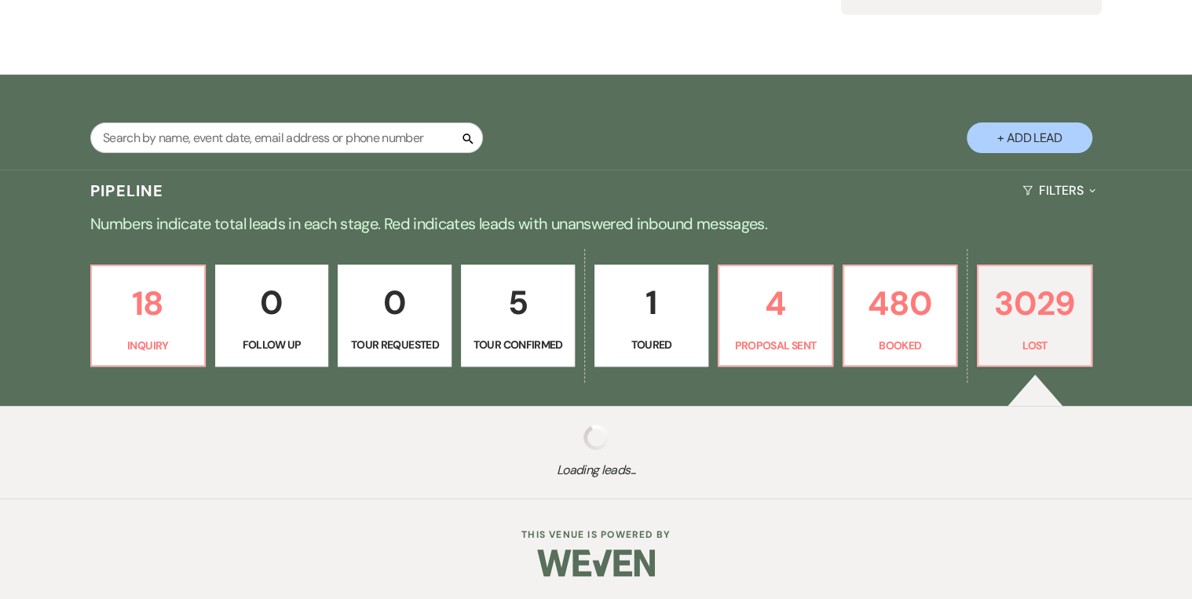
select select "8"
select select "5"
select select "8"
select select "5"
select select "8"
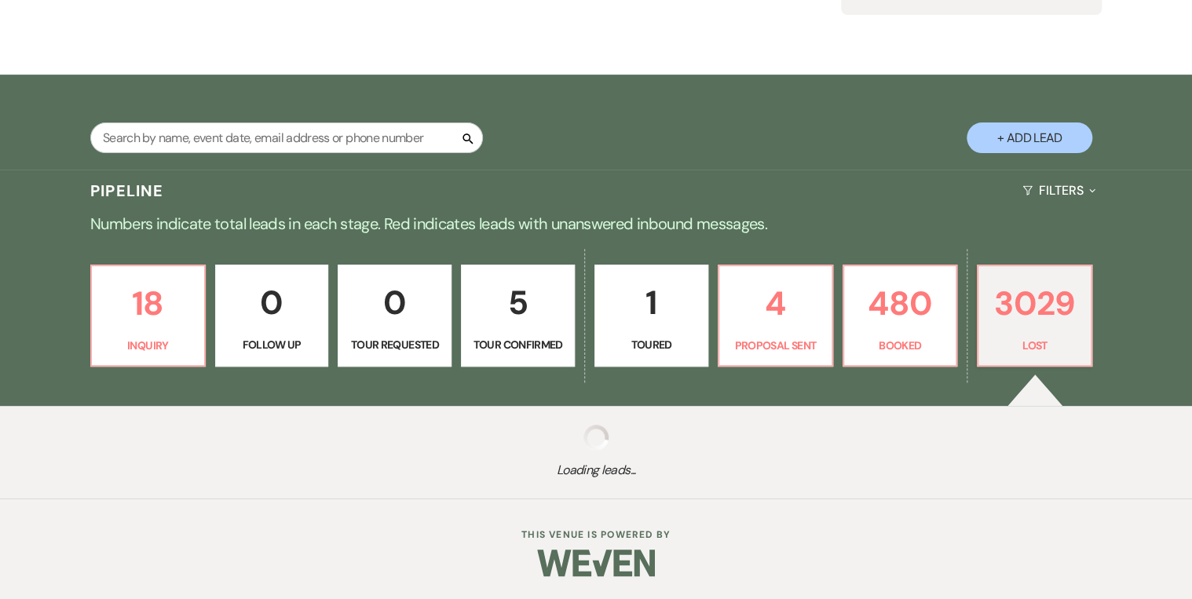
select select "5"
select select "8"
select select "5"
select select "8"
select select "5"
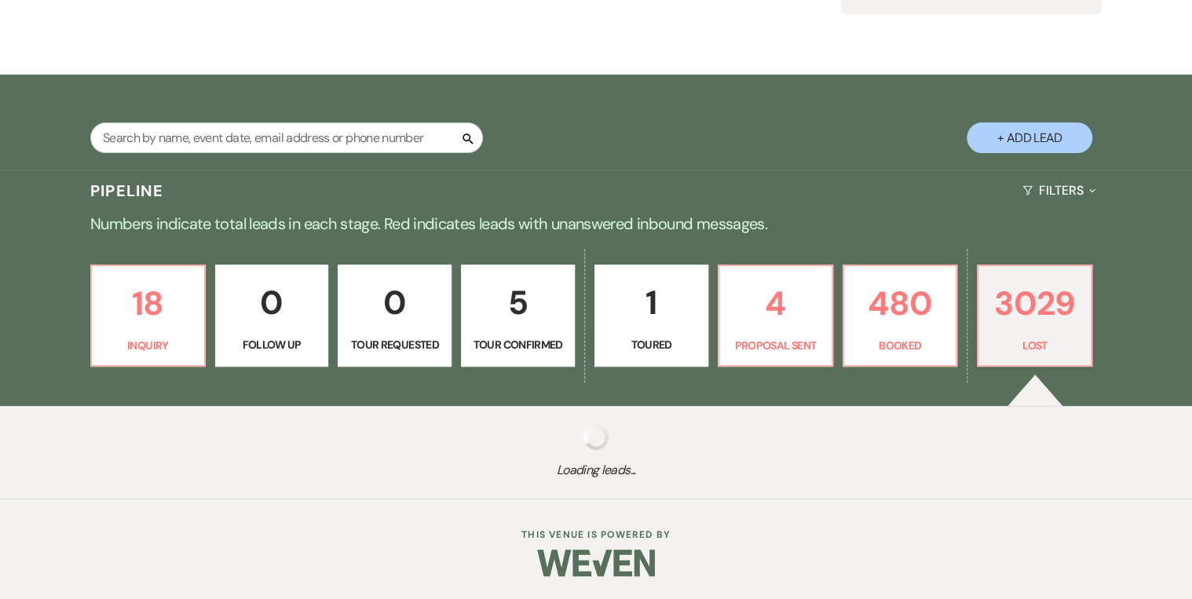
select select "8"
select select "5"
select select "8"
select select "5"
select select "8"
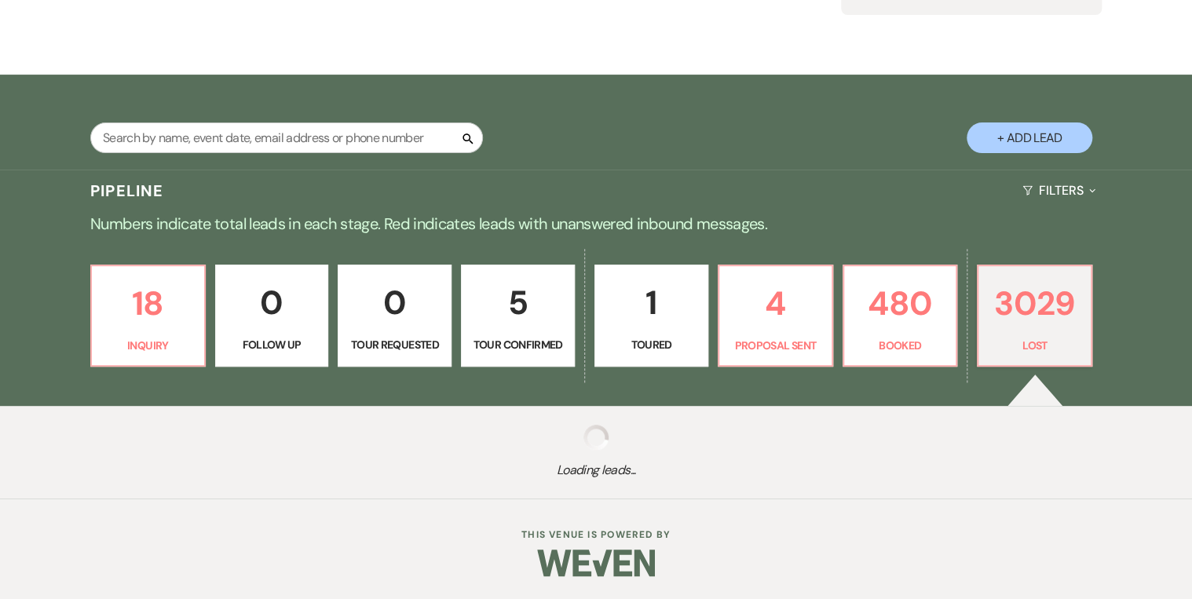
select select "5"
select select "8"
select select "5"
select select "8"
select select "5"
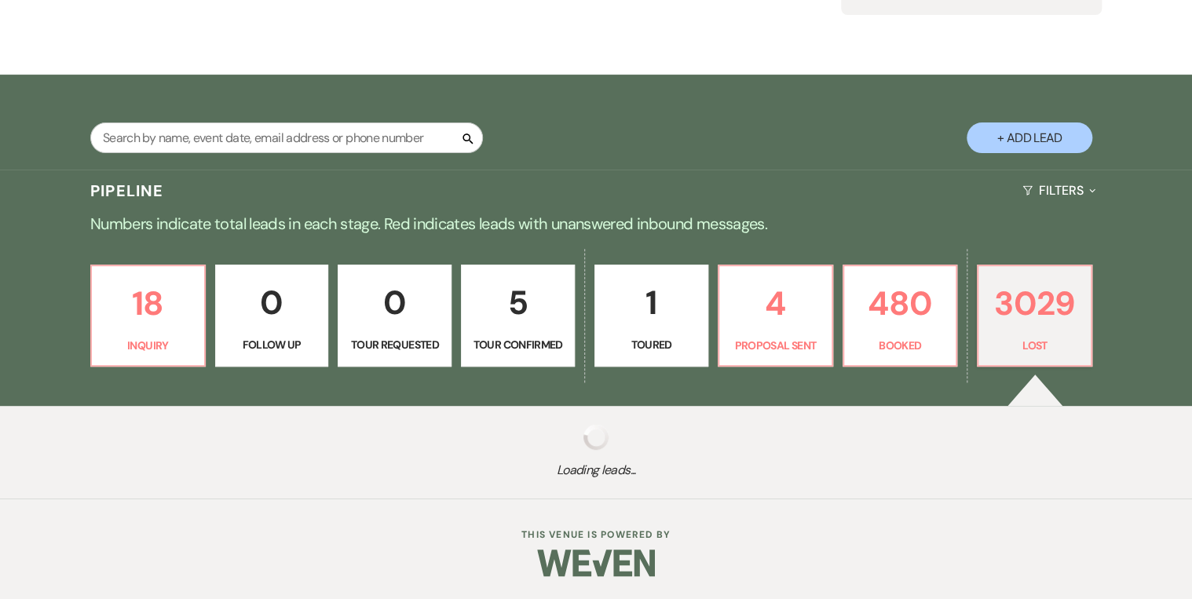
select select "8"
select select "5"
select select "8"
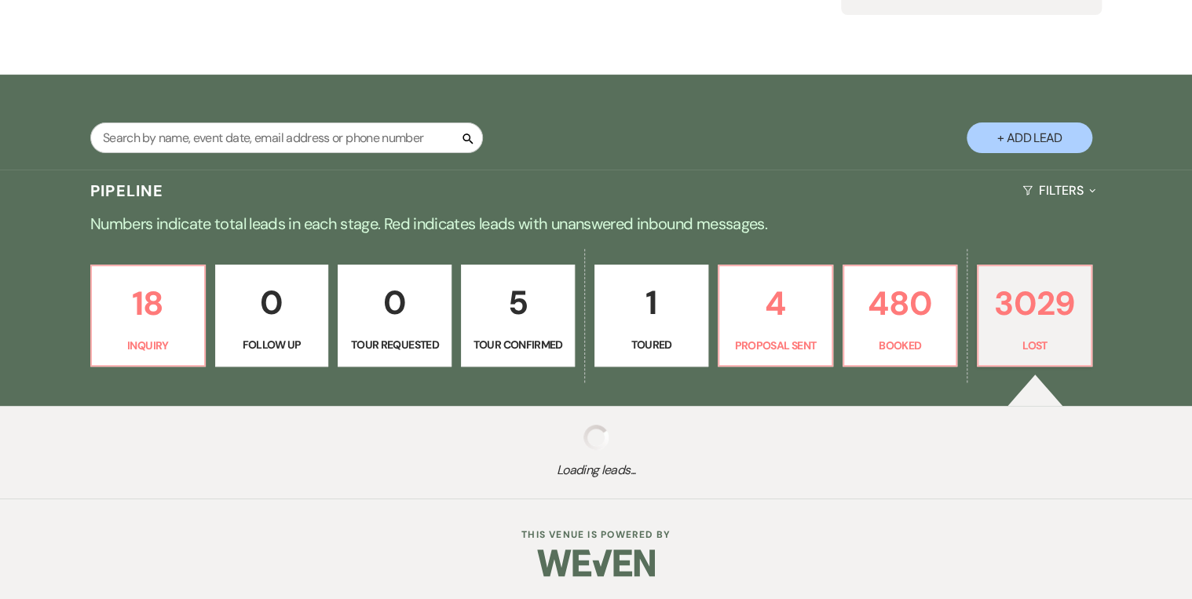
select select "5"
select select "8"
select select "5"
select select "8"
select select "5"
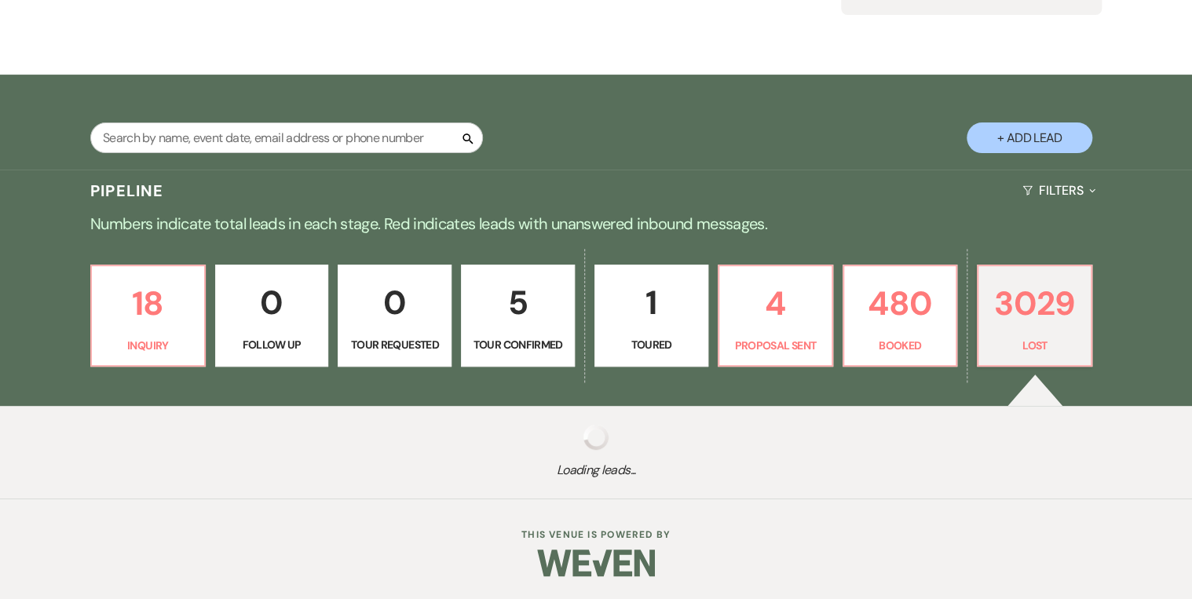
select select "8"
select select "5"
select select "8"
select select "5"
select select "8"
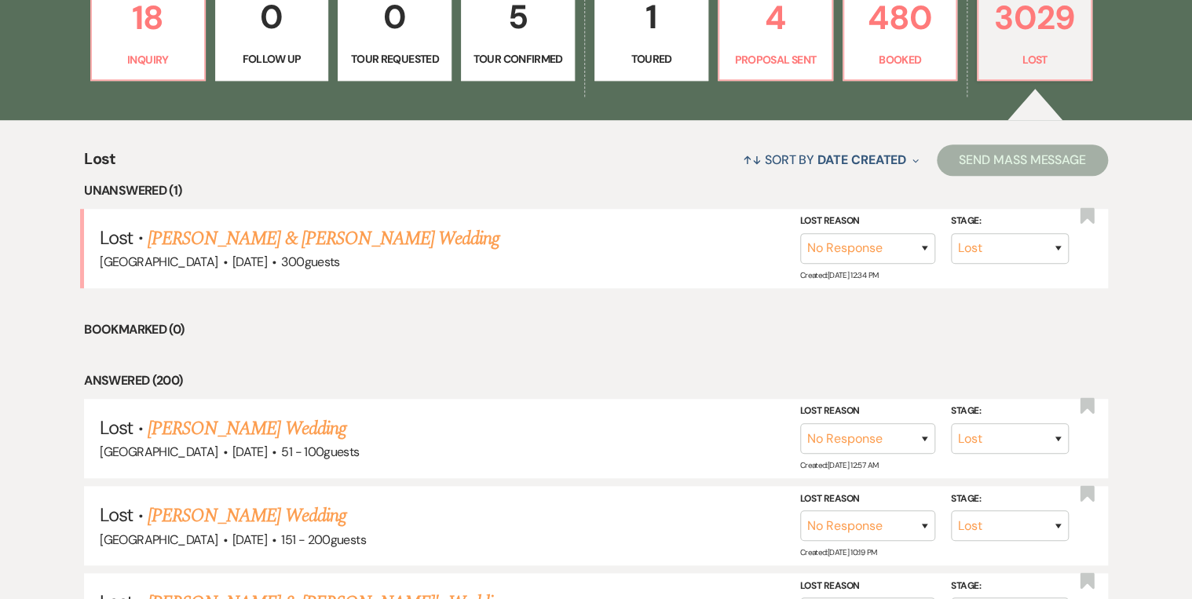
scroll to position [536, 0]
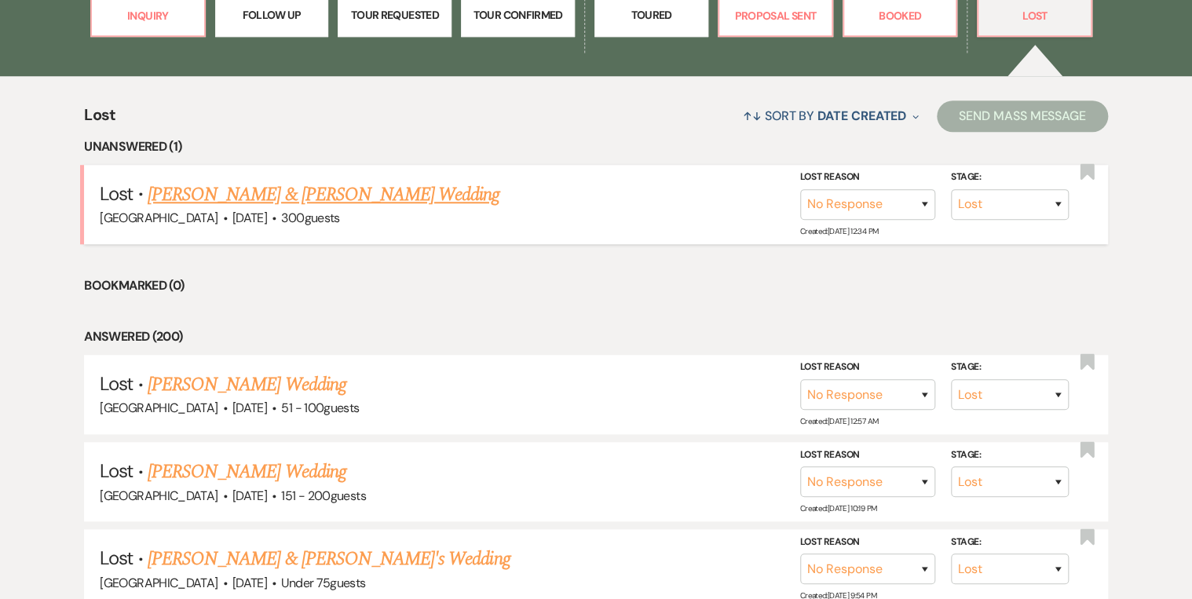
click at [353, 192] on link "[PERSON_NAME] & [PERSON_NAME] Wedding" at bounding box center [324, 195] width 352 height 28
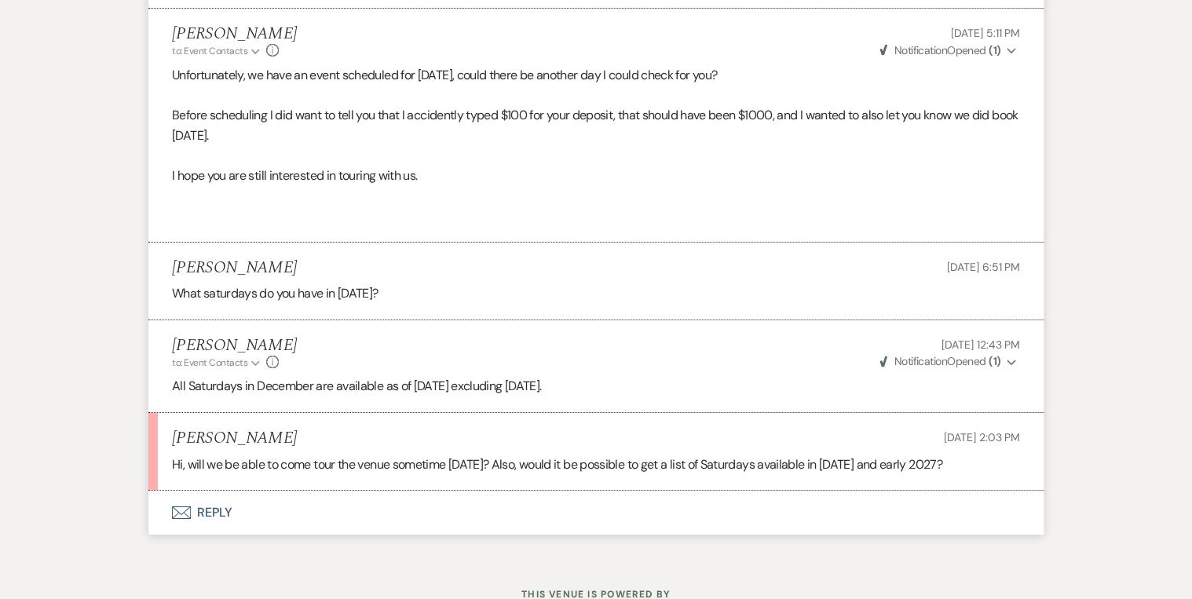
scroll to position [2697, 0]
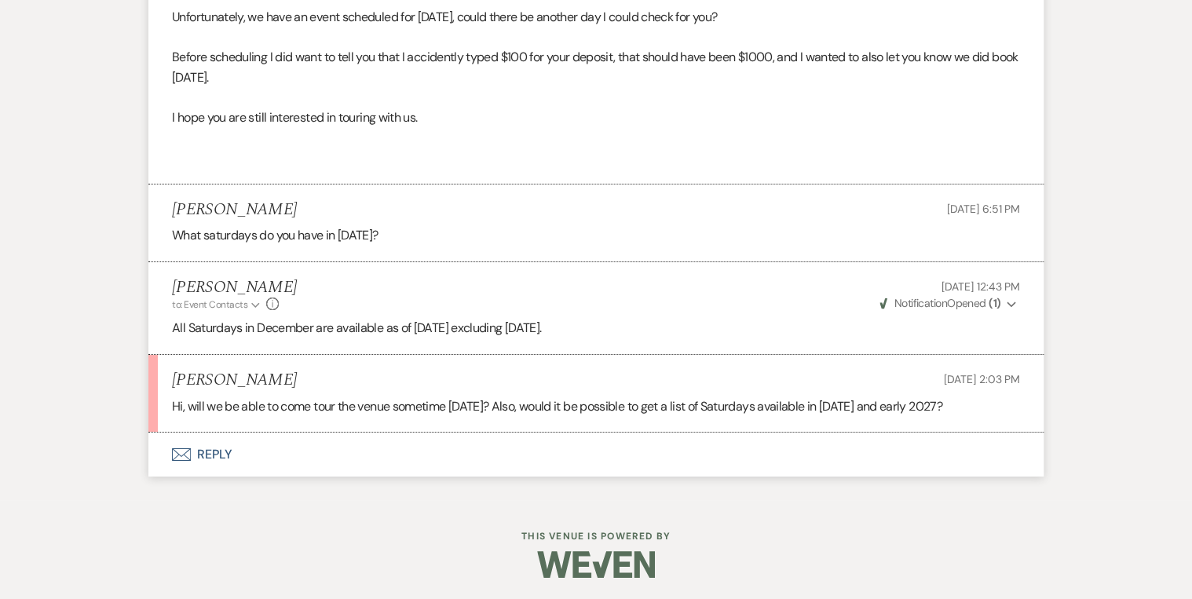
click at [210, 451] on button "Envelope Reply" at bounding box center [595, 455] width 895 height 44
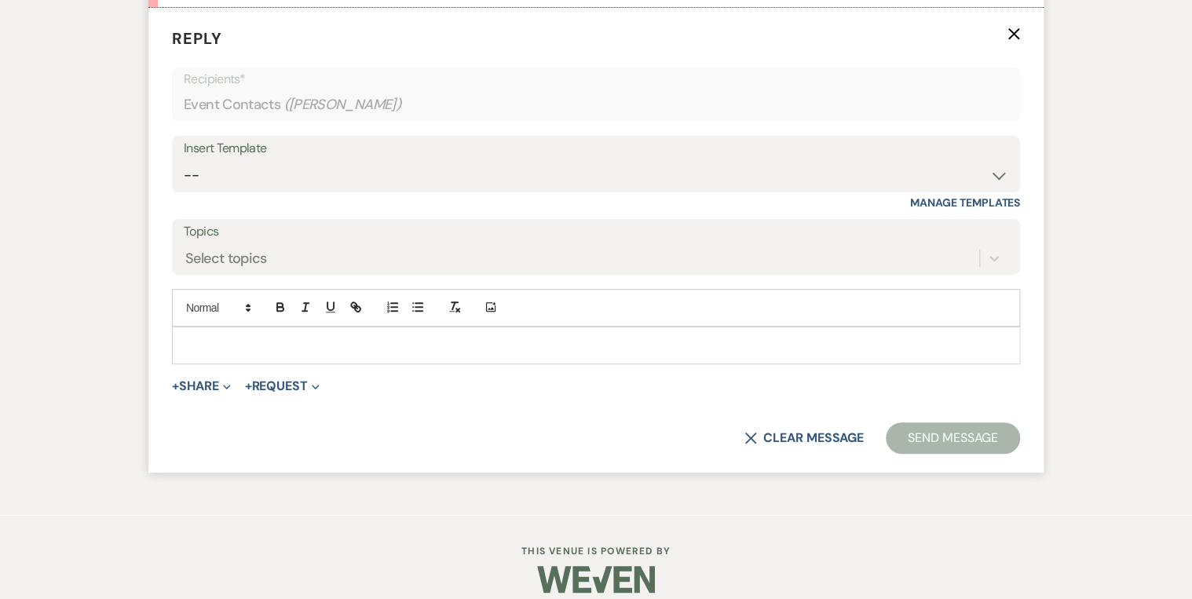
scroll to position [3122, 0]
click at [236, 338] on p at bounding box center [595, 344] width 823 height 17
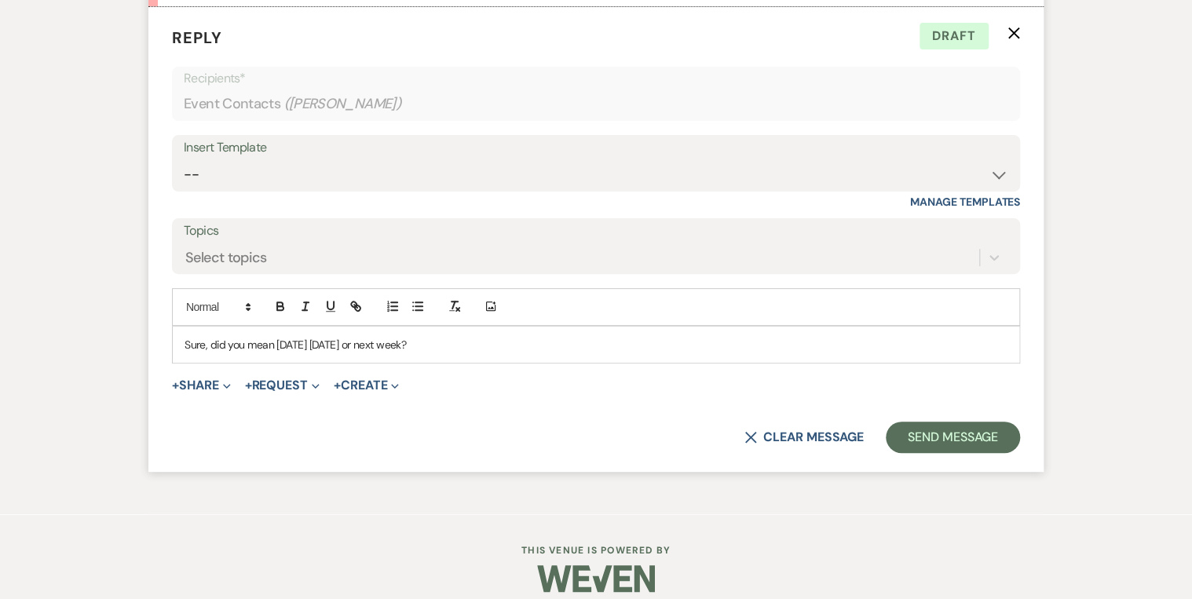
scroll to position [3059, 0]
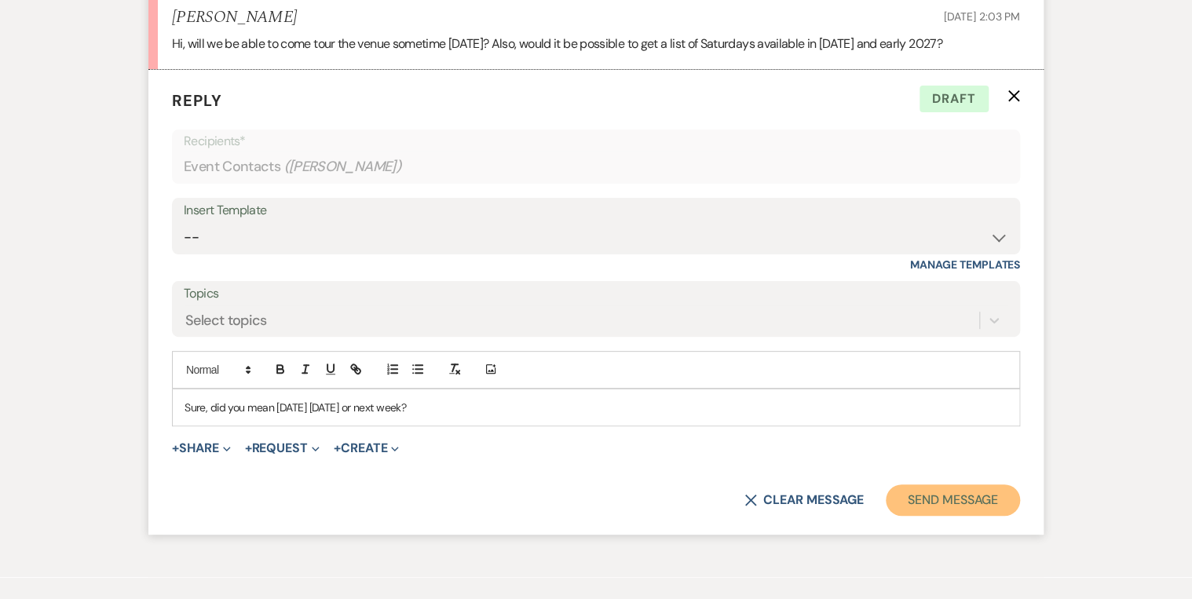
click at [945, 496] on button "Send Message" at bounding box center [953, 499] width 134 height 31
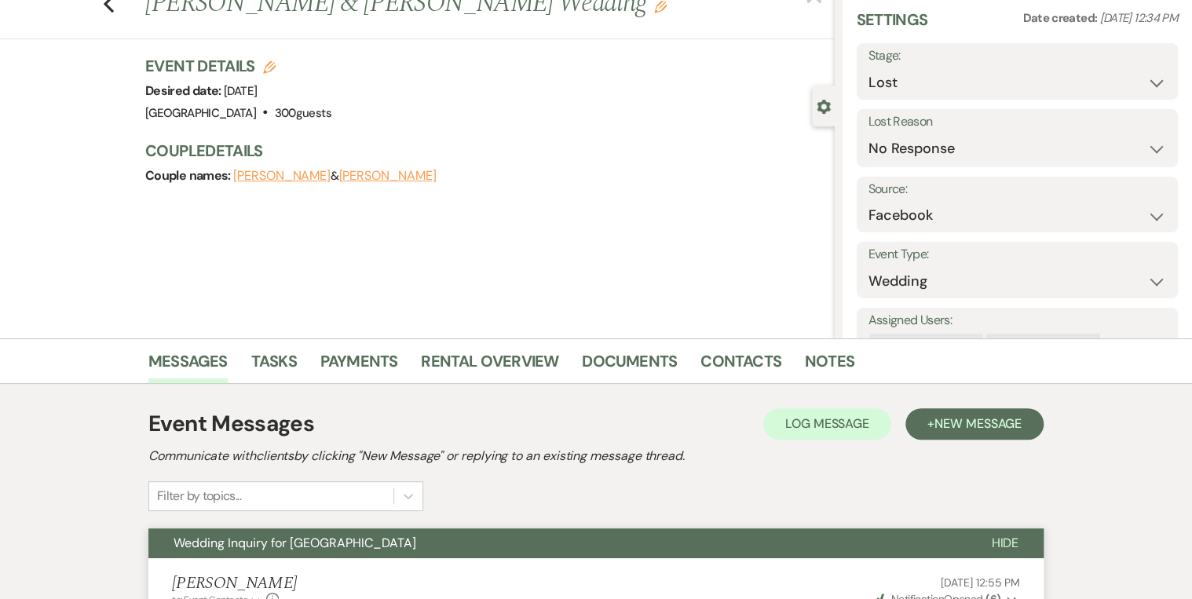
scroll to position [0, 0]
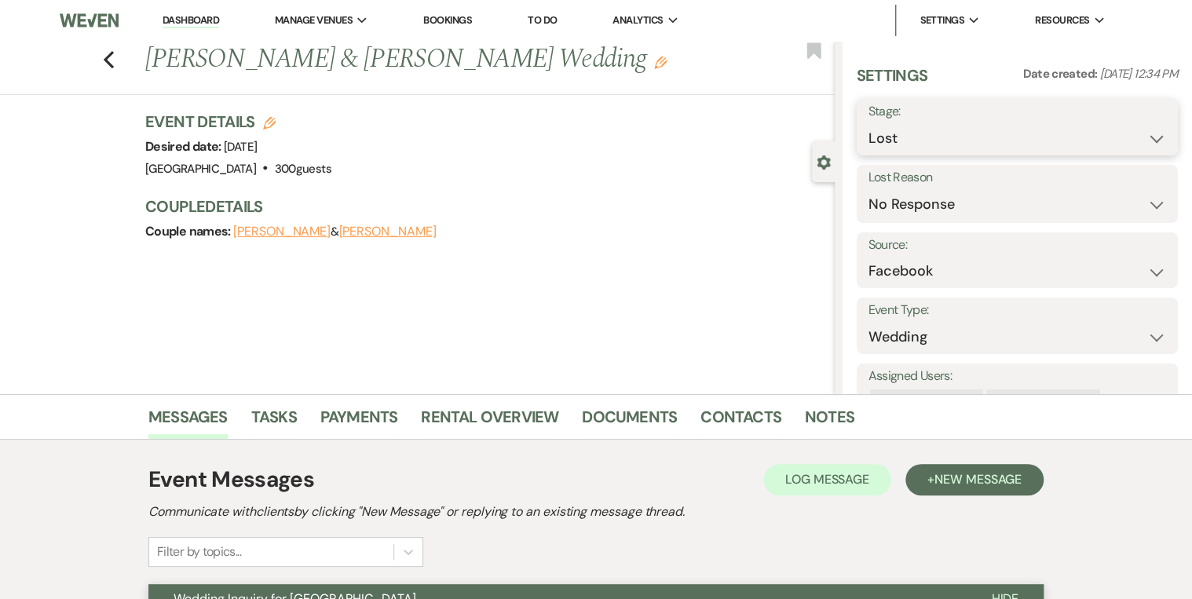
click at [1105, 139] on select "Inquiry Follow Up Tour Requested Tour Confirmed Toured Proposal Sent Booked Lost" at bounding box center [1017, 138] width 298 height 31
click at [868, 123] on select "Inquiry Follow Up Tour Requested Tour Confirmed Toured Proposal Sent Booked Lost" at bounding box center [1017, 138] width 298 height 31
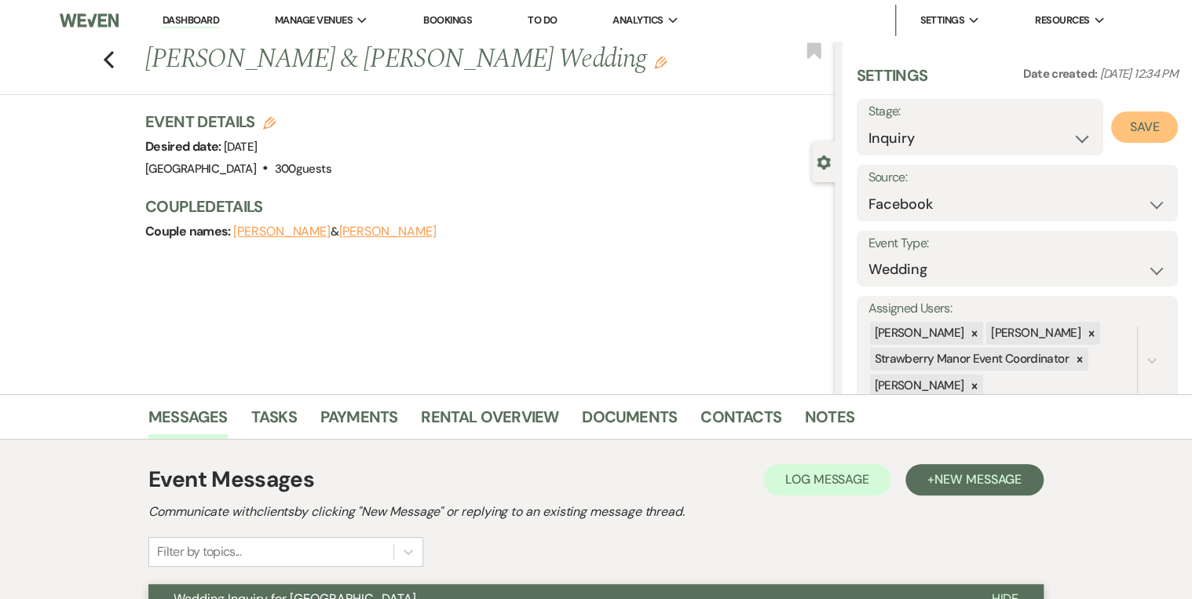
click at [1122, 140] on button "Save" at bounding box center [1144, 126] width 67 height 31
click at [111, 63] on icon "Previous" at bounding box center [109, 59] width 12 height 19
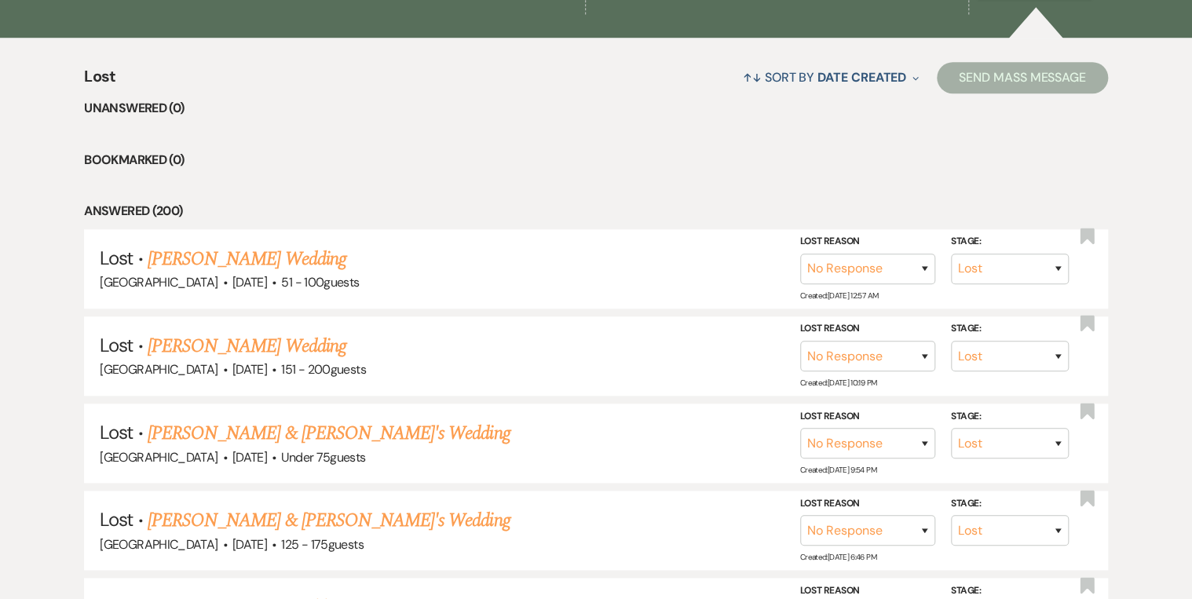
scroll to position [473, 0]
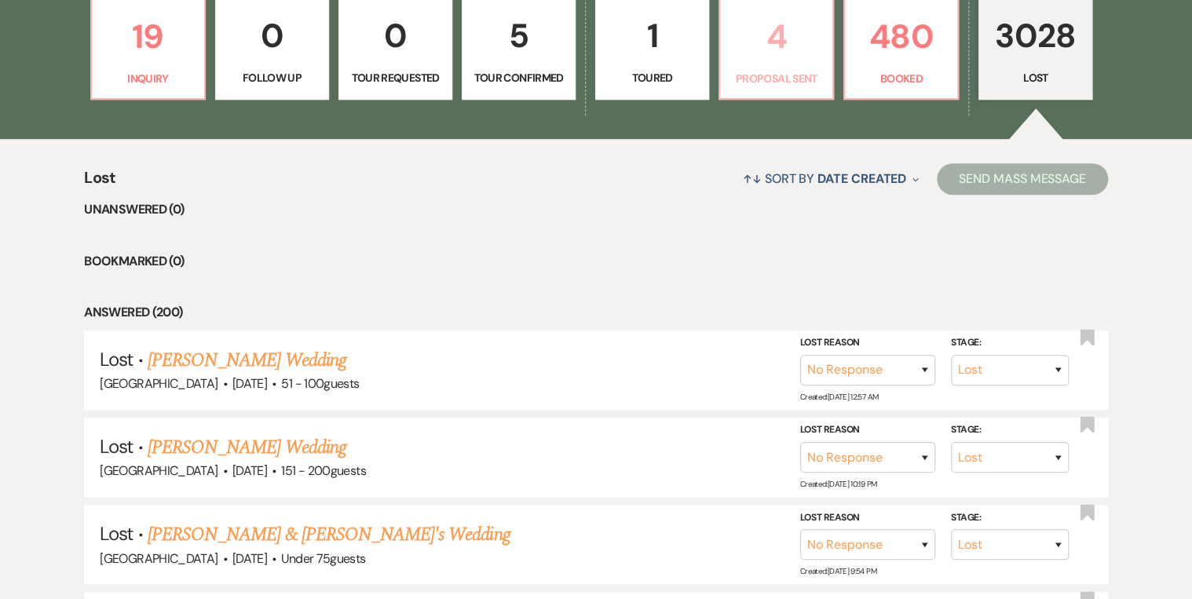
click at [796, 70] on p "Proposal Sent" at bounding box center [775, 78] width 93 height 17
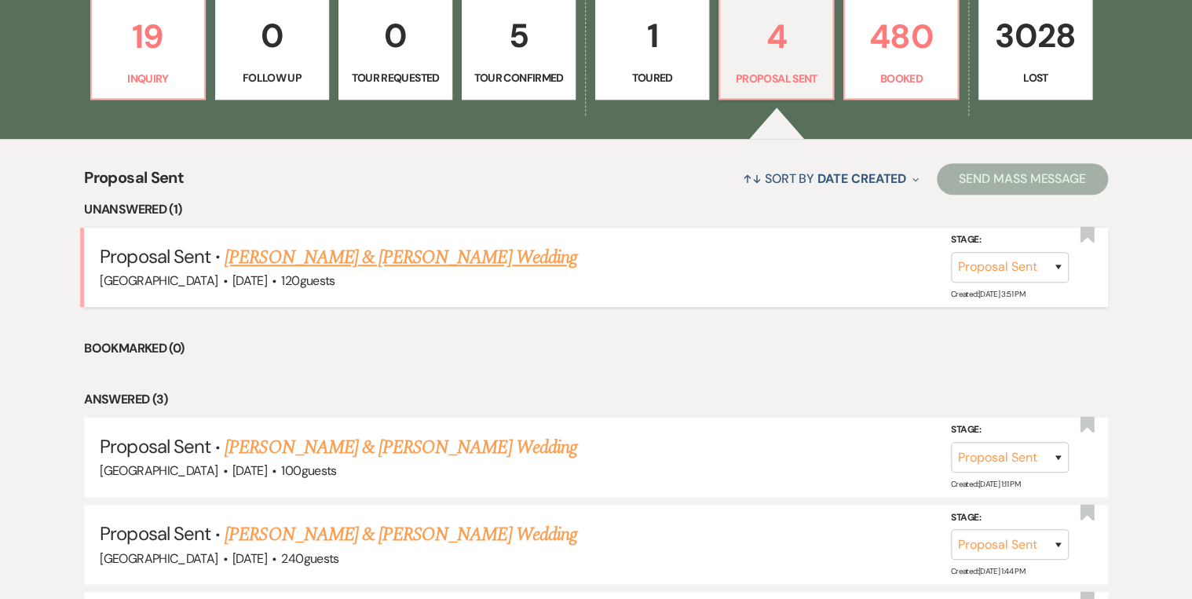
click at [338, 260] on link "[PERSON_NAME] & [PERSON_NAME] Wedding" at bounding box center [401, 257] width 352 height 28
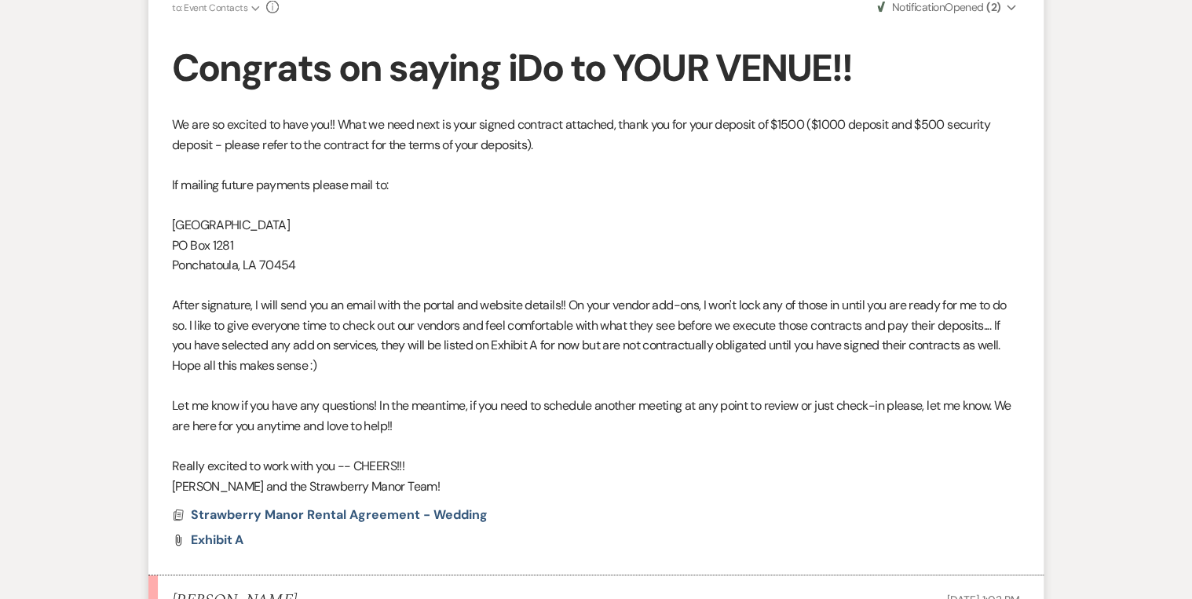
scroll to position [5815, 0]
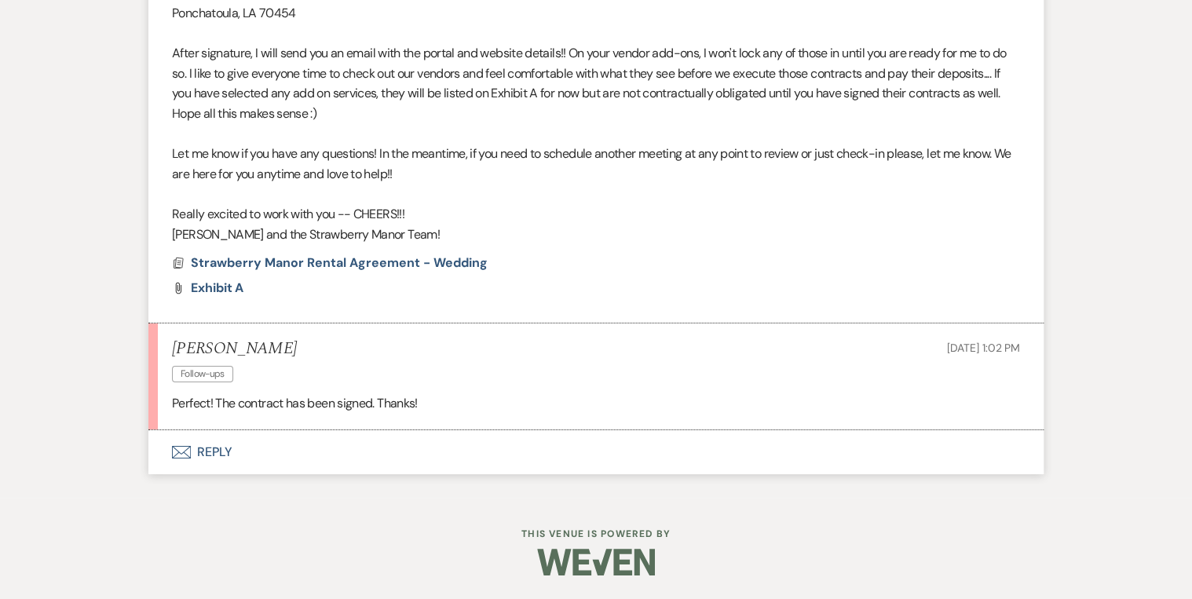
click at [204, 447] on button "Envelope Reply" at bounding box center [595, 452] width 895 height 44
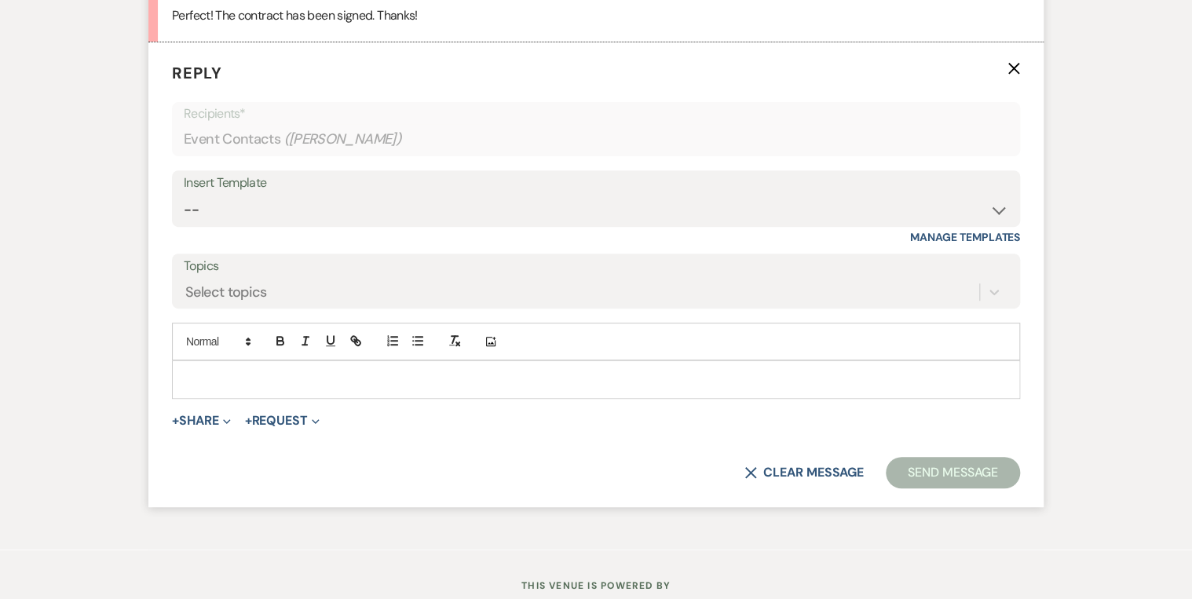
scroll to position [6177, 0]
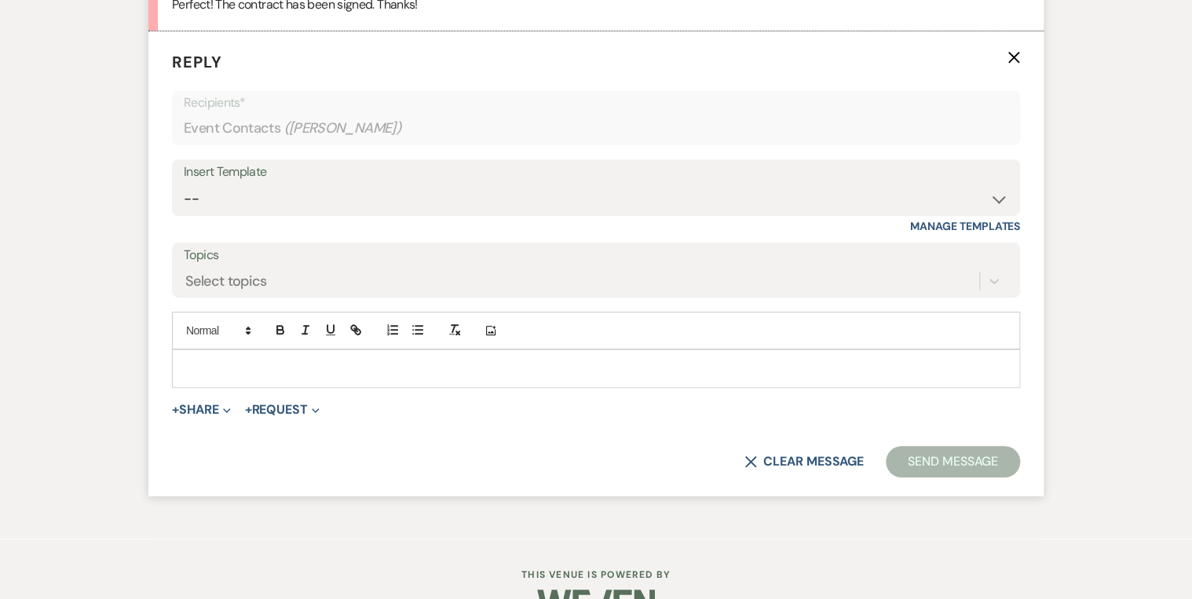
click at [223, 377] on p at bounding box center [595, 368] width 823 height 17
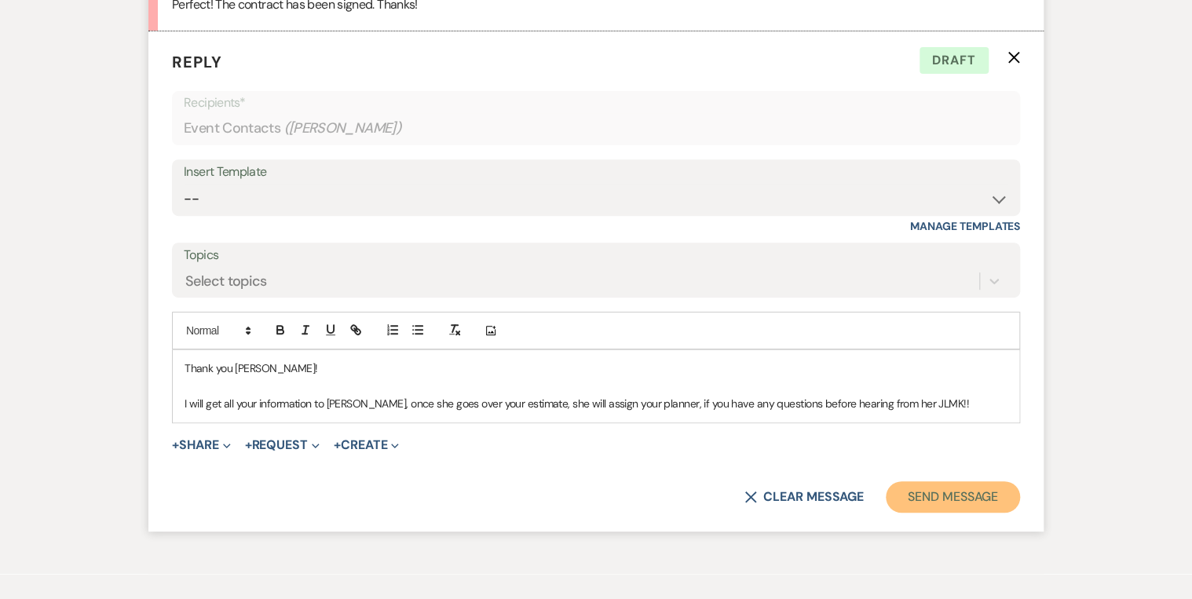
click at [954, 513] on button "Send Message" at bounding box center [953, 496] width 134 height 31
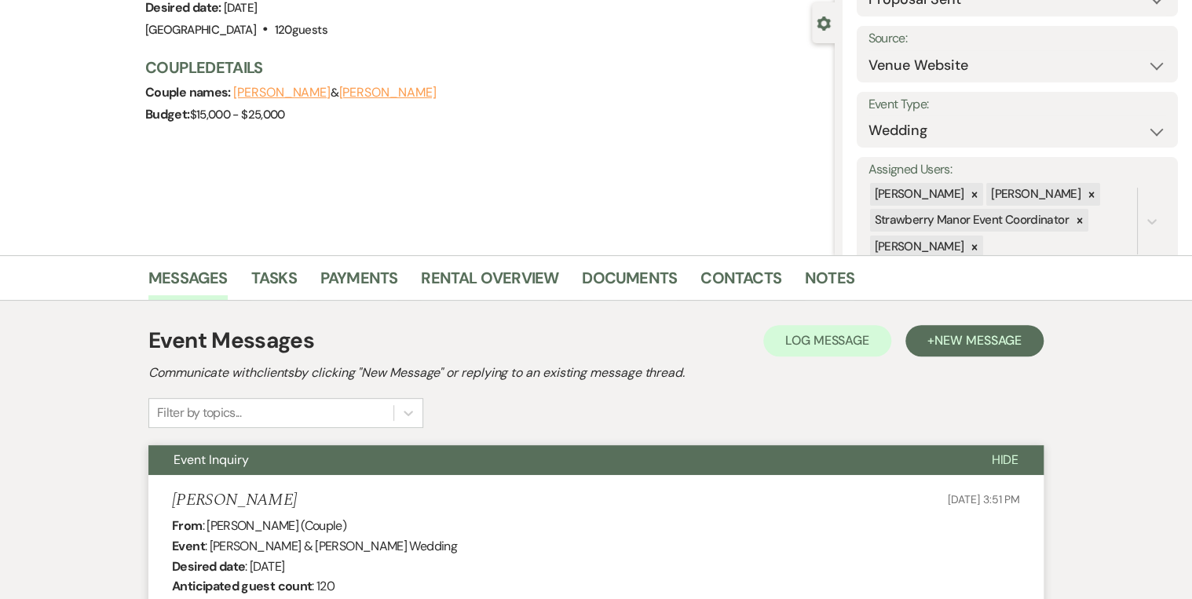
scroll to position [0, 0]
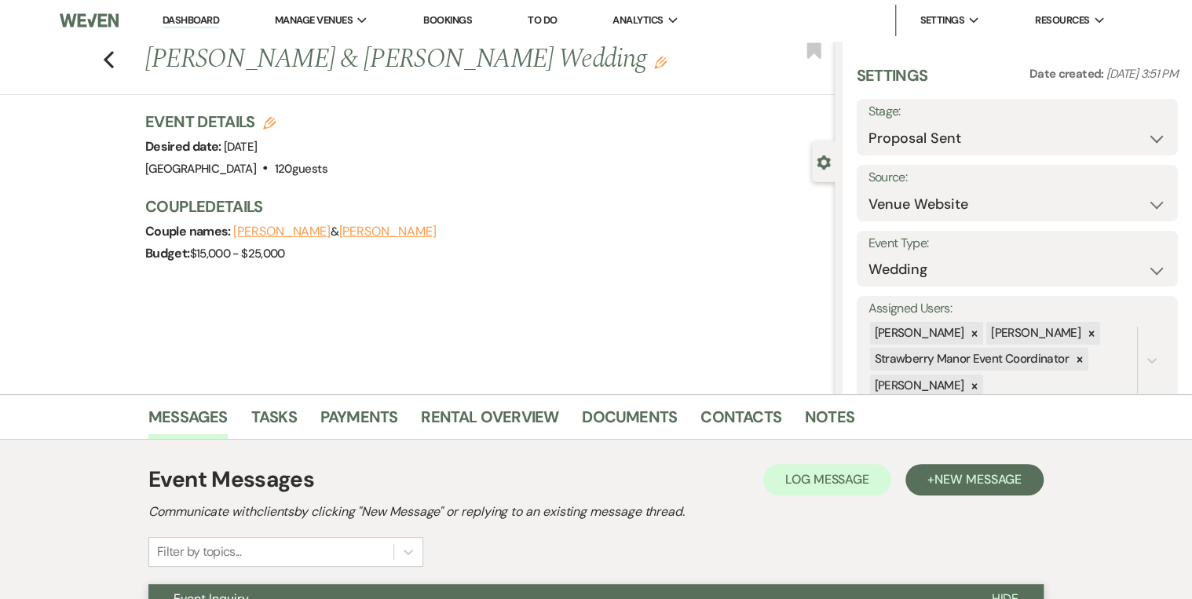
drag, startPoint x: 187, startPoint y: 19, endPoint x: 266, endPoint y: 38, distance: 81.7
click at [187, 19] on link "Dashboard" at bounding box center [190, 20] width 57 height 15
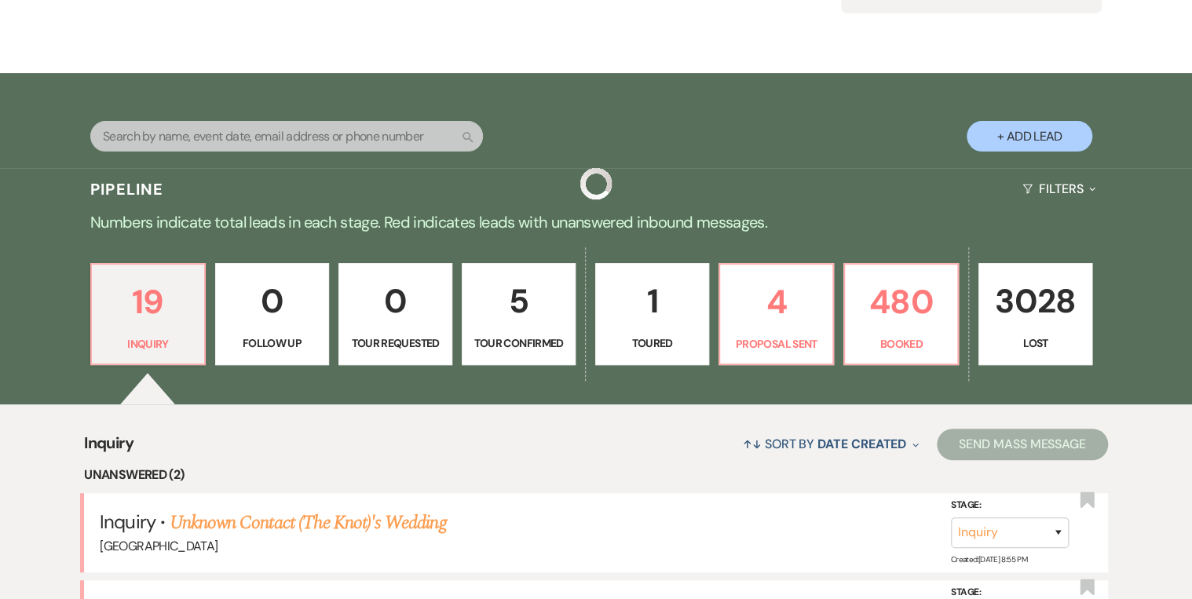
scroll to position [314, 0]
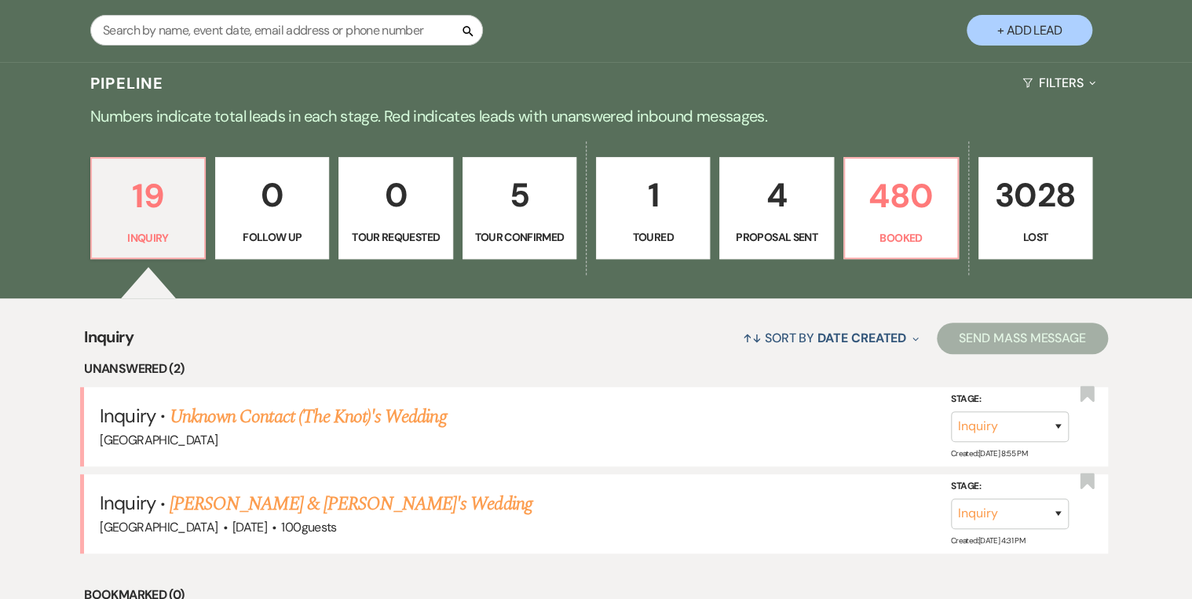
click at [794, 230] on p "Proposal Sent" at bounding box center [775, 236] width 93 height 17
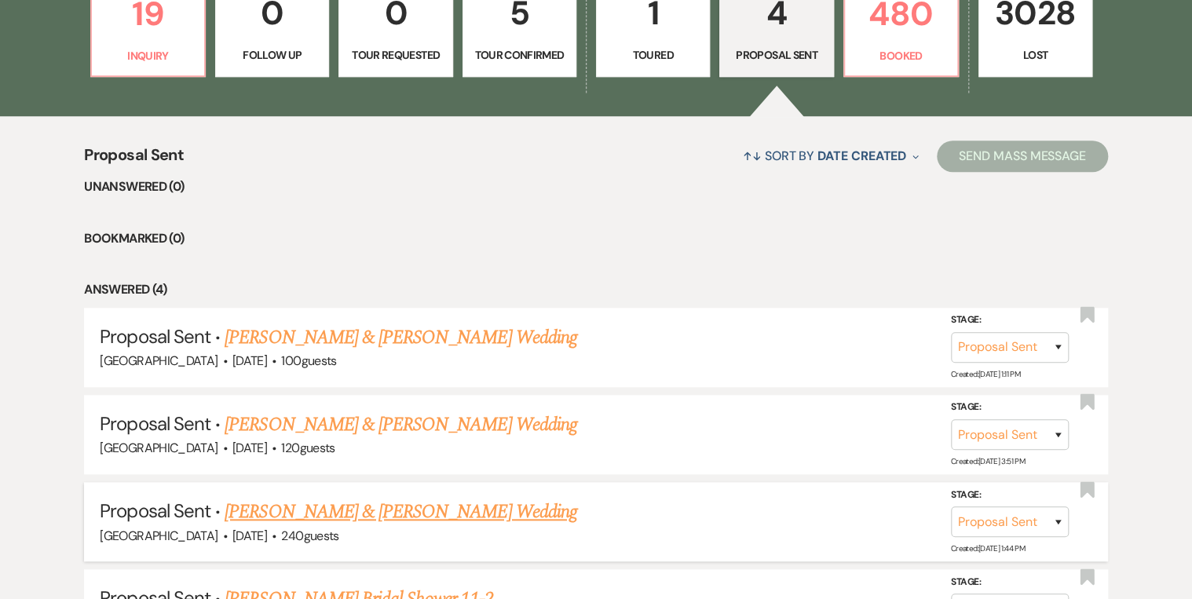
scroll to position [565, 0]
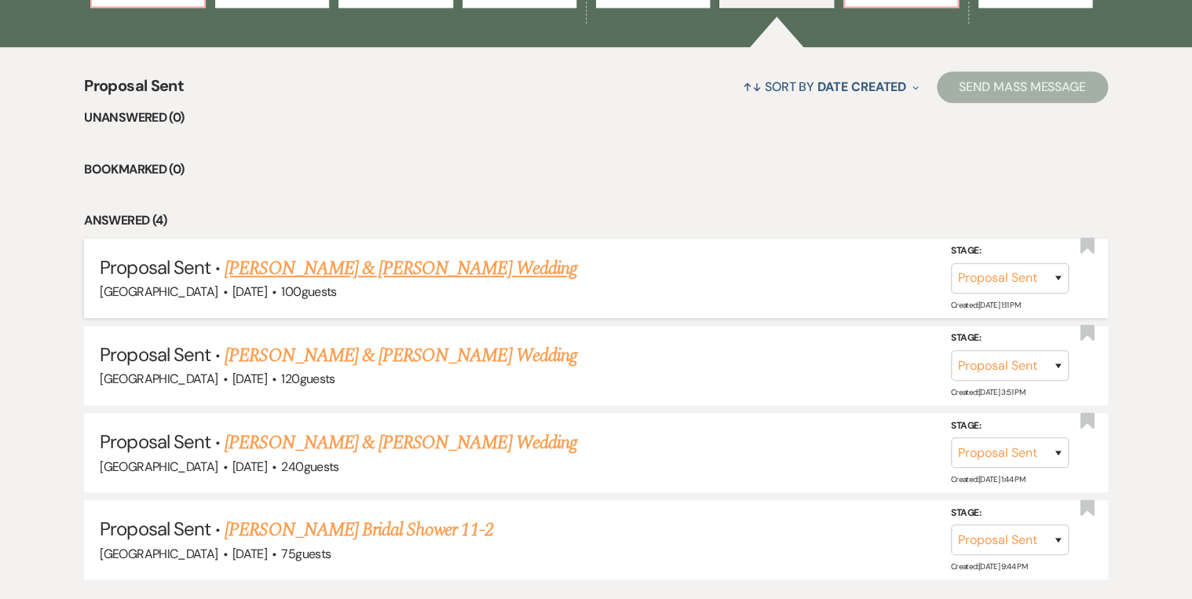
click at [411, 270] on link "Ramon Lopez & Marcela Aldana's Wedding" at bounding box center [401, 268] width 352 height 28
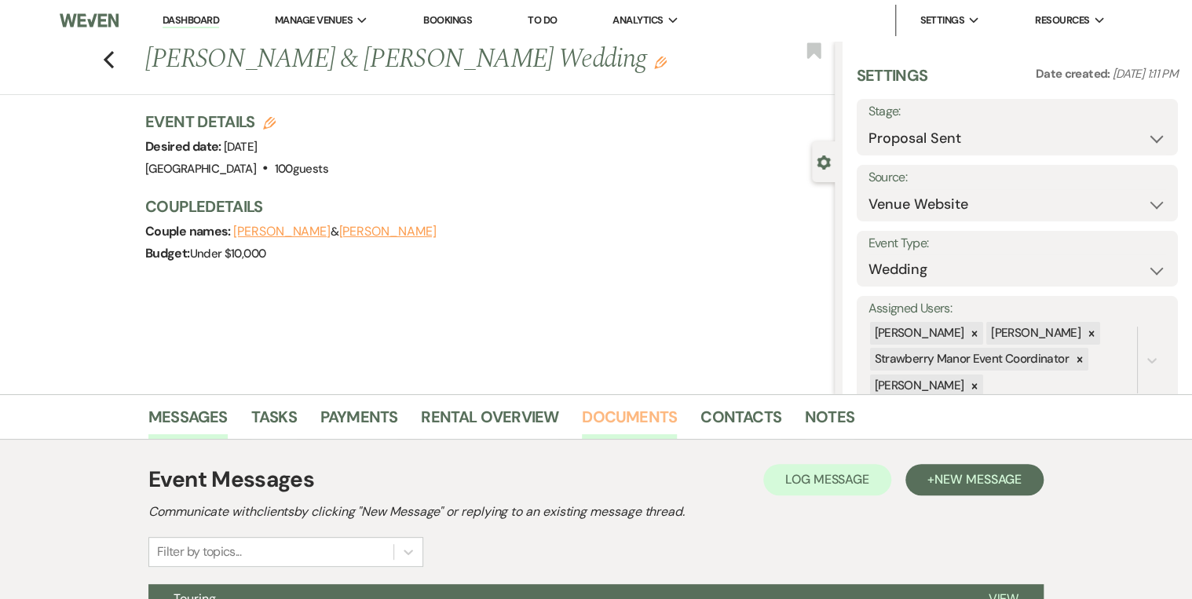
click at [629, 417] on link "Documents" at bounding box center [629, 421] width 95 height 35
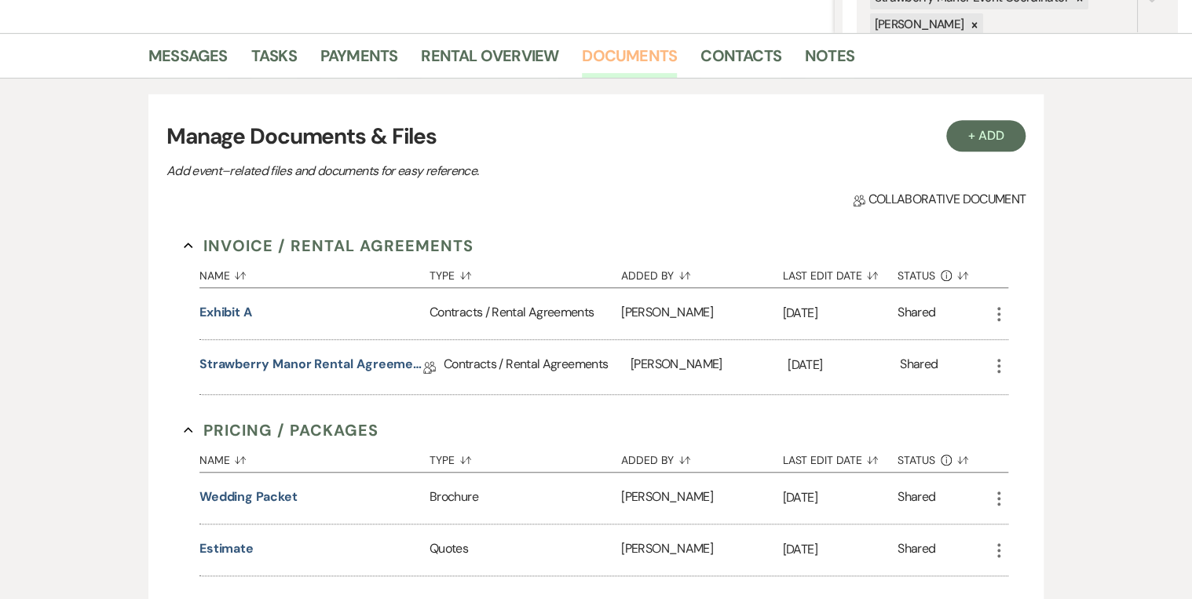
scroll to position [440, 0]
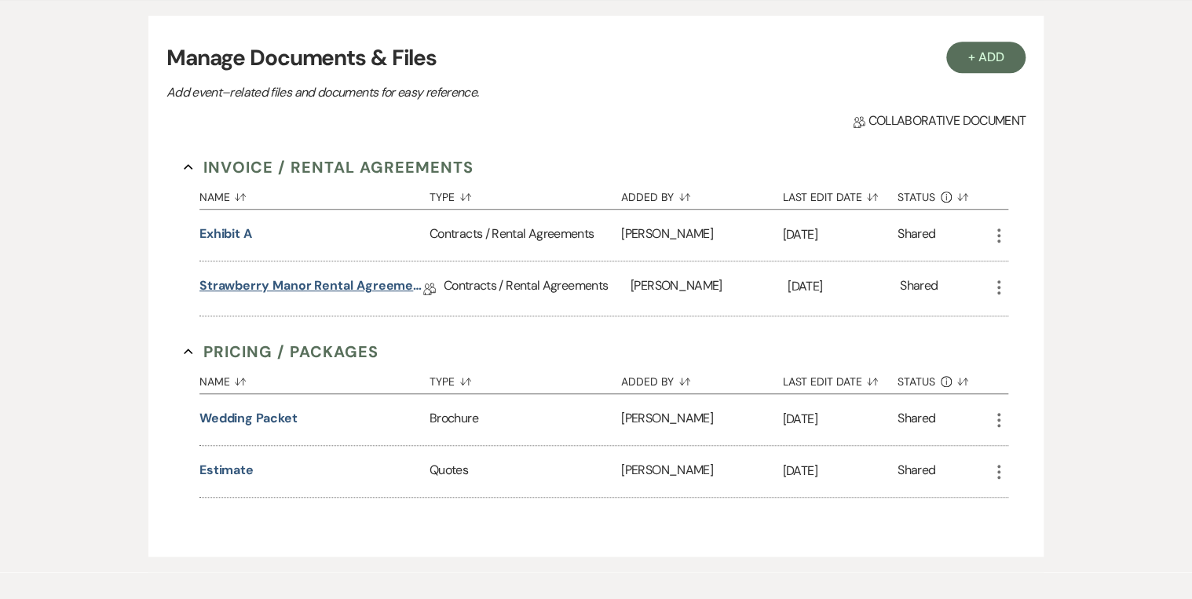
click at [325, 287] on link "Strawberry Manor Rental Agreement - Wedding" at bounding box center [311, 288] width 224 height 24
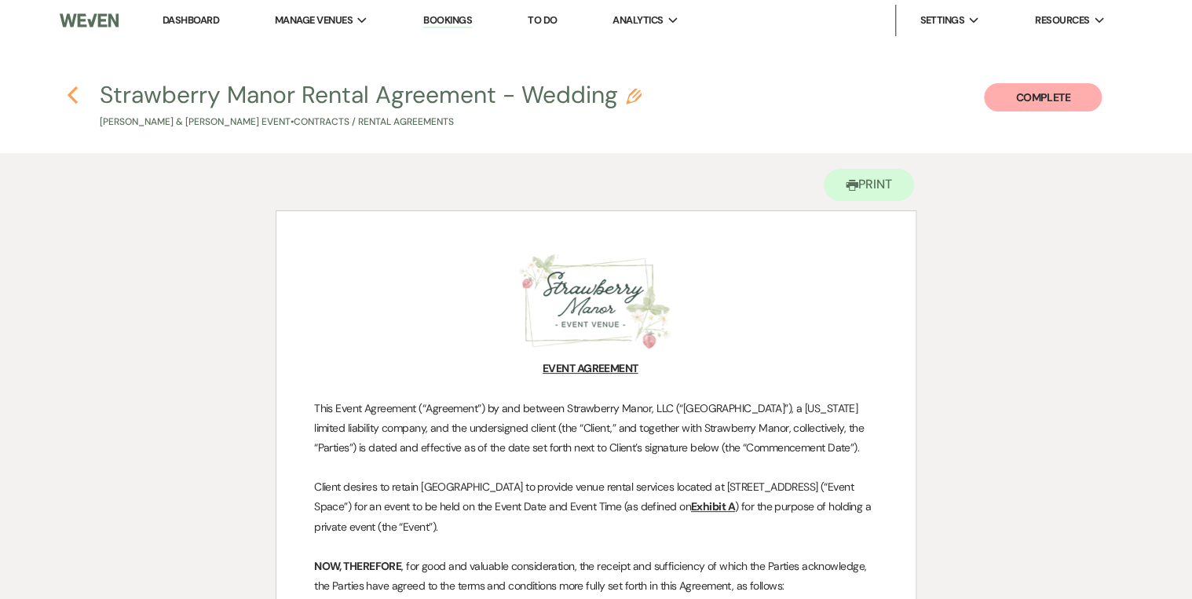
click at [76, 91] on icon "Previous" at bounding box center [73, 95] width 12 height 19
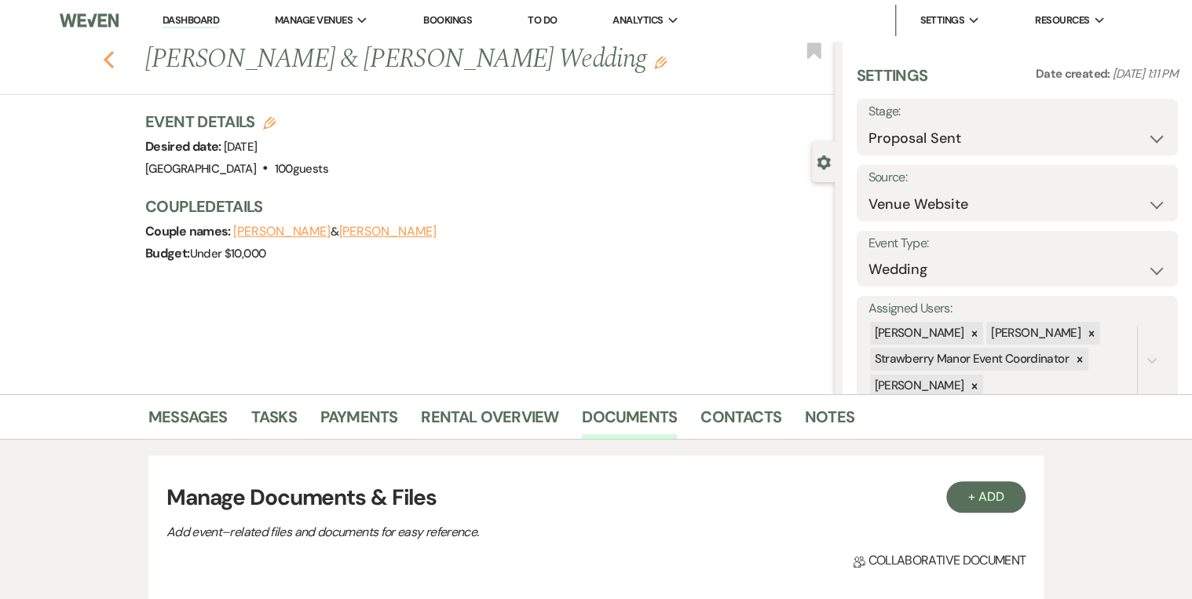
click at [112, 60] on use "button" at bounding box center [109, 59] width 10 height 17
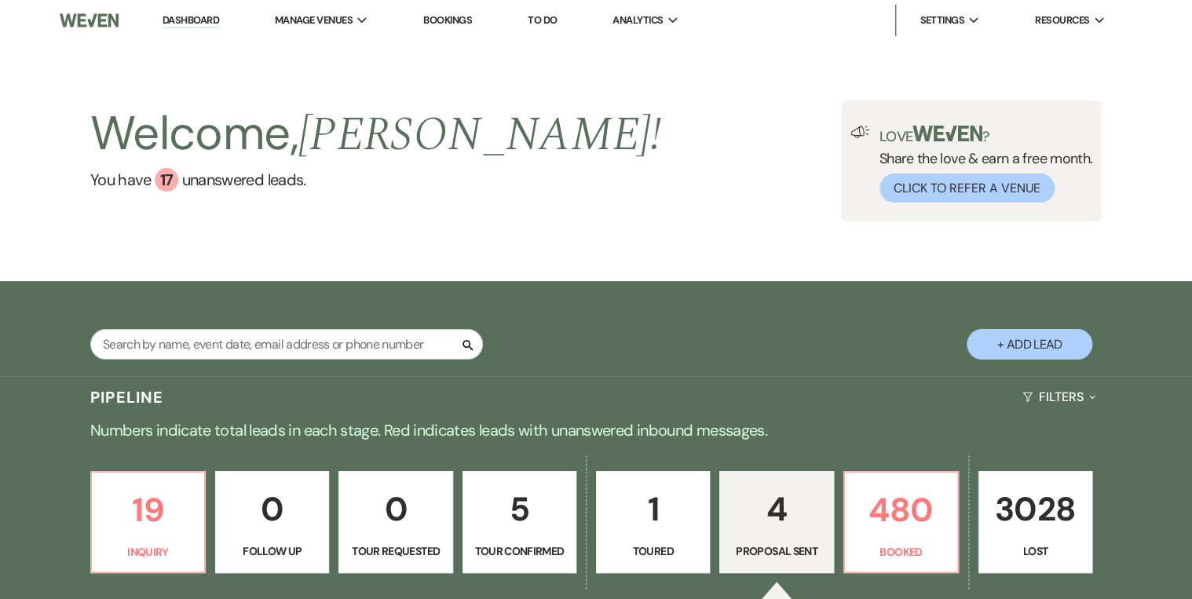
click at [188, 16] on link "Dashboard" at bounding box center [190, 20] width 57 height 15
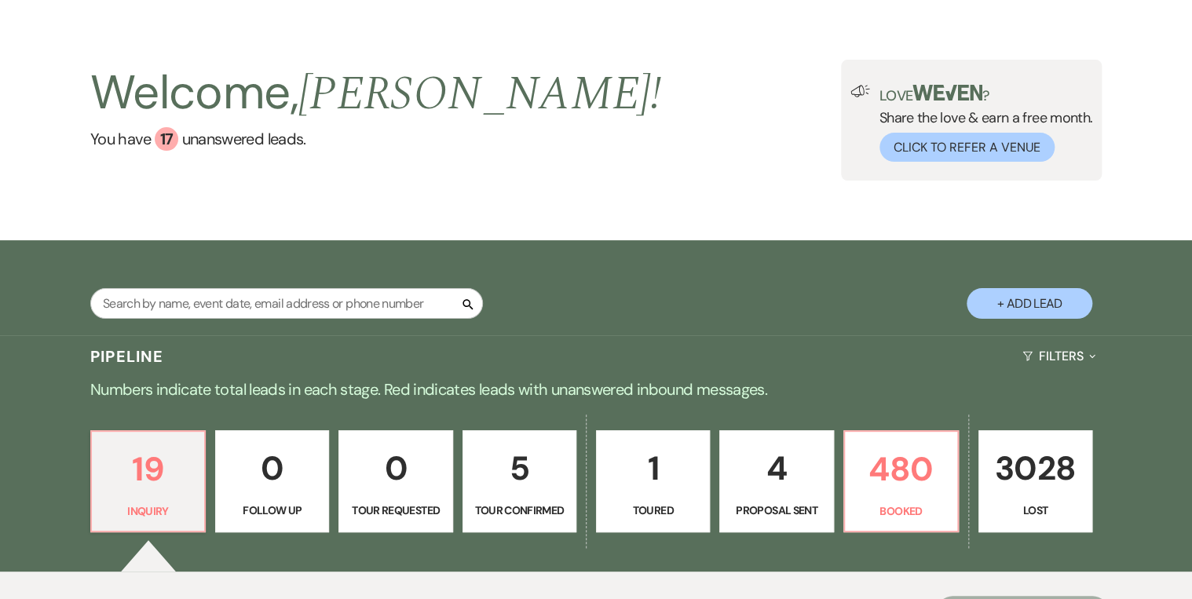
scroll to position [377, 0]
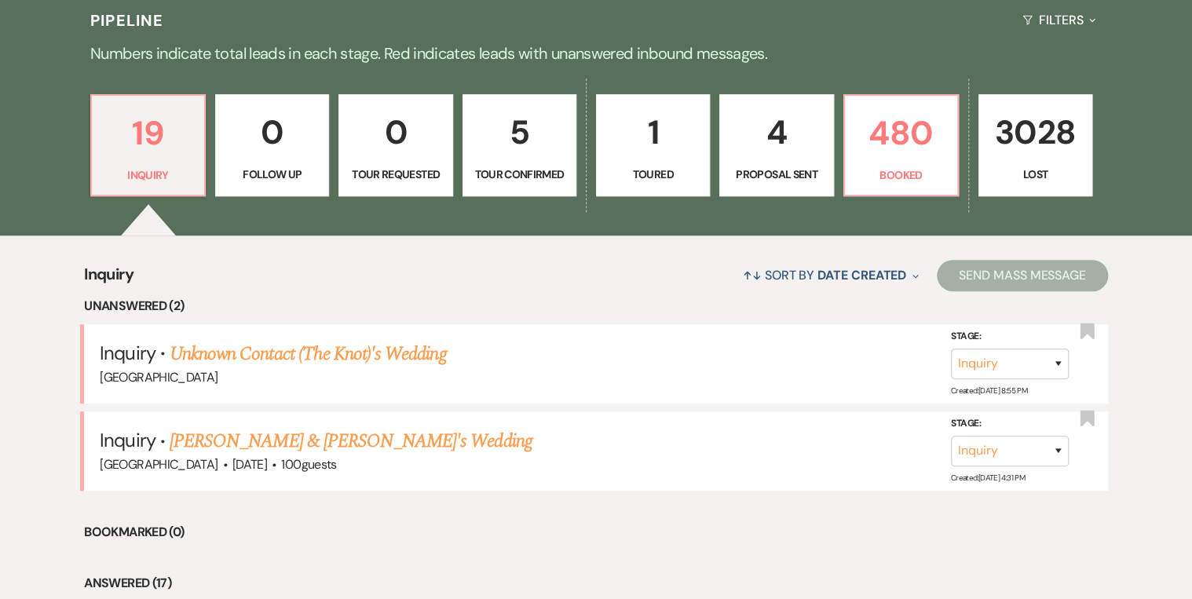
click at [663, 268] on div "↑↓ Sort By Date Created Expand Send Mass Message" at bounding box center [620, 275] width 974 height 42
click at [663, 267] on div "↑↓ Sort By Date Created Expand Send Mass Message" at bounding box center [620, 275] width 974 height 42
click at [528, 150] on p "5" at bounding box center [519, 132] width 93 height 53
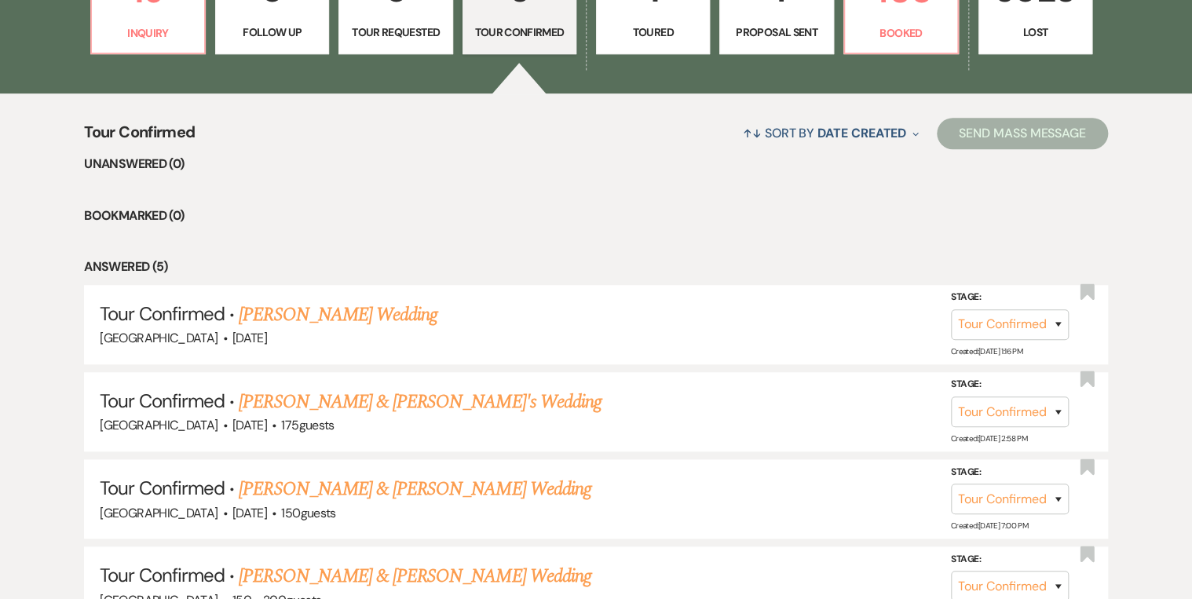
scroll to position [377, 0]
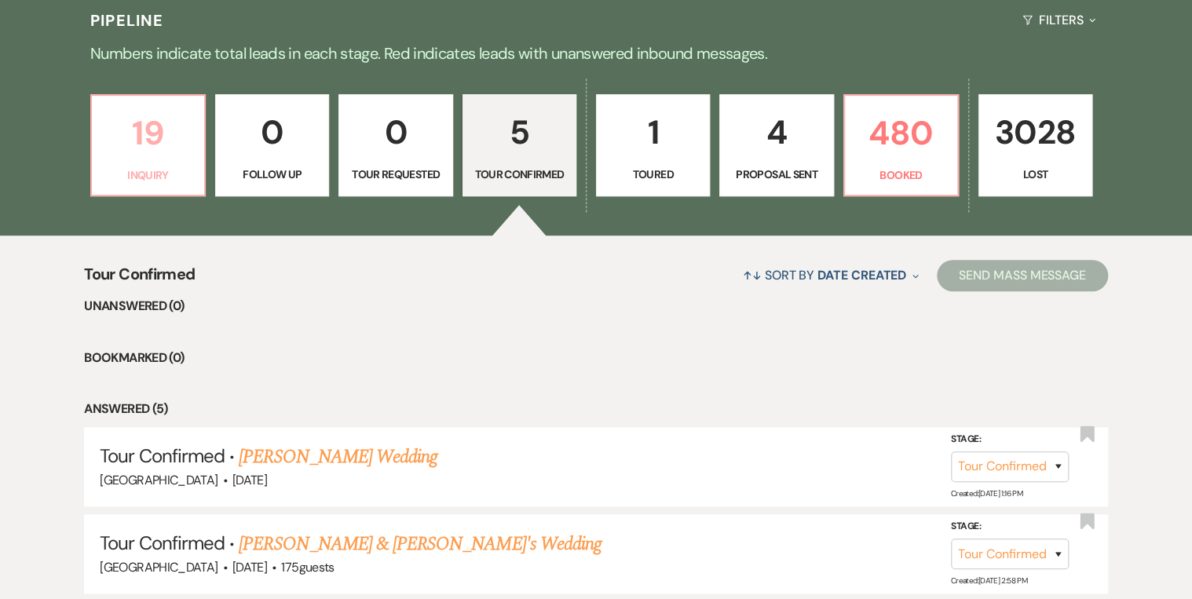
click at [181, 160] on link "19 Inquiry" at bounding box center [147, 145] width 115 height 102
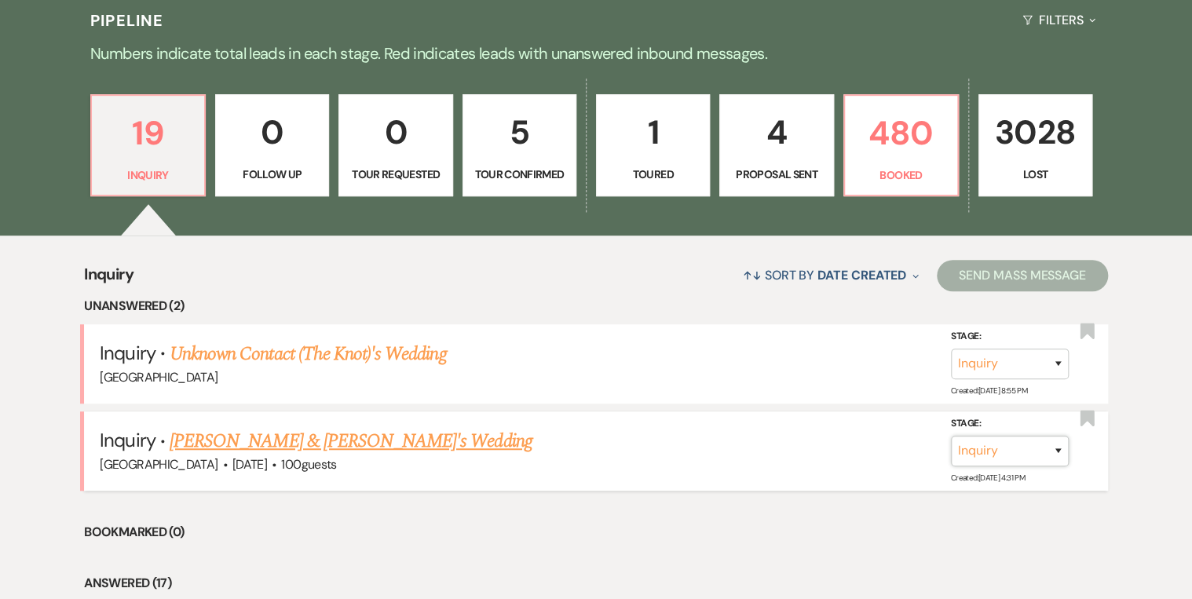
click at [1059, 448] on select "Inquiry Follow Up Tour Requested Tour Confirmed Toured Proposal Sent Booked Lost" at bounding box center [1010, 451] width 118 height 31
click at [951, 436] on select "Inquiry Follow Up Tour Requested Tour Confirmed Toured Proposal Sent Booked Lost" at bounding box center [1010, 451] width 118 height 31
click at [1039, 450] on button "Save" at bounding box center [1037, 450] width 79 height 31
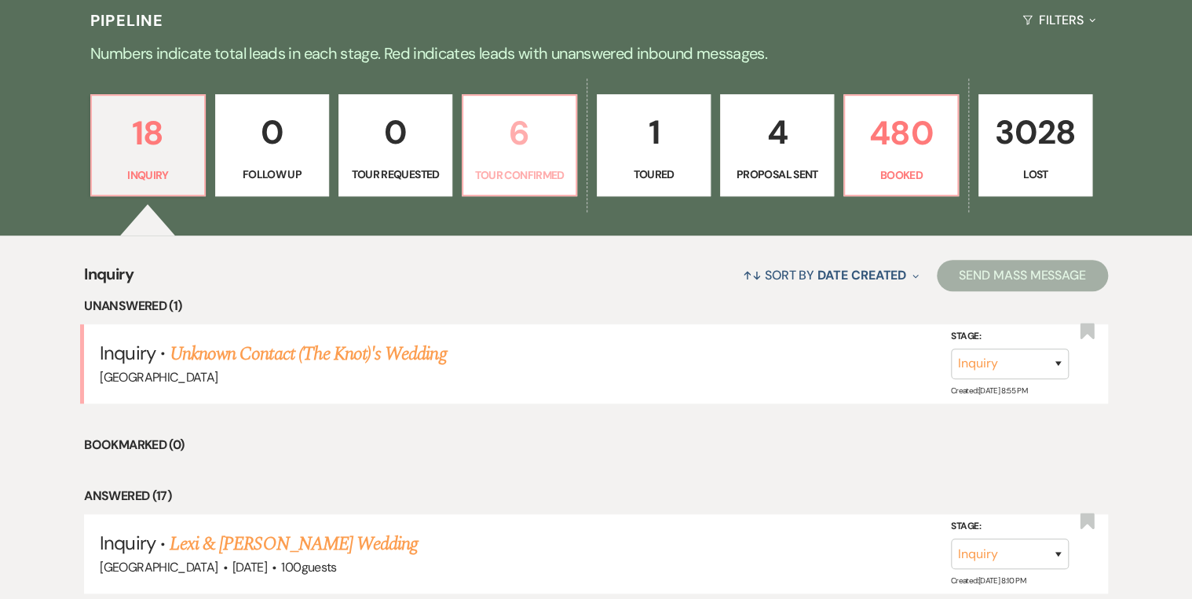
click at [514, 159] on p "6" at bounding box center [519, 133] width 93 height 53
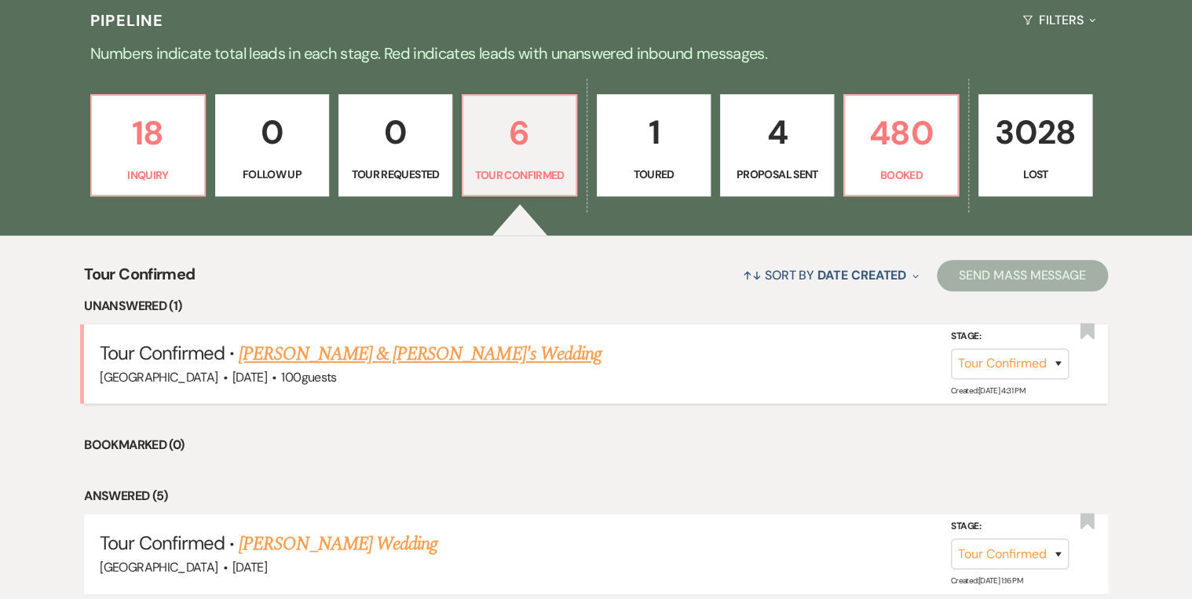
click at [421, 348] on link "Dainya Lemoine & Fiance's Wedding" at bounding box center [420, 354] width 363 height 28
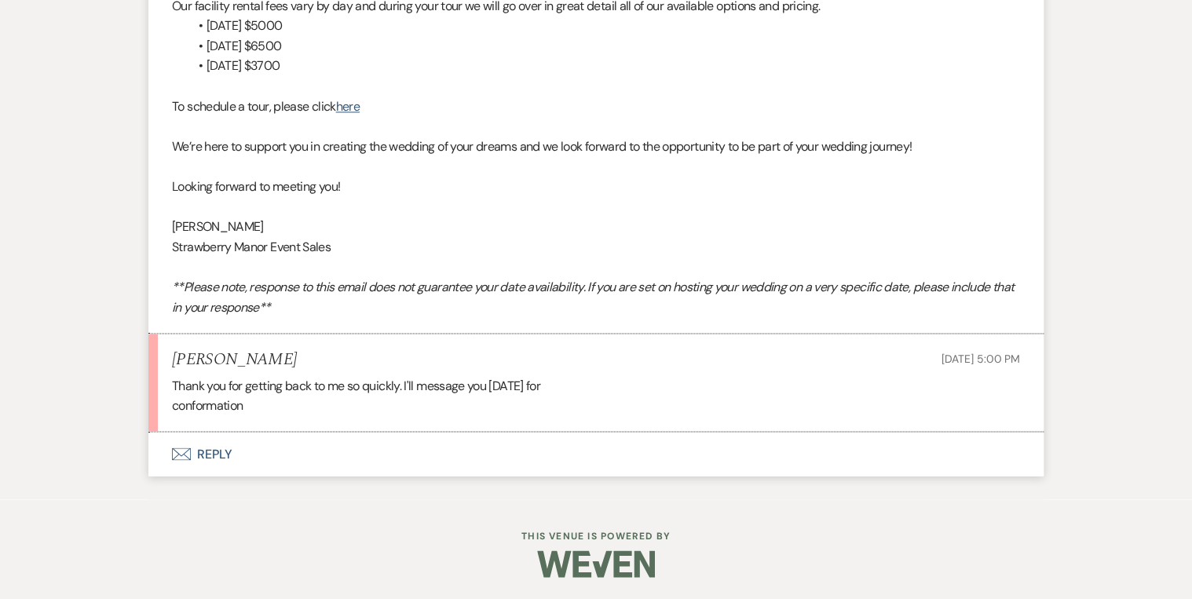
scroll to position [1137, 0]
click at [204, 455] on button "Envelope Reply" at bounding box center [595, 453] width 895 height 44
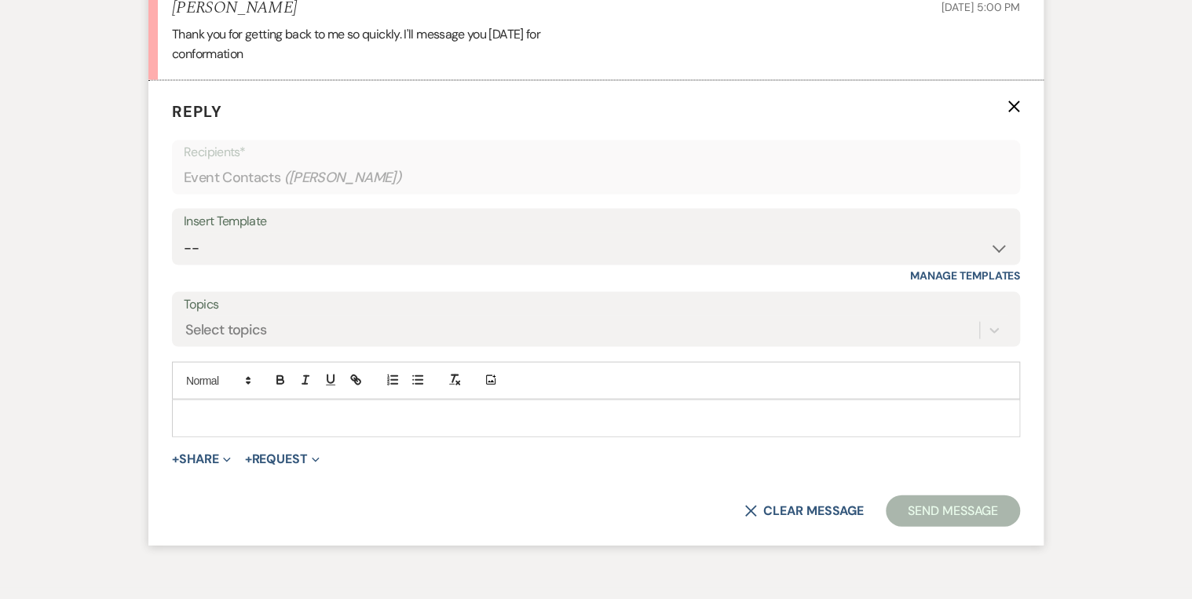
scroll to position [1499, 0]
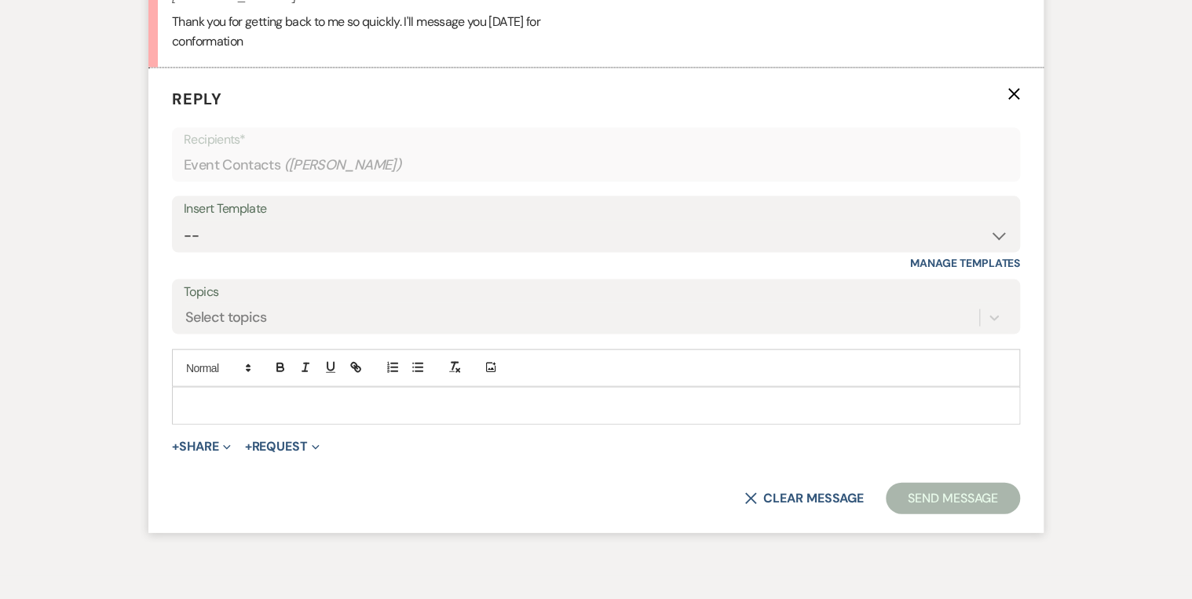
click at [231, 393] on div at bounding box center [596, 406] width 846 height 36
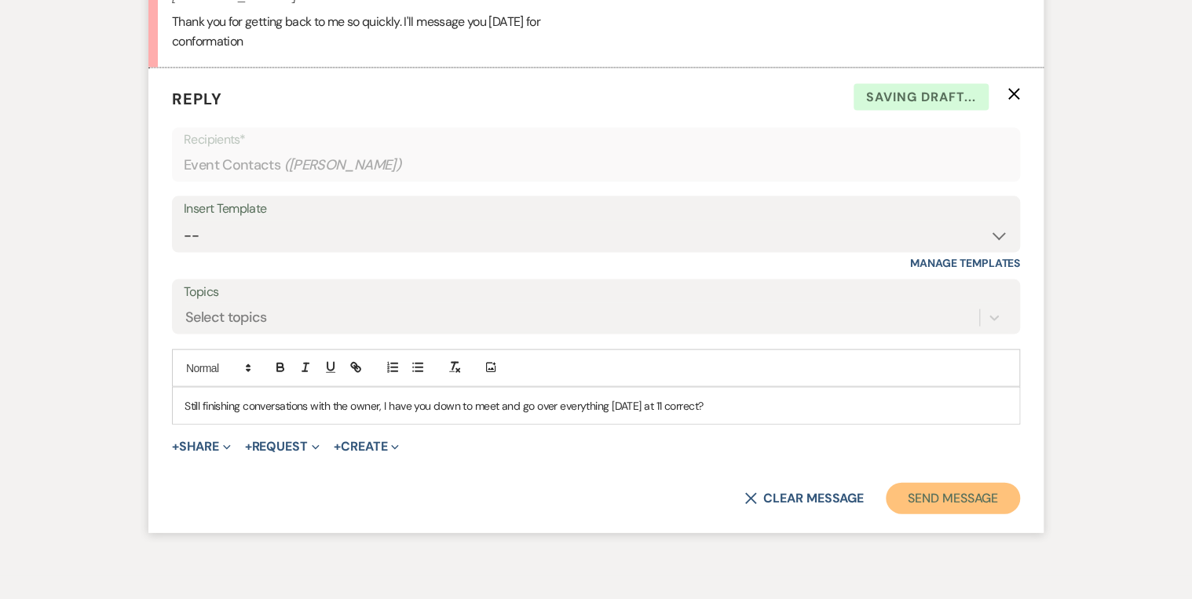
click at [964, 491] on button "Send Message" at bounding box center [953, 498] width 134 height 31
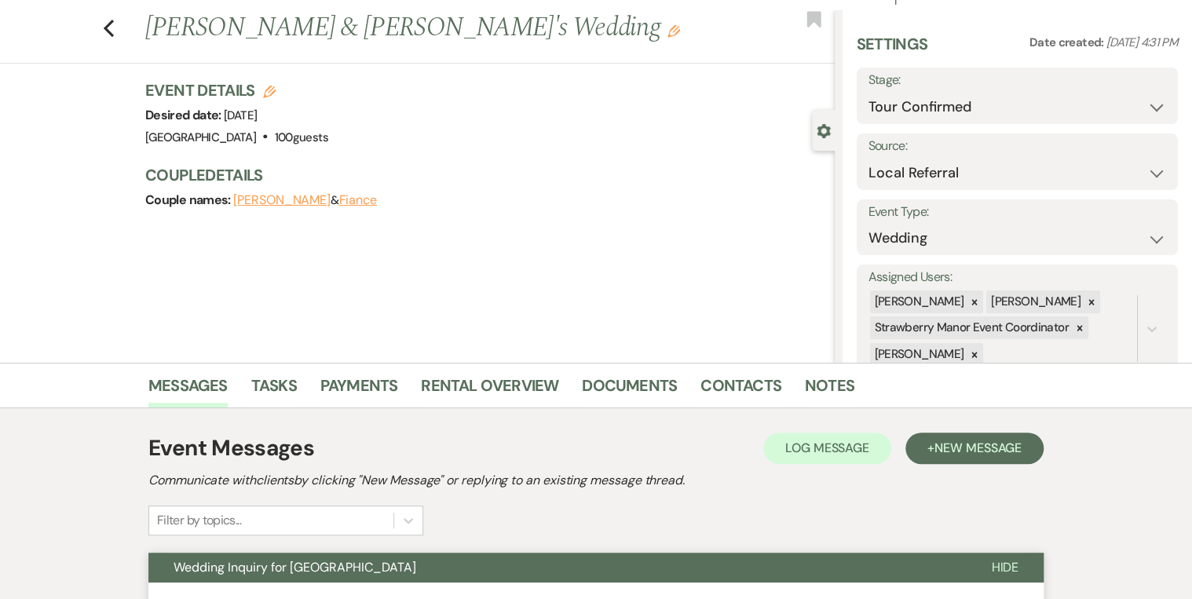
scroll to position [0, 0]
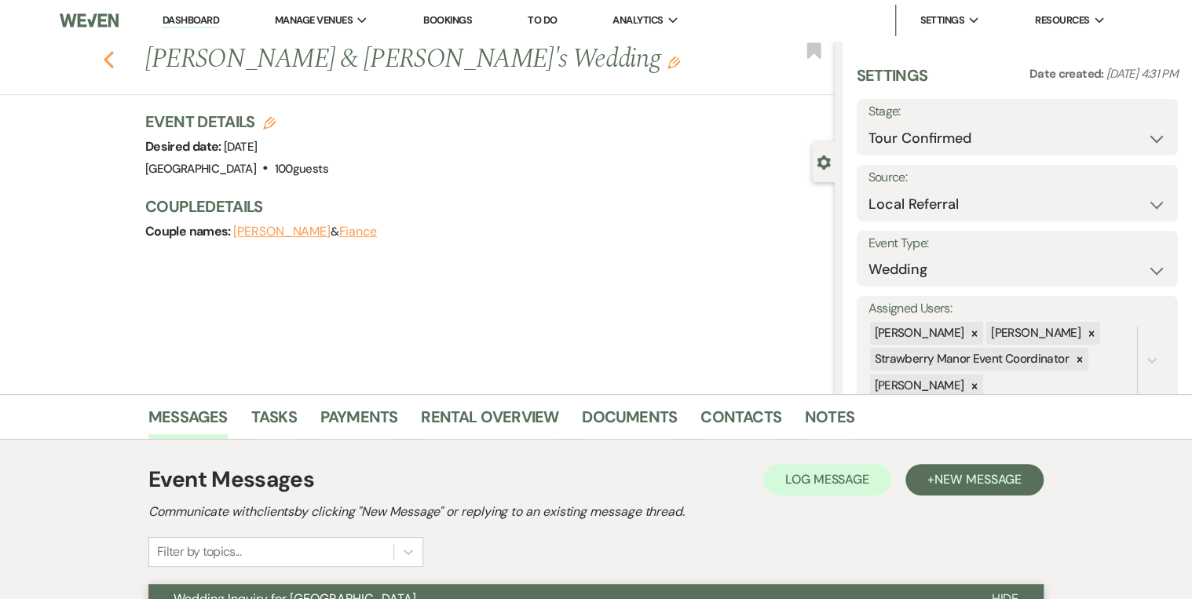
click at [112, 63] on use "button" at bounding box center [109, 59] width 10 height 17
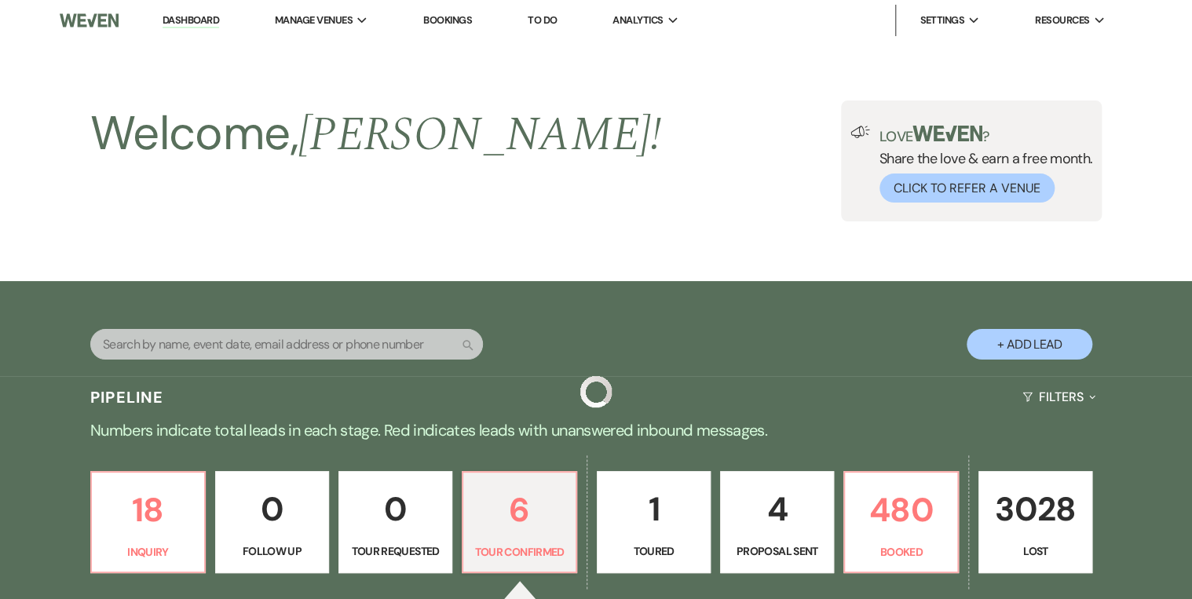
scroll to position [377, 0]
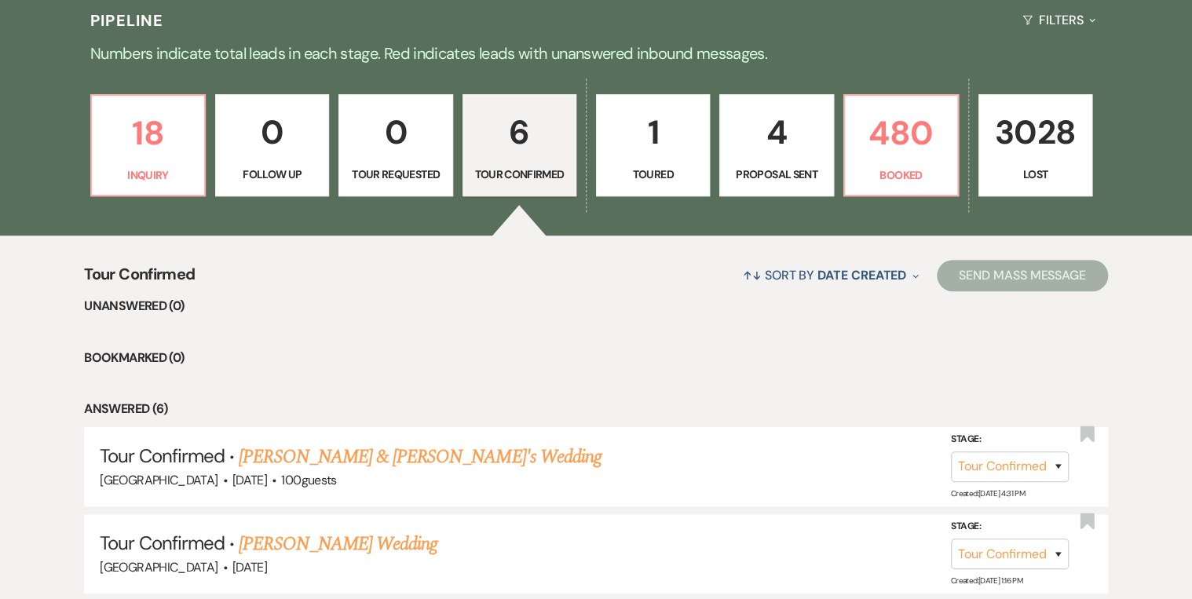
click at [393, 273] on div "↑↓ Sort By Date Created Expand Send Mass Message" at bounding box center [651, 275] width 912 height 42
click at [764, 161] on link "4 Proposal Sent" at bounding box center [776, 145] width 114 height 102
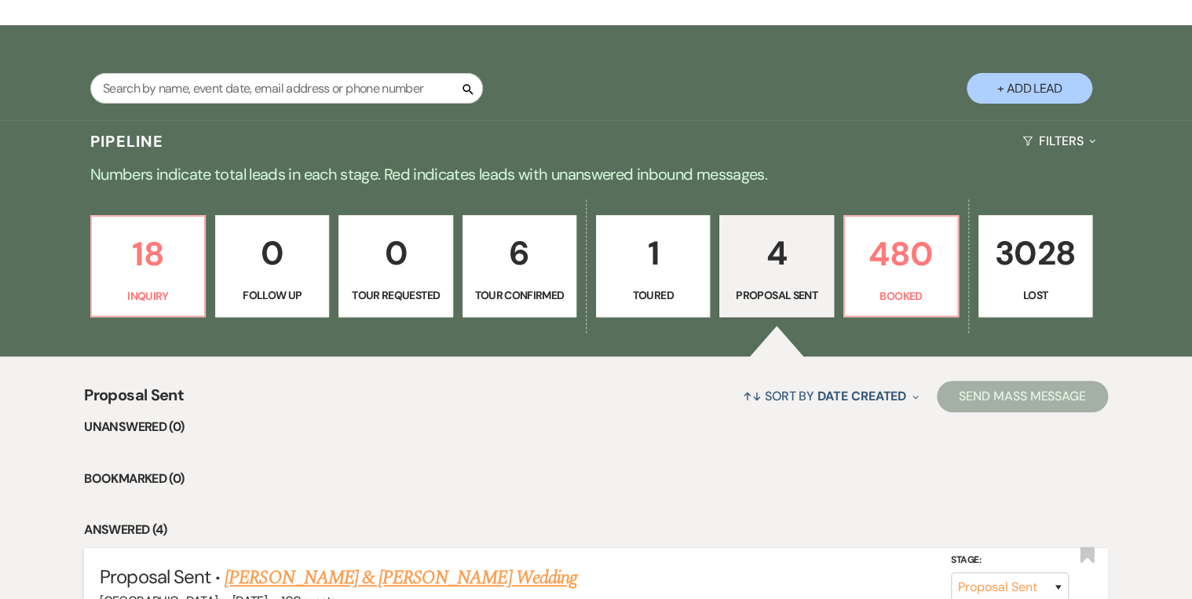
scroll to position [251, 0]
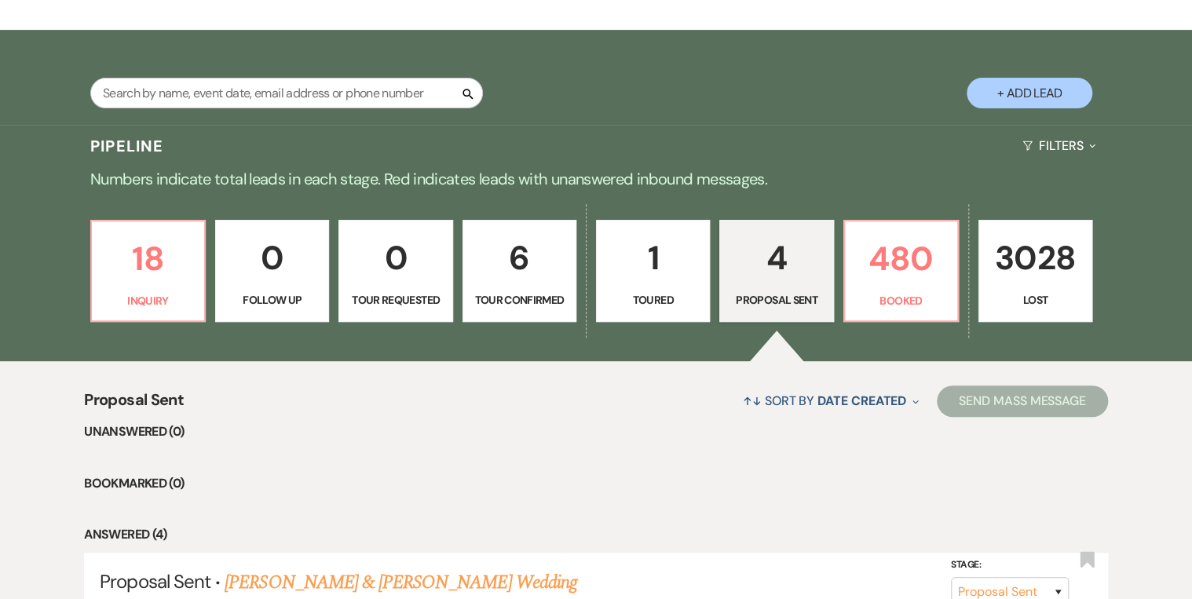
click at [708, 258] on link "1 Toured" at bounding box center [653, 271] width 114 height 102
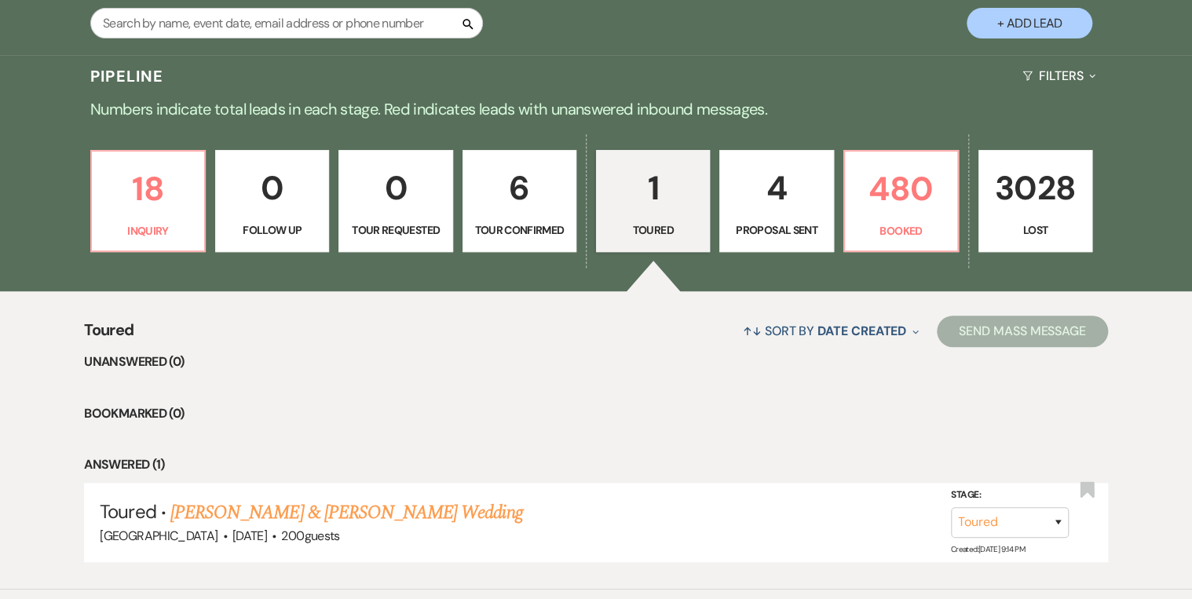
scroll to position [411, 0]
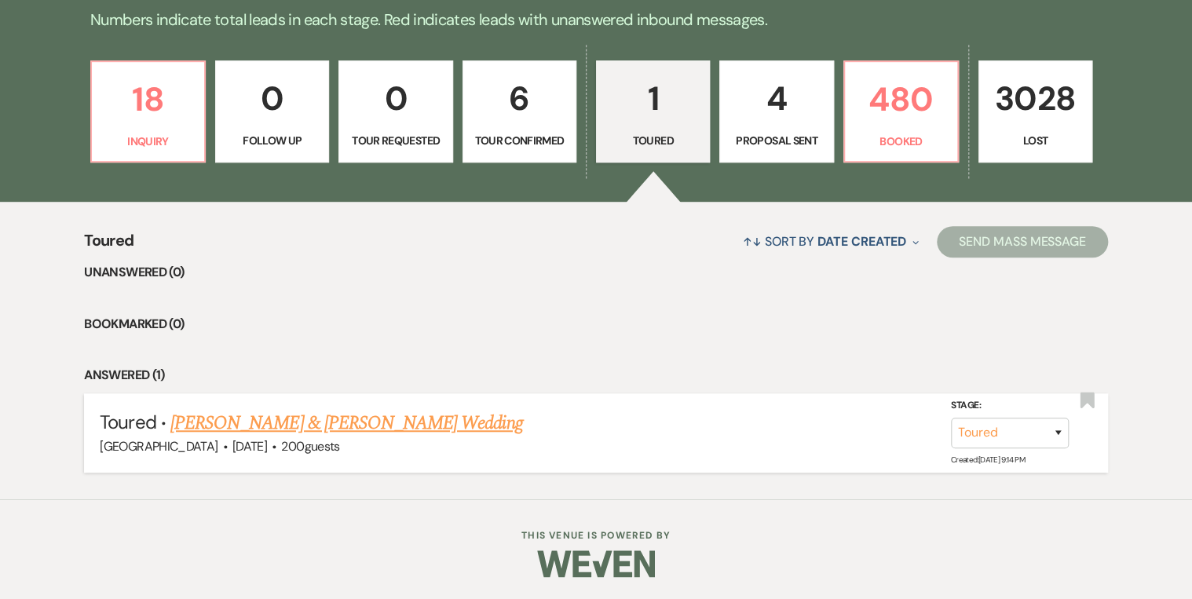
click at [355, 425] on link "Hunter Martin & Alexis Laiche's Wedding" at bounding box center [346, 423] width 352 height 28
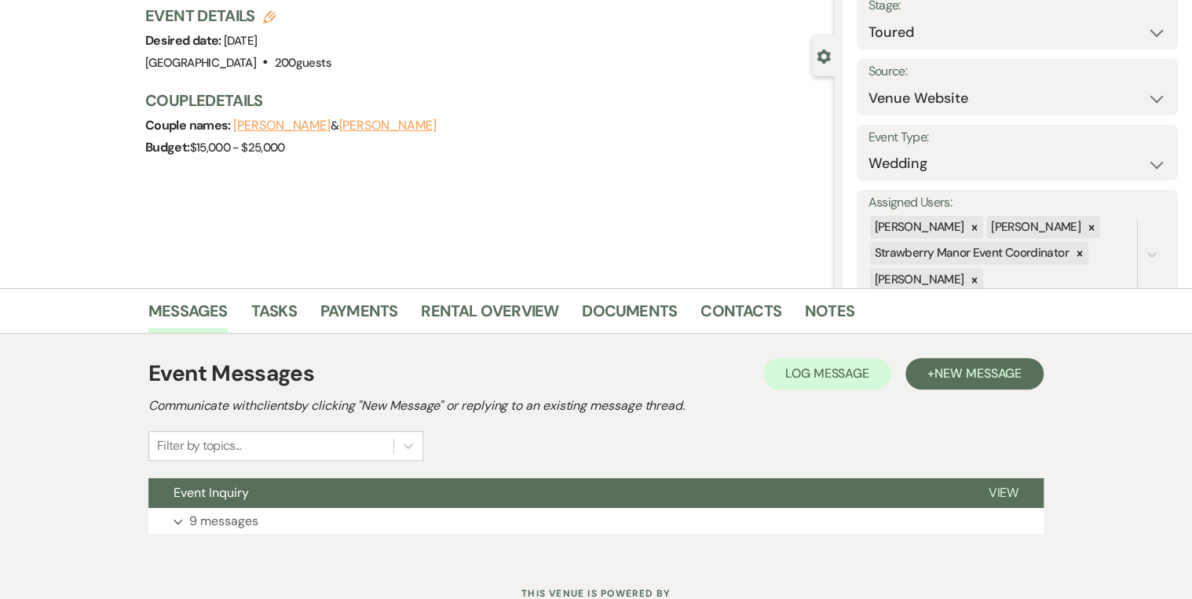
scroll to position [165, 0]
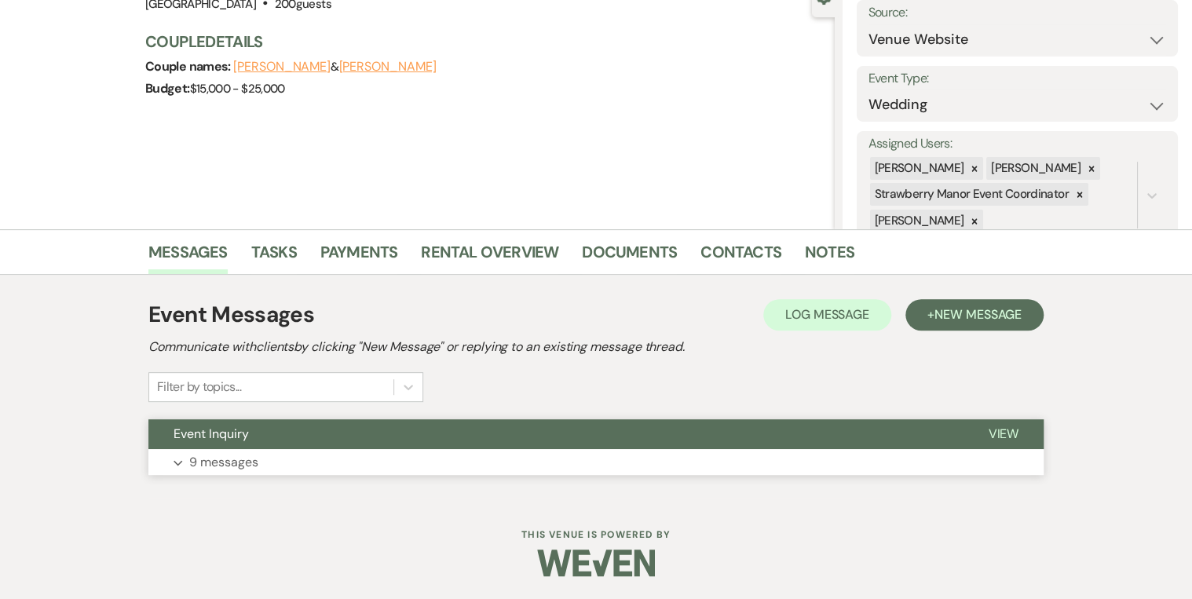
click at [1000, 428] on span "View" at bounding box center [1003, 433] width 31 height 16
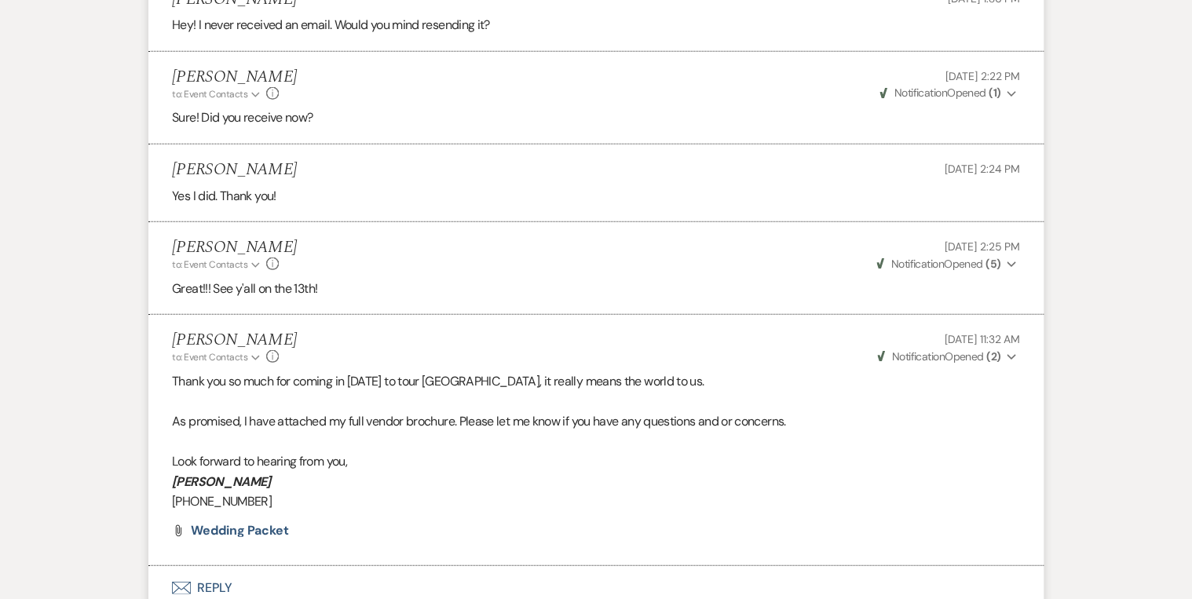
scroll to position [2127, 0]
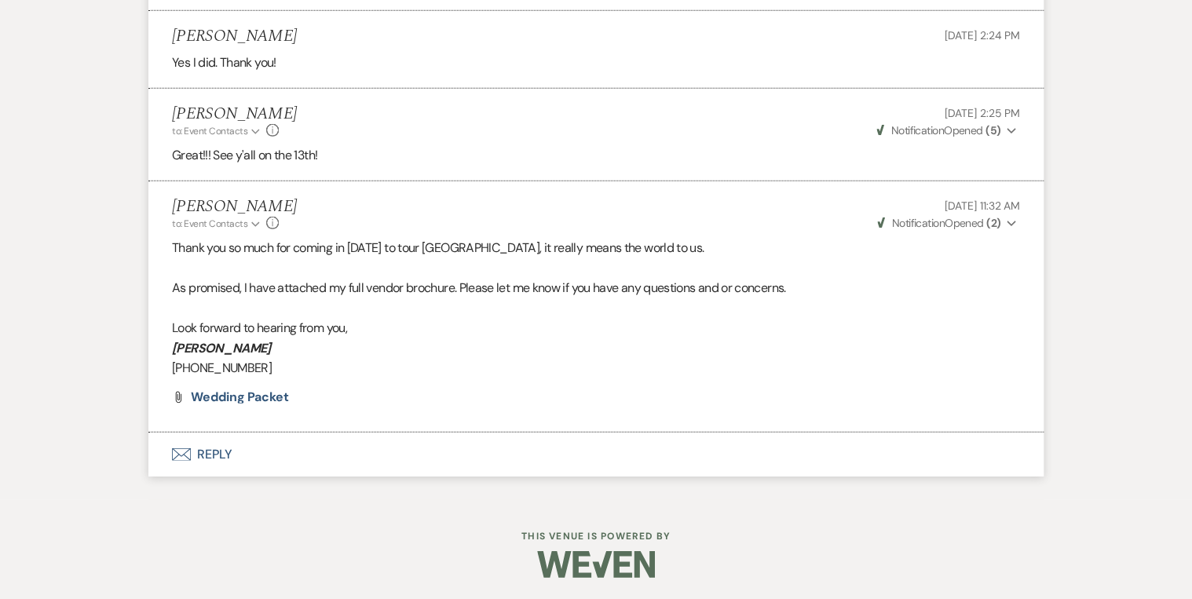
click at [213, 449] on button "Envelope Reply" at bounding box center [595, 455] width 895 height 44
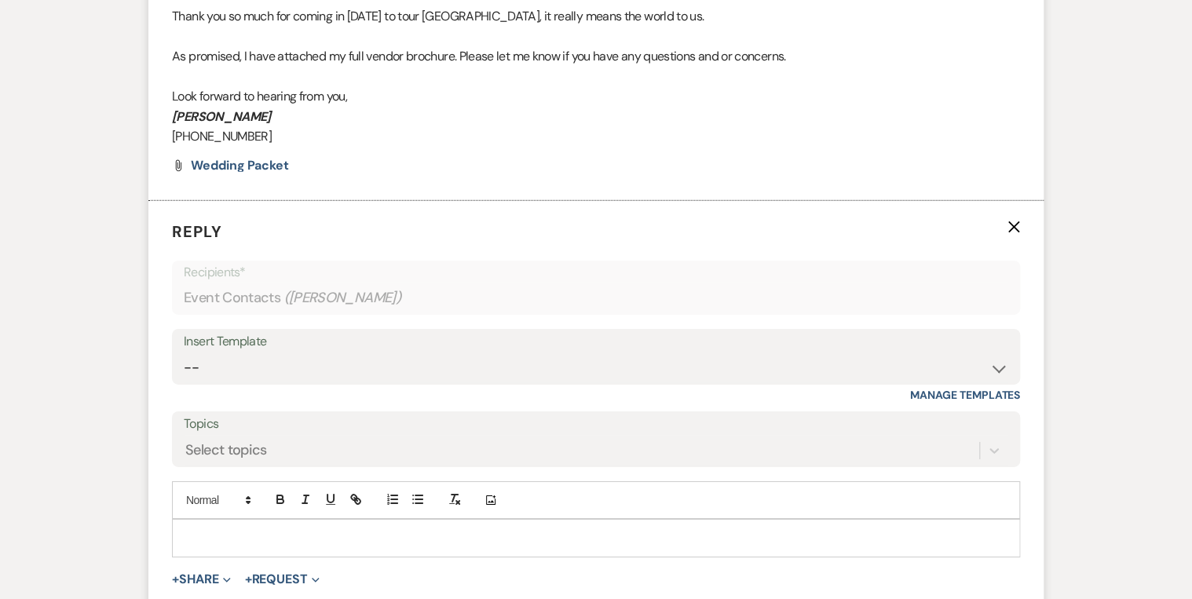
scroll to position [2490, 0]
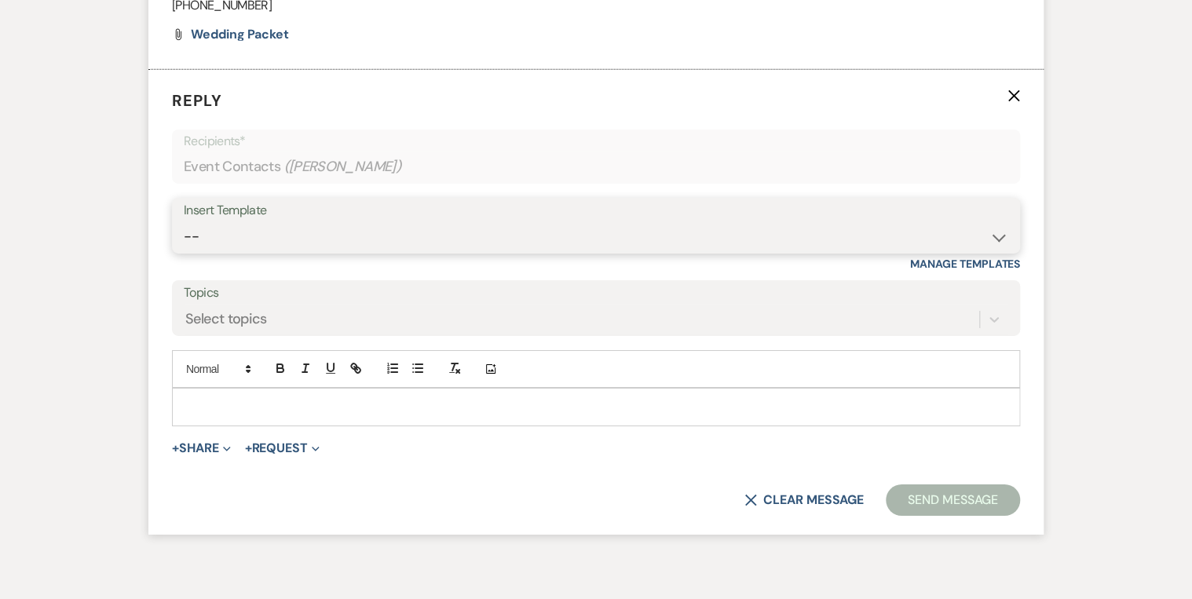
click at [239, 223] on select "-- Weven Planning Portal Introduction (Booked Events) Private Party Inquiry Res…" at bounding box center [596, 236] width 824 height 31
click at [184, 221] on select "-- Weven Planning Portal Introduction (Booked Events) Private Party Inquiry Res…" at bounding box center [596, 236] width 824 height 31
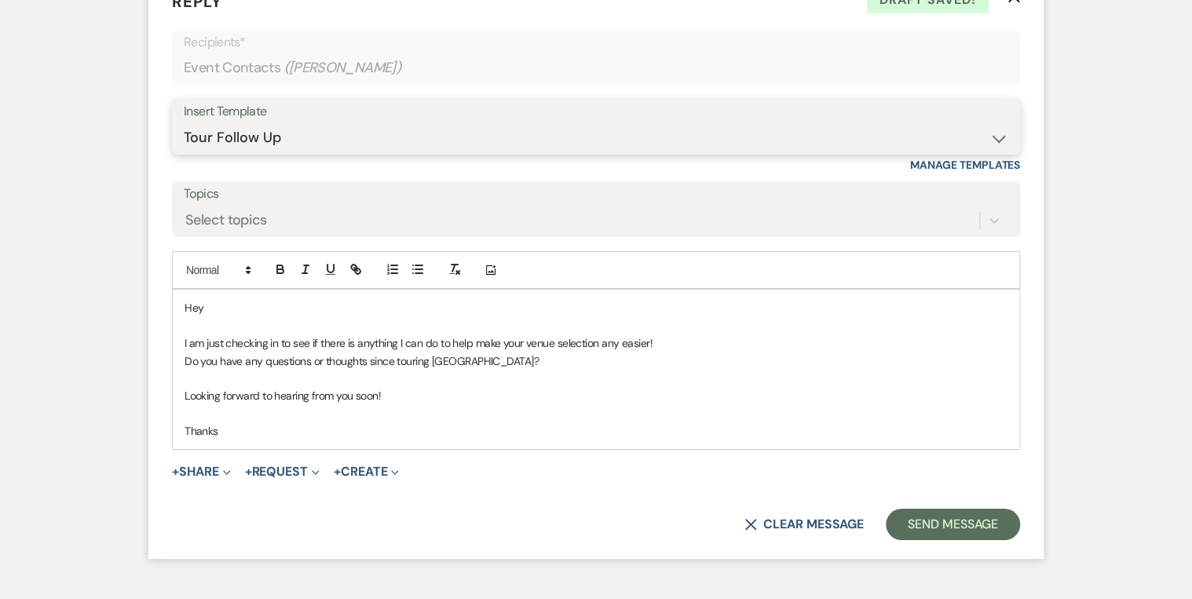
scroll to position [2689, 0]
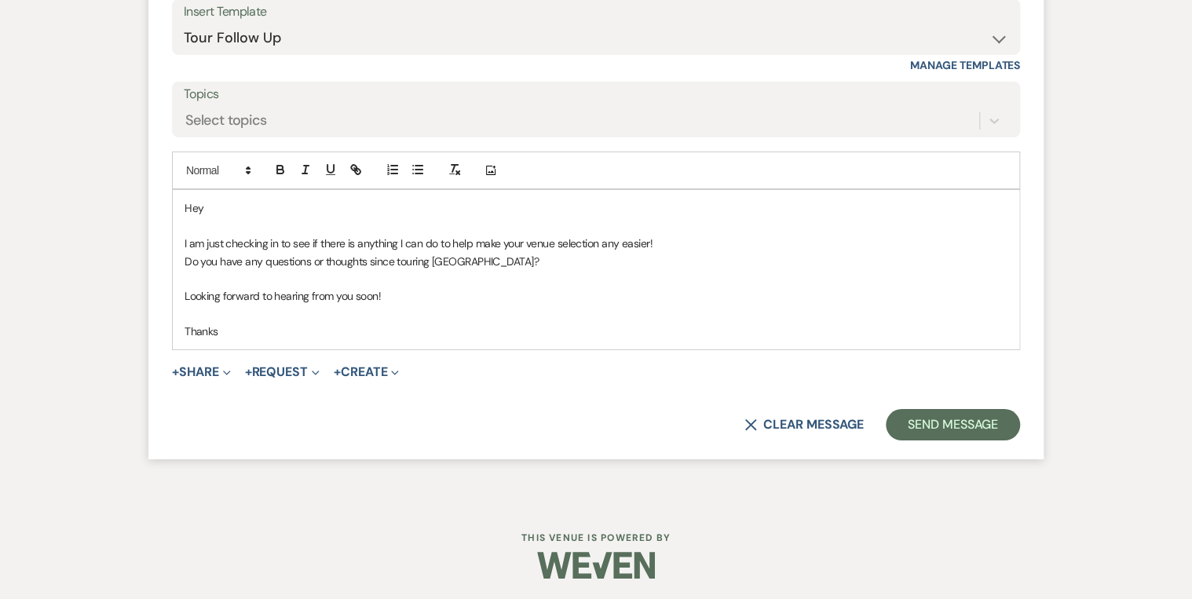
click at [244, 212] on p "Hey" at bounding box center [595, 207] width 823 height 17
click at [231, 323] on p "Thanks" at bounding box center [595, 331] width 823 height 17
click at [972, 425] on button "Send Message" at bounding box center [953, 424] width 134 height 31
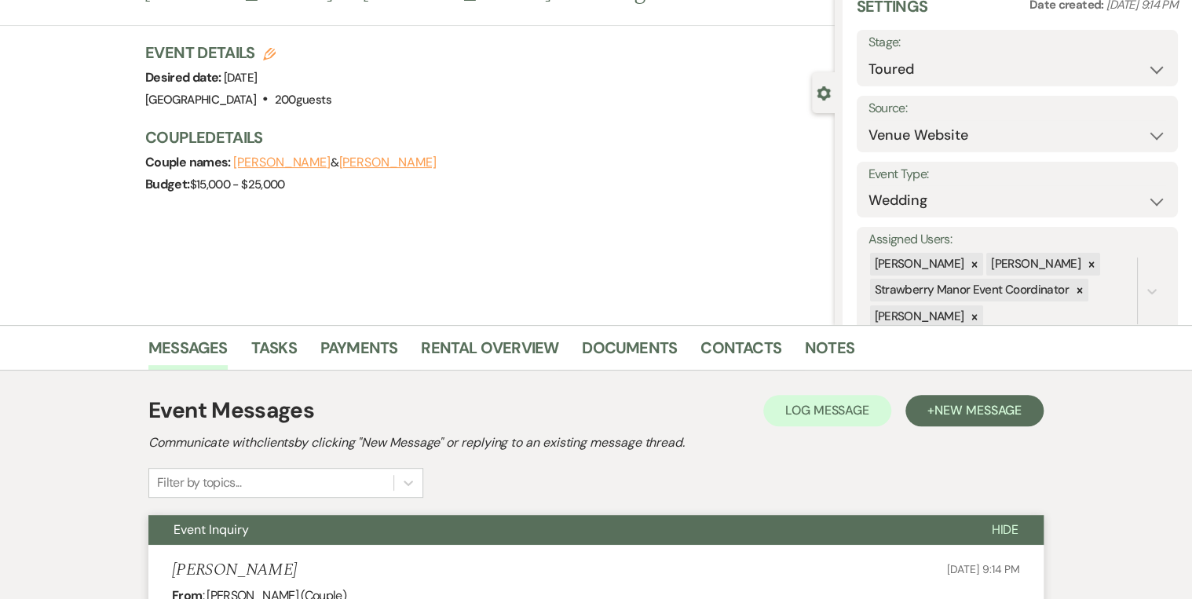
scroll to position [0, 0]
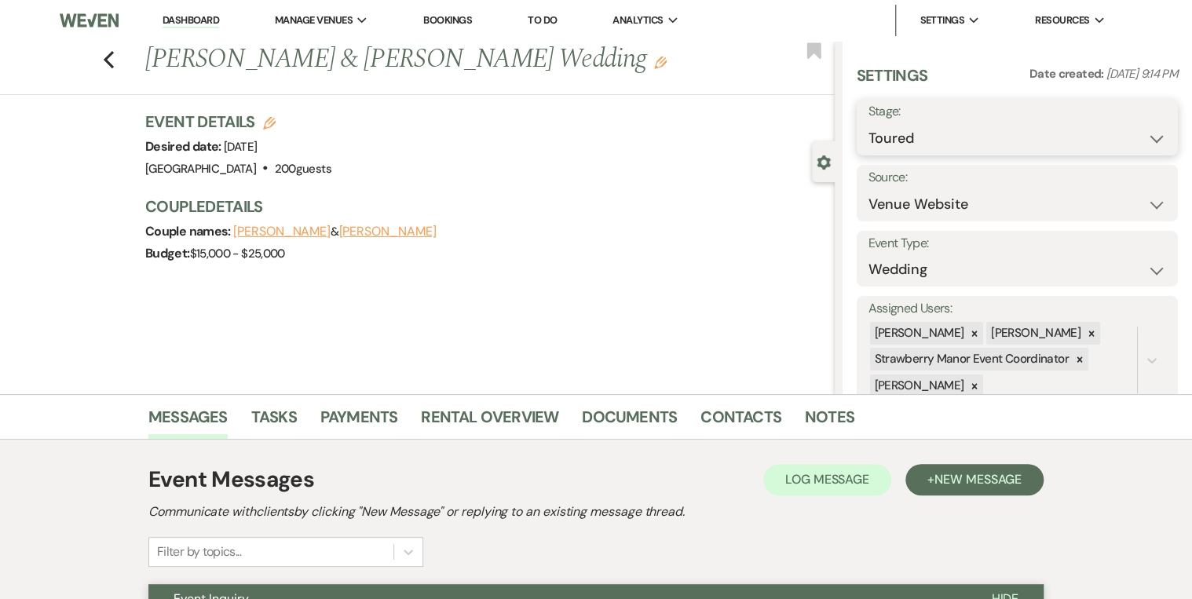
click at [1121, 132] on select "Inquiry Follow Up Tour Requested Tour Confirmed Toured Proposal Sent Booked Lost" at bounding box center [1017, 138] width 298 height 31
click at [868, 123] on select "Inquiry Follow Up Tour Requested Tour Confirmed Toured Proposal Sent Booked Lost" at bounding box center [1017, 138] width 298 height 31
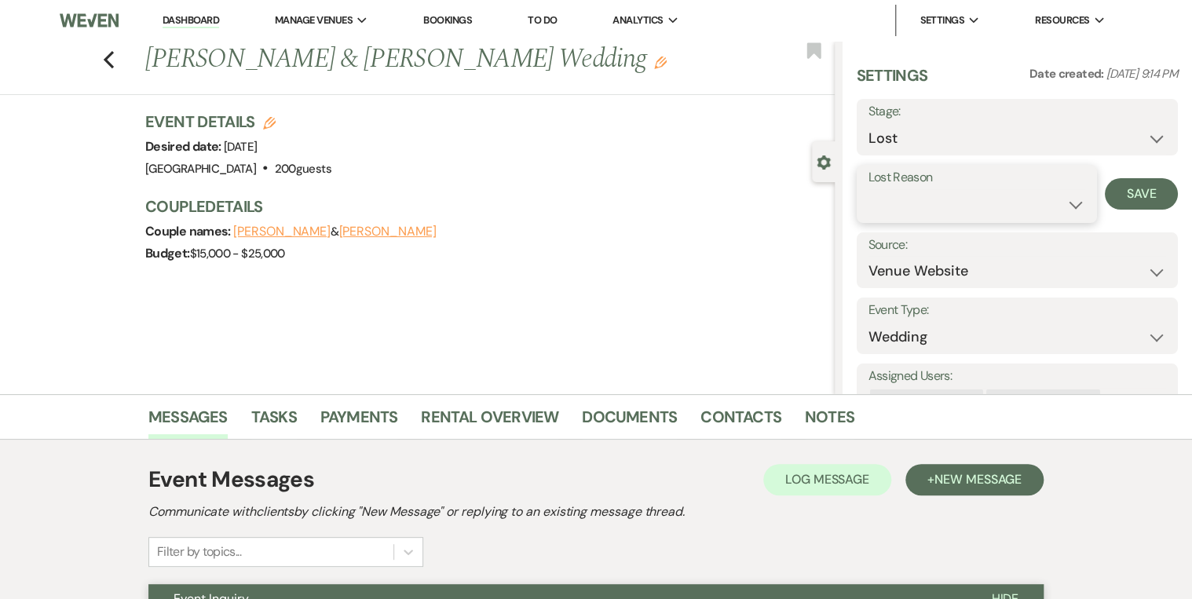
click at [1059, 201] on select "Booked Elsewhere Budget Date Unavailable No Response Not a Good Match Capacity …" at bounding box center [976, 204] width 217 height 31
click at [868, 189] on select "Booked Elsewhere Budget Date Unavailable No Response Not a Good Match Capacity …" at bounding box center [976, 204] width 217 height 31
click at [1118, 195] on button "Save" at bounding box center [1141, 193] width 73 height 31
click at [194, 19] on link "Dashboard" at bounding box center [190, 20] width 57 height 15
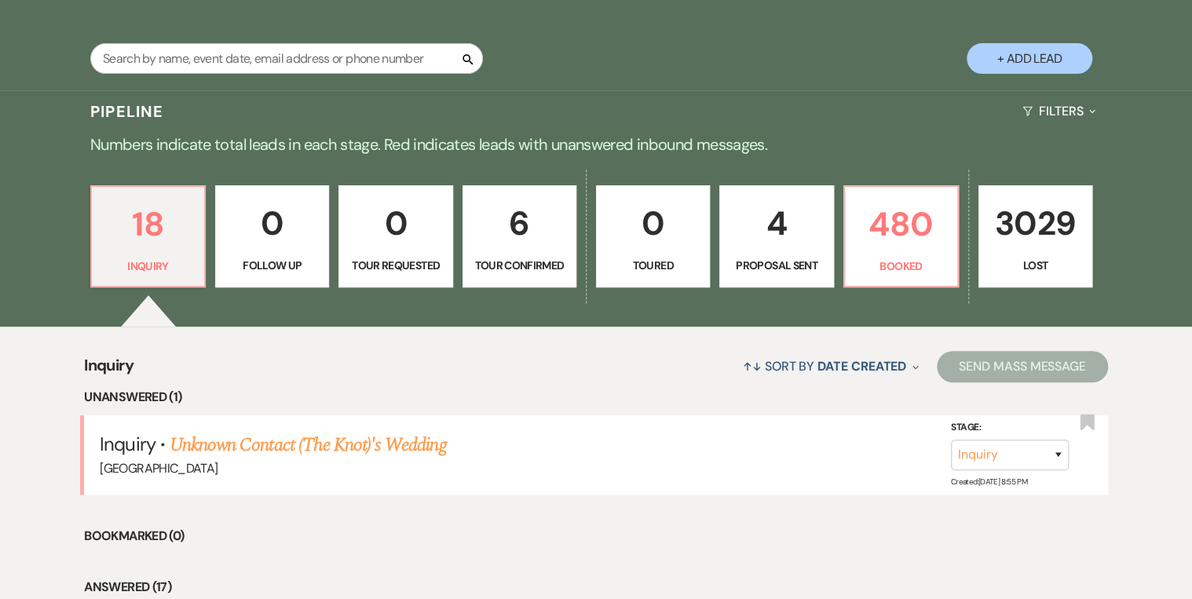
scroll to position [377, 0]
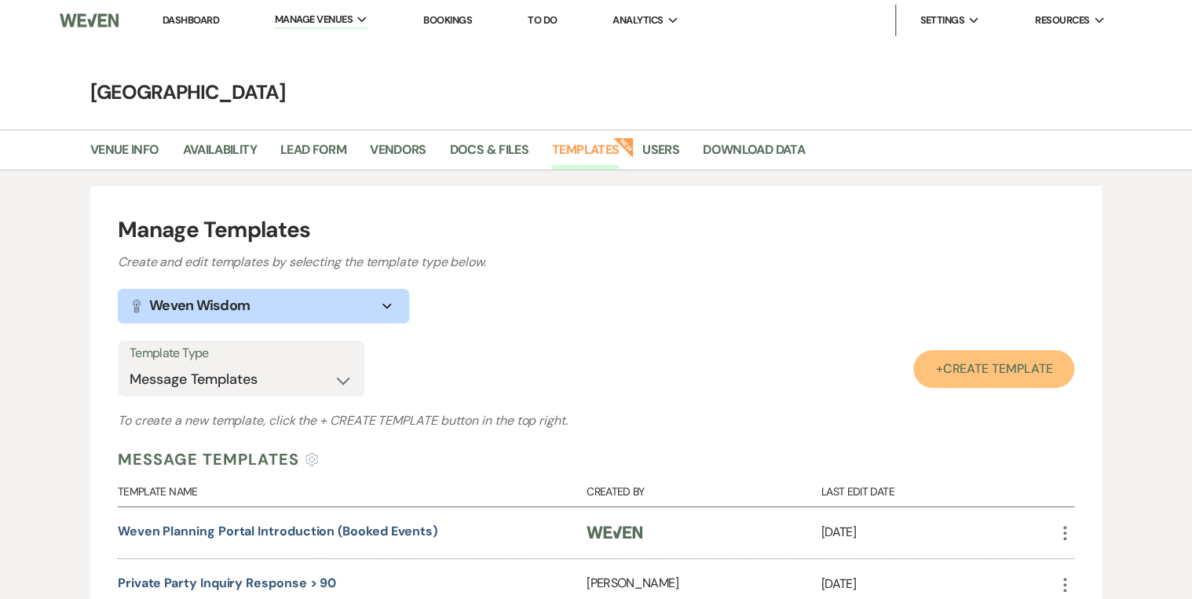
click at [977, 371] on span "Create Template" at bounding box center [997, 368] width 110 height 16
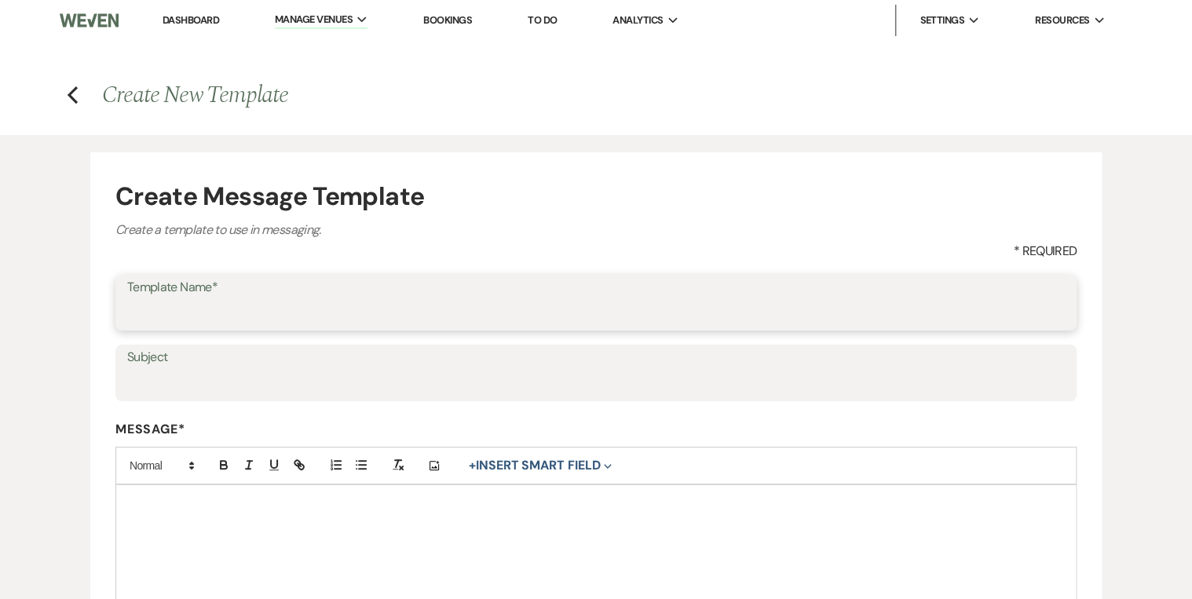
click at [187, 312] on input "Template Name*" at bounding box center [595, 313] width 937 height 31
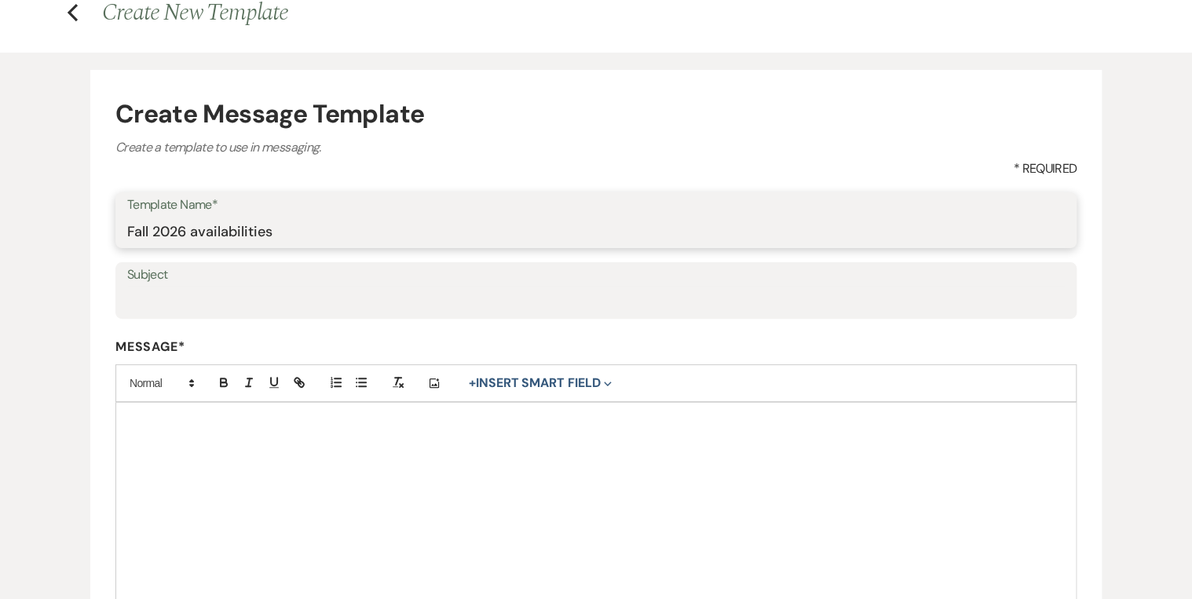
scroll to position [188, 0]
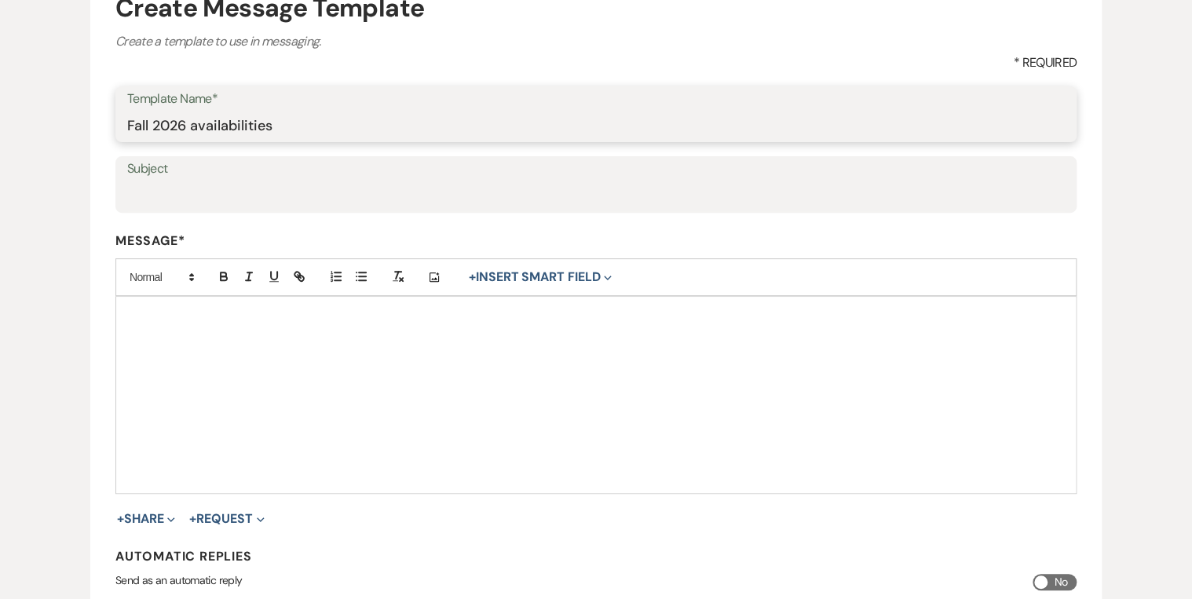
type input "Fall 2026 availabilities"
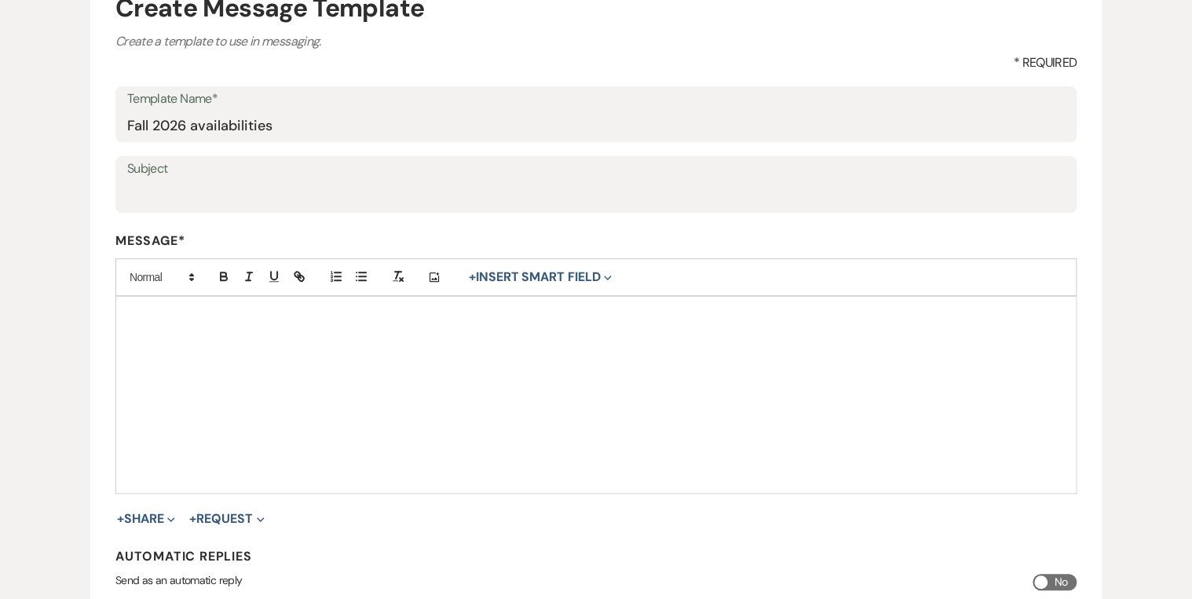
click at [170, 363] on div at bounding box center [595, 395] width 959 height 196
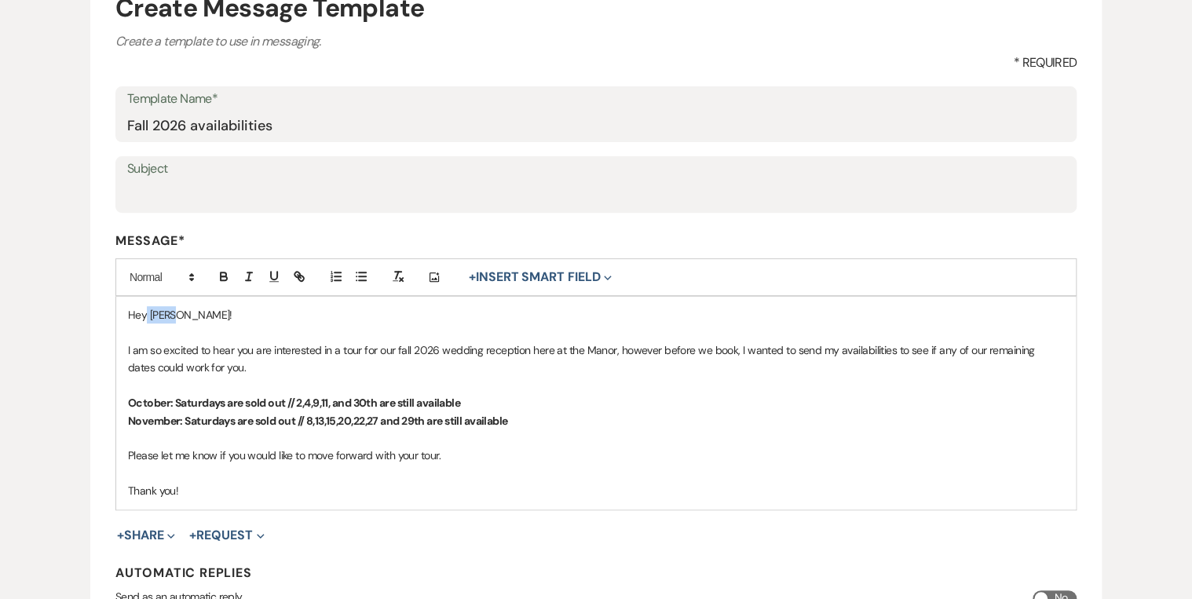
drag, startPoint x: 181, startPoint y: 310, endPoint x: 146, endPoint y: 309, distance: 34.5
click at [146, 309] on p "Hey Lexi!" at bounding box center [596, 314] width 936 height 17
drag, startPoint x: 170, startPoint y: 313, endPoint x: 150, endPoint y: 313, distance: 19.6
click at [150, 313] on p "Hey Lexi!" at bounding box center [596, 314] width 936 height 17
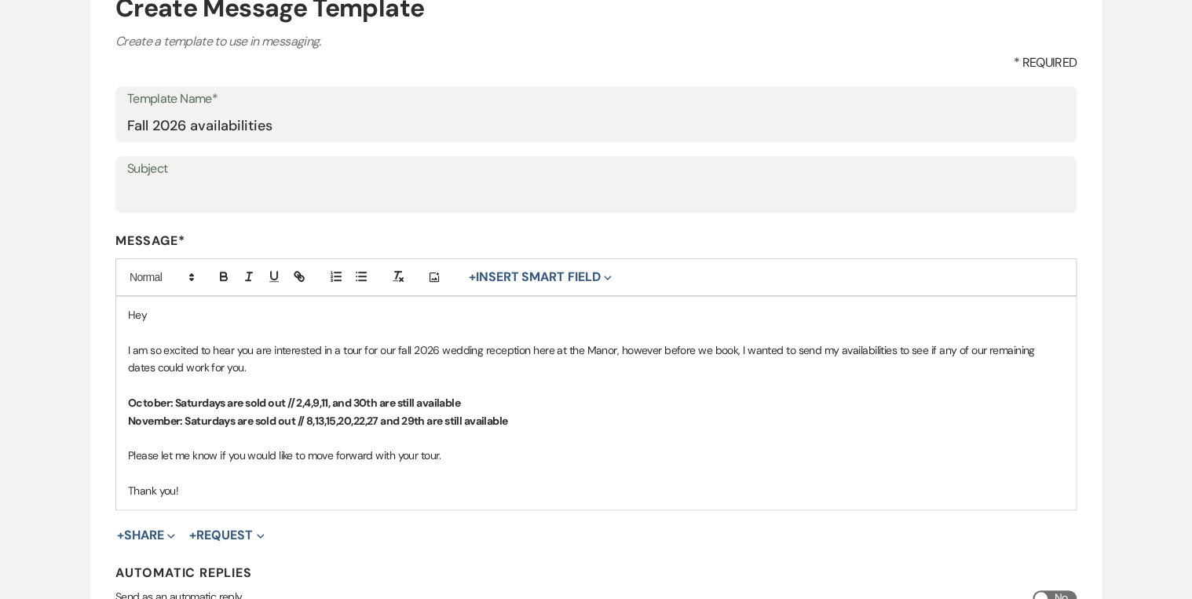
click at [652, 457] on p "Please let me know if you would like to move forward with your tour." at bounding box center [596, 455] width 936 height 17
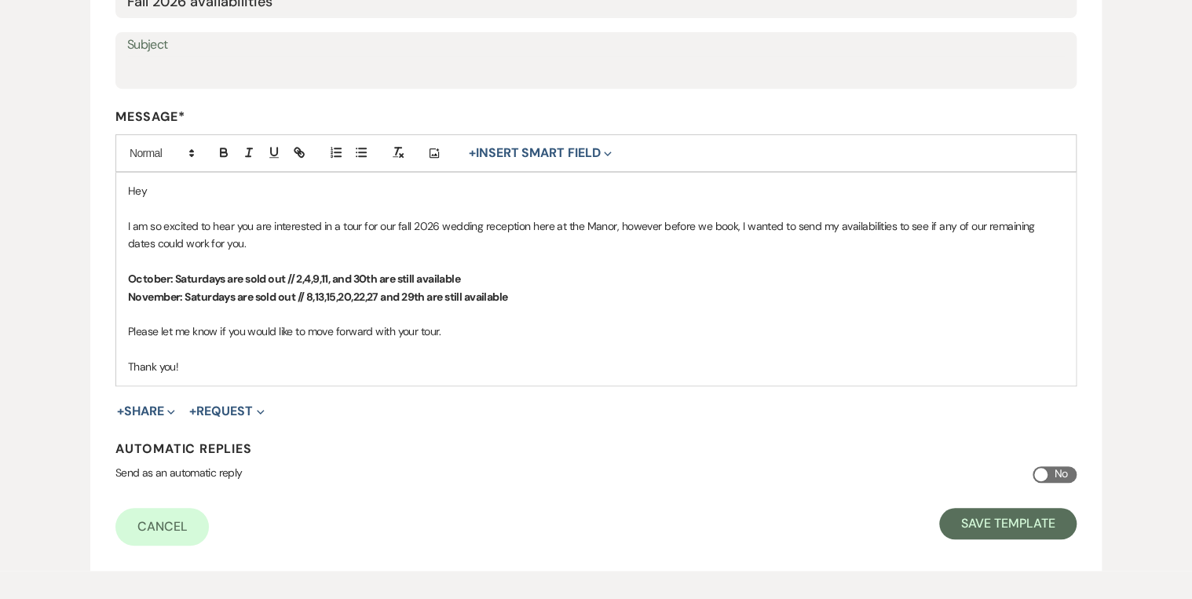
scroll to position [314, 0]
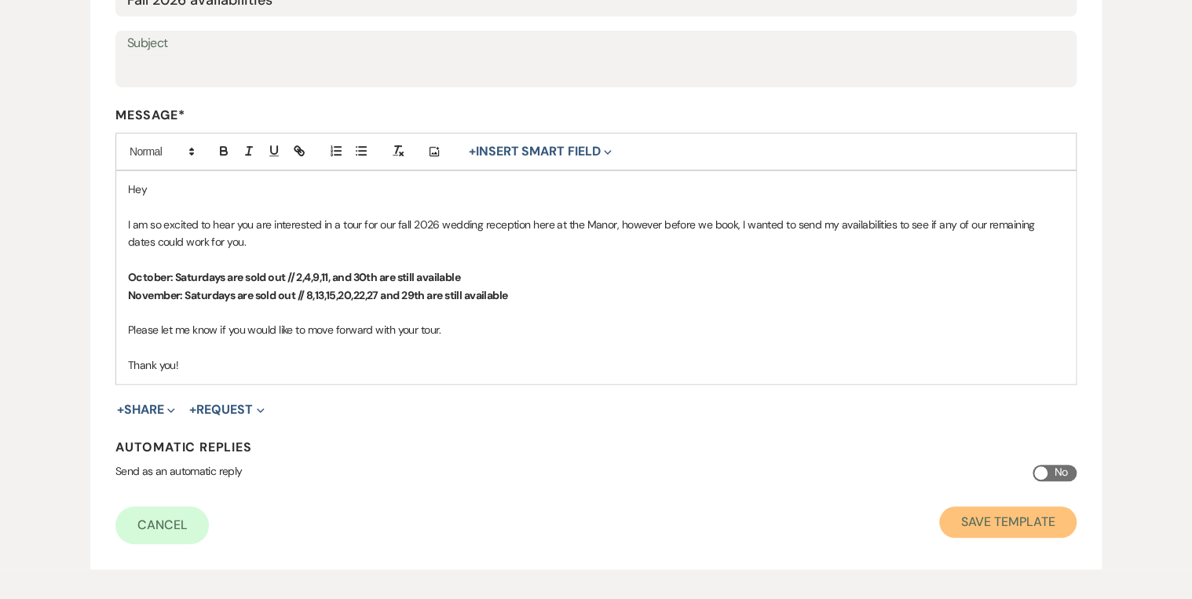
click at [995, 524] on button "Save Template" at bounding box center [1007, 521] width 137 height 31
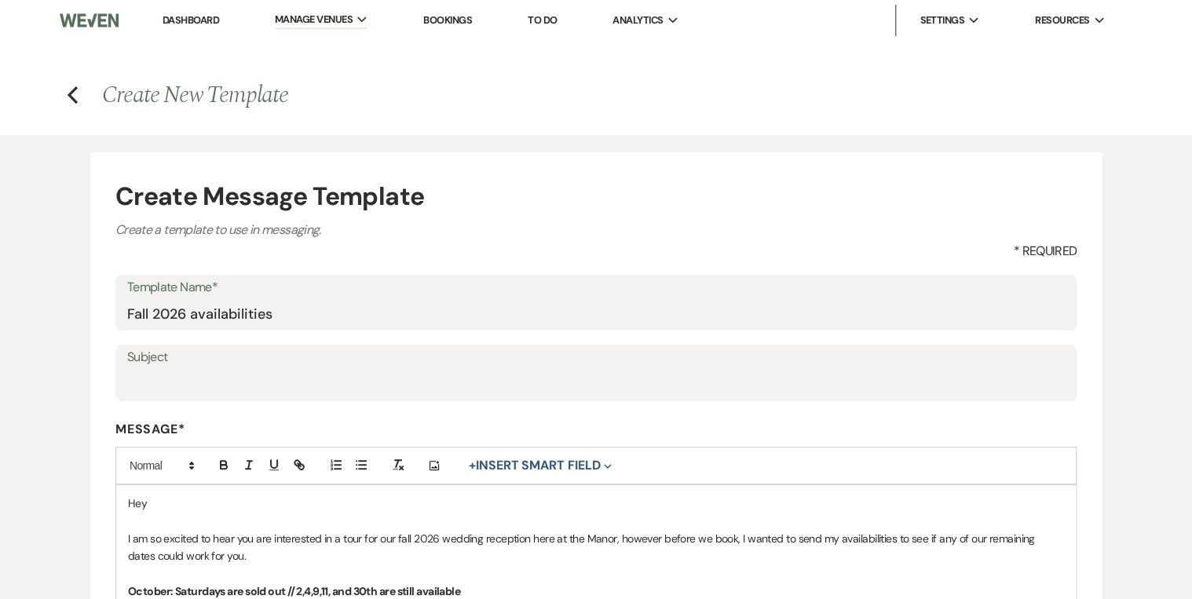
select select "Message Templates"
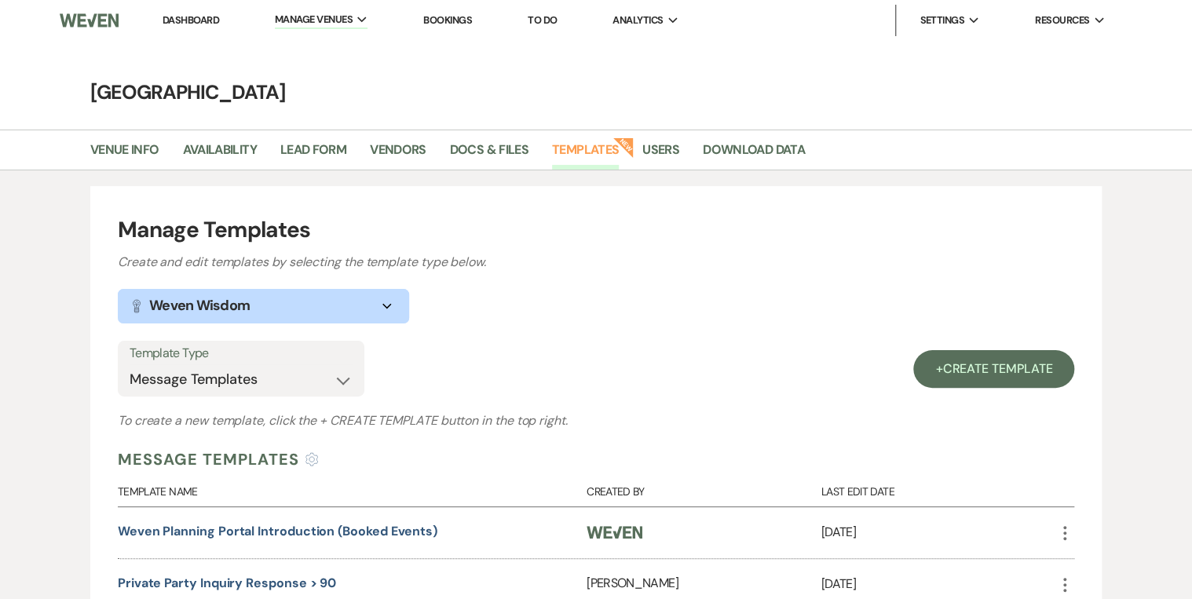
click at [197, 20] on link "Dashboard" at bounding box center [190, 19] width 57 height 13
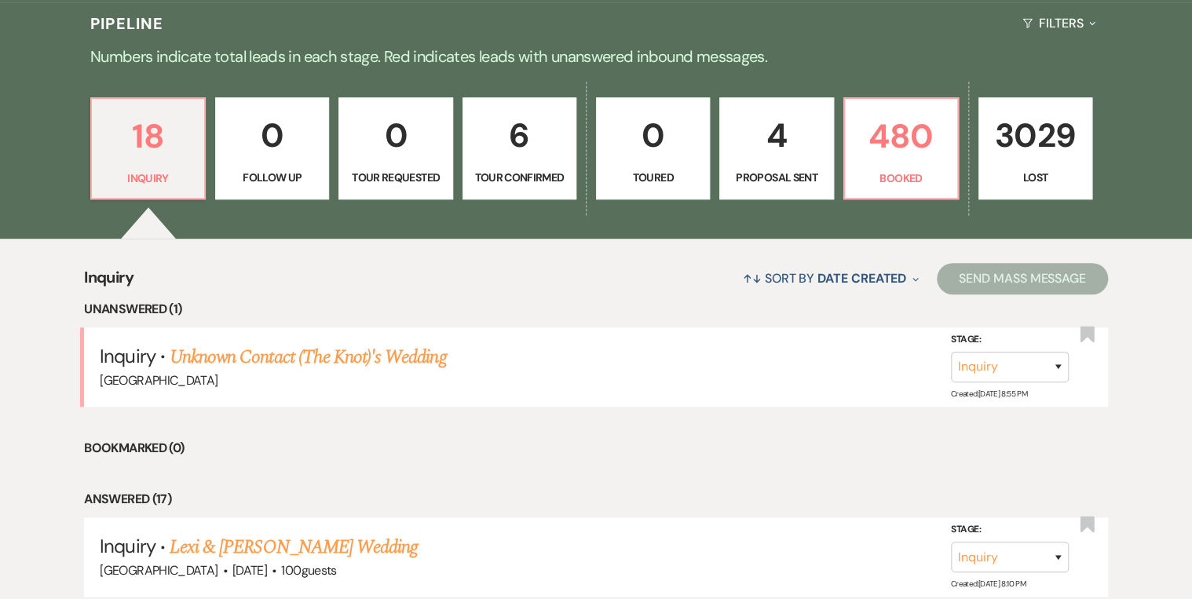
scroll to position [377, 0]
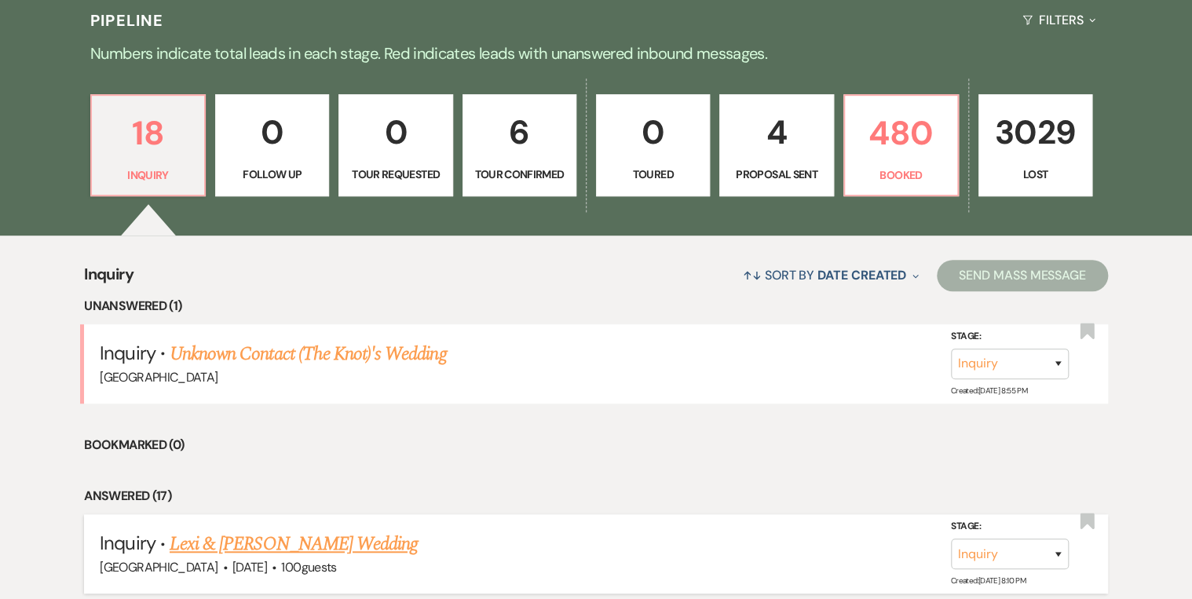
click at [353, 542] on link "Lexi & [PERSON_NAME] Wedding" at bounding box center [294, 544] width 248 height 28
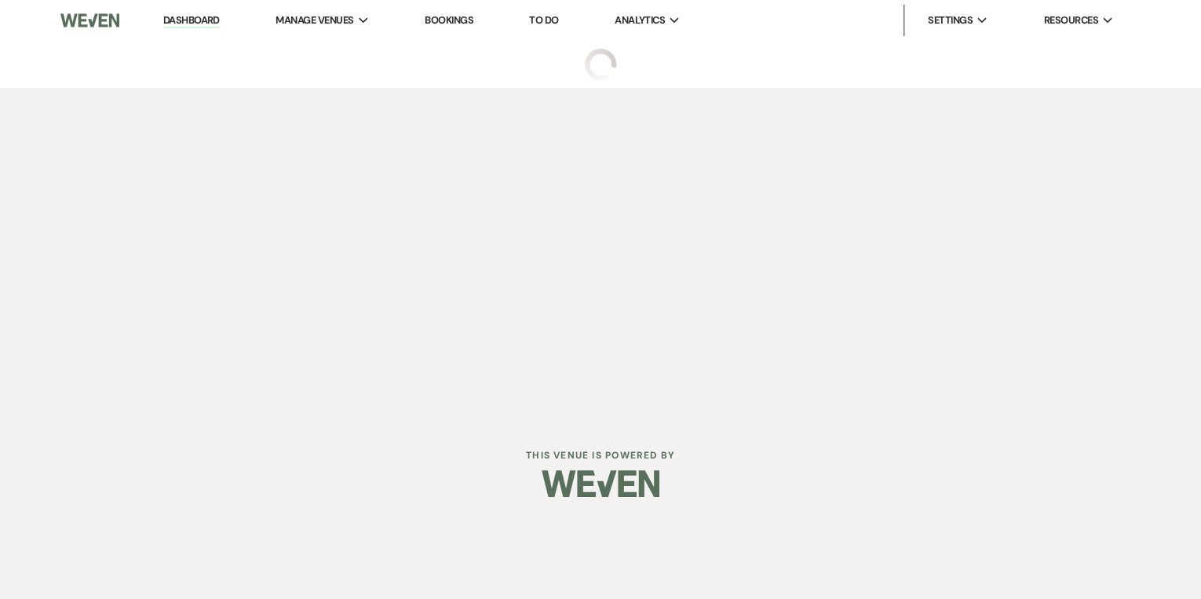
select select "5"
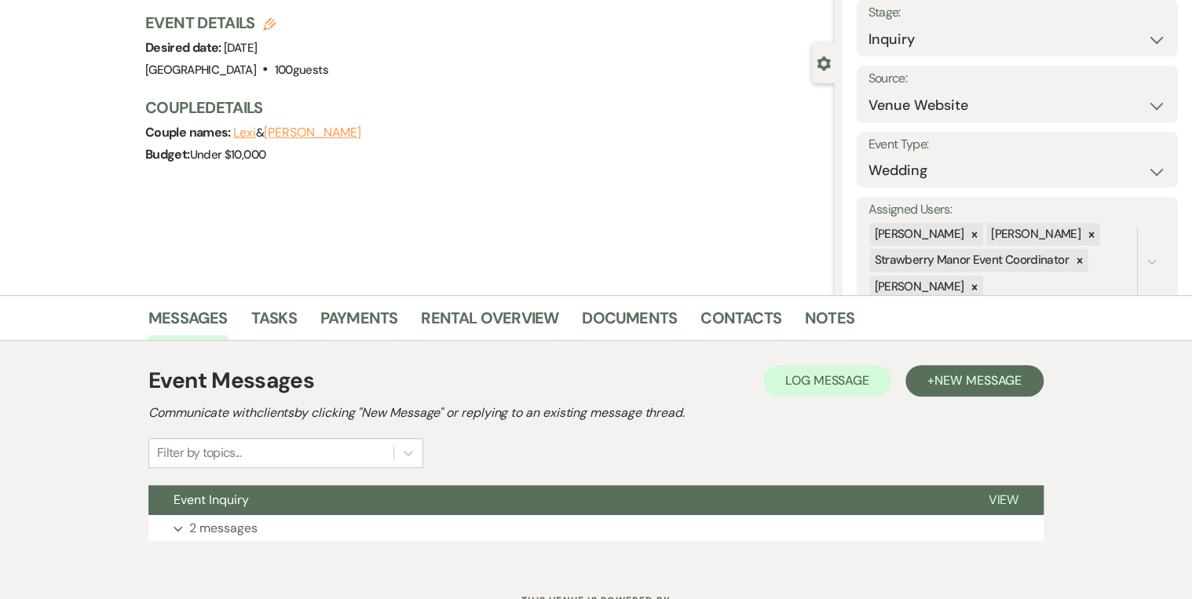
scroll to position [165, 0]
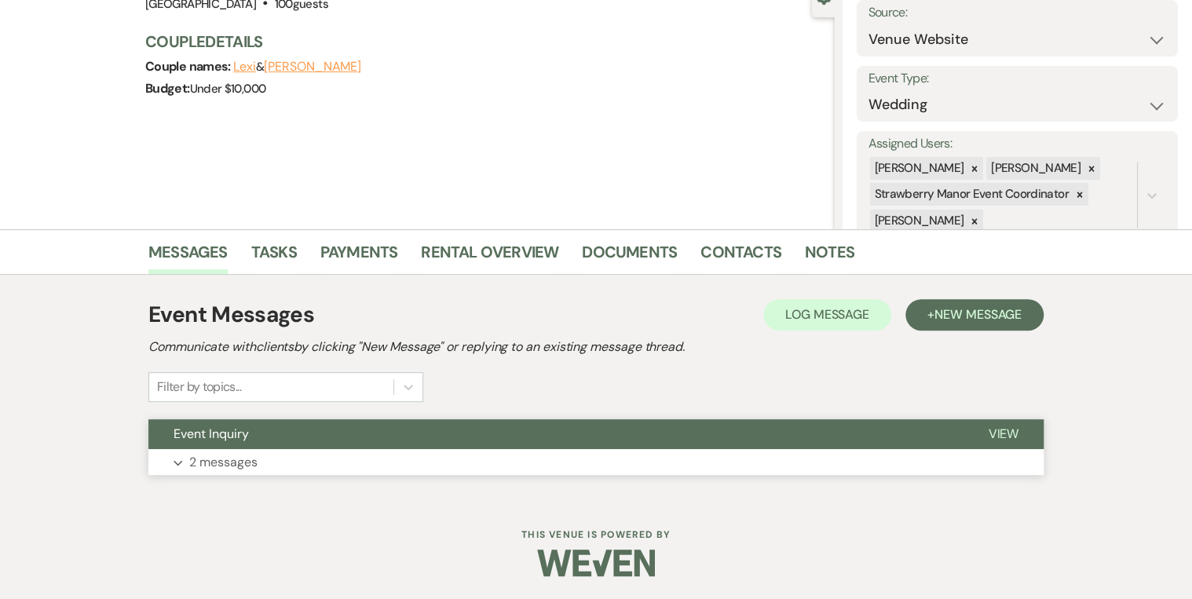
click at [985, 427] on button "View" at bounding box center [1002, 434] width 81 height 30
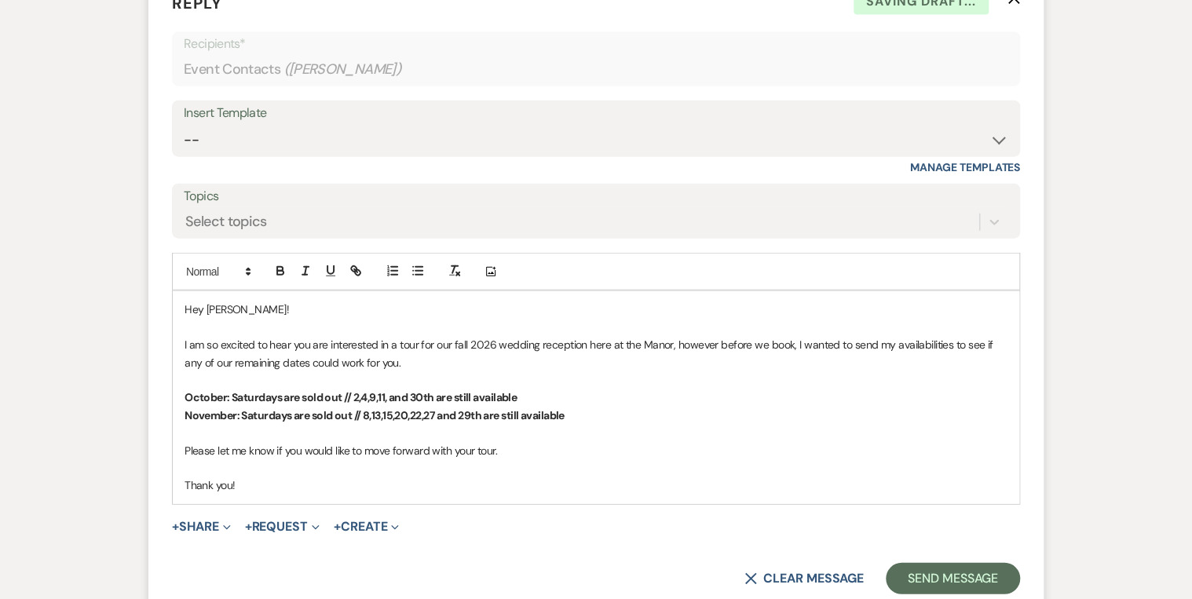
scroll to position [1797, 0]
click at [253, 485] on p "Thank you!" at bounding box center [595, 484] width 823 height 17
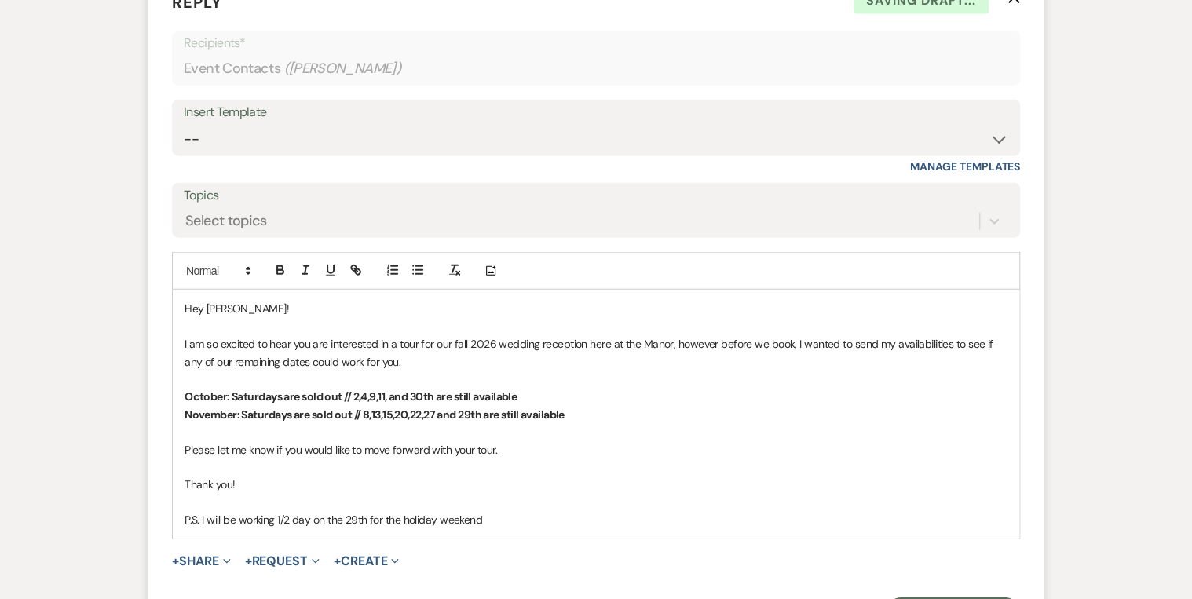
click at [506, 519] on p "P.S. I will be working 1/2 day on the 29th for the holiday weekend" at bounding box center [595, 519] width 823 height 17
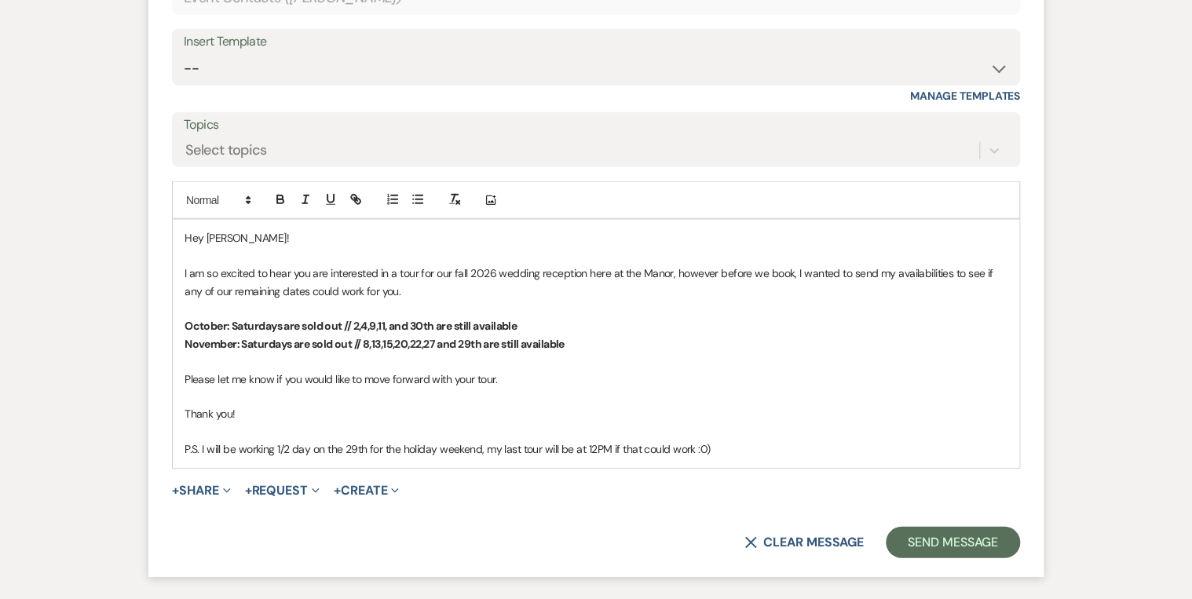
scroll to position [1986, 0]
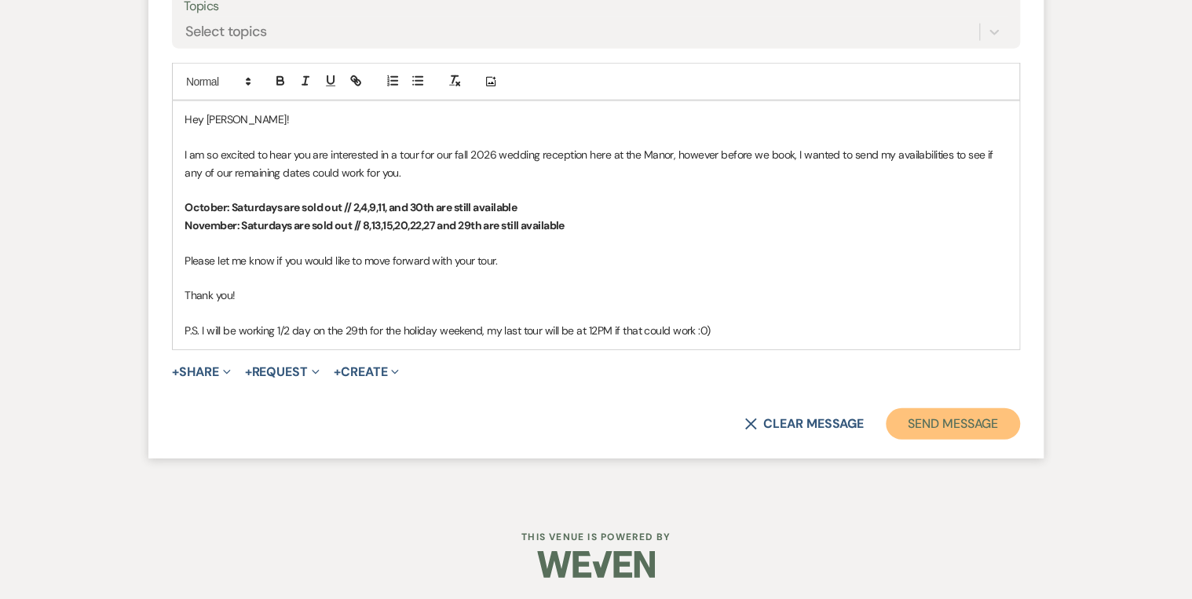
click at [924, 412] on button "Send Message" at bounding box center [953, 423] width 134 height 31
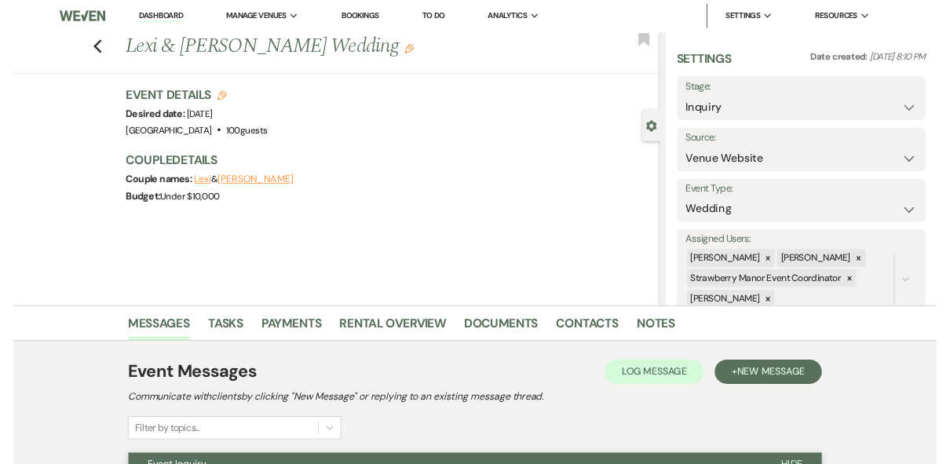
scroll to position [0, 0]
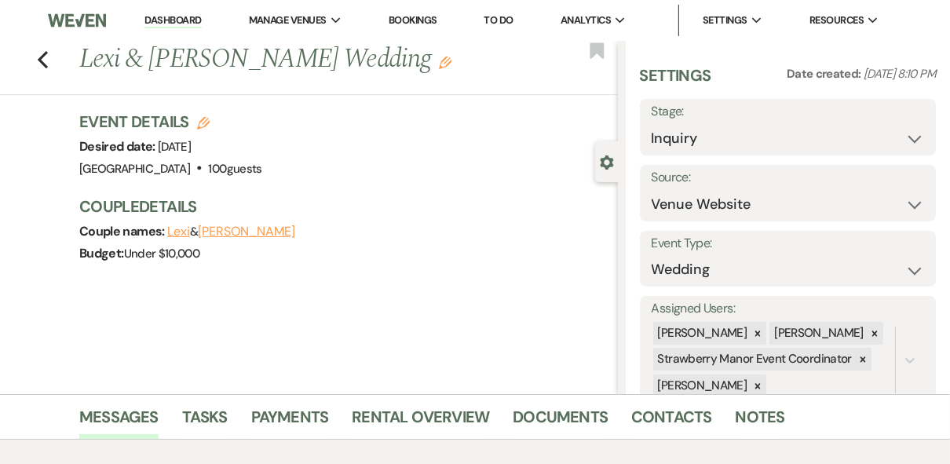
click at [177, 20] on link "Dashboard" at bounding box center [172, 20] width 57 height 15
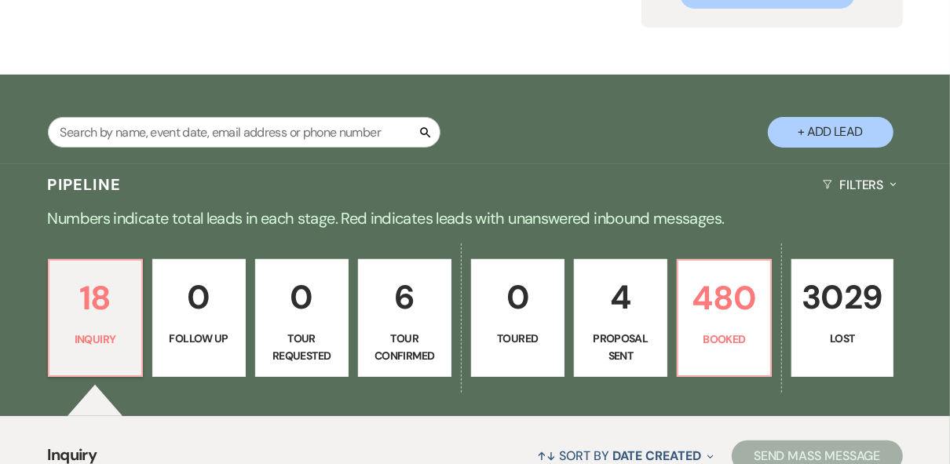
scroll to position [63, 0]
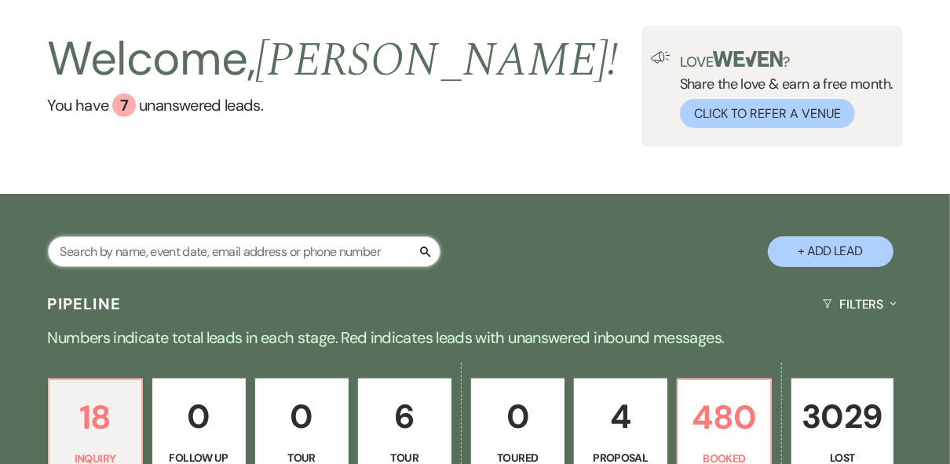
click at [100, 250] on input "text" at bounding box center [244, 251] width 393 height 31
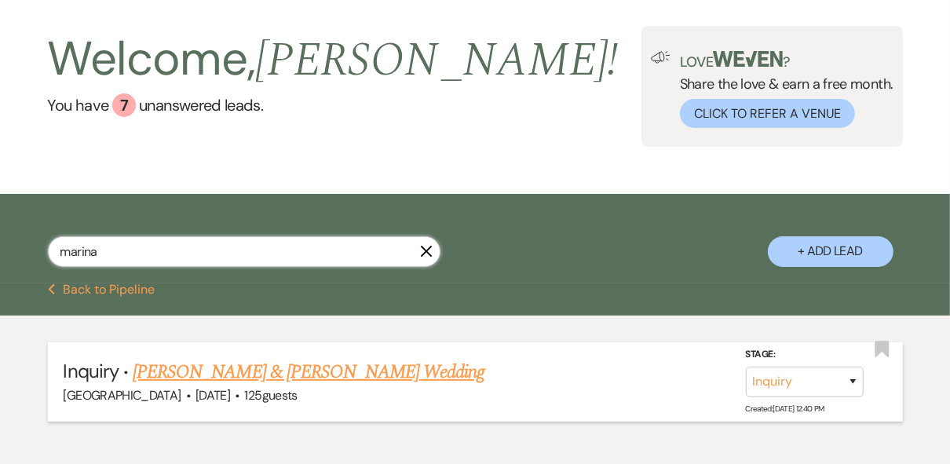
type input "marina"
click at [260, 376] on link "Justin Bailey & Marina Smith's Wedding" at bounding box center [309, 372] width 352 height 28
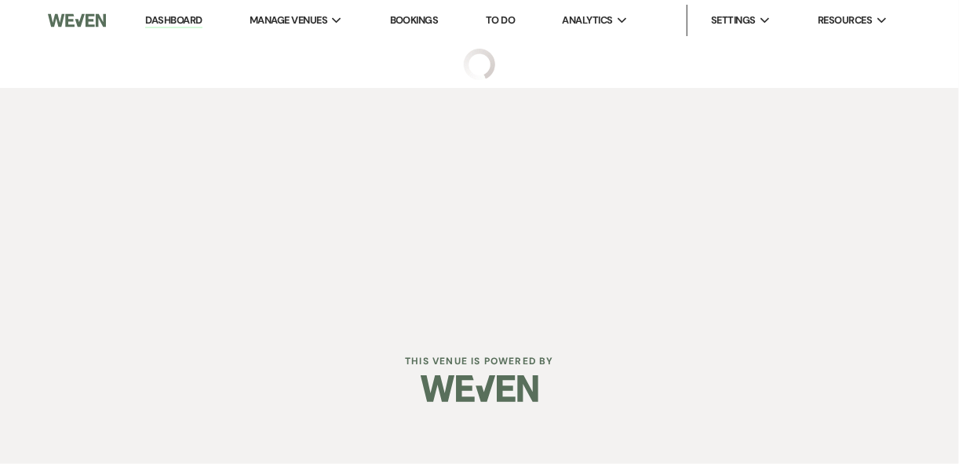
select select "5"
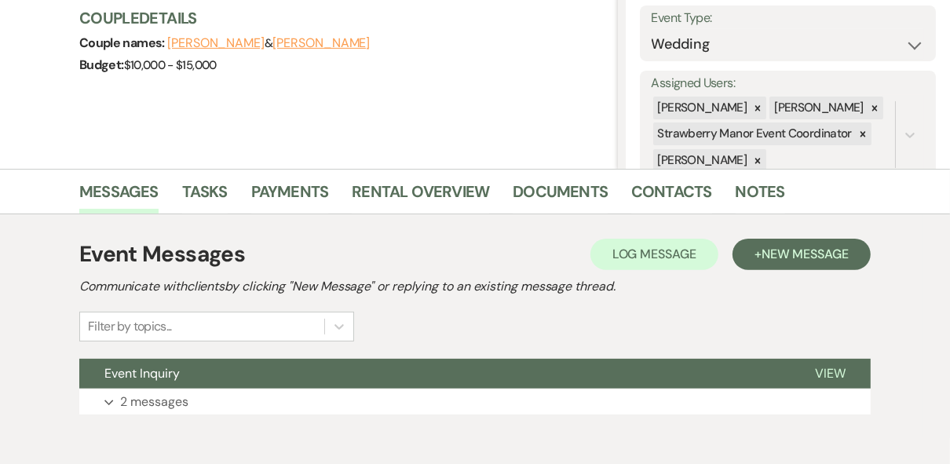
scroll to position [300, 0]
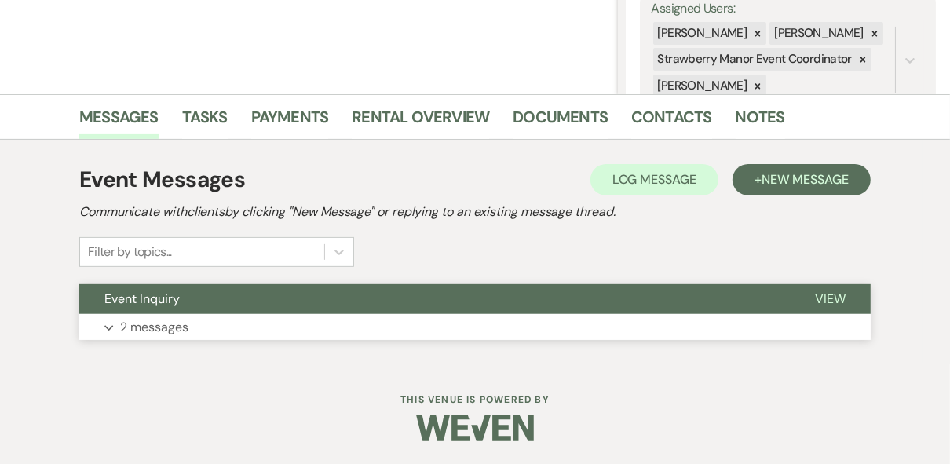
click at [839, 290] on span "View" at bounding box center [830, 298] width 31 height 16
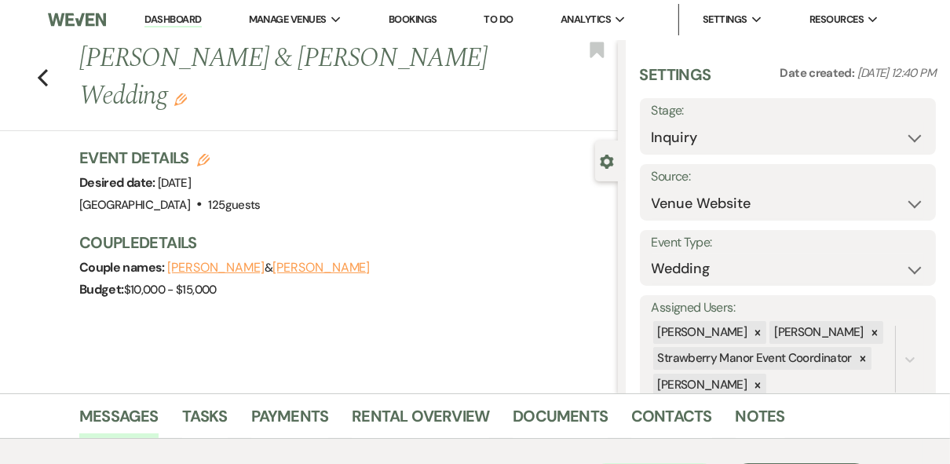
scroll to position [0, 0]
click at [909, 133] on select "Inquiry Follow Up Tour Requested Tour Confirmed Toured Proposal Sent Booked Lost" at bounding box center [788, 138] width 273 height 31
select select "4"
click at [652, 123] on select "Inquiry Follow Up Tour Requested Tour Confirmed Toured Proposal Sent Booked Lost" at bounding box center [788, 138] width 273 height 31
click at [878, 123] on button "Save" at bounding box center [905, 126] width 60 height 31
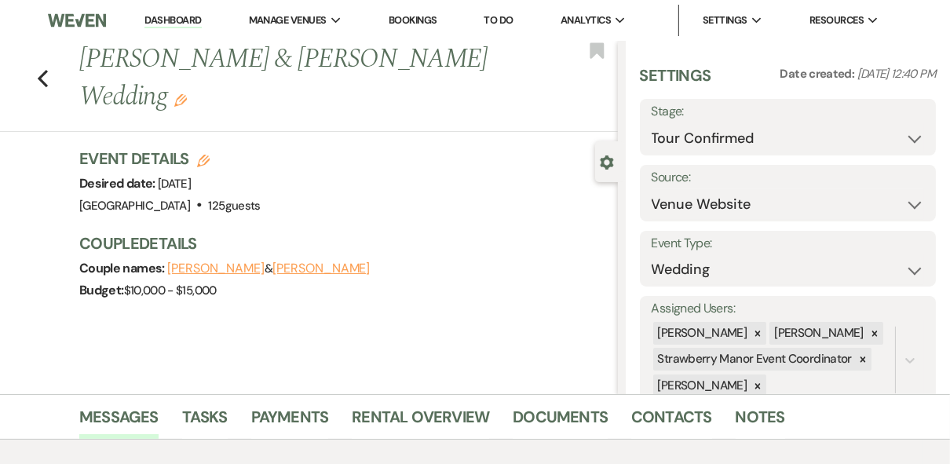
click at [146, 16] on link "Dashboard" at bounding box center [172, 20] width 57 height 15
select select "4"
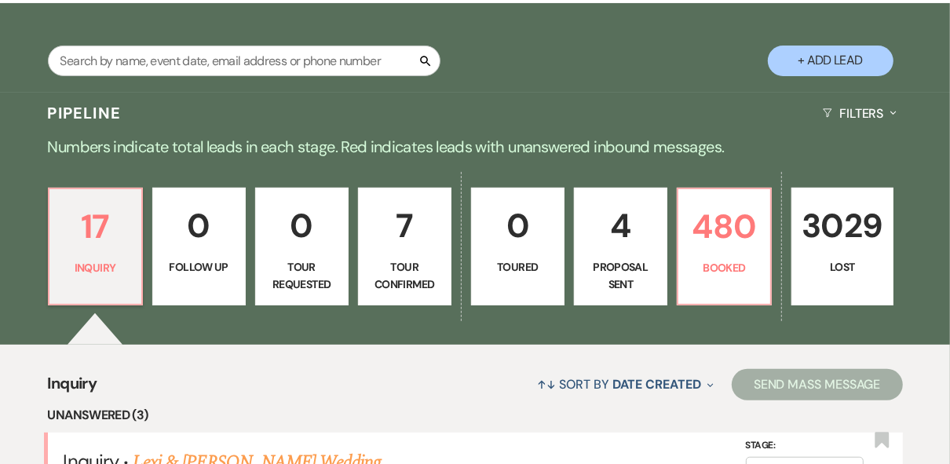
scroll to position [314, 0]
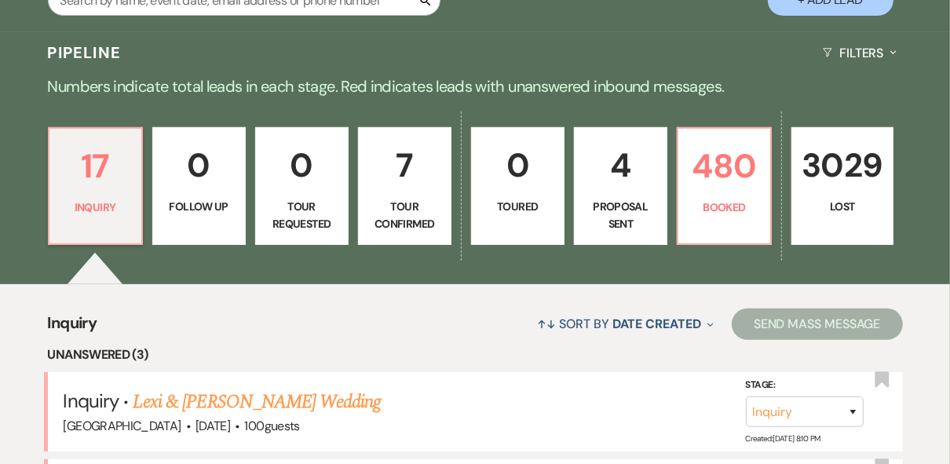
click at [388, 188] on p "7" at bounding box center [404, 165] width 73 height 53
select select "4"
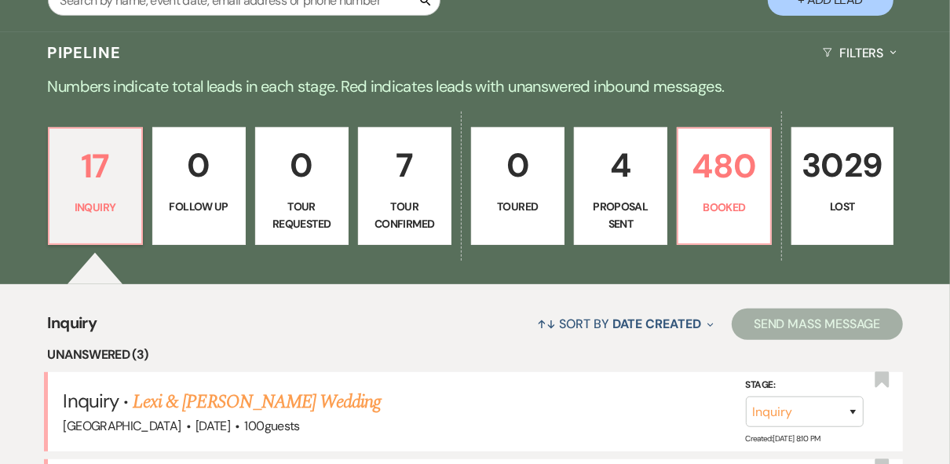
select select "4"
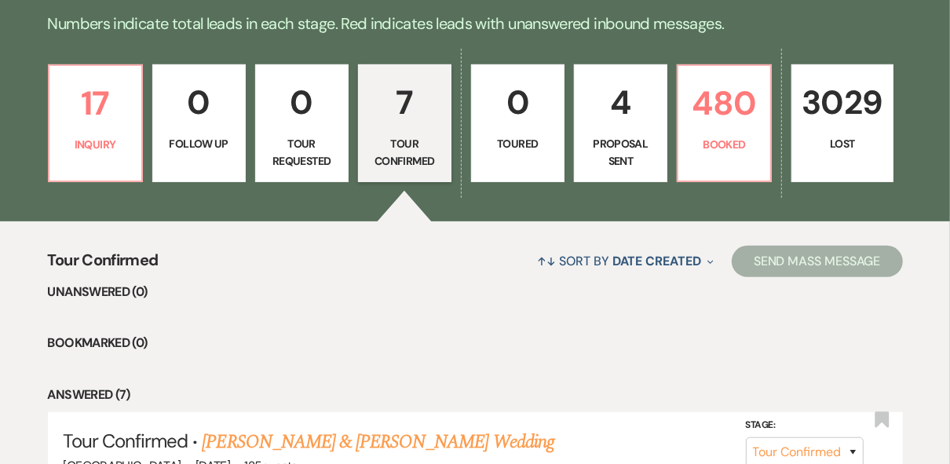
scroll to position [251, 0]
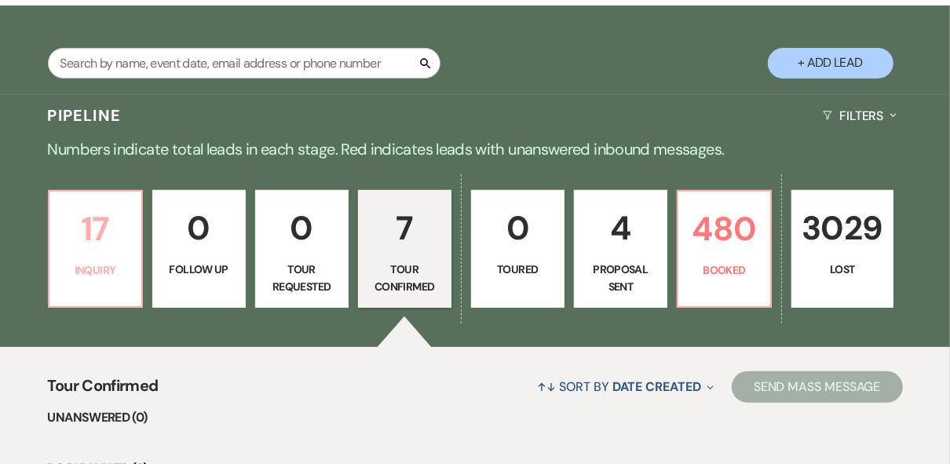
click at [71, 242] on p "17" at bounding box center [95, 229] width 73 height 53
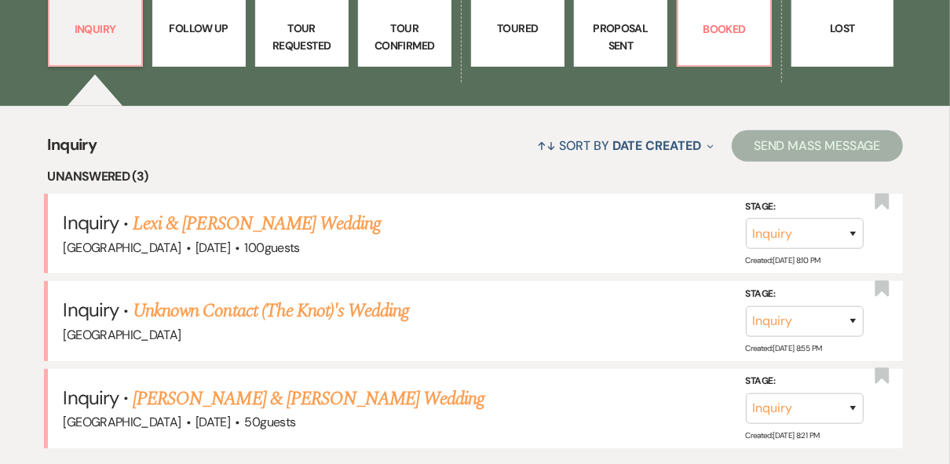
scroll to position [502, 0]
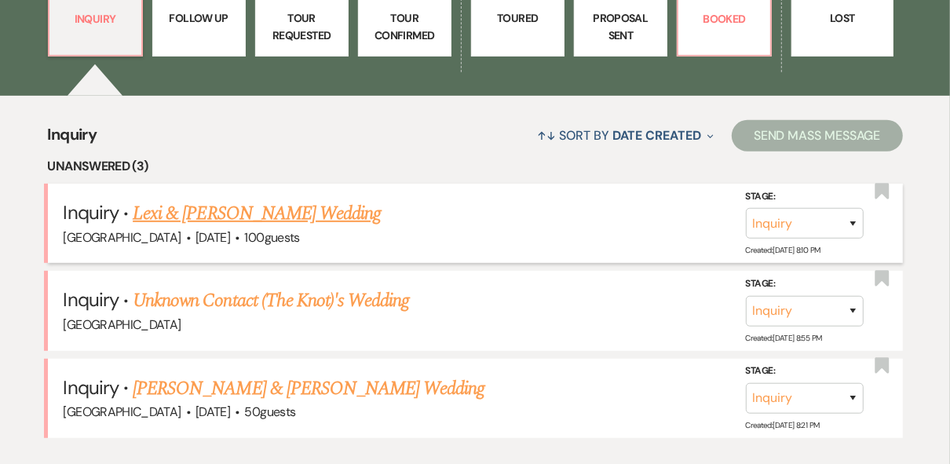
click at [281, 210] on link "Lexi & [PERSON_NAME] Wedding" at bounding box center [257, 213] width 248 height 28
select select "5"
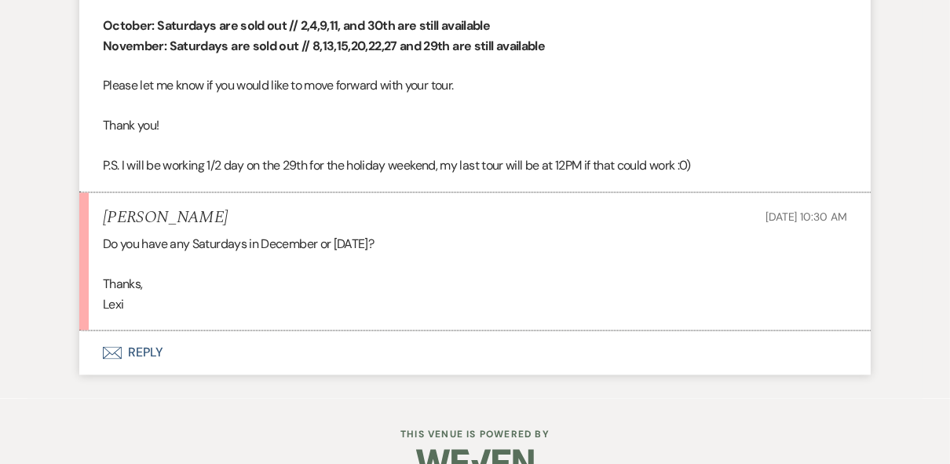
scroll to position [1983, 0]
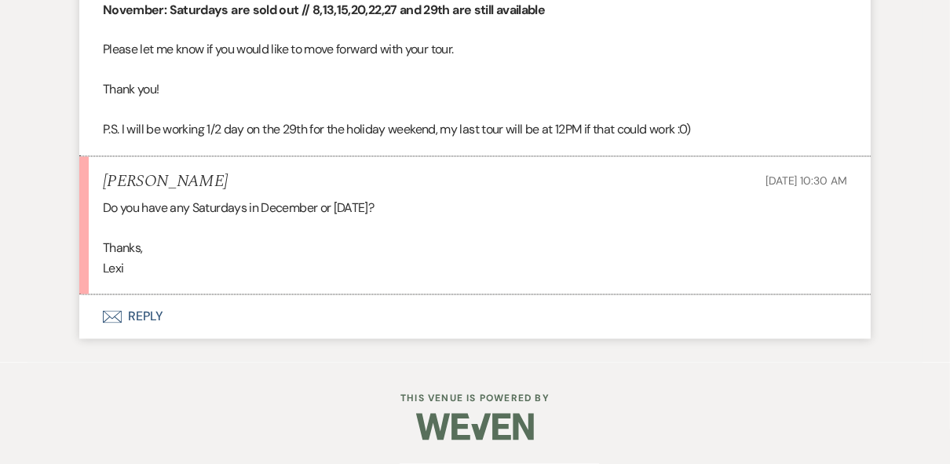
click at [141, 316] on button "Envelope Reply" at bounding box center [474, 317] width 791 height 44
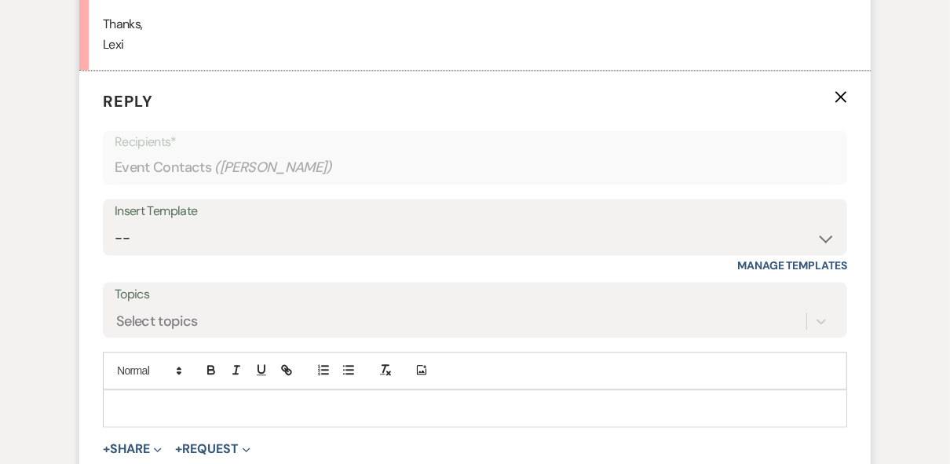
scroll to position [2279, 0]
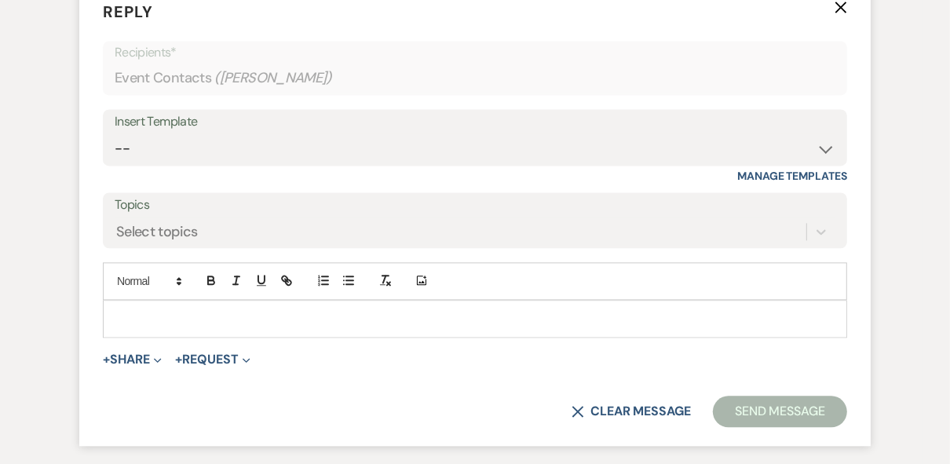
click at [181, 327] on p at bounding box center [474, 318] width 719 height 17
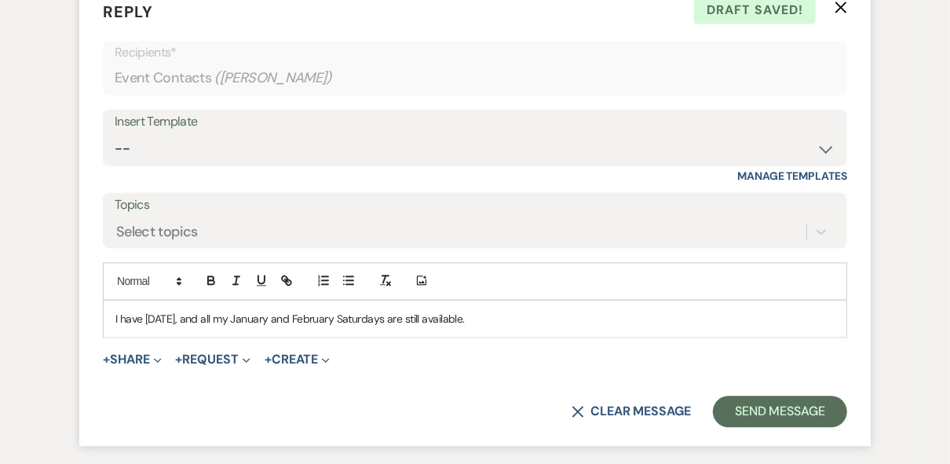
click at [528, 327] on p "I have December 19th, and all my January and February Saturdays are still avail…" at bounding box center [474, 318] width 719 height 17
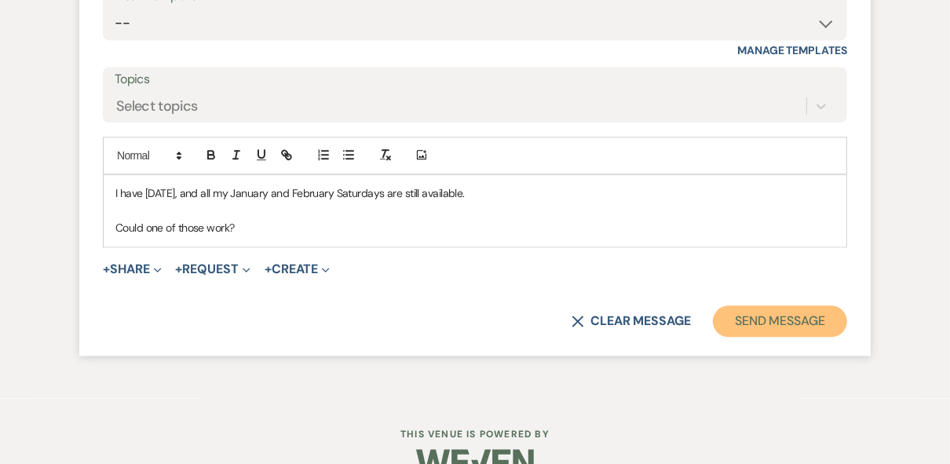
click at [765, 337] on button "Send Message" at bounding box center [780, 320] width 134 height 31
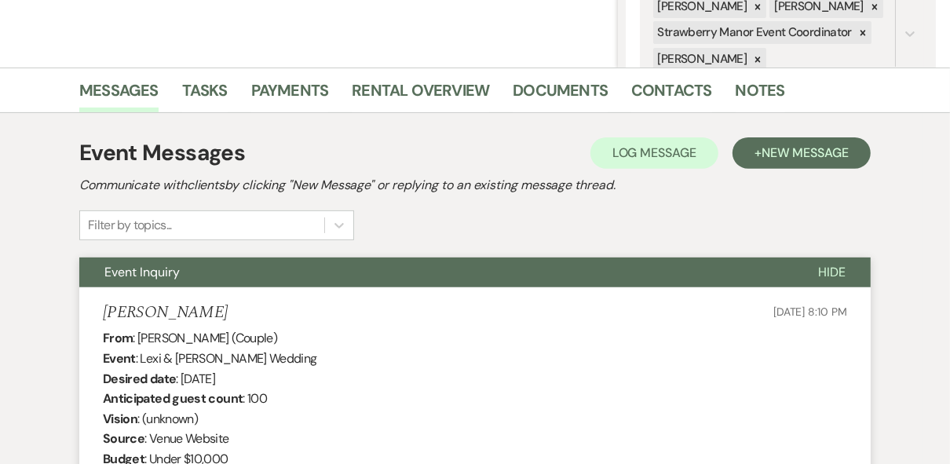
scroll to position [0, 0]
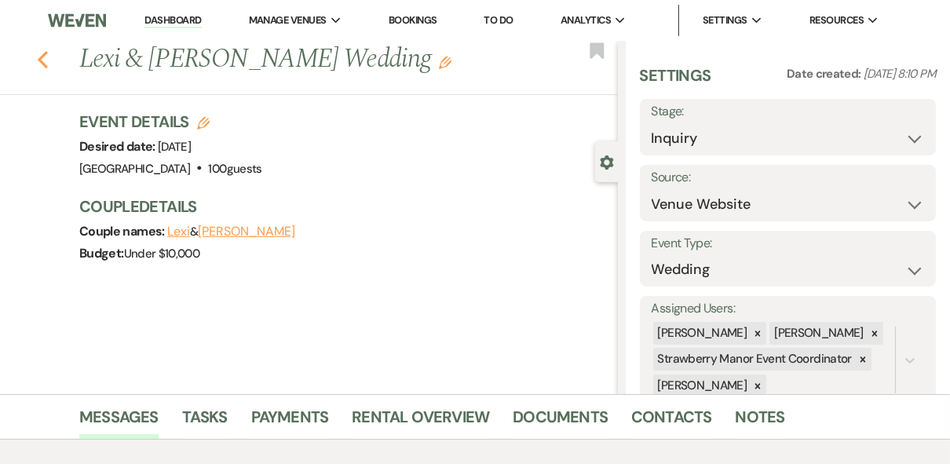
click at [48, 57] on use "button" at bounding box center [43, 59] width 10 height 17
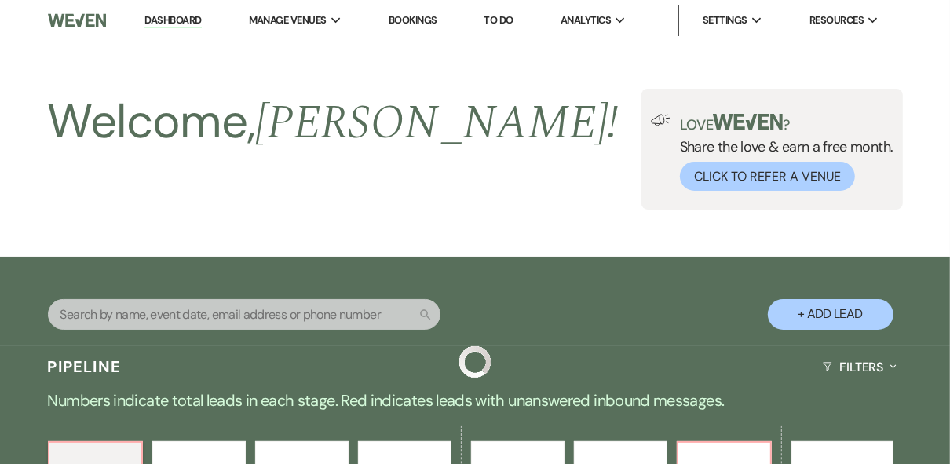
scroll to position [502, 0]
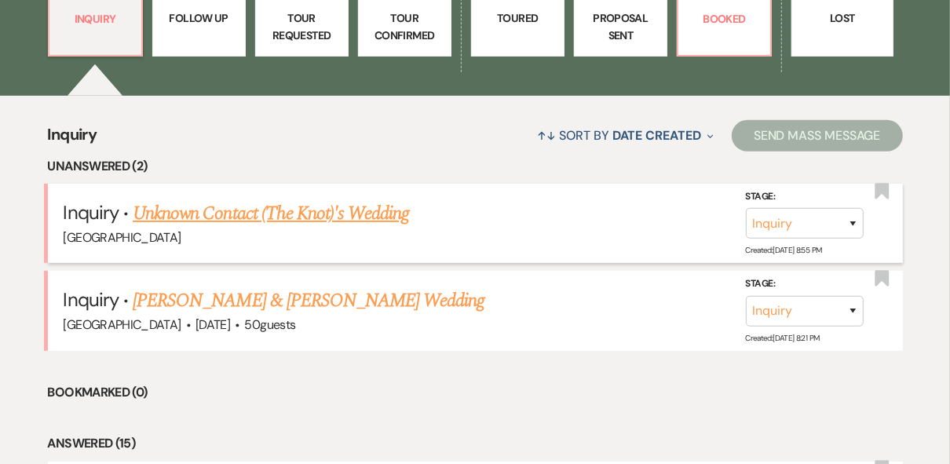
click at [558, 201] on h5 "Inquiry · Unknown Contact (The Knot)'s Wedding" at bounding box center [475, 213] width 823 height 28
drag, startPoint x: 327, startPoint y: 299, endPoint x: 336, endPoint y: 301, distance: 8.8
click at [329, 299] on link "[PERSON_NAME] & [PERSON_NAME] Wedding" at bounding box center [309, 301] width 352 height 28
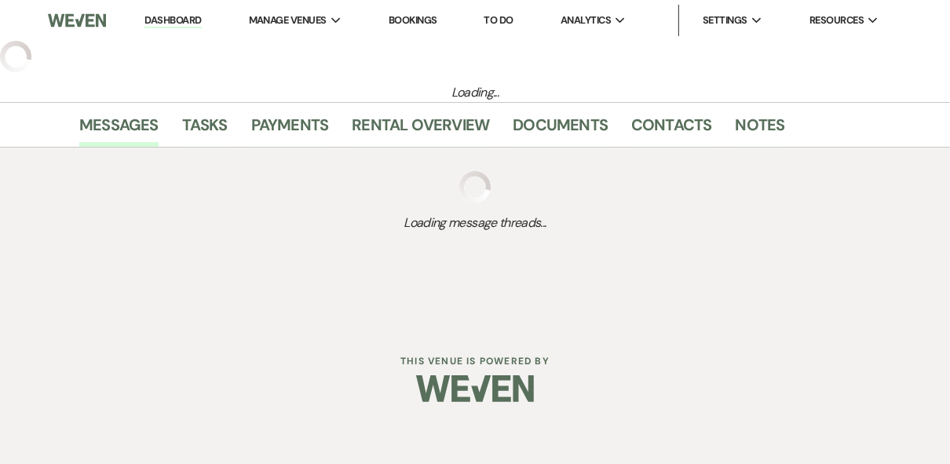
select select "5"
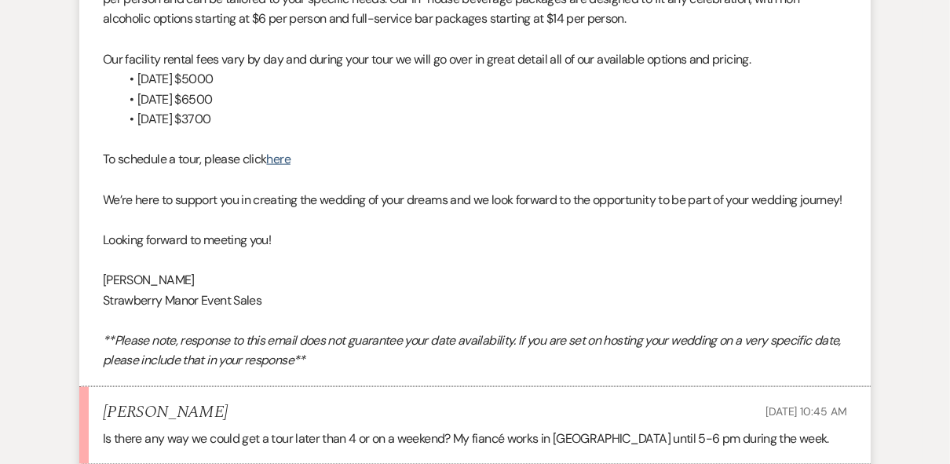
scroll to position [1590, 0]
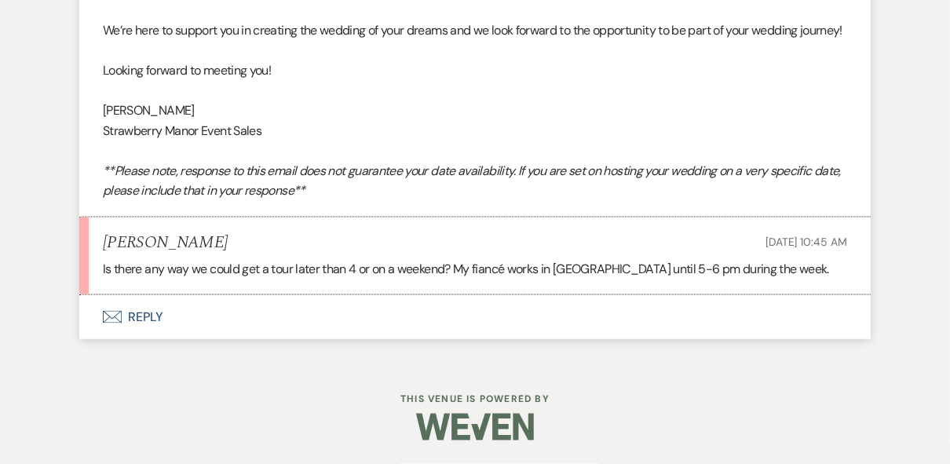
click at [136, 312] on button "Envelope Reply" at bounding box center [474, 317] width 791 height 44
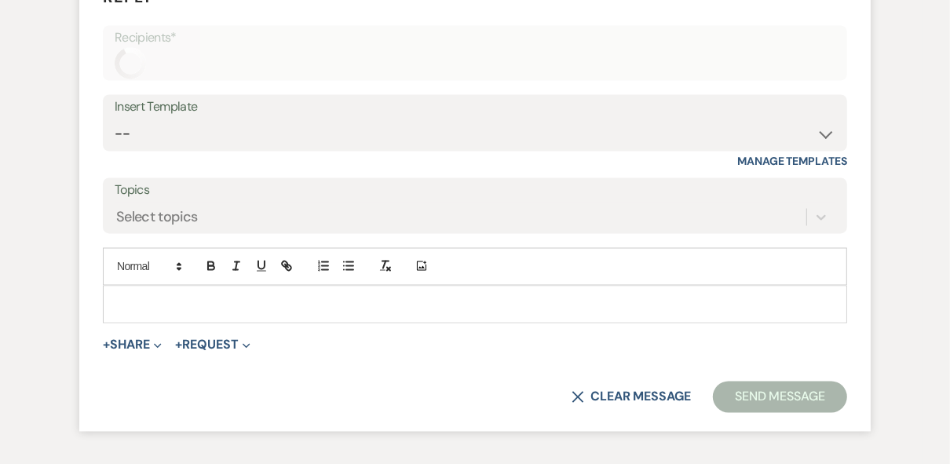
scroll to position [1886, 0]
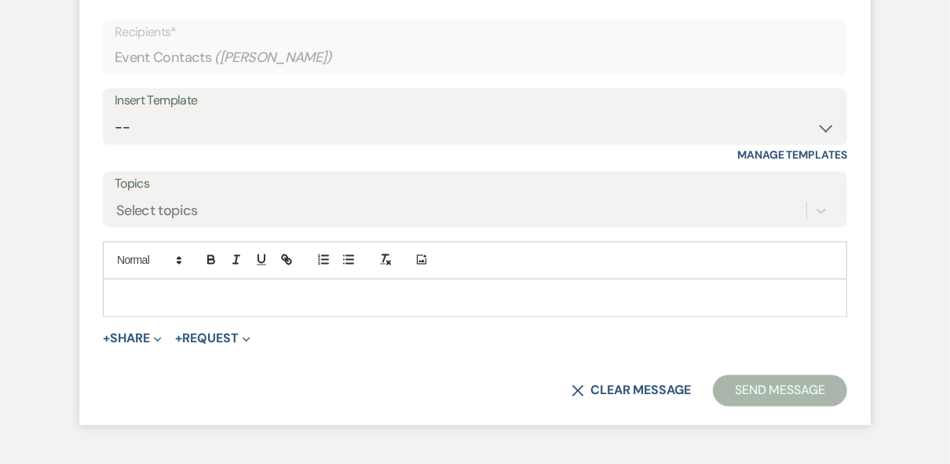
click at [159, 316] on div at bounding box center [475, 298] width 743 height 36
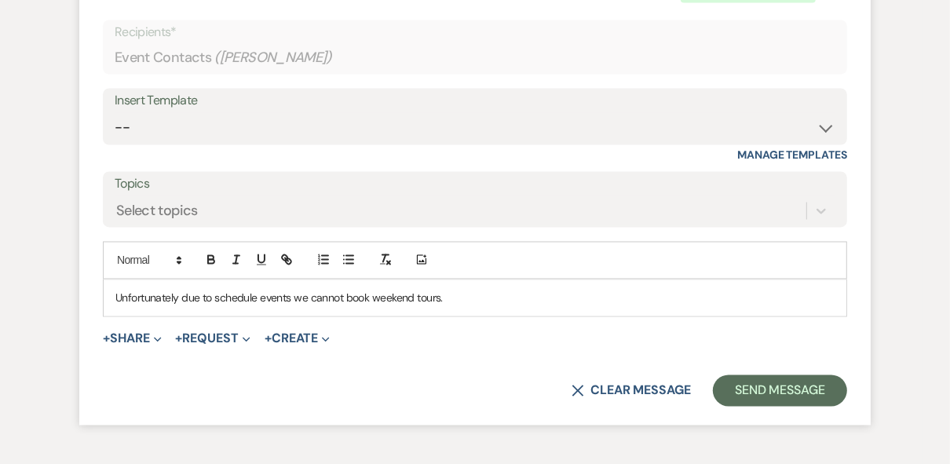
click at [481, 307] on p "Unfortunately due to schedule events we cannot book weekend tours." at bounding box center [474, 298] width 719 height 17
click at [467, 307] on p "Unfortunately, due to schedule events we cannot book weekend tours." at bounding box center [474, 298] width 719 height 17
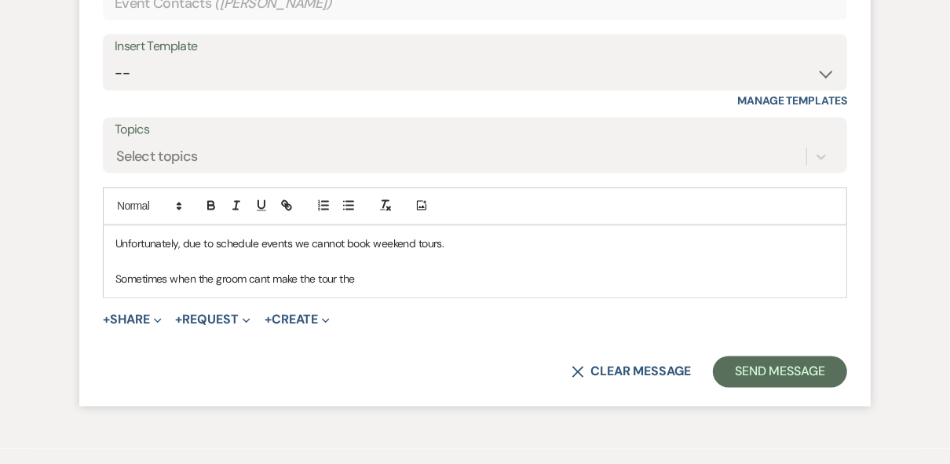
scroll to position [1948, 0]
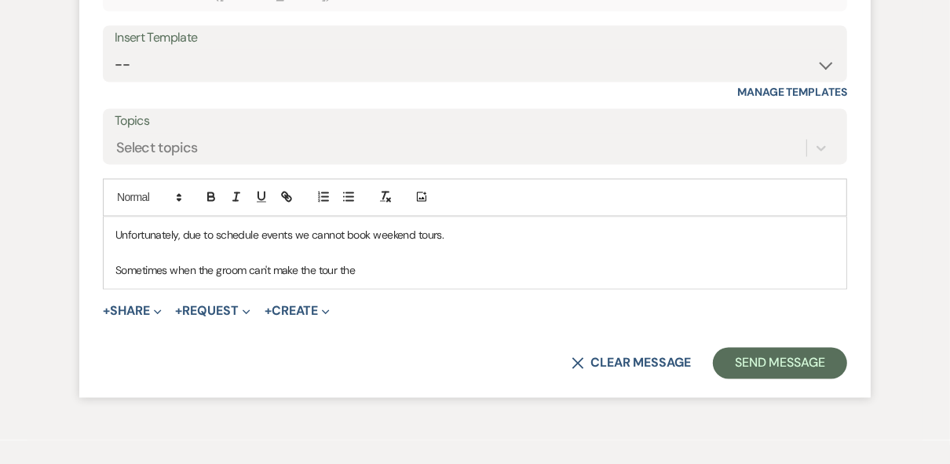
click at [419, 279] on p "Sometimes when the groom can't make the tour the" at bounding box center [474, 270] width 719 height 17
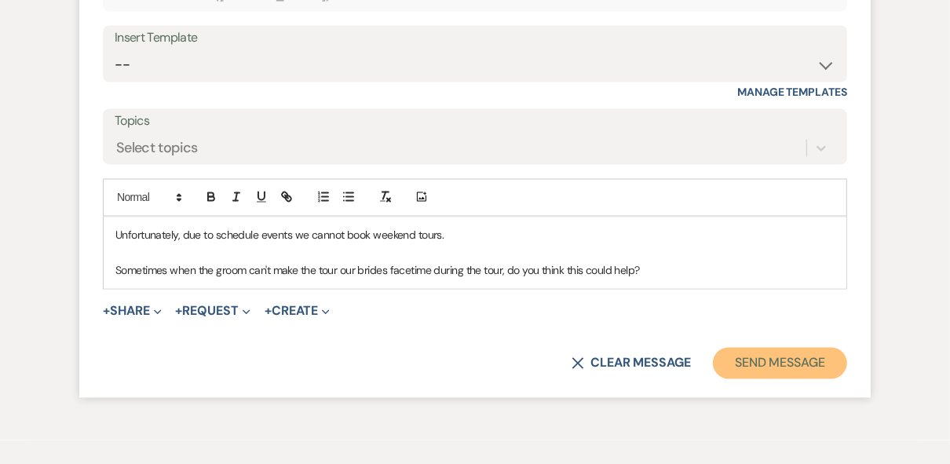
click at [735, 379] on button "Send Message" at bounding box center [780, 363] width 134 height 31
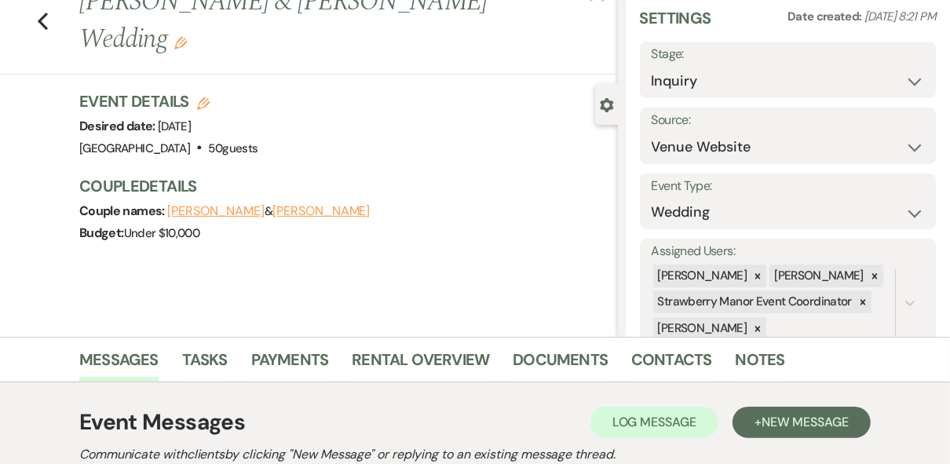
scroll to position [0, 0]
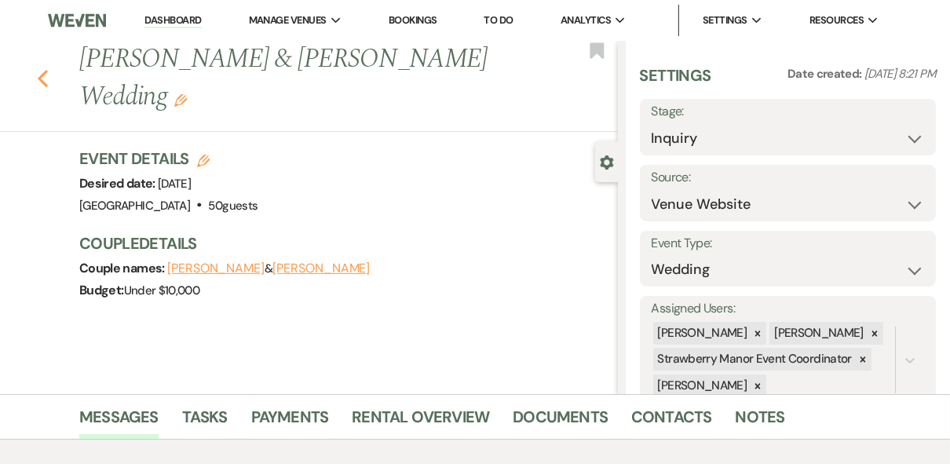
click at [47, 76] on use "button" at bounding box center [43, 78] width 10 height 17
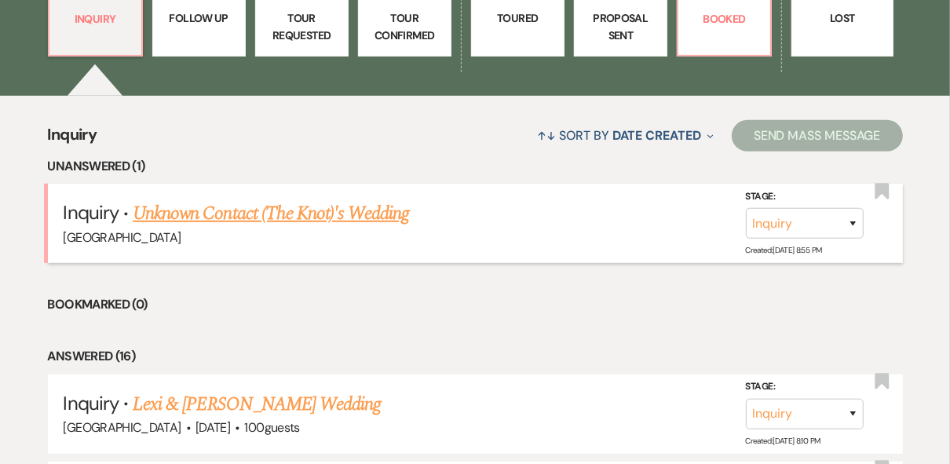
scroll to position [188, 0]
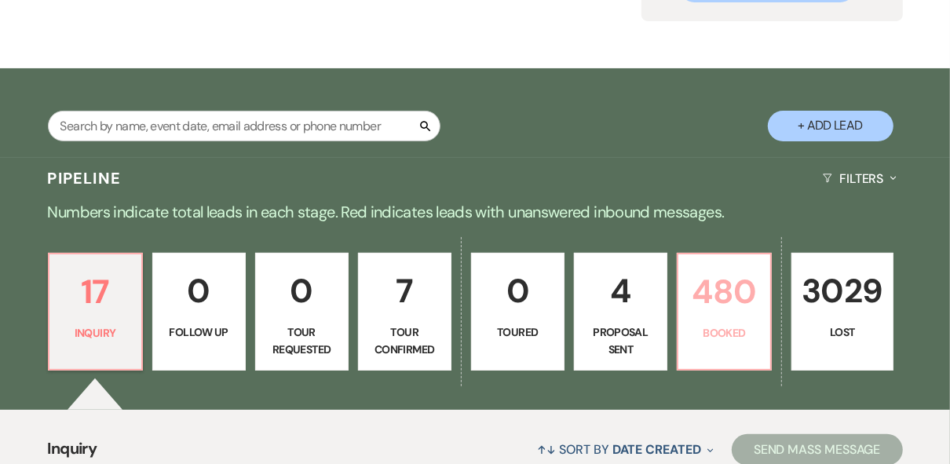
click at [700, 295] on p "480" at bounding box center [724, 291] width 73 height 53
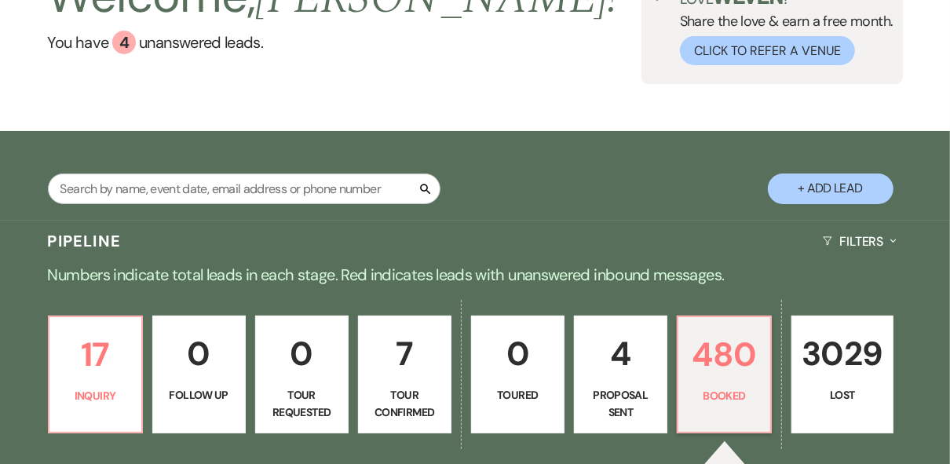
scroll to position [440, 0]
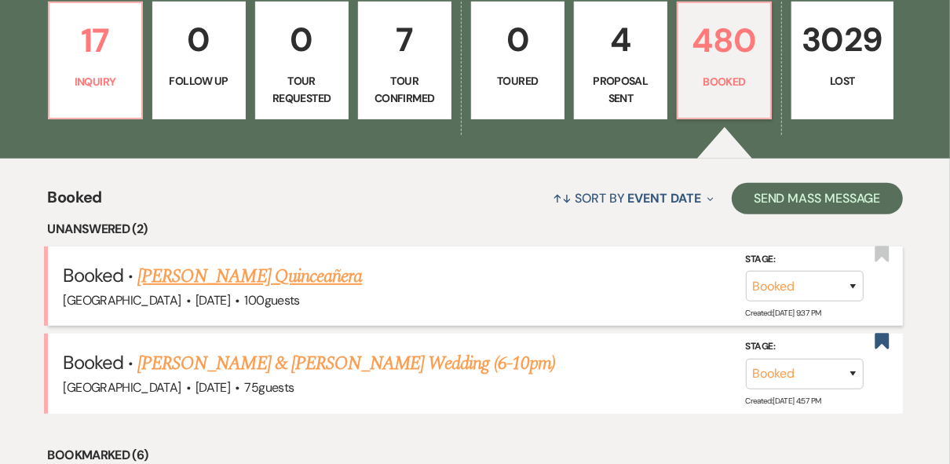
click at [252, 276] on link "Victoria Aleman's Quinceañera" at bounding box center [249, 276] width 225 height 28
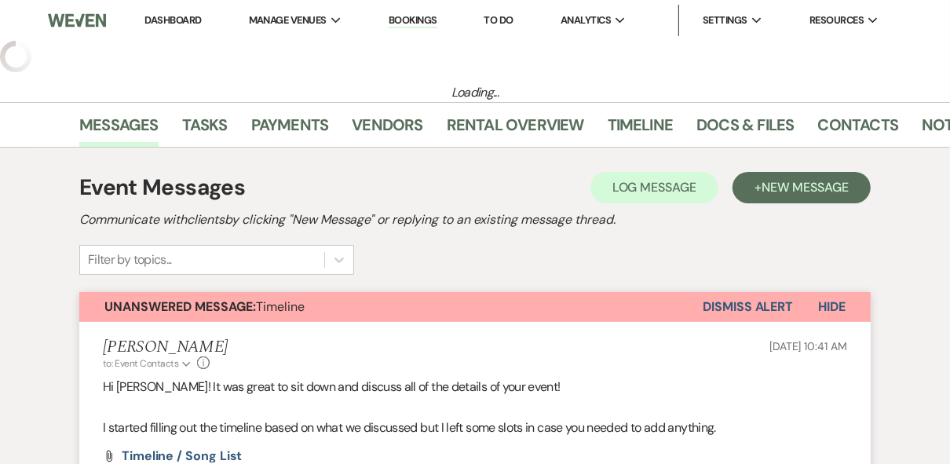
select select "5"
select select "4"
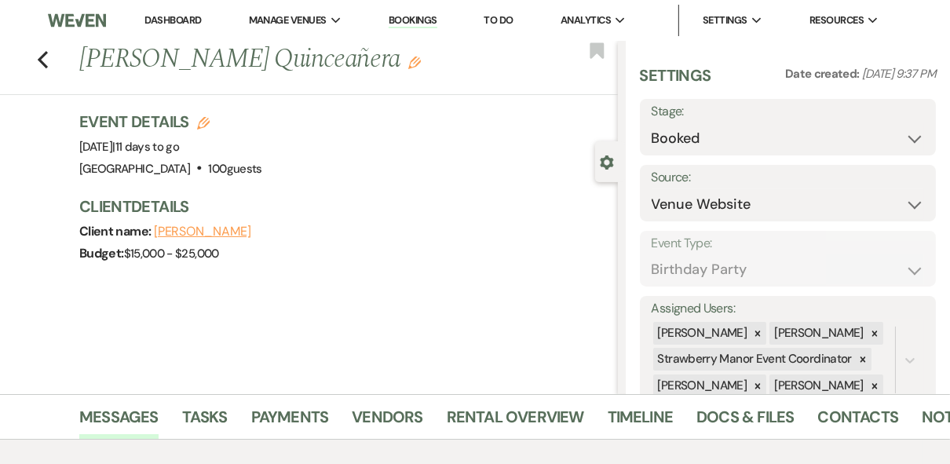
click at [185, 9] on li "Dashboard" at bounding box center [173, 20] width 72 height 31
click at [181, 19] on link "Dashboard" at bounding box center [172, 19] width 57 height 13
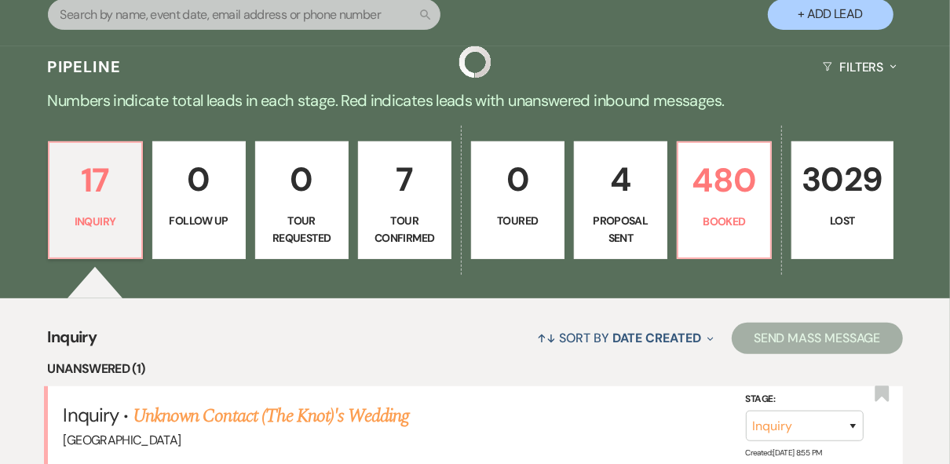
scroll to position [314, 0]
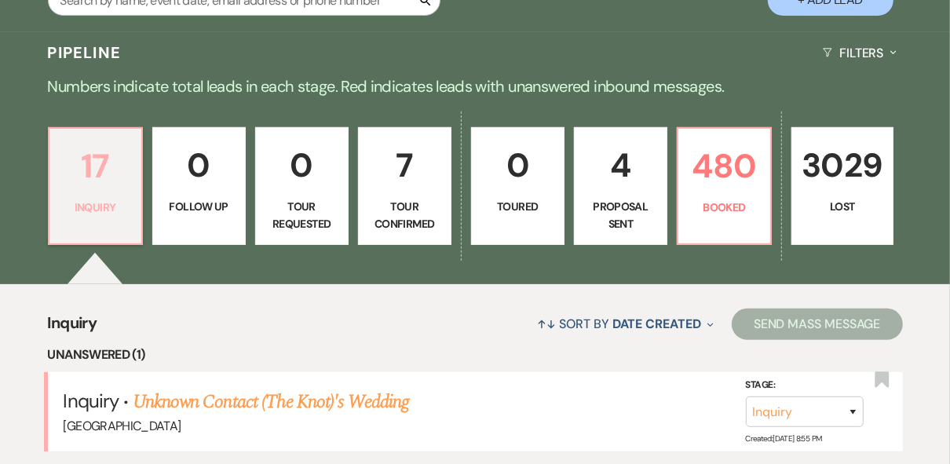
click at [124, 218] on link "17 Inquiry" at bounding box center [95, 186] width 95 height 118
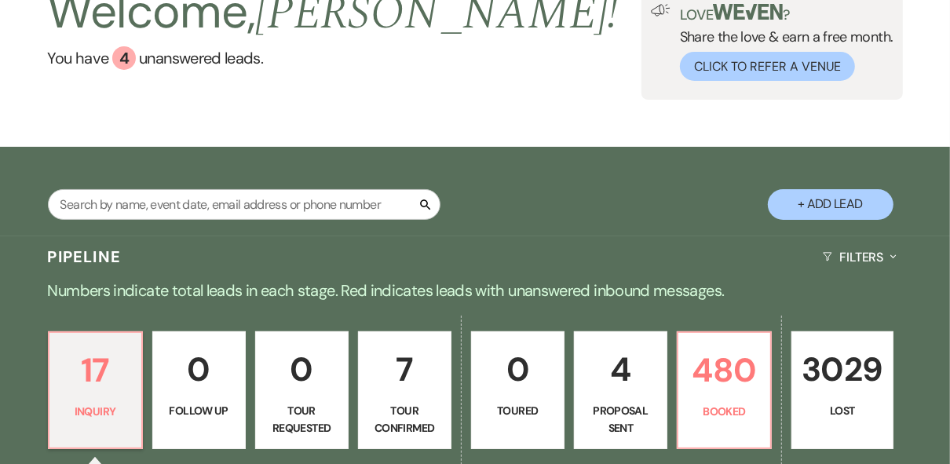
scroll to position [126, 0]
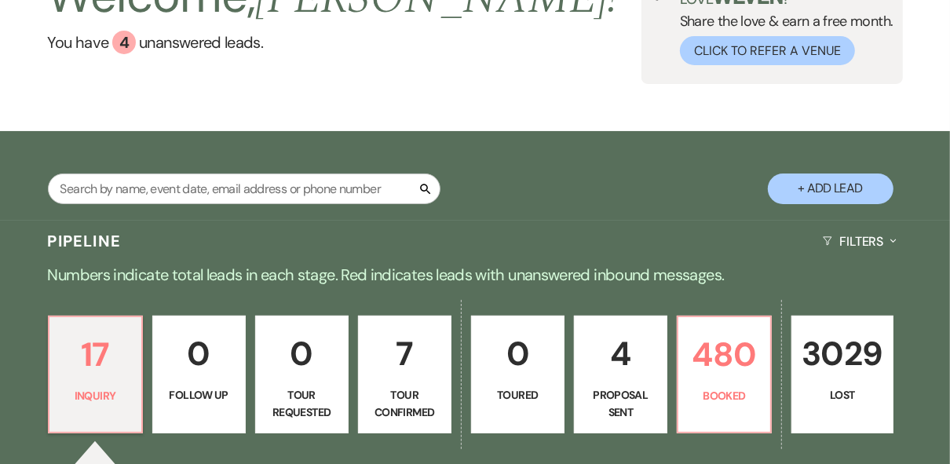
click at [812, 188] on button "+ Add Lead" at bounding box center [831, 188] width 126 height 31
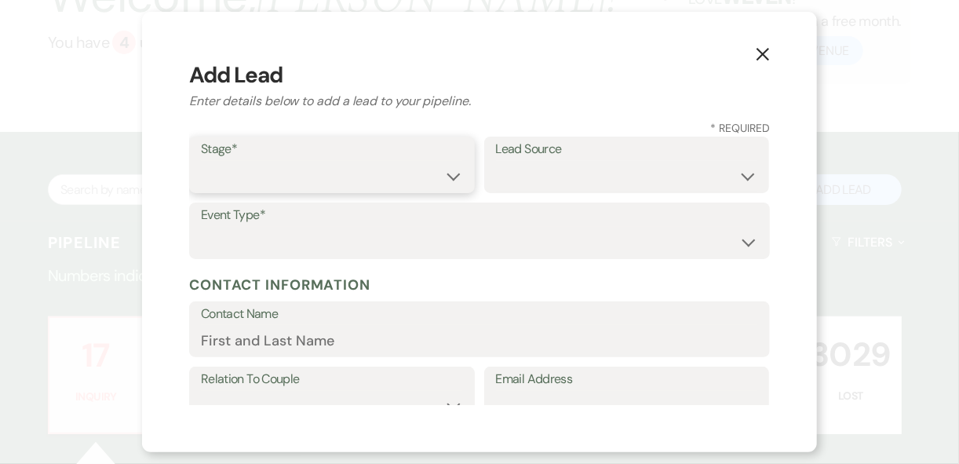
click at [276, 168] on select "Inquiry Follow Up Tour Requested Tour Confirmed Toured Proposal Sent Booked Lost" at bounding box center [332, 176] width 262 height 31
select select "1"
click at [201, 161] on select "Inquiry Follow Up Tour Requested Tour Confirmed Toured Proposal Sent Booked Lost" at bounding box center [332, 176] width 262 height 31
click at [535, 183] on select "Weven Venue Website Instagram Facebook Pinterest Google The Knot Wedding Wire H…" at bounding box center [627, 176] width 262 height 31
select select "20"
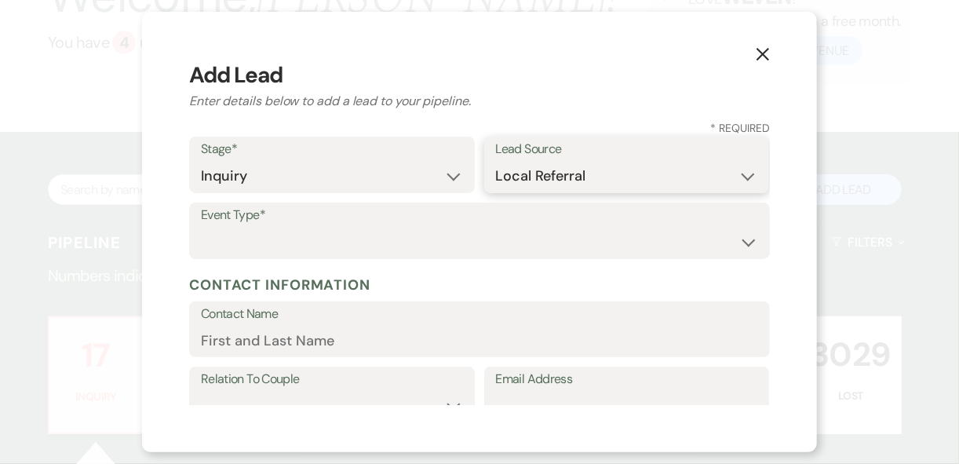
click at [496, 161] on select "Weven Venue Website Instagram Facebook Pinterest Google The Knot Wedding Wire H…" at bounding box center [627, 176] width 262 height 31
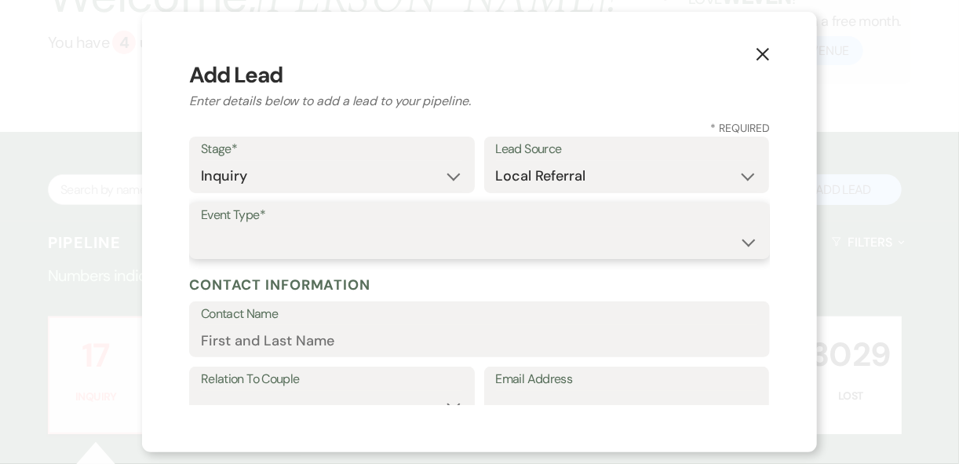
click at [403, 227] on select "Wedding Anniversary Party Baby Shower Bachelorette / Bachelor Party Birthday Pa…" at bounding box center [479, 242] width 557 height 31
select select "7"
click at [201, 227] on select "Wedding Anniversary Party Baby Shower Bachelorette / Bachelor Party Birthday Pa…" at bounding box center [479, 242] width 557 height 31
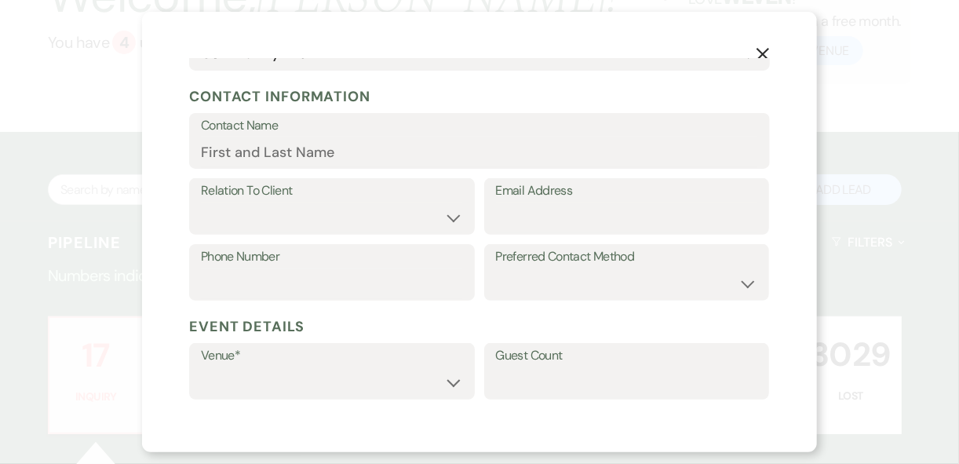
click at [258, 136] on label "Contact Name" at bounding box center [479, 126] width 557 height 23
click at [258, 137] on input "Contact Name" at bounding box center [479, 152] width 557 height 31
type input "Valerie Comeax"
click at [309, 197] on label "Relation To Client" at bounding box center [332, 191] width 262 height 23
click at [337, 197] on label "Relation To Client" at bounding box center [332, 191] width 262 height 23
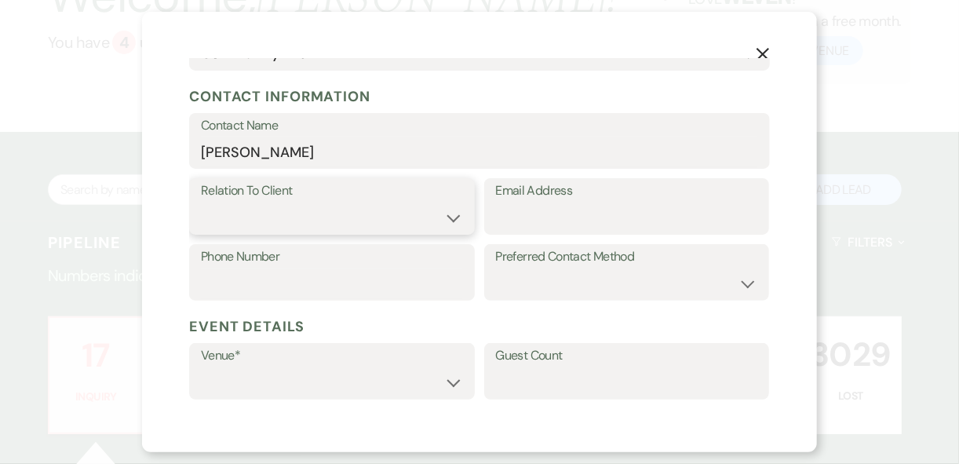
click at [338, 210] on select "Client Event Planner Parent of Client Family Member Friend Other" at bounding box center [332, 218] width 262 height 31
select select "1"
click at [201, 203] on select "Client Event Planner Parent of Client Family Member Friend Other" at bounding box center [332, 218] width 262 height 31
click at [341, 271] on input "Phone Number" at bounding box center [332, 283] width 262 height 31
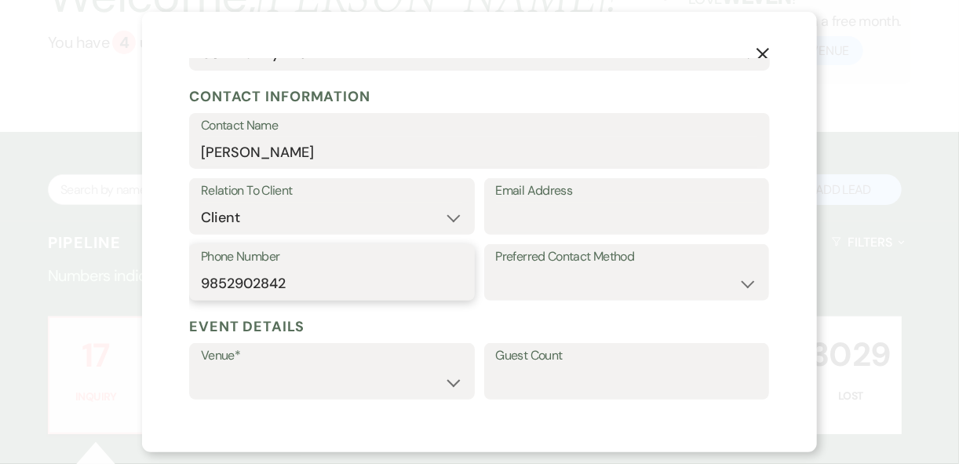
type input "9852902842"
click at [598, 283] on select "Email Phone Text" at bounding box center [627, 283] width 262 height 31
select select "email"
click at [496, 268] on select "Email Phone Text" at bounding box center [627, 283] width 262 height 31
click at [561, 208] on input "Email Address" at bounding box center [627, 218] width 262 height 31
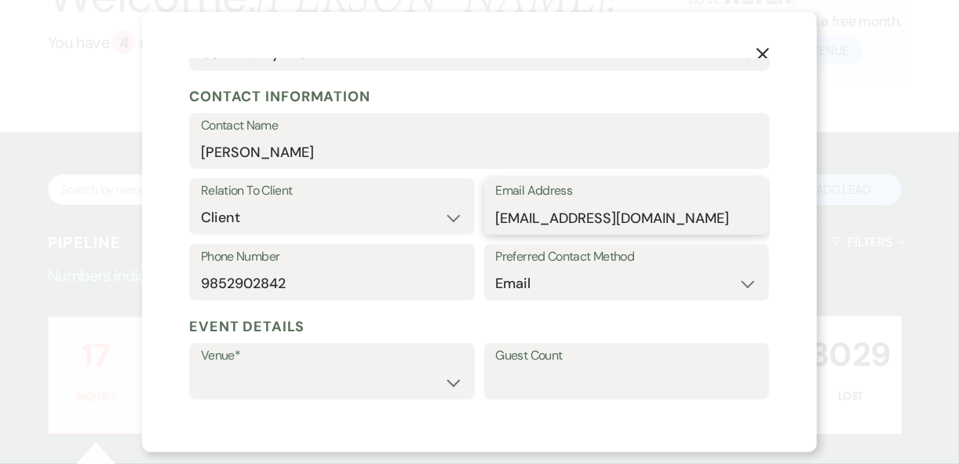
type input "valariecomeaux@bgsbucs.org"
click at [225, 148] on input "Valerie Comeax" at bounding box center [479, 152] width 557 height 31
click at [231, 152] on input "Valerie Comeax" at bounding box center [479, 152] width 557 height 31
type input "Valarie Comeaux"
click at [402, 133] on label "Contact Name" at bounding box center [479, 126] width 557 height 23
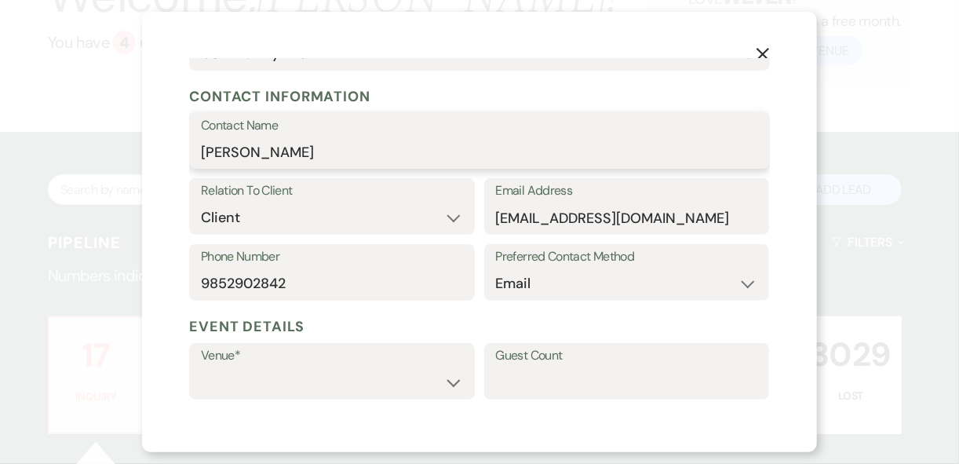
click at [402, 137] on input "Valarie Comeaux" at bounding box center [479, 152] width 557 height 31
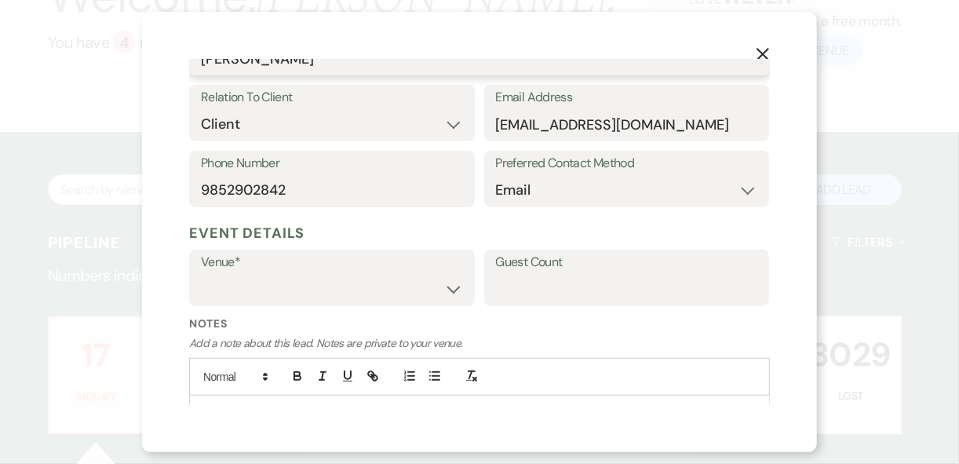
scroll to position [357, 0]
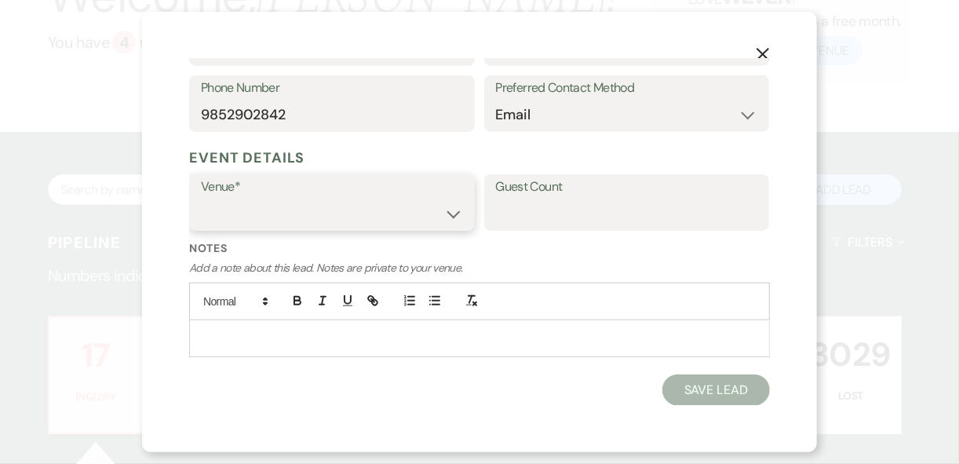
click at [450, 217] on select "Strawberry Manor Strawberry Manor Events" at bounding box center [332, 214] width 262 height 31
select select "597"
click at [201, 199] on select "Strawberry Manor Strawberry Manor Events" at bounding box center [332, 214] width 262 height 31
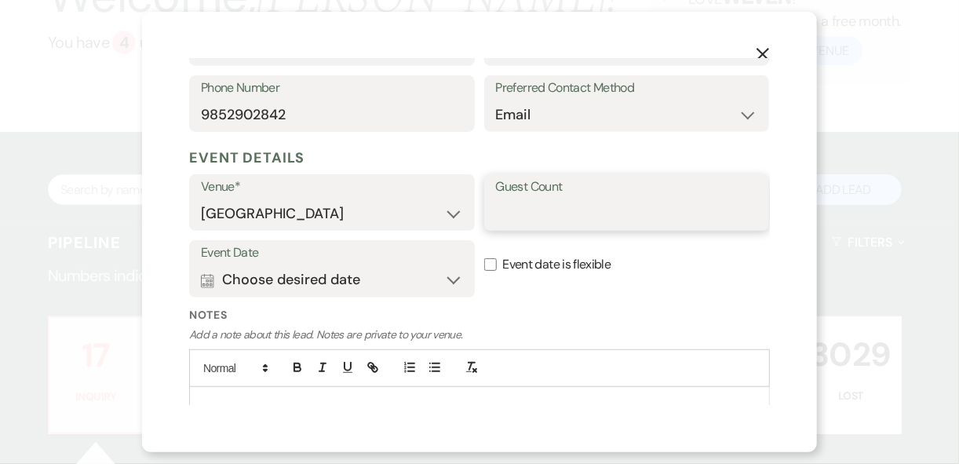
click at [502, 206] on input "Guest Count" at bounding box center [627, 214] width 262 height 31
type input "100"
click at [435, 283] on button "Calendar Choose desired date Expand" at bounding box center [332, 280] width 262 height 31
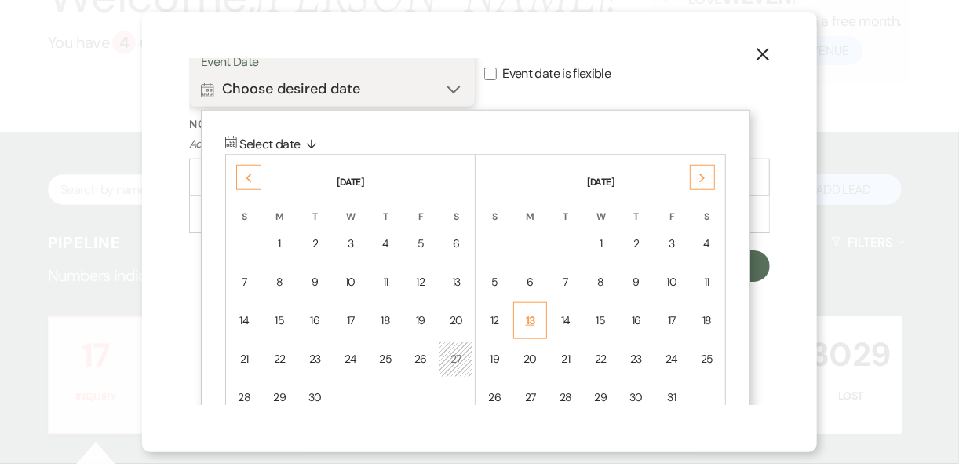
scroll to position [549, 0]
click at [703, 177] on use at bounding box center [701, 177] width 5 height 9
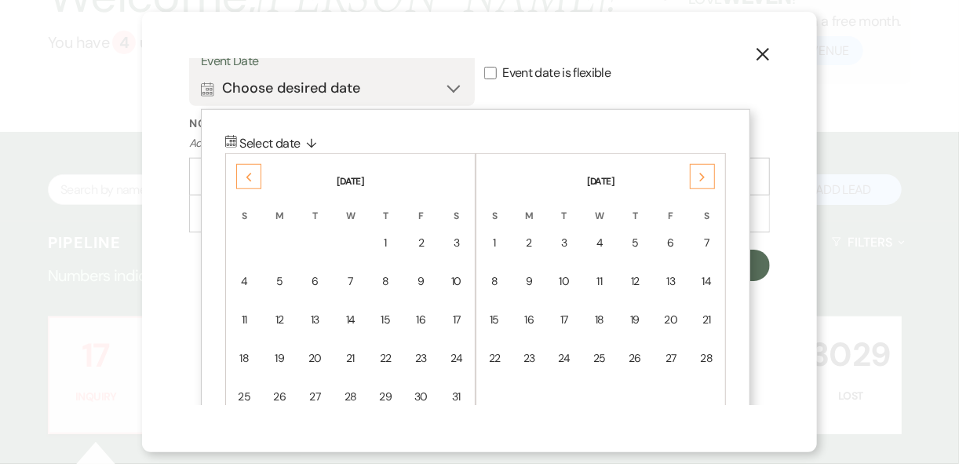
click at [703, 177] on use at bounding box center [701, 177] width 5 height 9
click at [630, 321] on div "16" at bounding box center [637, 320] width 14 height 16
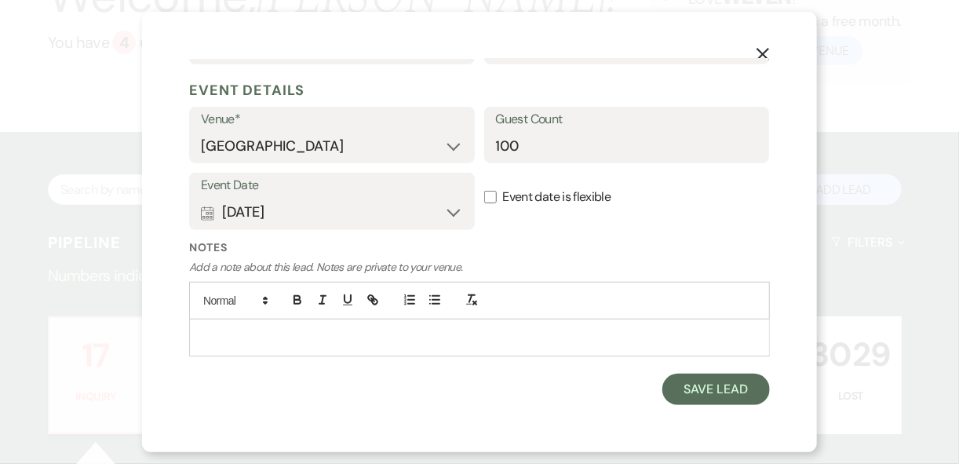
scroll to position [423, 0]
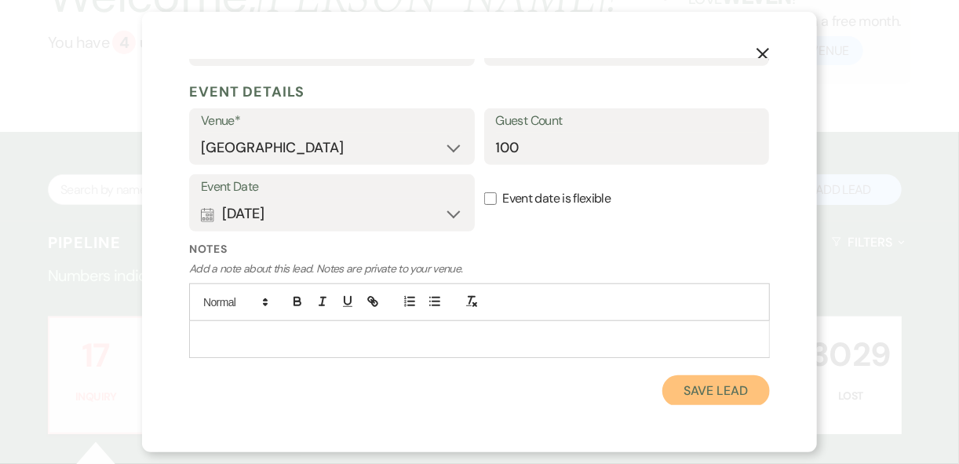
click at [687, 391] on button "Save Lead" at bounding box center [717, 390] width 108 height 31
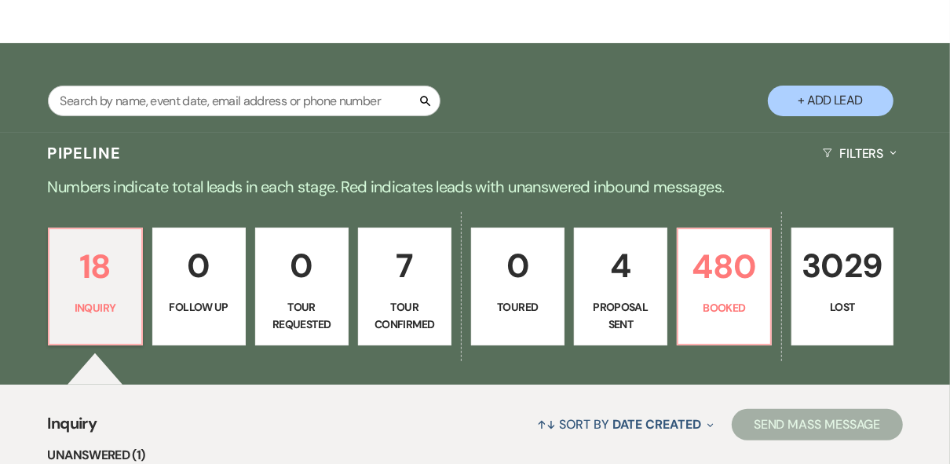
scroll to position [126, 0]
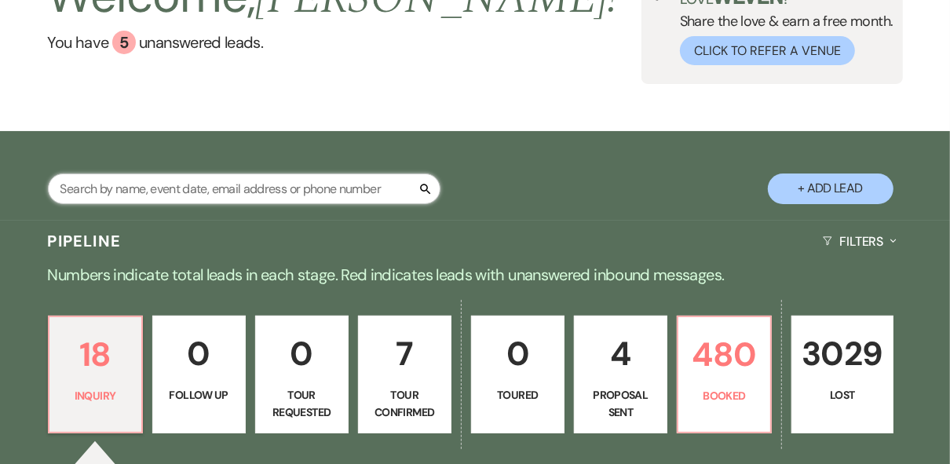
click at [151, 181] on input "text" at bounding box center [244, 188] width 393 height 31
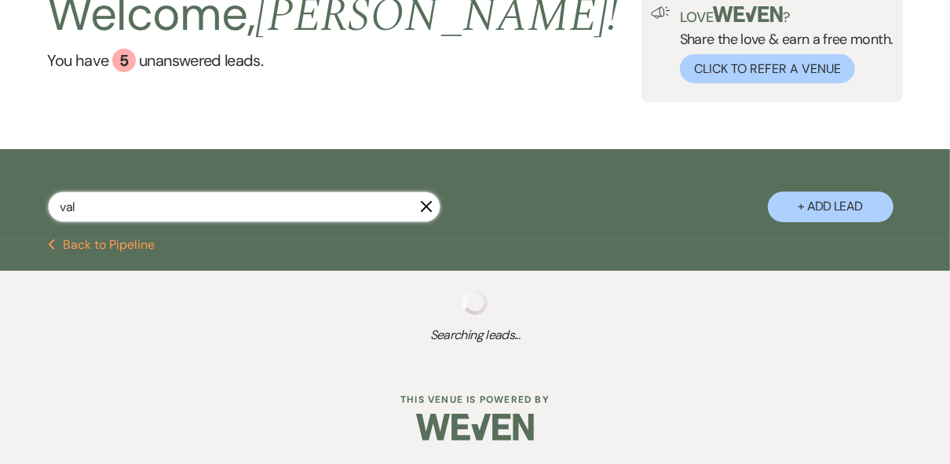
type input "vala"
select select "8"
select select "5"
select select "8"
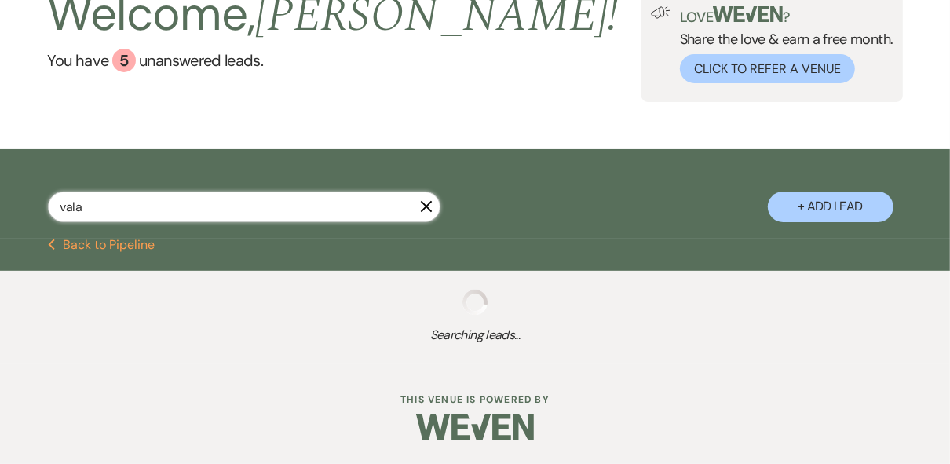
select select "5"
select select "8"
select select "5"
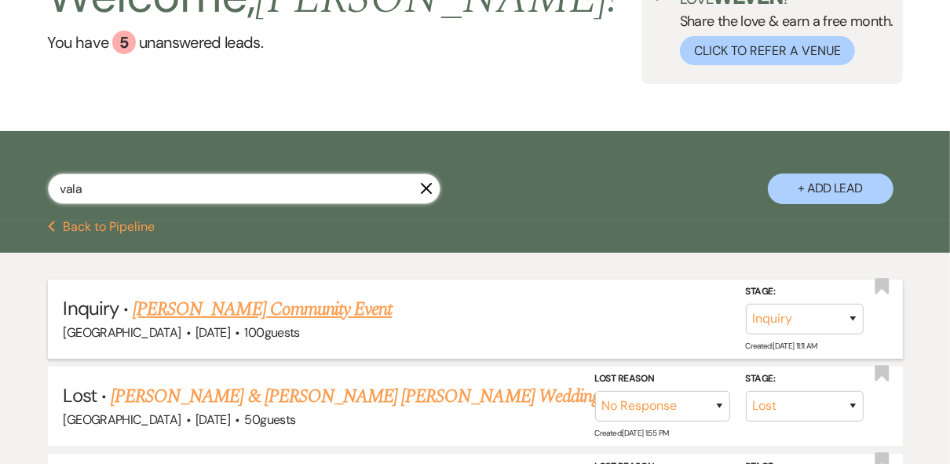
type input "vala"
click at [264, 304] on link "Valarie Comeaux's Community Event" at bounding box center [262, 309] width 259 height 28
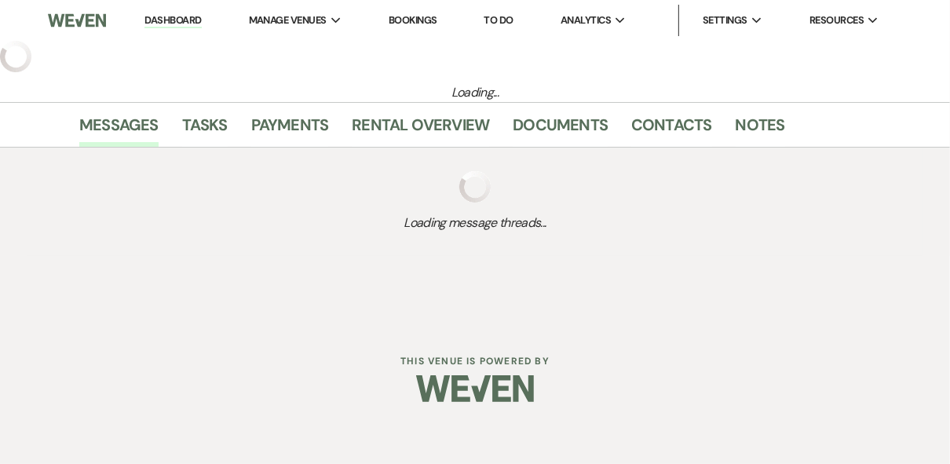
select select "20"
select select "7"
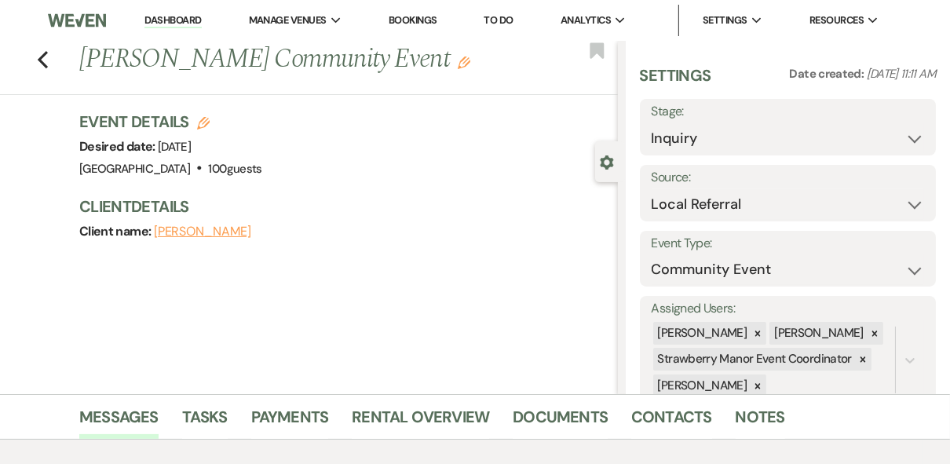
click at [458, 64] on use "button" at bounding box center [464, 63] width 13 height 13
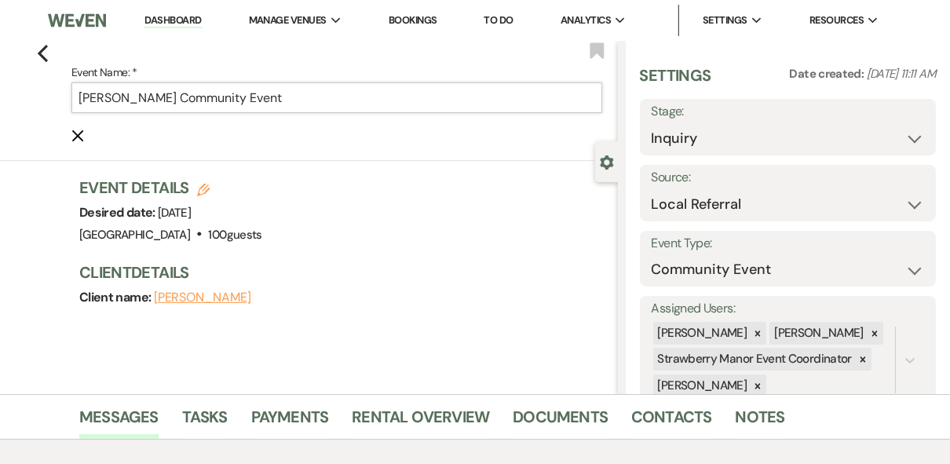
drag, startPoint x: 312, startPoint y: 102, endPoint x: 193, endPoint y: 102, distance: 118.5
click at [193, 102] on input "Valarie Comeaux's Community Event" at bounding box center [336, 97] width 531 height 31
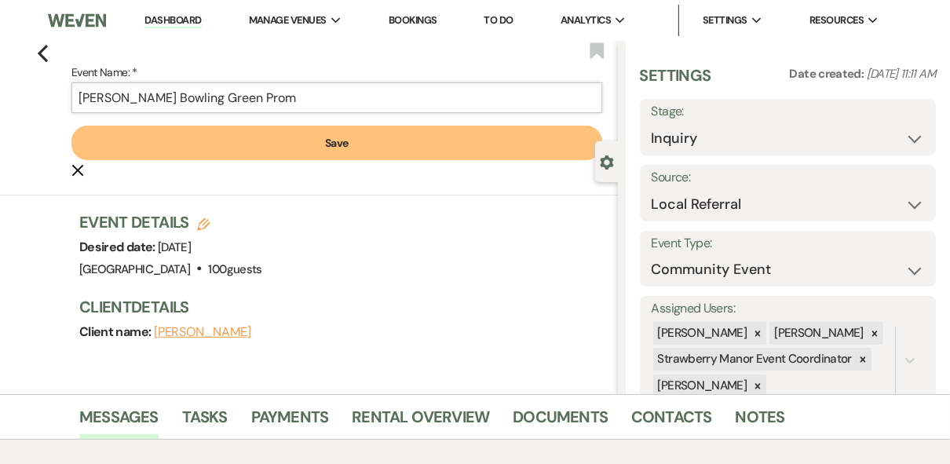
type input "[PERSON_NAME] Bowling Green Prom"
click at [216, 137] on button "Save" at bounding box center [336, 143] width 531 height 35
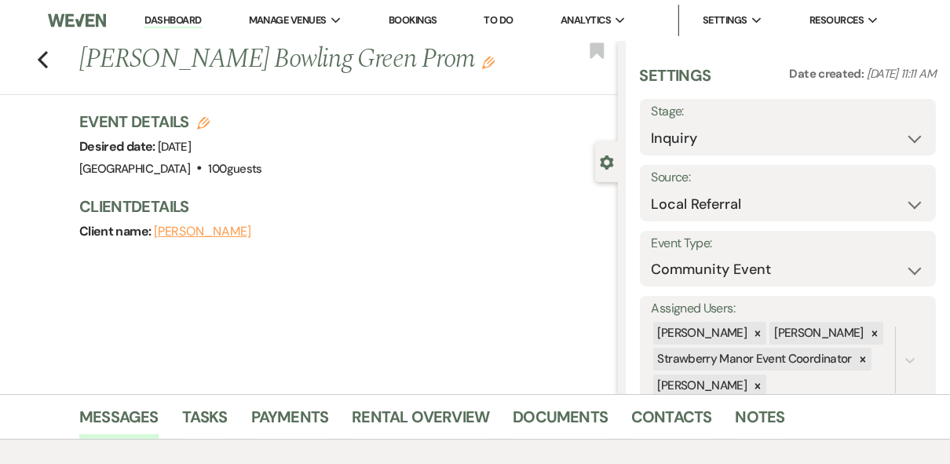
click at [379, 179] on div "Event Details Edit Desired date: Thursday, April 16th, 2026 Venue: Strawberry M…" at bounding box center [340, 145] width 523 height 69
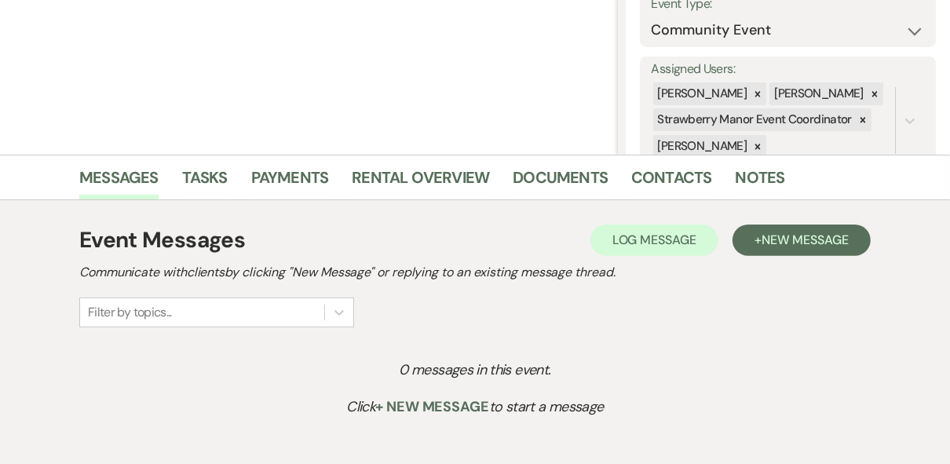
scroll to position [314, 0]
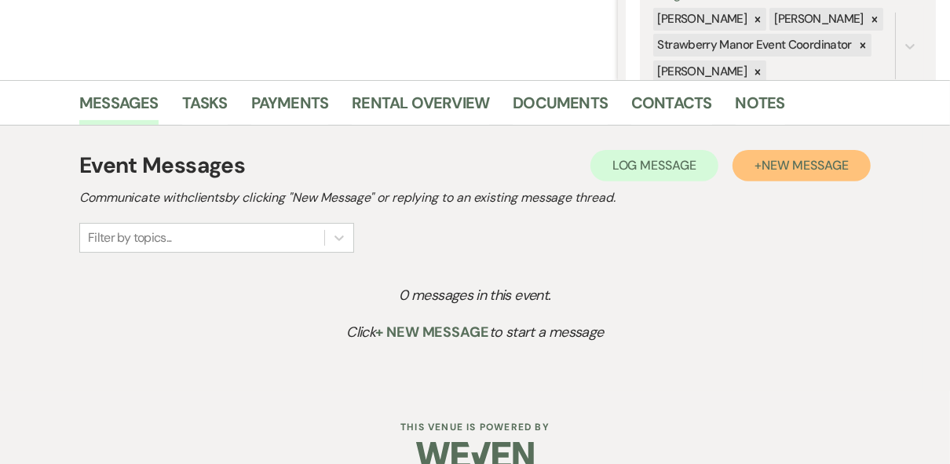
click at [783, 170] on span "New Message" at bounding box center [804, 165] width 87 height 16
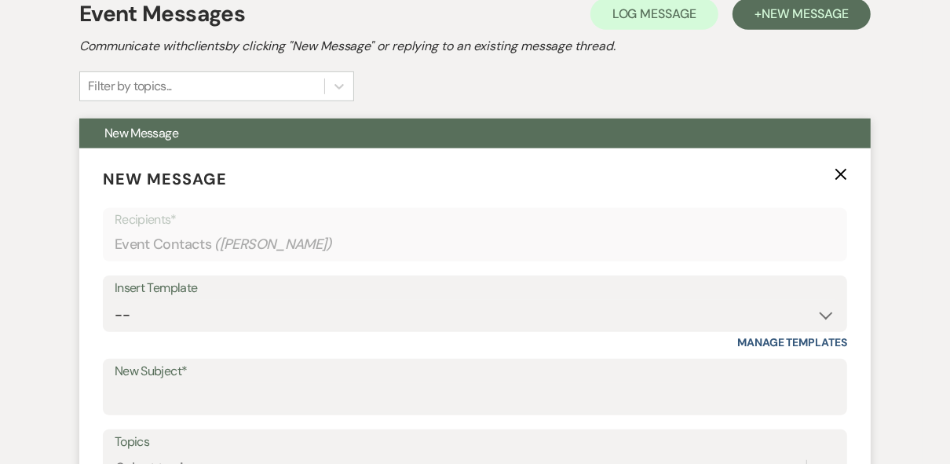
scroll to position [565, 0]
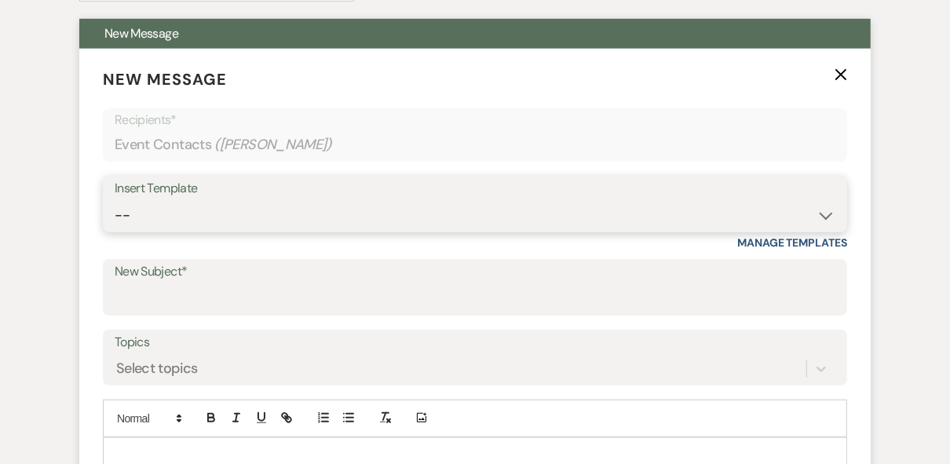
click at [320, 213] on select "-- Weven Planning Portal Introduction (Booked Events) Private Party Inquiry Res…" at bounding box center [475, 215] width 721 height 31
select select "773"
click at [115, 200] on select "-- Weven Planning Portal Introduction (Booked Events) Private Party Inquiry Res…" at bounding box center [475, 215] width 721 height 31
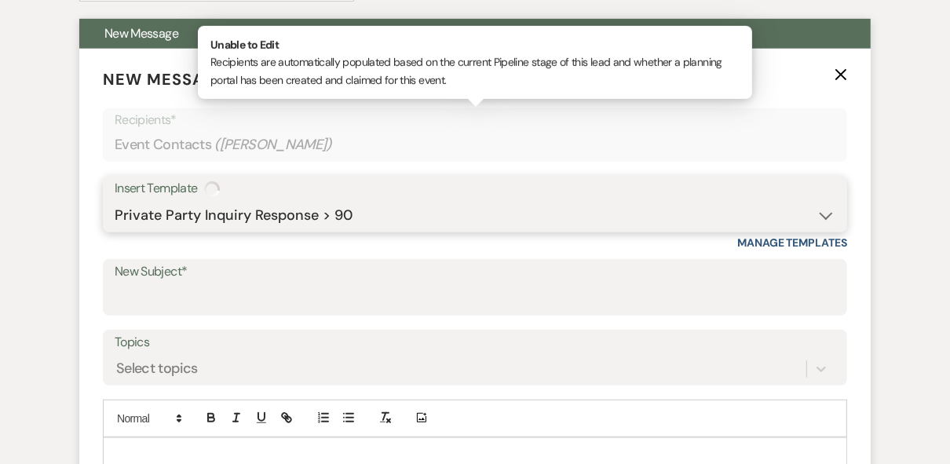
type input "Strawberry Manor Private Party Inquiry"
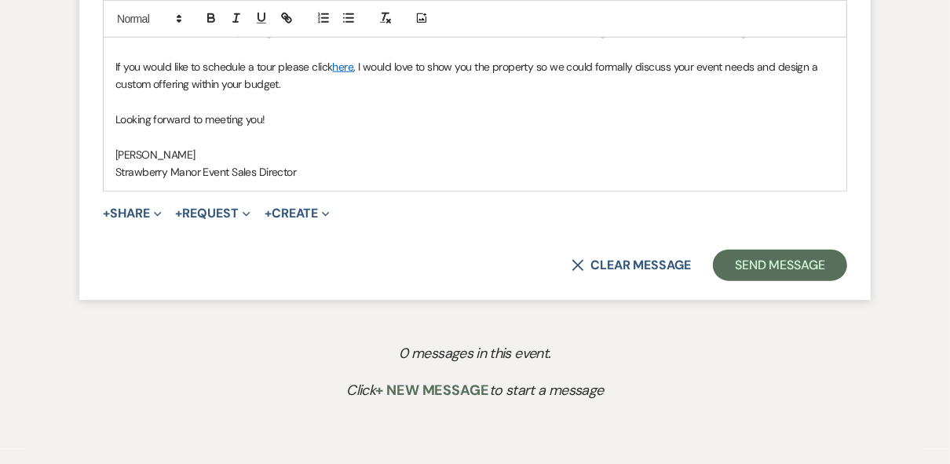
scroll to position [816, 0]
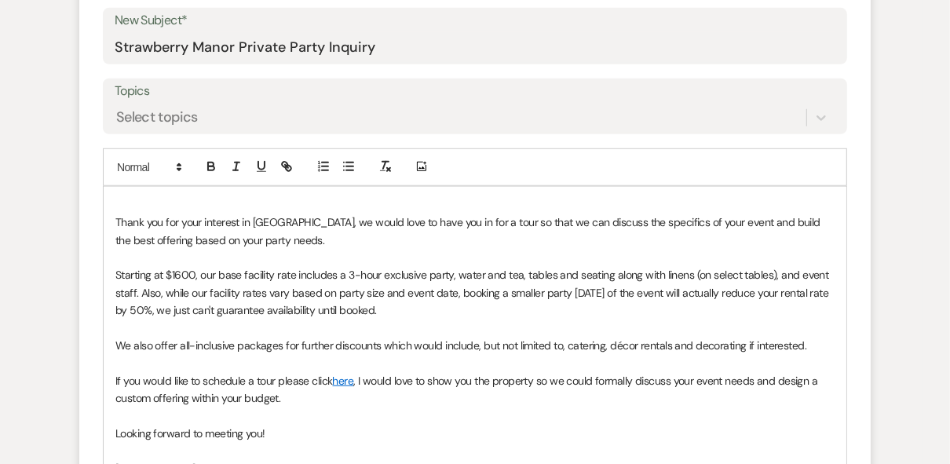
drag, startPoint x: 398, startPoint y: 304, endPoint x: 117, endPoint y: 268, distance: 283.2
click at [117, 268] on p "Starting at $1600, our base facility rate includes a 3-hour exclusive party, wa…" at bounding box center [474, 292] width 719 height 53
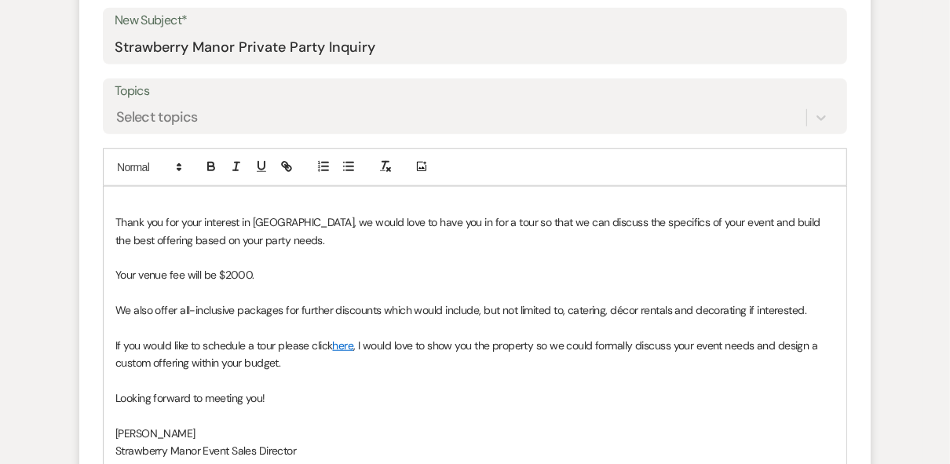
click at [295, 276] on p "Your venue fee will be $2000." at bounding box center [474, 274] width 719 height 17
click at [570, 276] on p "Your venue fee will be $2000, which will give you a 3-hour event, so starting a…" at bounding box center [474, 274] width 719 height 17
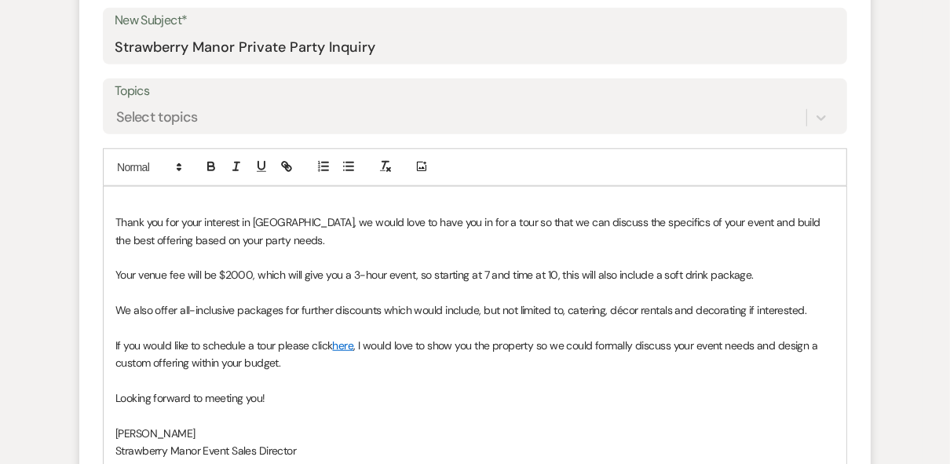
click at [115, 306] on p "We also offer all-inclusive packages for further discounts which would include,…" at bounding box center [474, 309] width 719 height 17
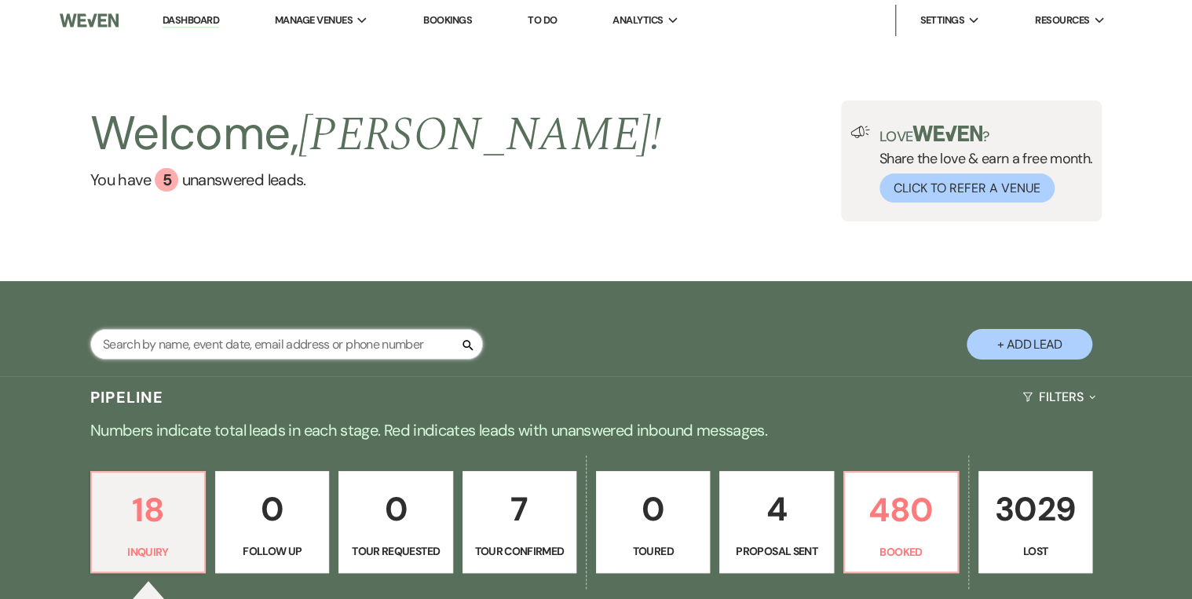
click at [173, 341] on input "text" at bounding box center [286, 344] width 393 height 31
type input "mount"
select select "8"
select select "5"
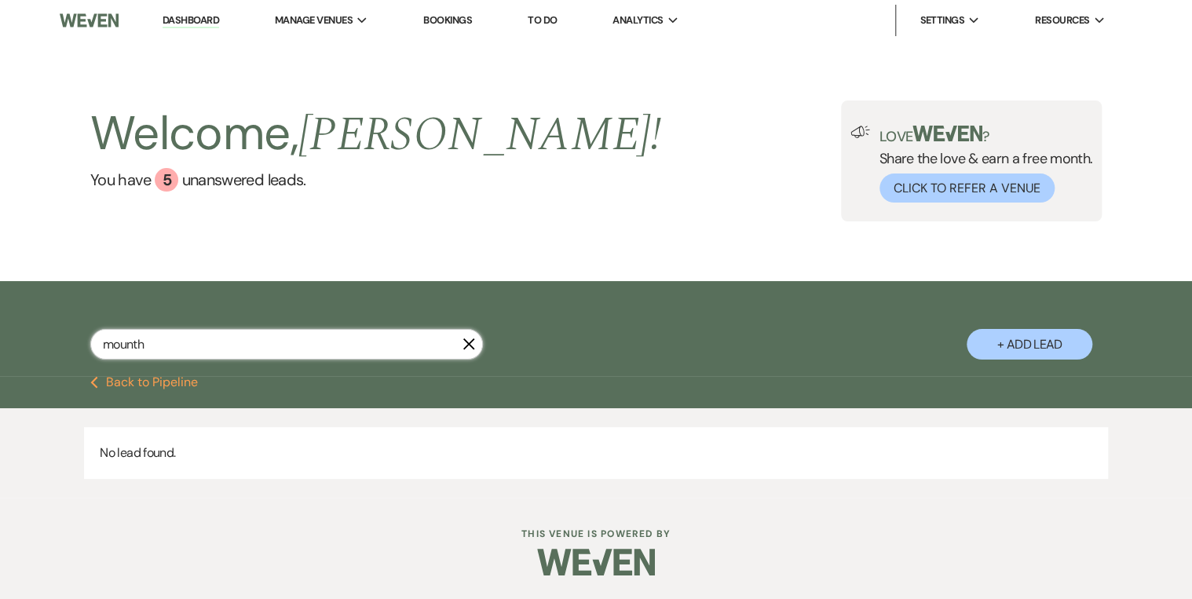
type input "mount"
select select "8"
select select "5"
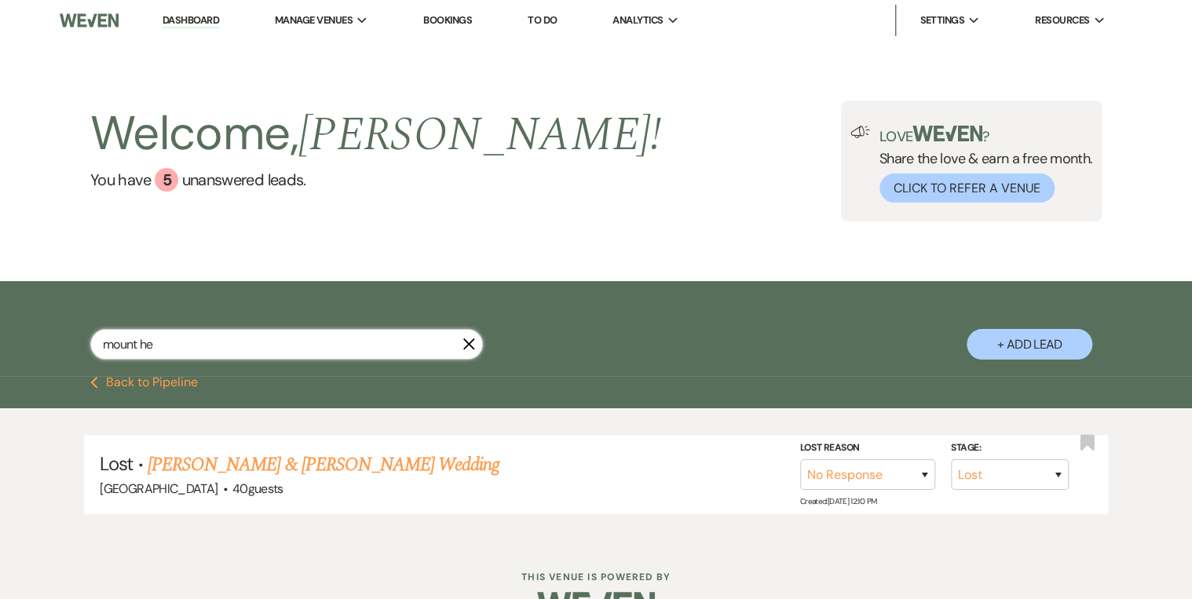
type input "mount her"
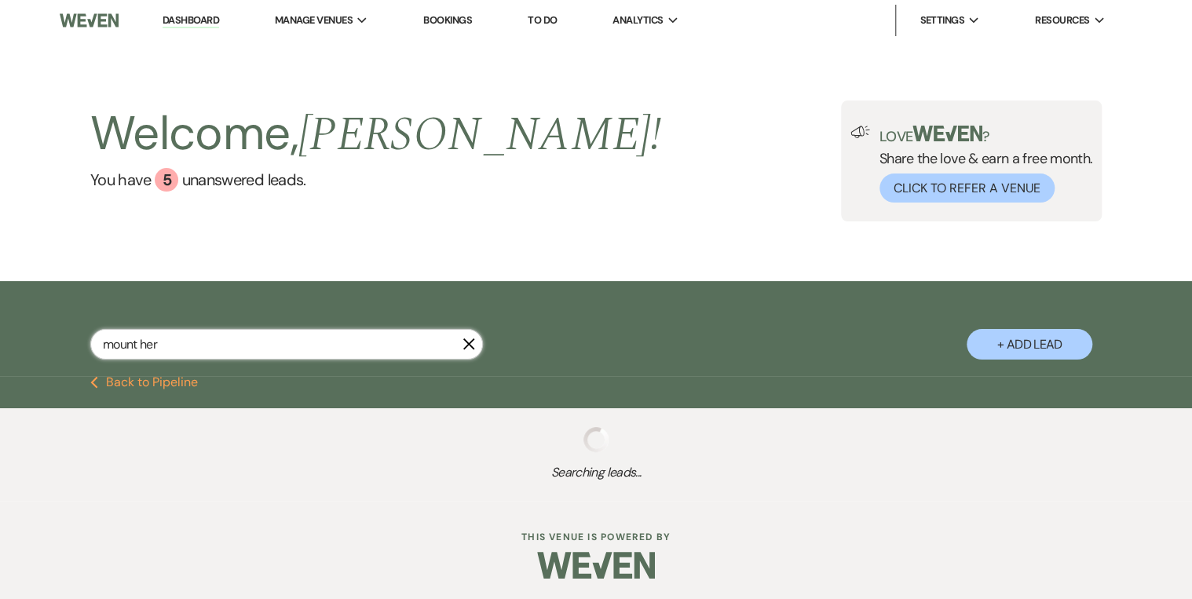
select select "8"
select select "5"
select select "8"
select select "3"
select select "8"
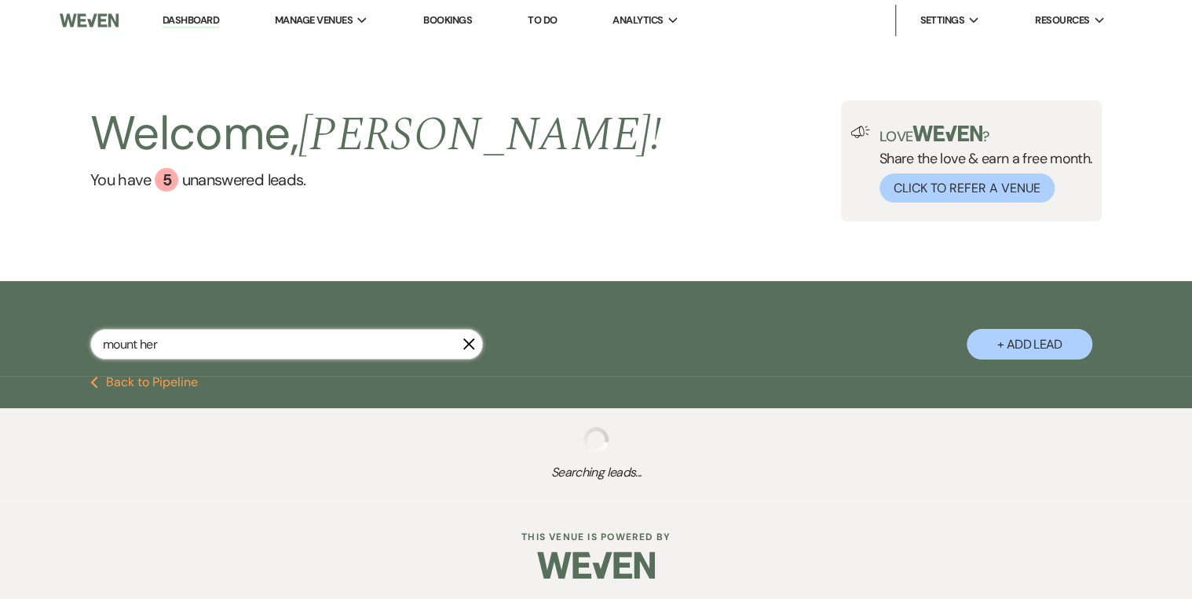
select select "5"
select select "6"
select select "8"
select select "5"
select select "8"
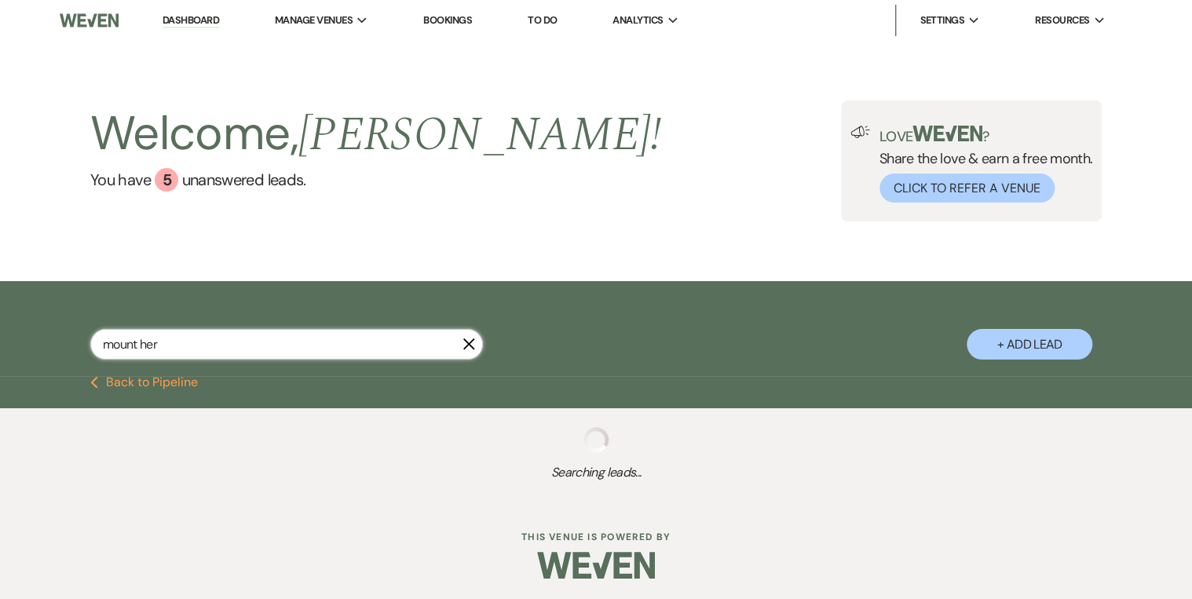
select select "5"
select select "8"
select select "5"
select select "8"
select select "5"
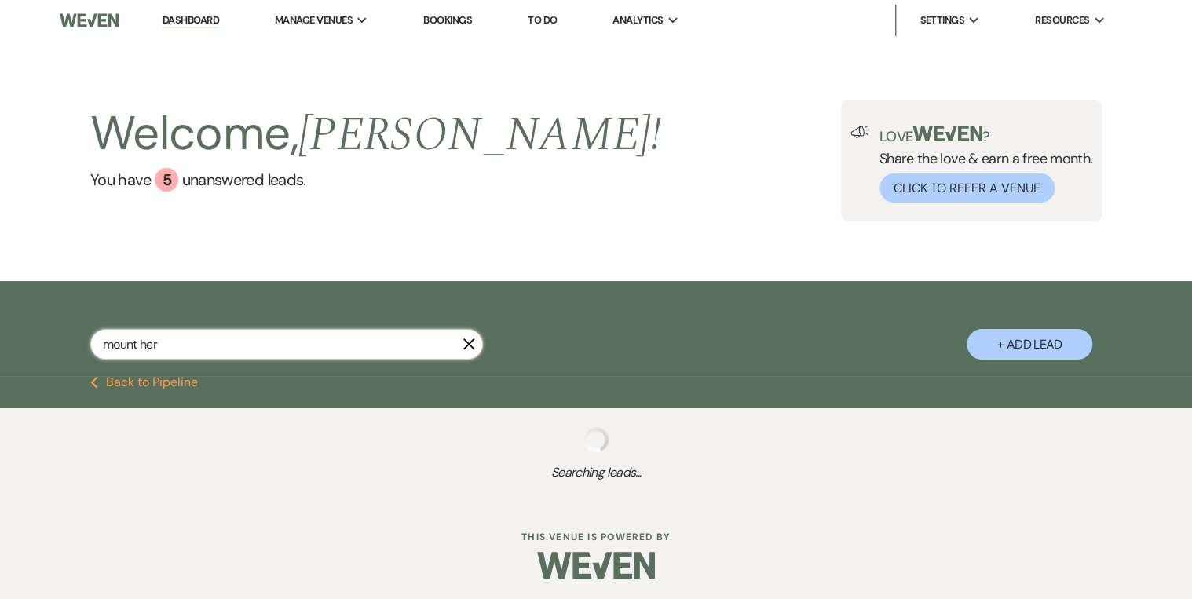
select select "8"
select select "5"
select select "8"
select select "5"
select select "8"
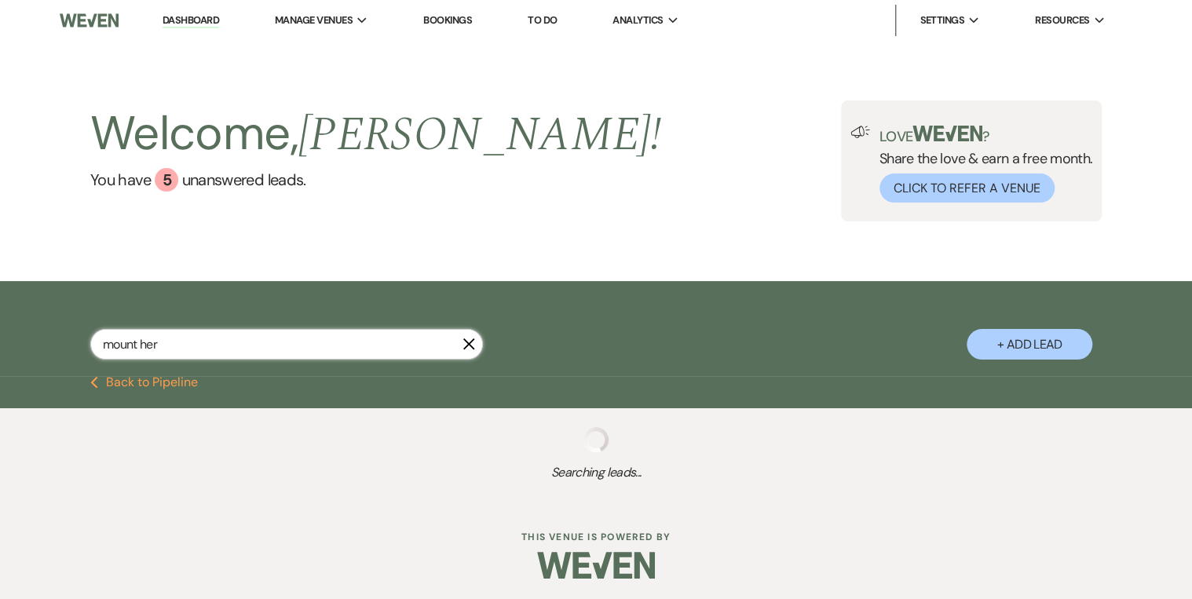
select select "5"
select select "8"
select select "5"
select select "8"
select select "5"
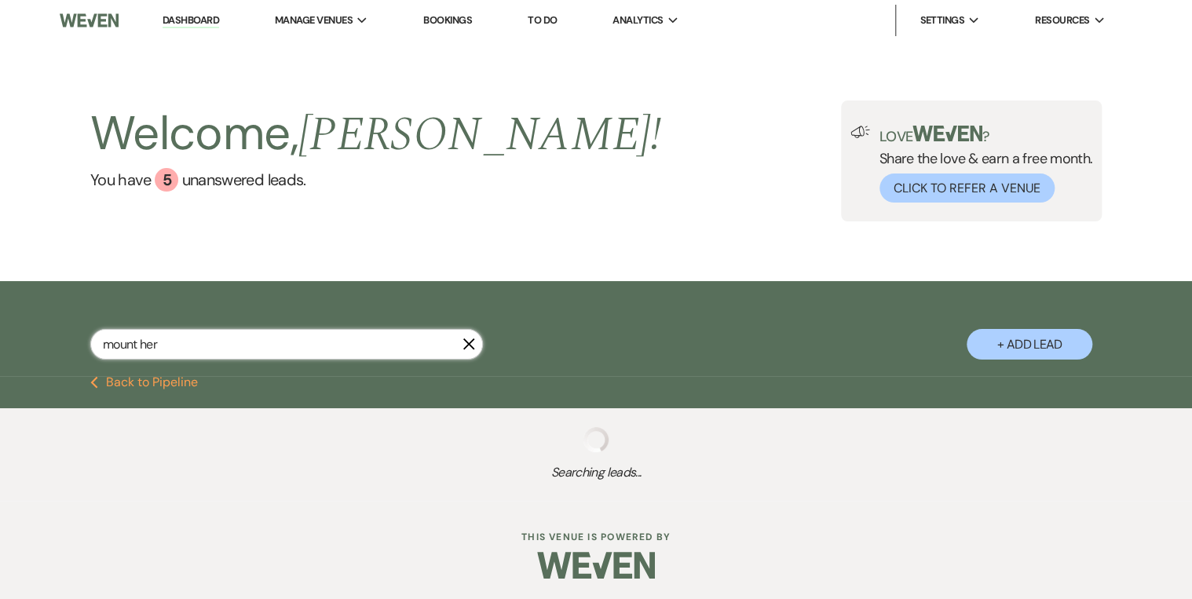
select select "8"
select select "5"
select select "8"
select select "5"
select select "8"
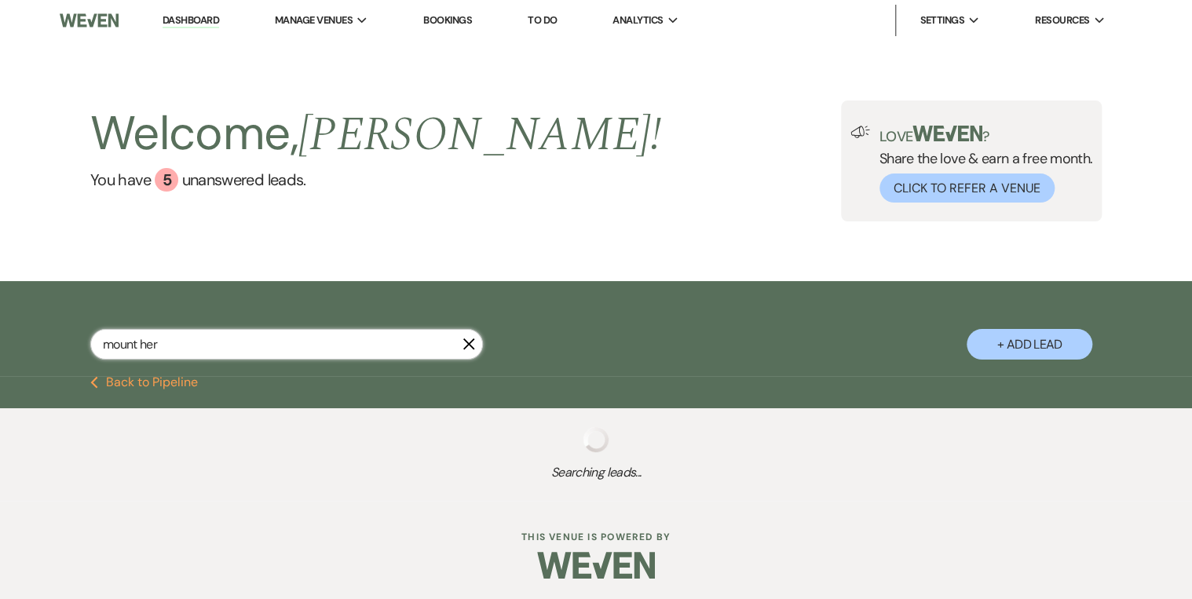
select select "5"
select select "8"
select select "5"
select select "8"
select select "5"
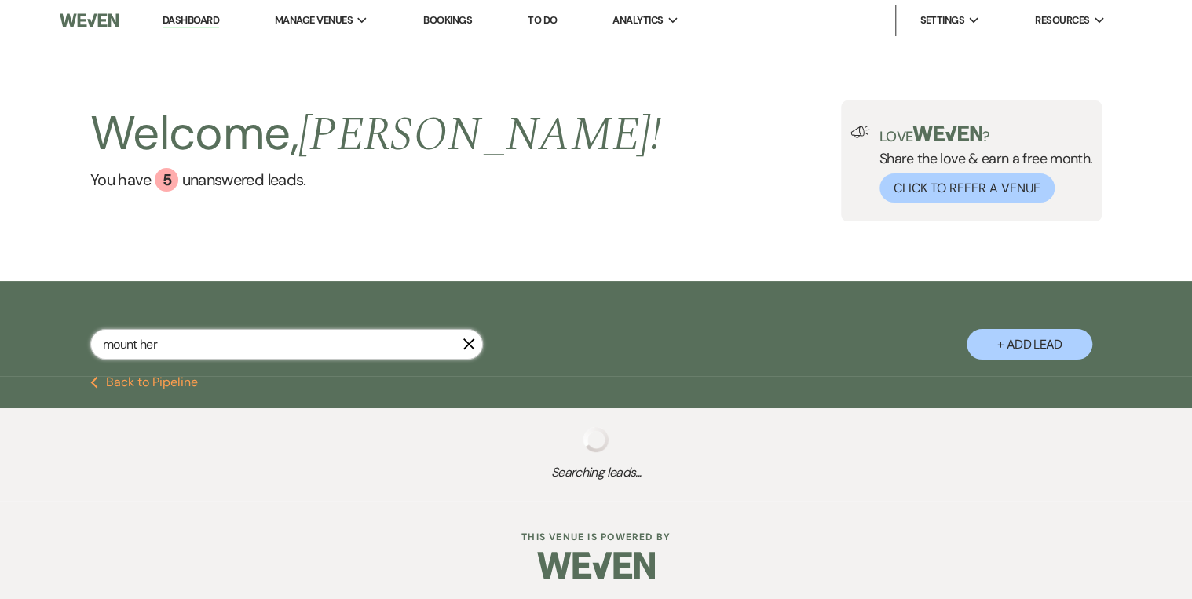
select select "8"
select select "5"
select select "8"
select select "5"
select select "8"
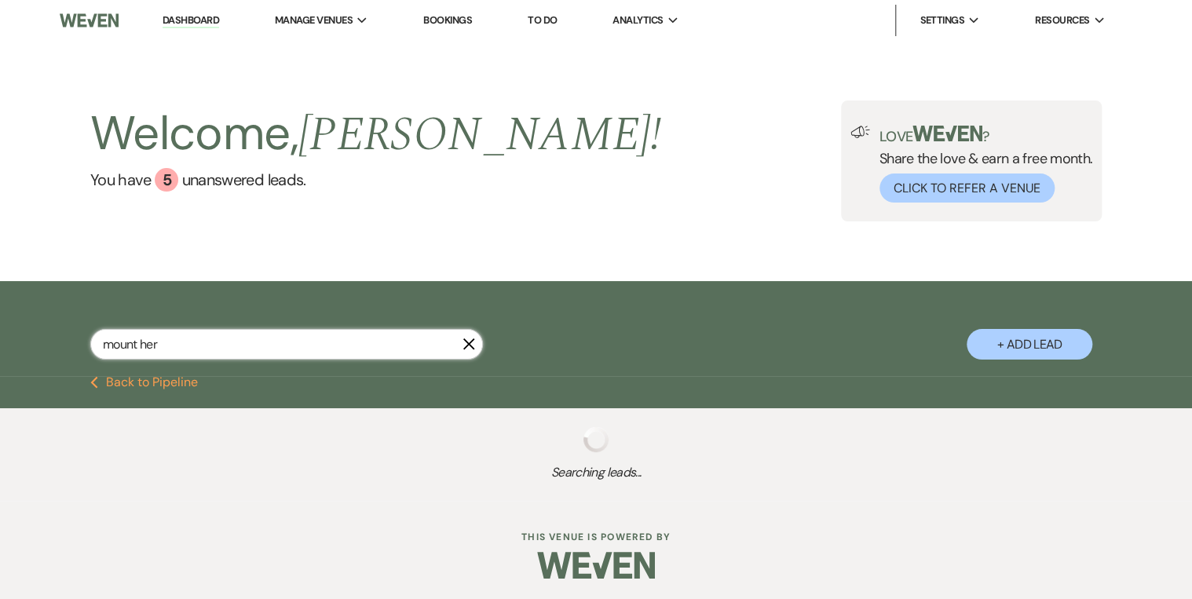
select select "5"
select select "8"
select select "5"
select select "8"
select select "5"
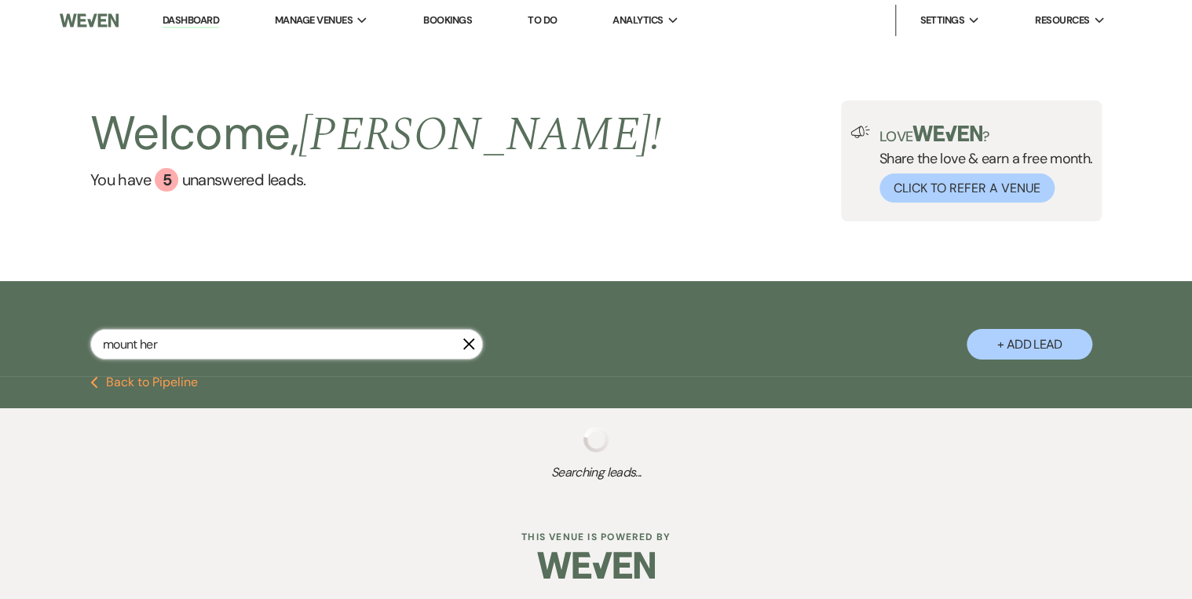
select select "8"
select select "5"
select select "8"
select select "5"
select select "8"
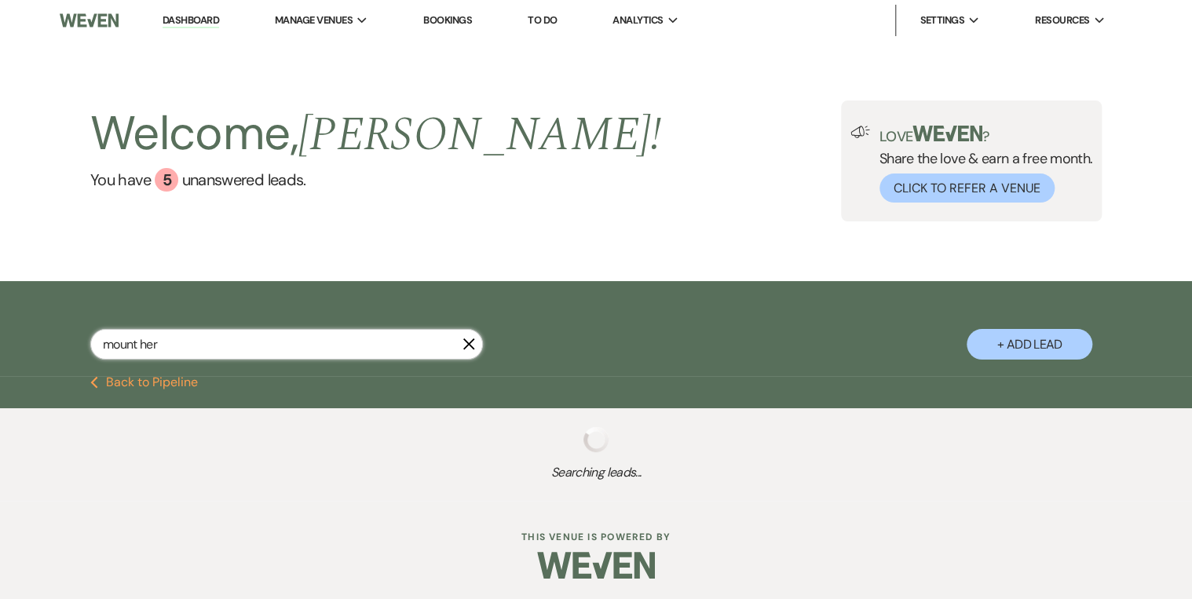
select select "5"
select select "8"
select select "5"
select select "8"
select select "5"
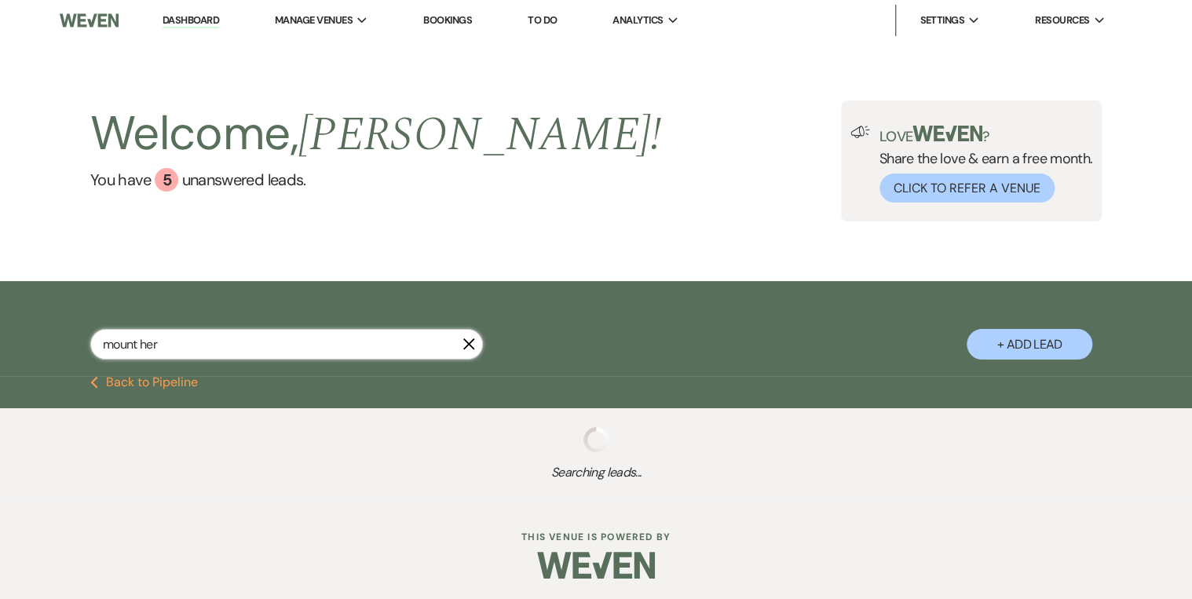
select select "8"
select select "5"
select select "8"
select select "5"
select select "8"
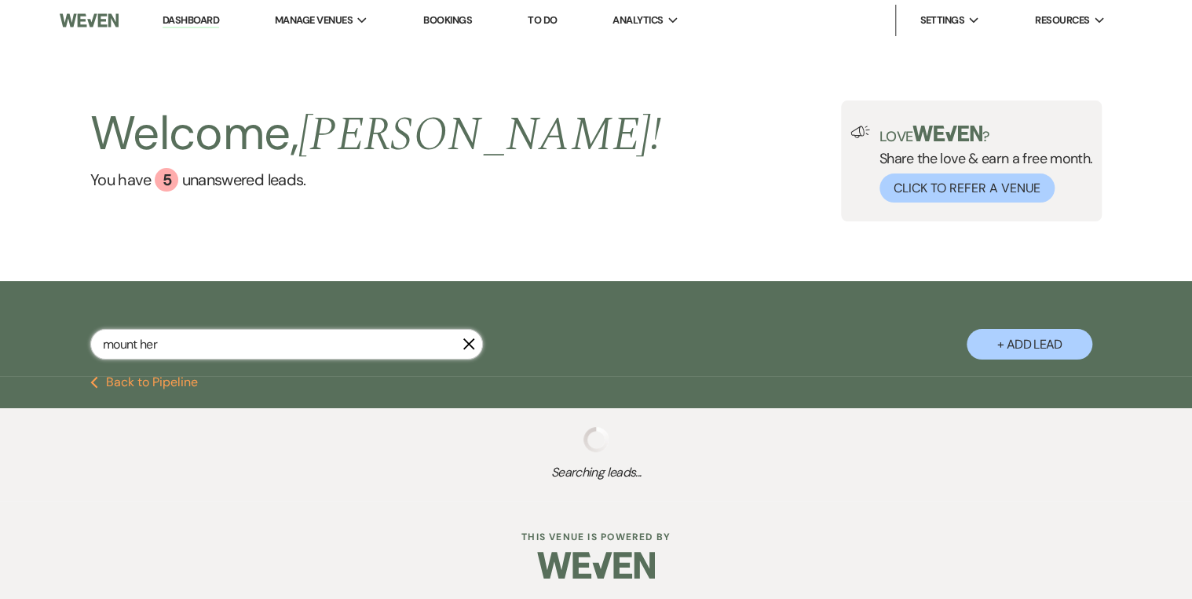
select select "5"
select select "8"
select select "5"
select select "8"
select select "5"
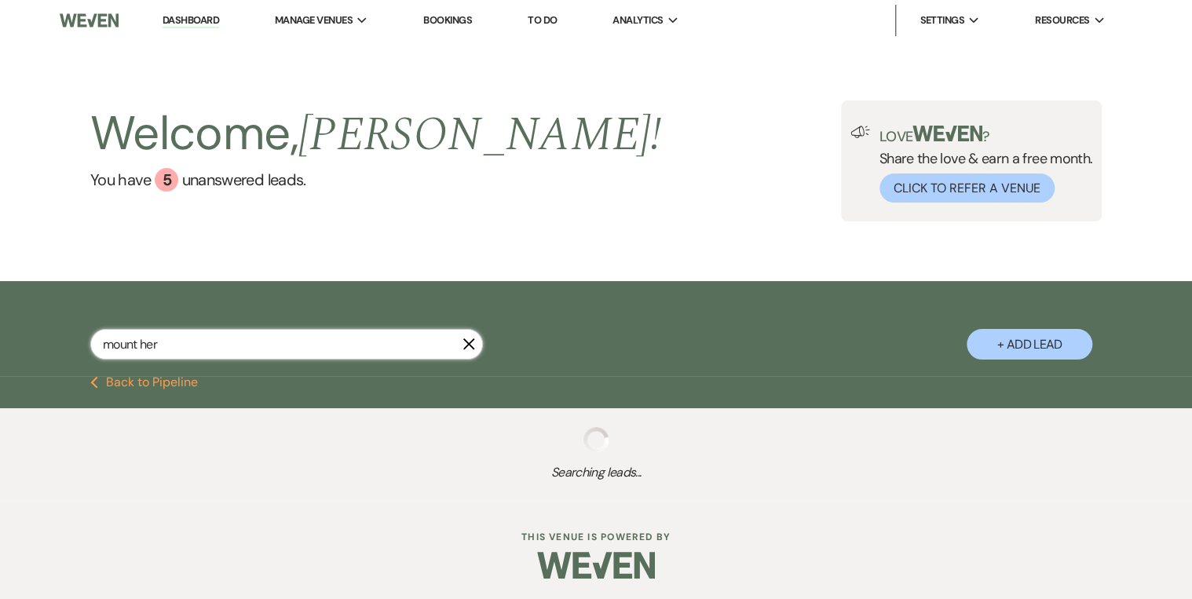
select select "8"
select select "5"
select select "8"
select select "5"
select select "8"
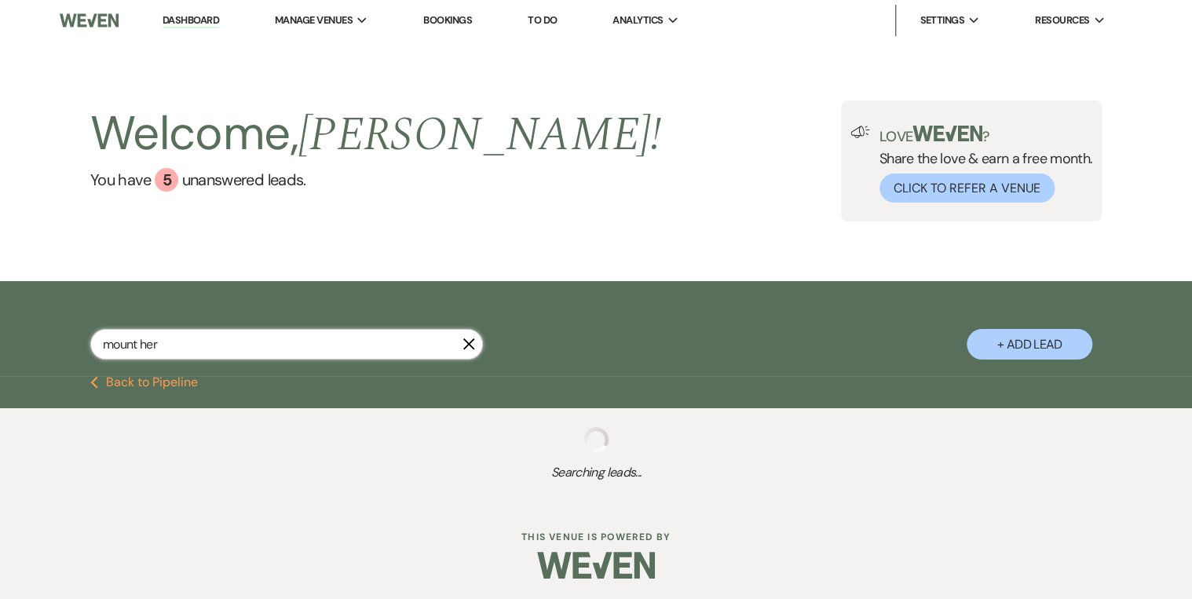
select select "5"
select select "8"
select select "5"
select select "8"
select select "5"
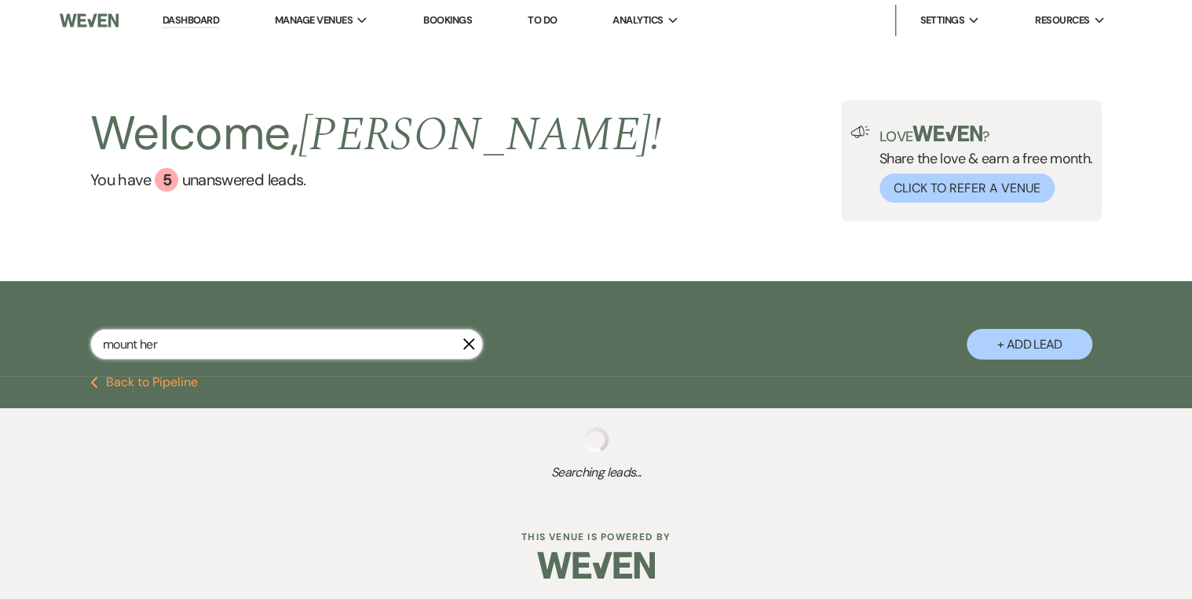
select select "8"
select select "5"
select select "8"
select select "5"
select select "8"
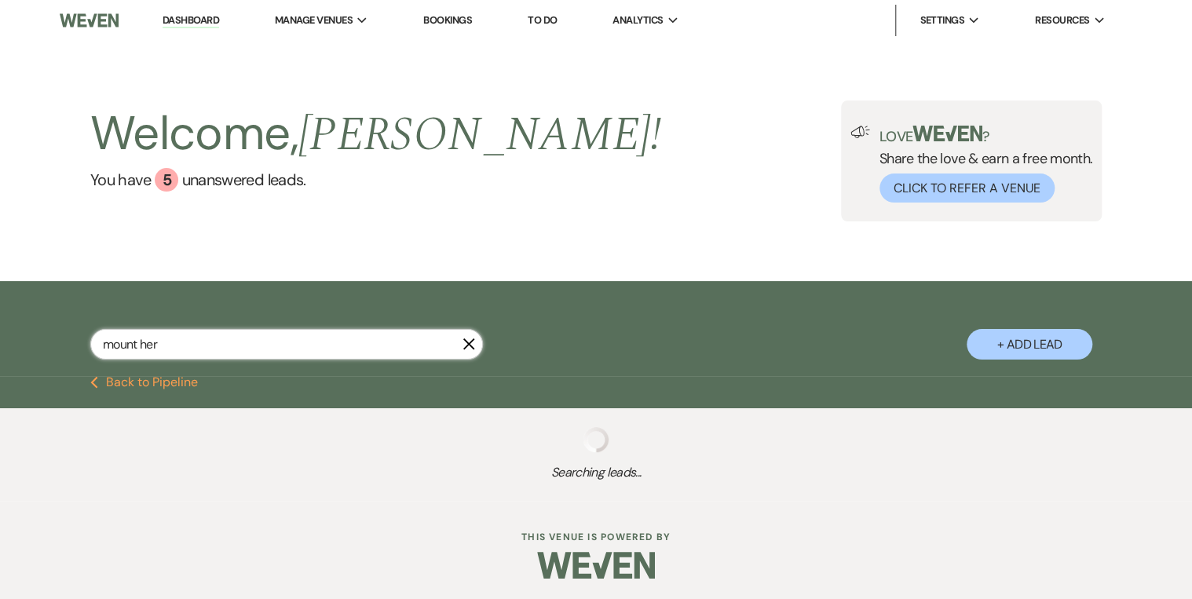
select select "5"
select select "8"
select select "4"
select select "8"
select select "5"
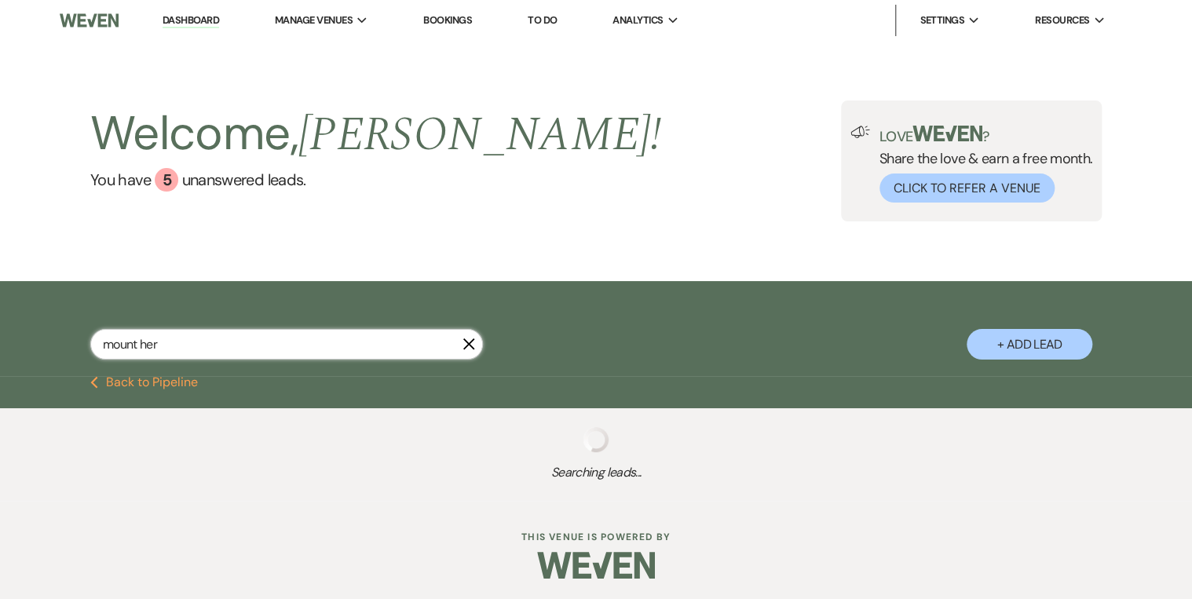
select select "8"
select select "5"
select select "8"
select select "5"
select select "8"
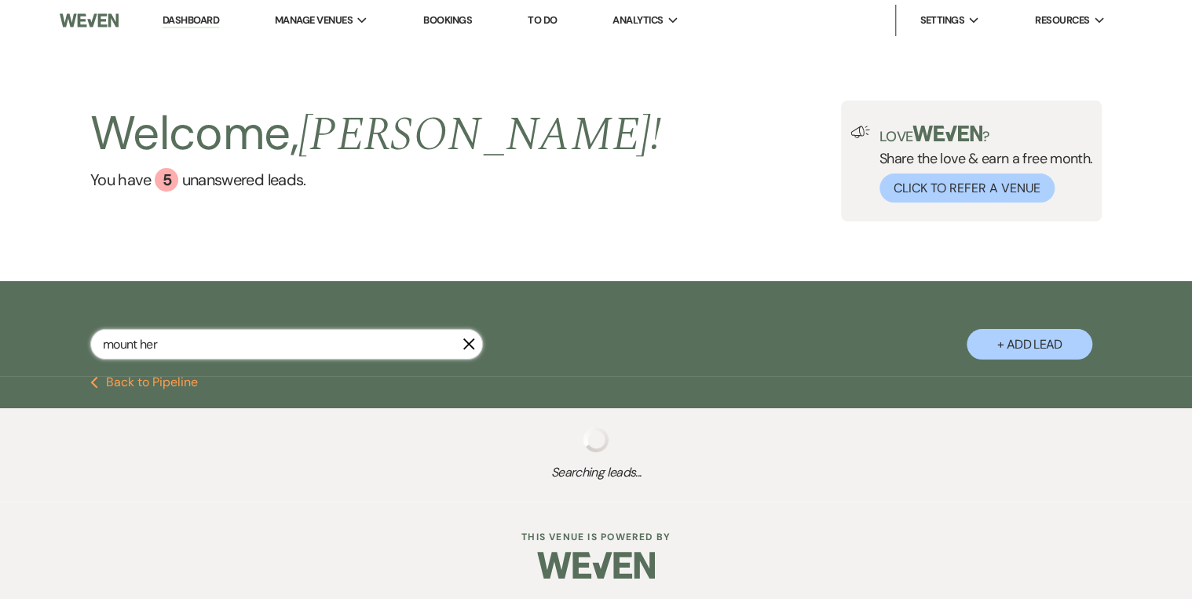
select select "5"
select select "8"
select select "5"
select select "8"
select select "5"
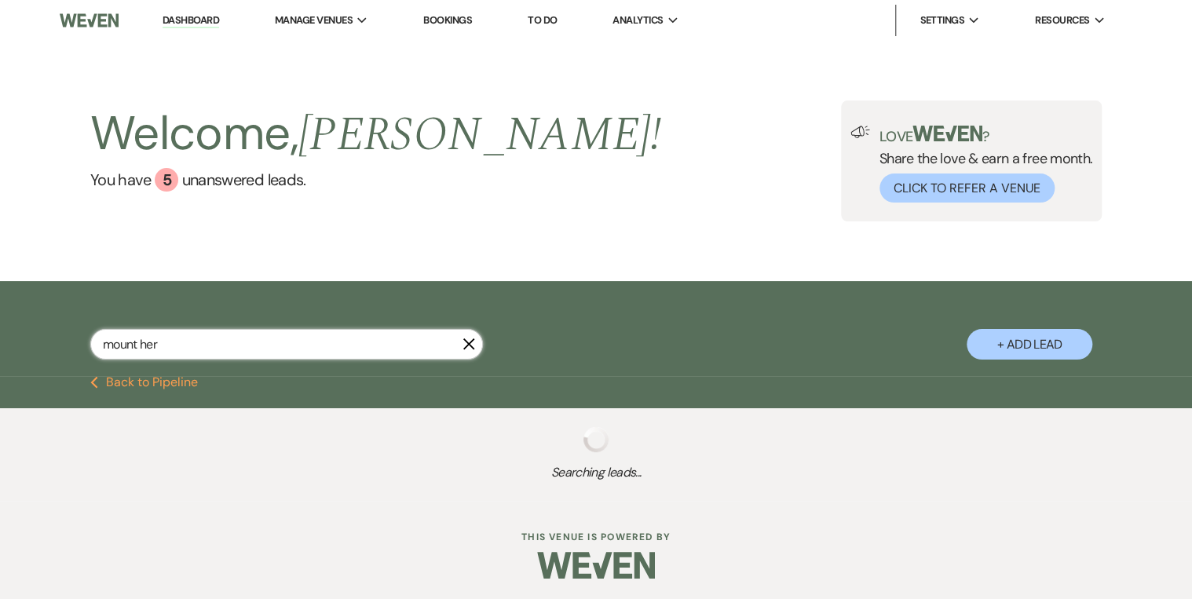
select select "8"
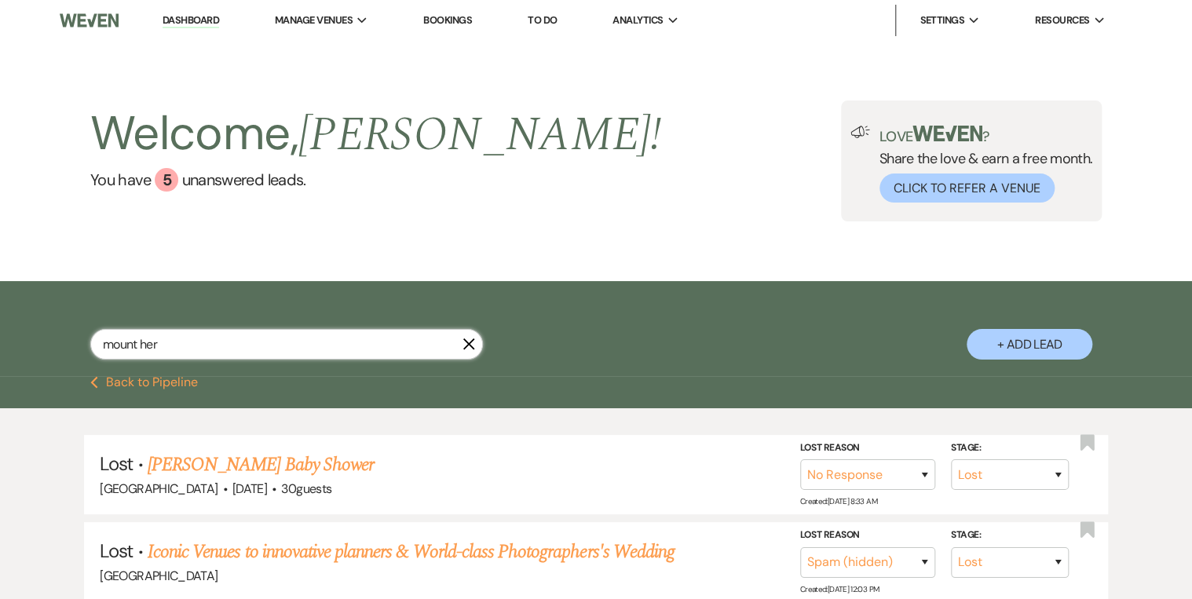
select select "8"
select select "7"
type input "m"
type input "wash"
select select "8"
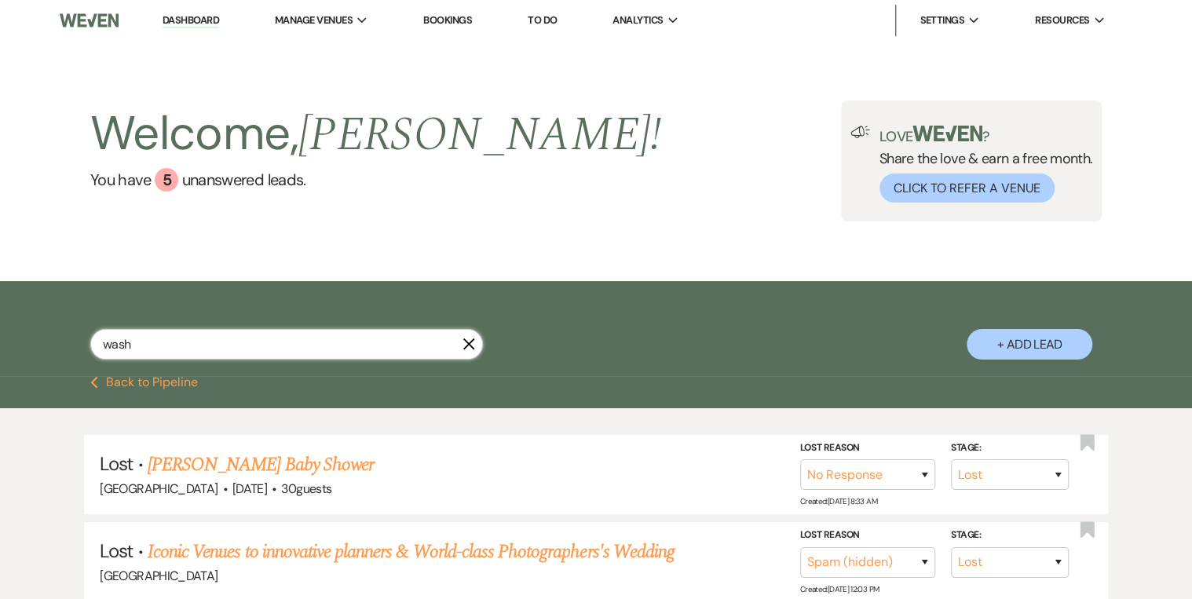
select select "5"
select select "8"
select select "5"
select select "8"
select select "5"
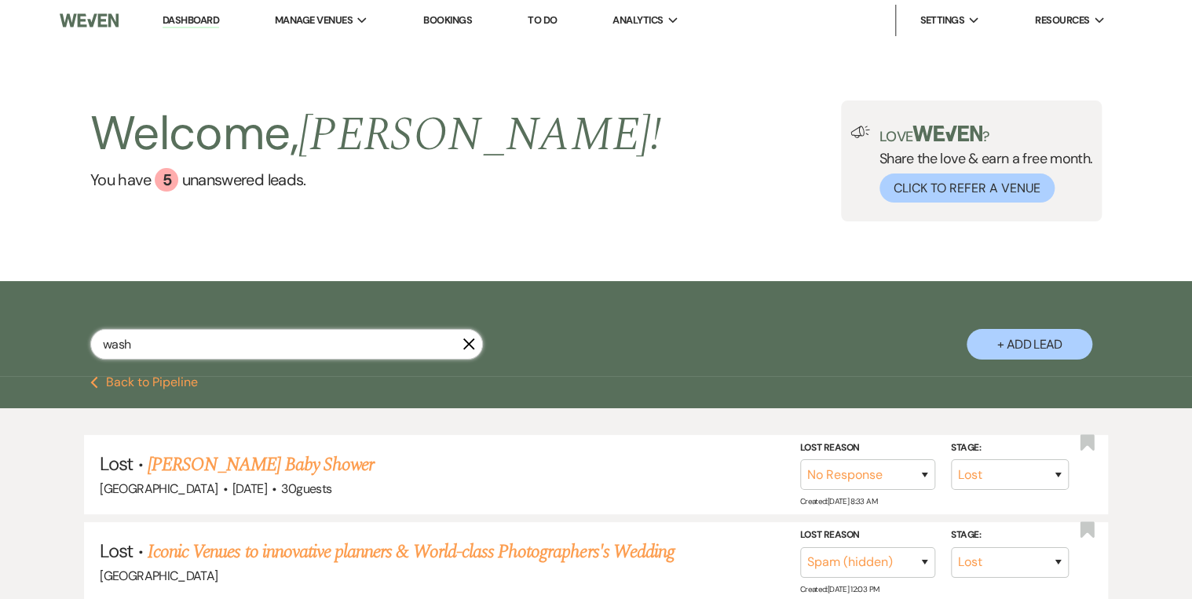
select select "8"
select select "5"
select select "8"
select select "5"
select select "8"
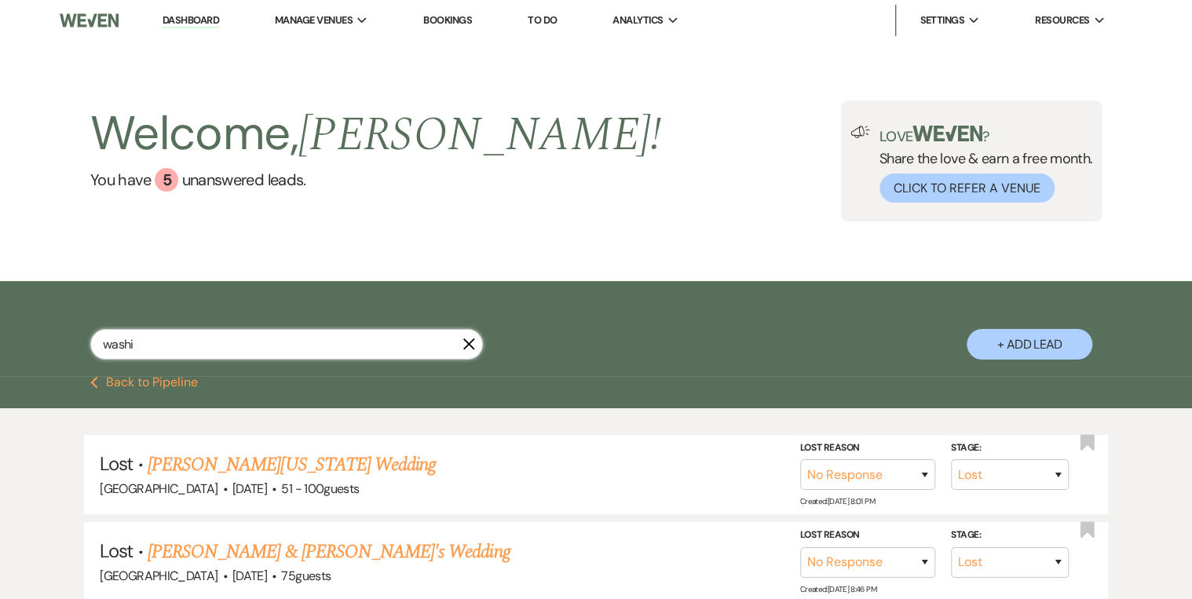
type input "washin"
select select "8"
select select "5"
select select "8"
select select "5"
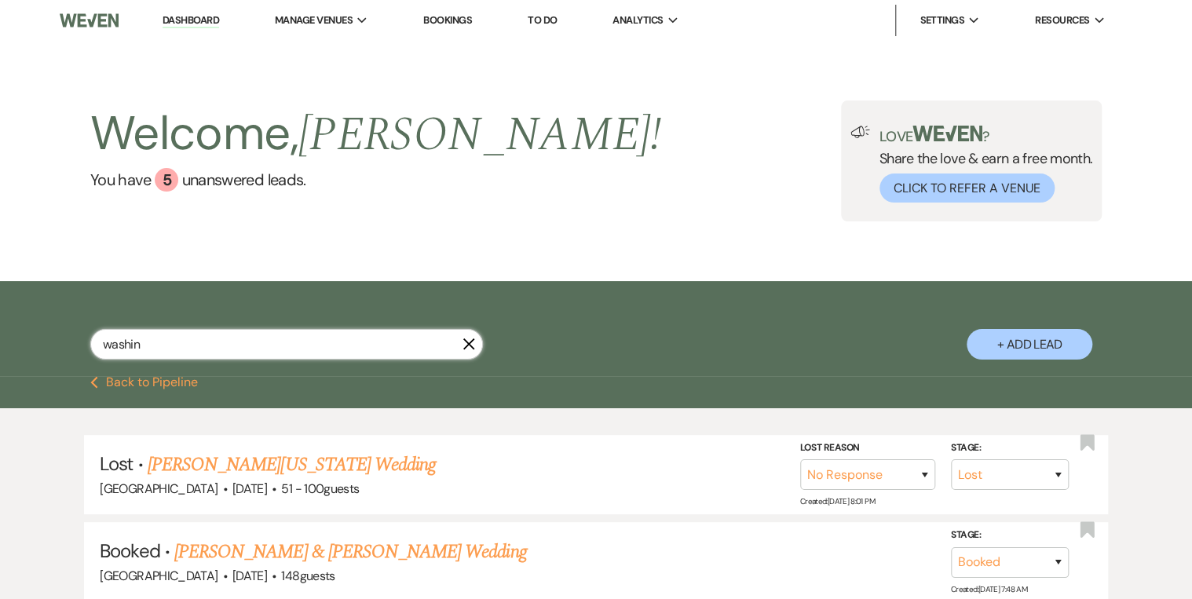
type input "washin"
